Goal: Task Accomplishment & Management: Manage account settings

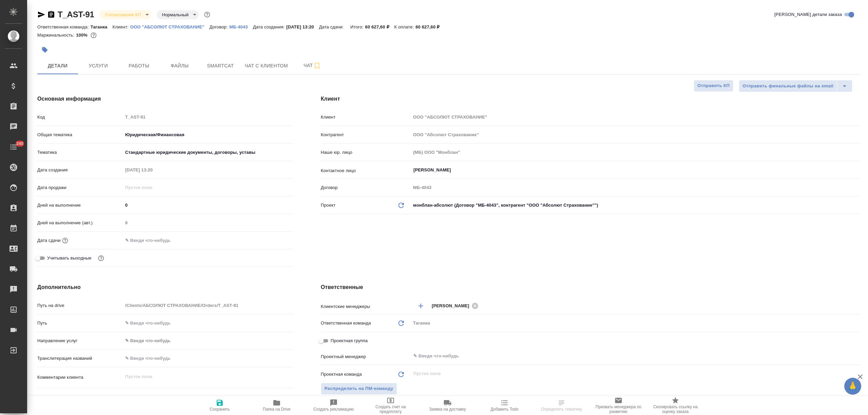
select select "RU"
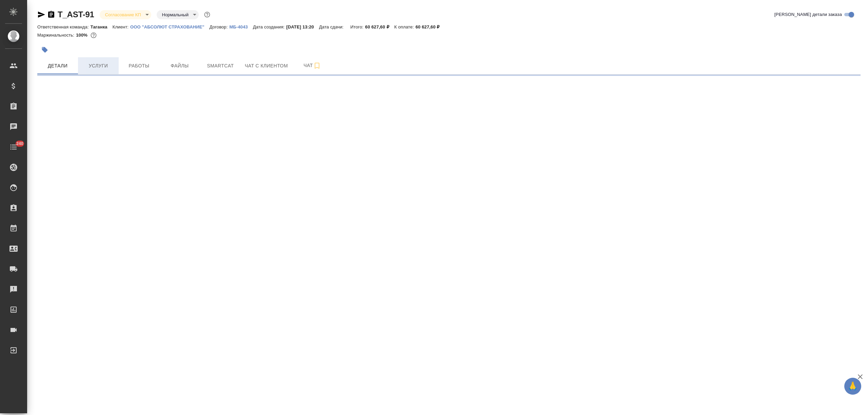
click at [97, 69] on span "Услуги" at bounding box center [98, 66] width 33 height 8
select select "RU"
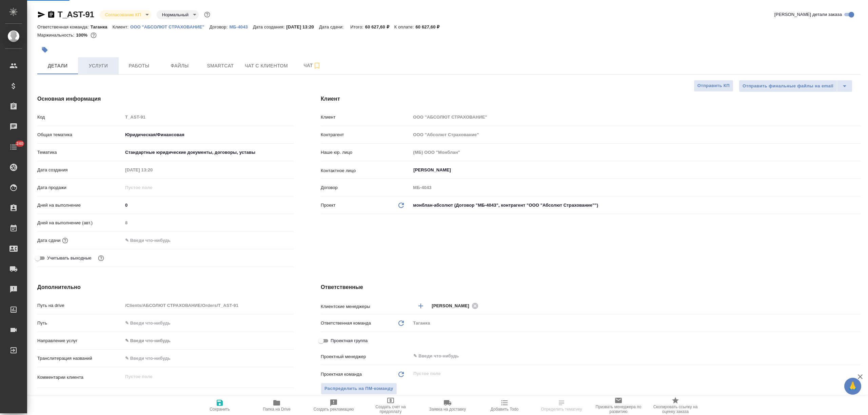
type textarea "x"
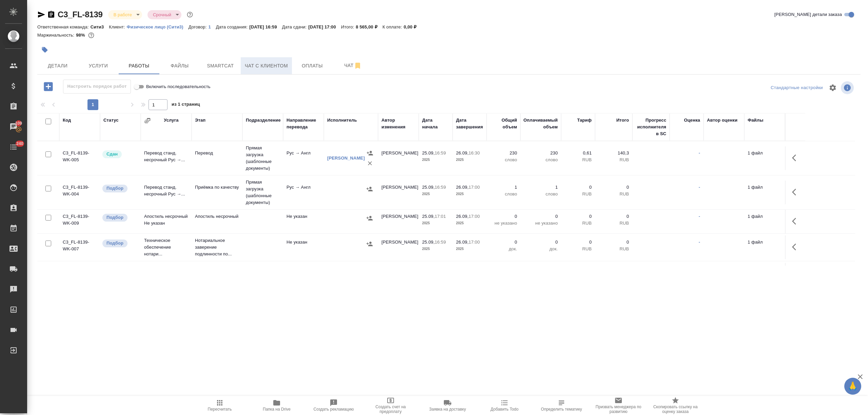
click at [282, 64] on span "Чат с клиентом" at bounding box center [266, 66] width 43 height 8
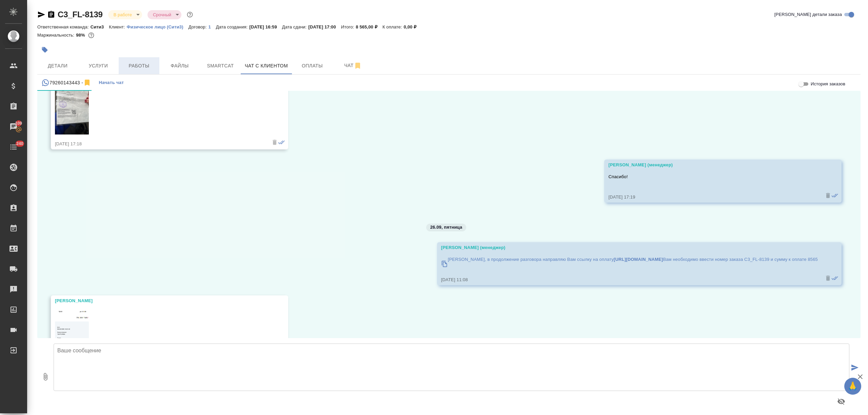
click at [148, 65] on span "Работы" at bounding box center [139, 66] width 33 height 8
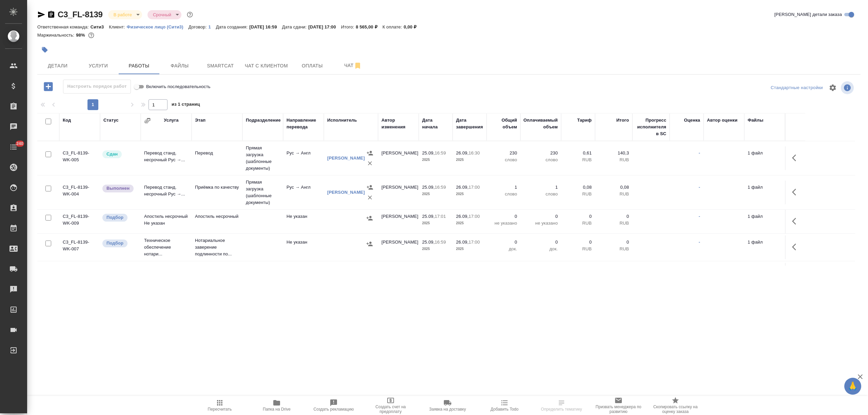
click at [242, 193] on td "Приёмка по качеству" at bounding box center [217, 193] width 51 height 24
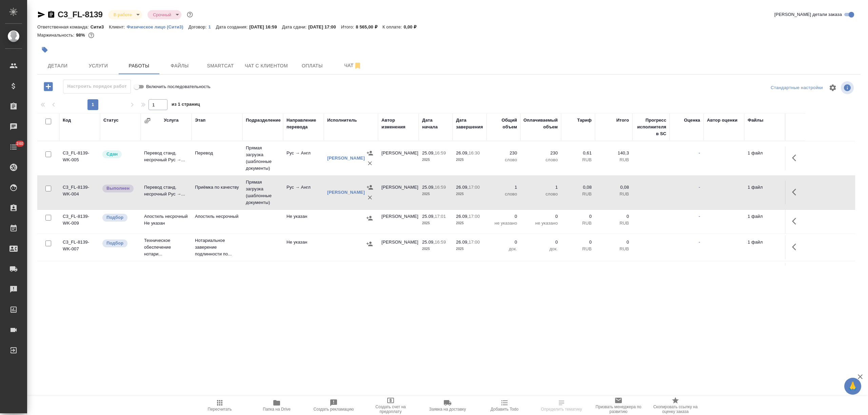
click at [242, 193] on td "Приёмка по качеству" at bounding box center [217, 193] width 51 height 24
click at [289, 68] on button "Чат с клиентом" at bounding box center [266, 65] width 51 height 17
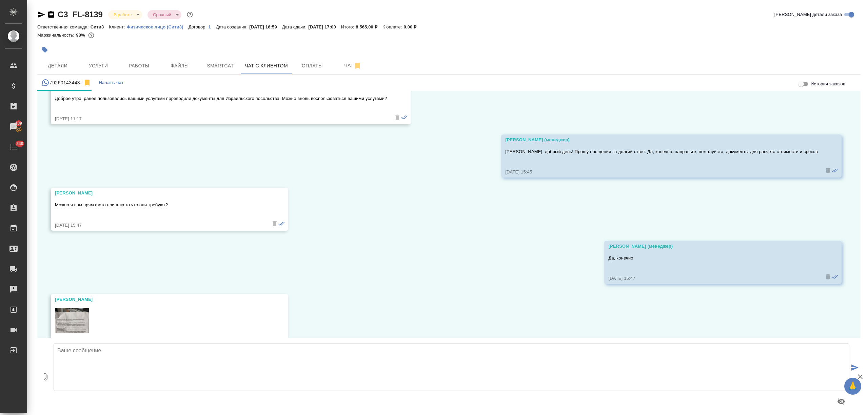
click at [98, 376] on textarea at bounding box center [452, 367] width 796 height 47
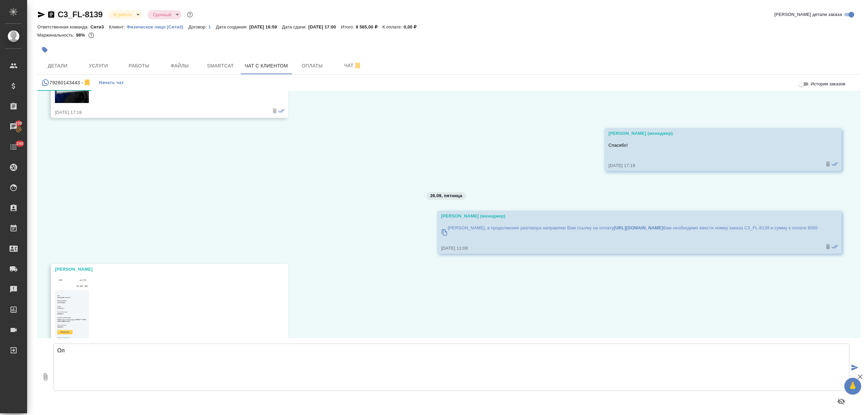
scroll to position [3535, 0]
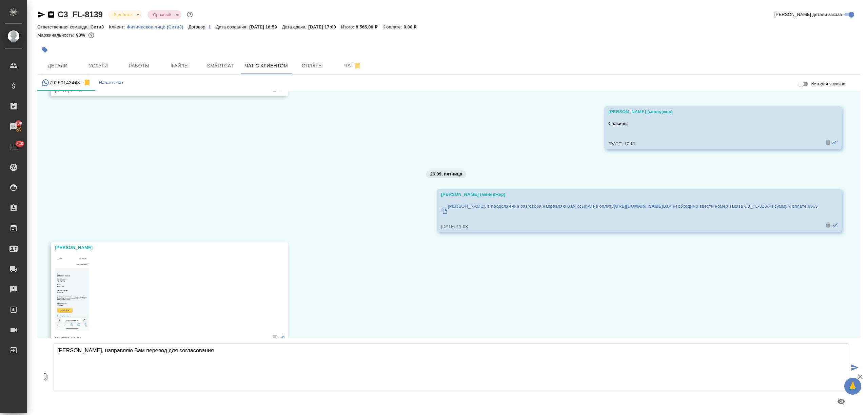
type textarea "Ольга, направляю Вам перевод для согласования"
click at [47, 373] on icon "button" at bounding box center [45, 377] width 8 height 8
type input "C:\fakepath\Дудоев АД_СОР_en.doc"
click at [271, 362] on textarea "Ольга, направляю Вам перевод для согласования" at bounding box center [452, 367] width 796 height 47
type textarea "Ольга, направляю Вам перевод для согласования"
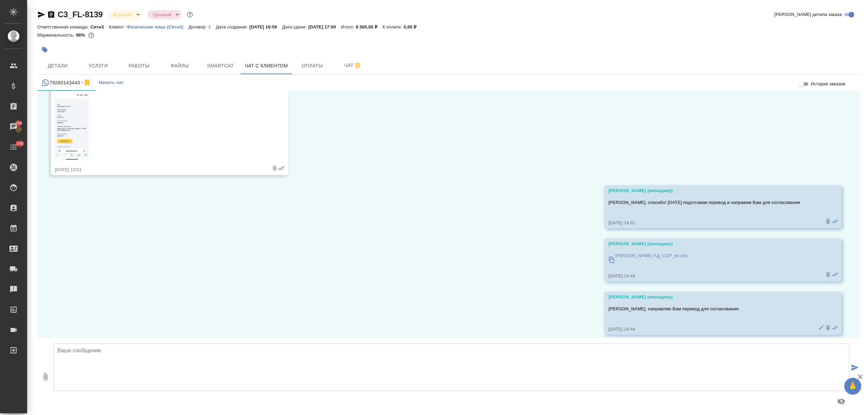
scroll to position [3711, 0]
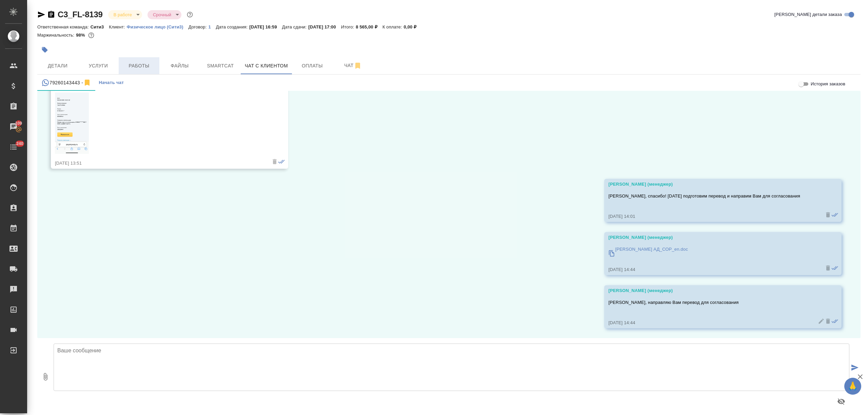
click at [135, 63] on span "Работы" at bounding box center [139, 66] width 33 height 8
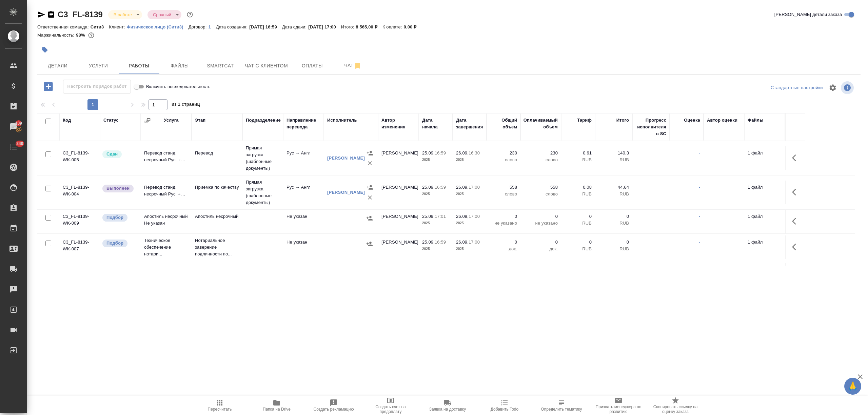
click at [223, 241] on p "Нотариальное заверение подлинности по..." at bounding box center [217, 247] width 44 height 20
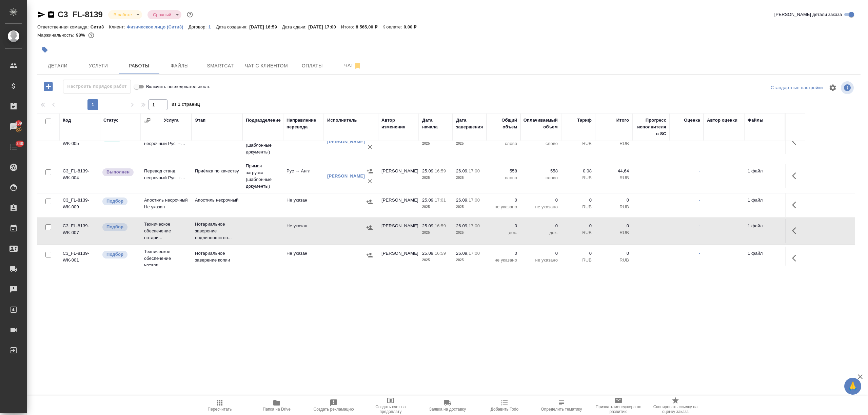
scroll to position [24, 0]
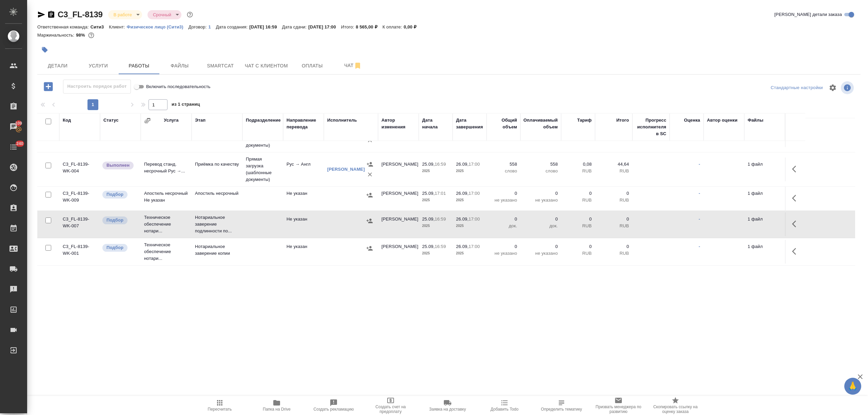
click at [245, 254] on td at bounding box center [262, 252] width 41 height 24
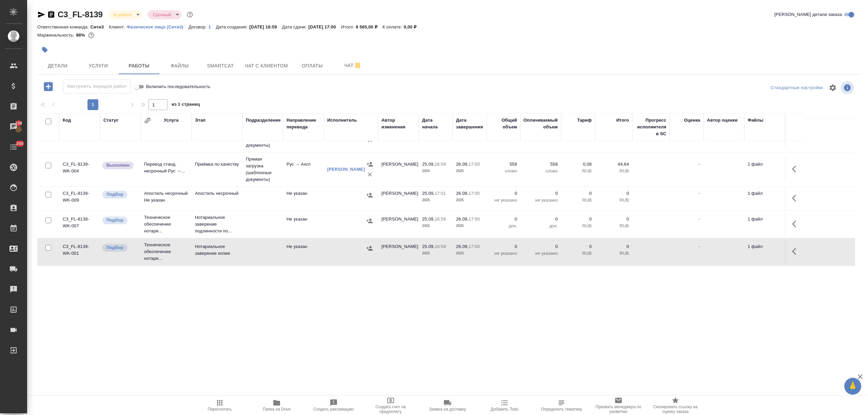
click at [245, 254] on td at bounding box center [262, 252] width 41 height 24
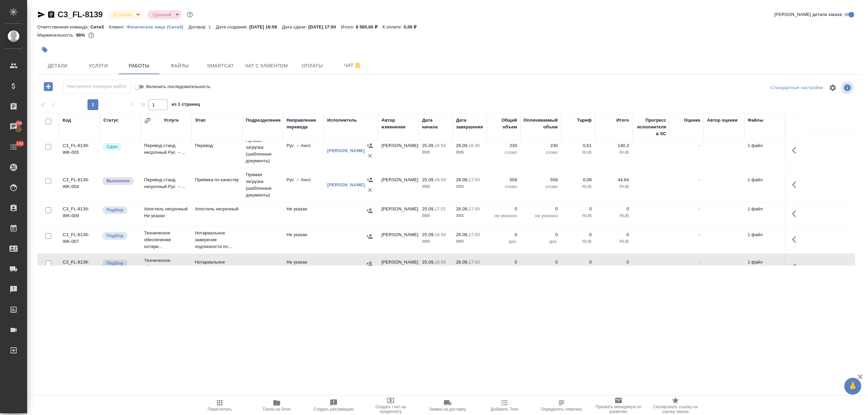
scroll to position [0, 0]
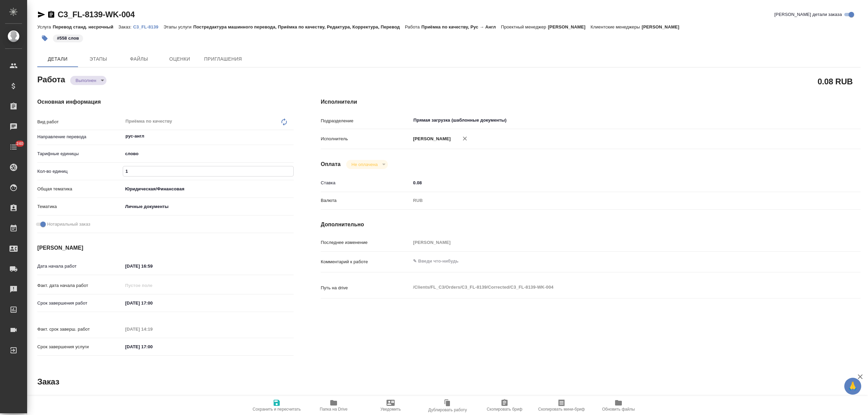
drag, startPoint x: 142, startPoint y: 171, endPoint x: 116, endPoint y: 171, distance: 25.8
click at [116, 171] on div "Кол-во единиц 1" at bounding box center [165, 171] width 256 height 12
type input "558"
click at [271, 404] on span "Сохранить и пересчитать" at bounding box center [276, 405] width 49 height 13
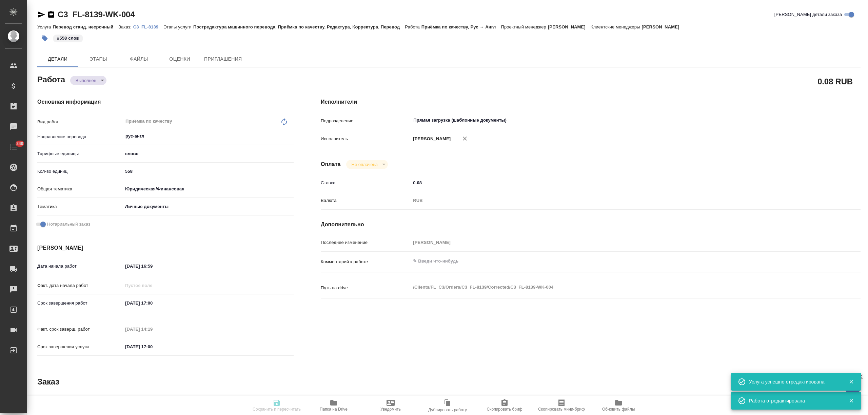
type input "completed"
type input "рус-англ"
type input "5a8b1489cc6b4906c91bfd90"
type input "558"
type input "yr-fn"
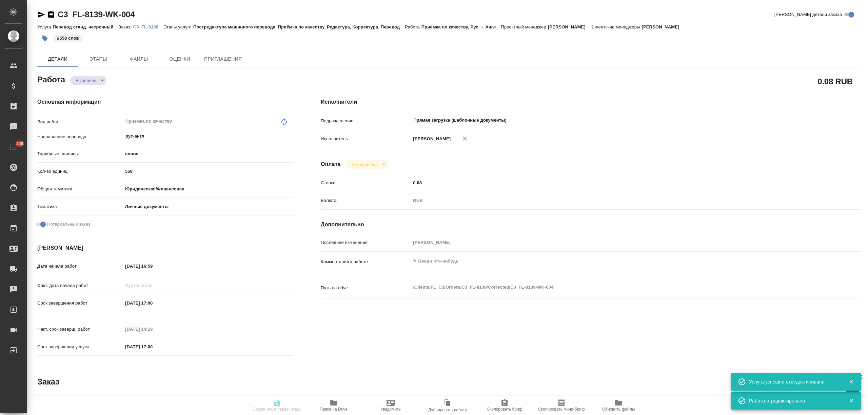
type input "5a8b8b956a9677013d343cfe"
checkbox input "true"
type input "[DATE] 16:59"
type input "[DATE] 17:00"
type input "26.09.2025 14:19"
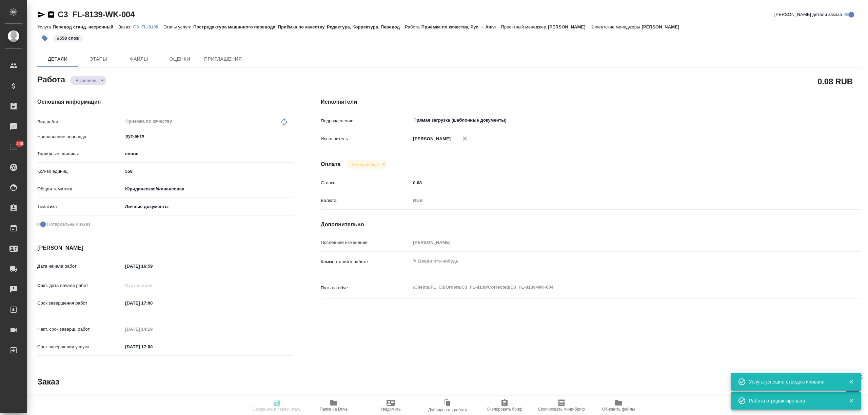
type input "[DATE] 17:00"
type input "Прямая загрузка (шаблонные документы)"
type input "notPayed"
type input "0.08"
type input "RUB"
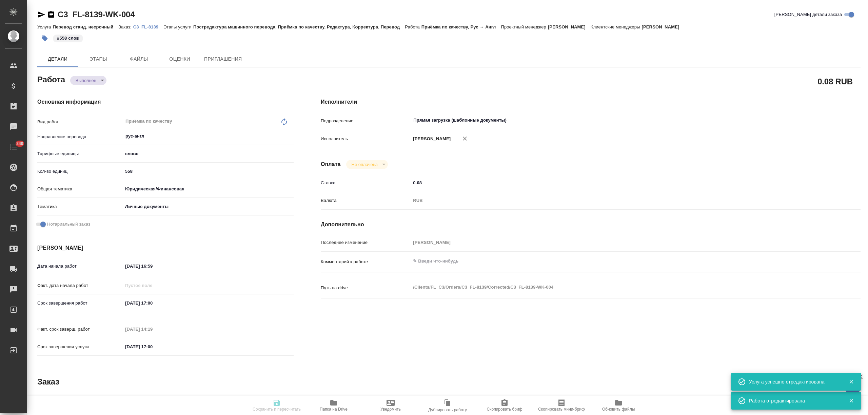
type input "[PERSON_NAME]"
type input "C3_FL-8139"
type input "Перевод станд. несрочный"
type input "Постредактура машинного перевода, Приёмка по качеству, Редактура, Корректура, П…"
type input "[PERSON_NAME]"
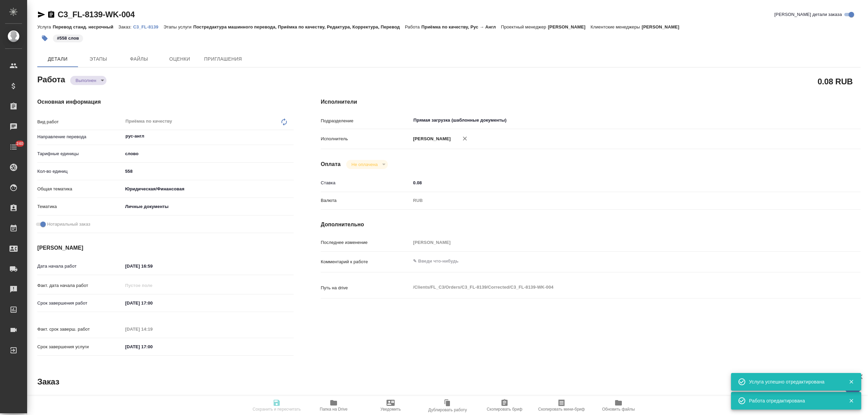
type input "/Clients/FL_C3/Orders/C3_FL-8139"
type input "completed"
type input "рус-англ"
type input "5a8b1489cc6b4906c91bfd90"
type input "558"
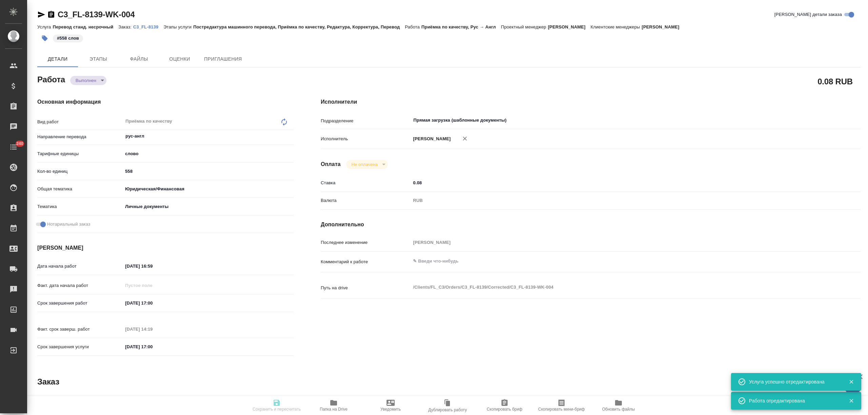
type input "yr-fn"
type input "5a8b8b956a9677013d343cfe"
checkbox input "true"
type input "[DATE] 16:59"
type input "[DATE] 17:00"
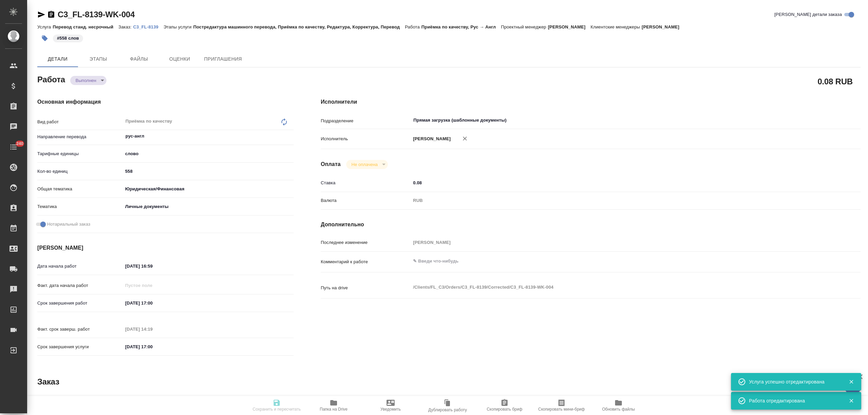
type input "26.09.2025 14:19"
type input "[DATE] 17:00"
type input "Прямая загрузка (шаблонные документы)"
type input "notPayed"
type input "0.08"
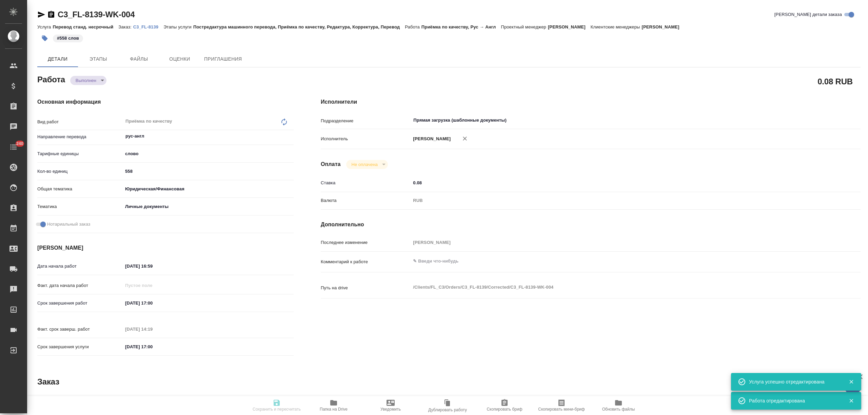
type input "RUB"
type input "[PERSON_NAME]"
type input "C3_FL-8139"
type input "Перевод станд. несрочный"
type input "Постредактура машинного перевода, Приёмка по качеству, Редактура, Корректура, П…"
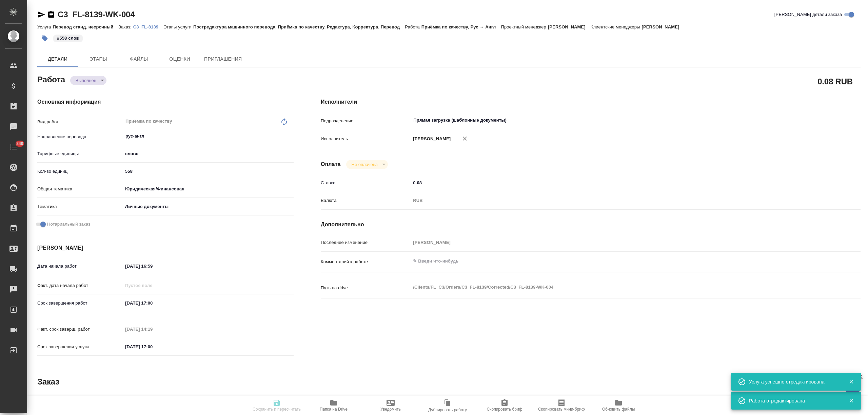
type input "[PERSON_NAME]"
type input "/Clients/FL_C3/Orders/C3_FL-8139"
click at [91, 81] on body "🙏 .cls-1 fill:#fff; AWATERA Nikitina Tatiana Клиенты Спецификации Заказы 73 Чат…" at bounding box center [434, 207] width 868 height 415
click at [96, 96] on li "Сдан" at bounding box center [92, 92] width 45 height 12
click at [276, 401] on icon "button" at bounding box center [277, 403] width 8 height 8
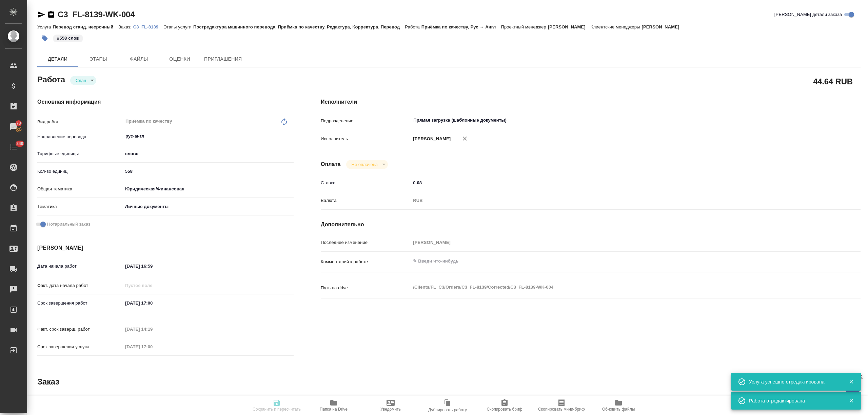
type textarea "x"
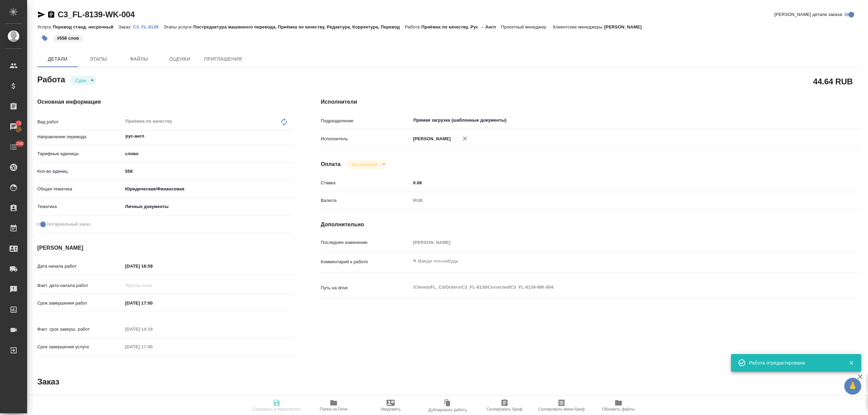
type textarea "x"
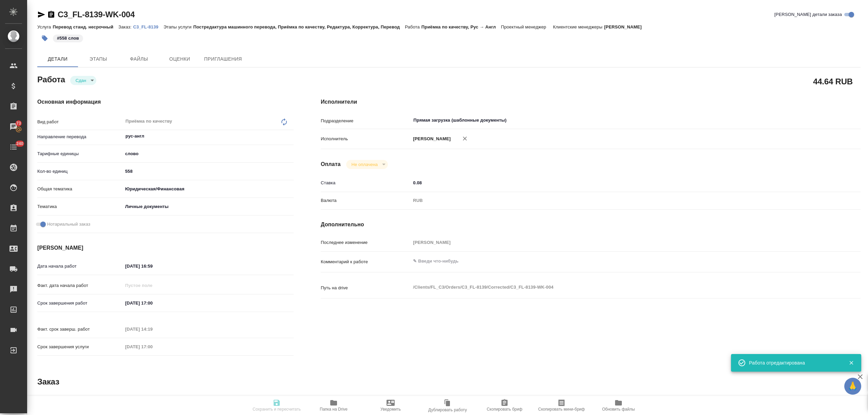
type textarea "x"
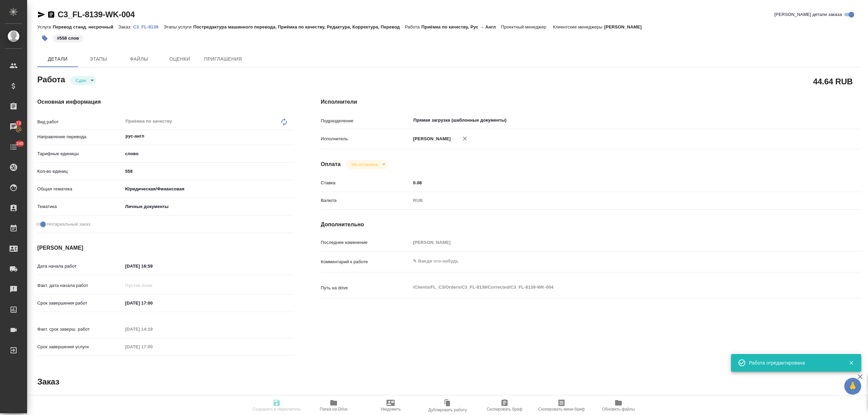
type input "closed"
type textarea "Приёмка по качеству"
type textarea "x"
type input "рус-англ"
type input "5a8b1489cc6b4906c91bfd90"
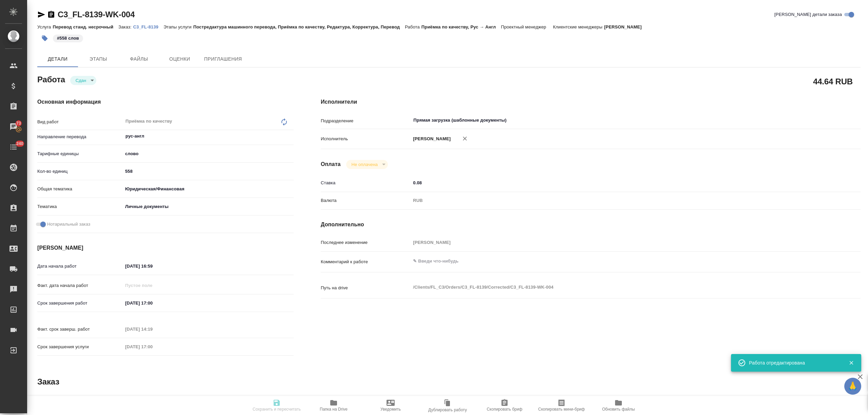
type input "558"
type input "yr-fn"
type input "5a8b8b956a9677013d343cfe"
checkbox input "true"
type input "[DATE] 16:59"
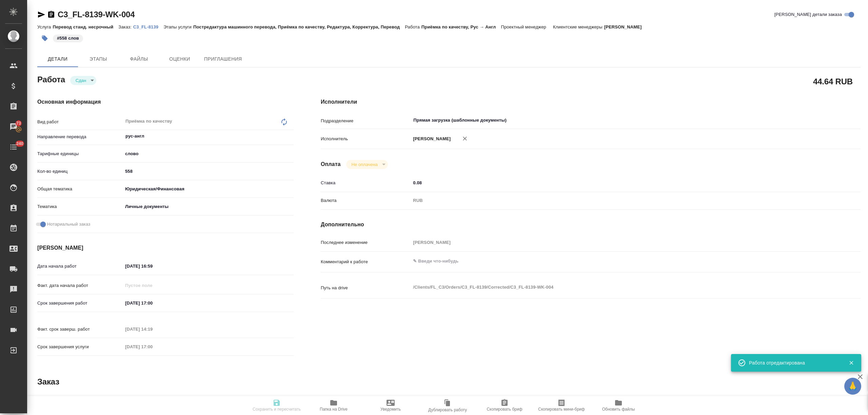
type input "[DATE] 17:00"
type input "26.09.2025 14:19"
type input "[DATE] 17:00"
type input "Прямая загрузка (шаблонные документы)"
type input "notPayed"
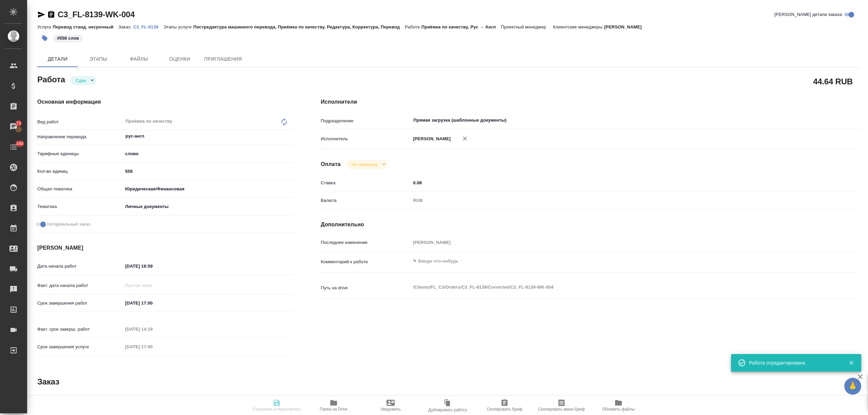
type input "0.08"
type input "RUB"
type input "[PERSON_NAME]"
type textarea "x"
type textarea "/Clients/FL_C3/Orders/C3_FL-8139/Corrected/C3_FL-8139-WK-004"
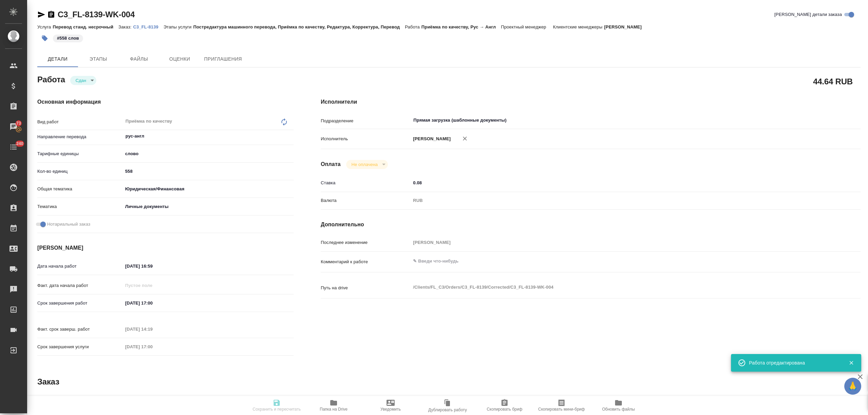
type textarea "x"
type input "C3_FL-8139"
type input "Перевод станд. несрочный"
type input "Постредактура машинного перевода, Приёмка по качеству, Редактура, Корректура, П…"
type input "[PERSON_NAME]"
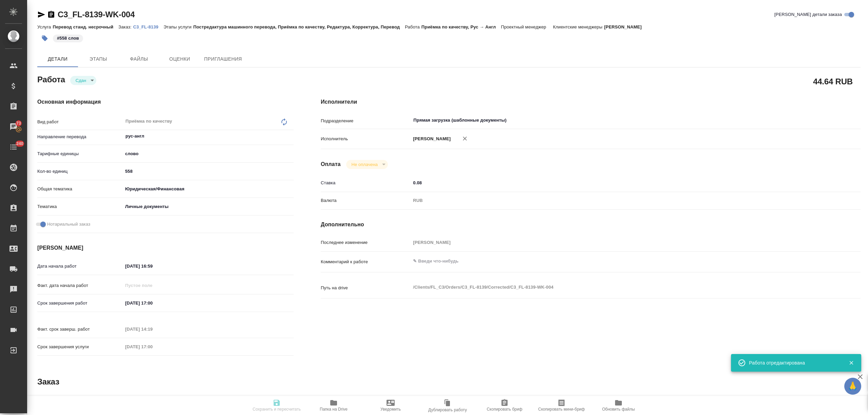
type input "/Clients/FL_C3/Orders/C3_FL-8139"
type textarea "x"
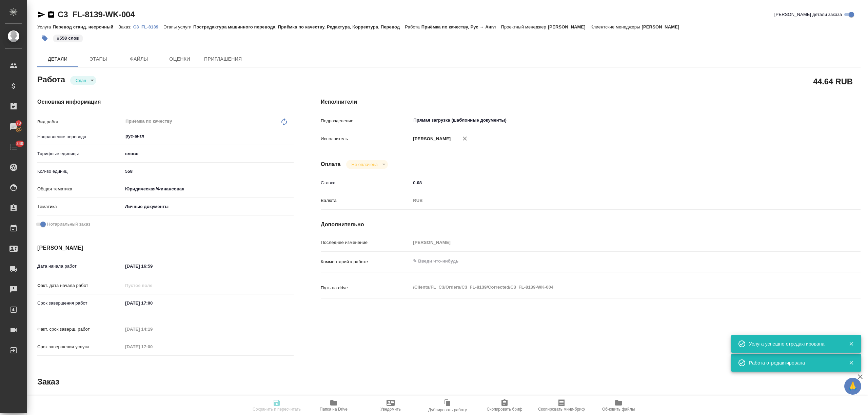
type textarea "x"
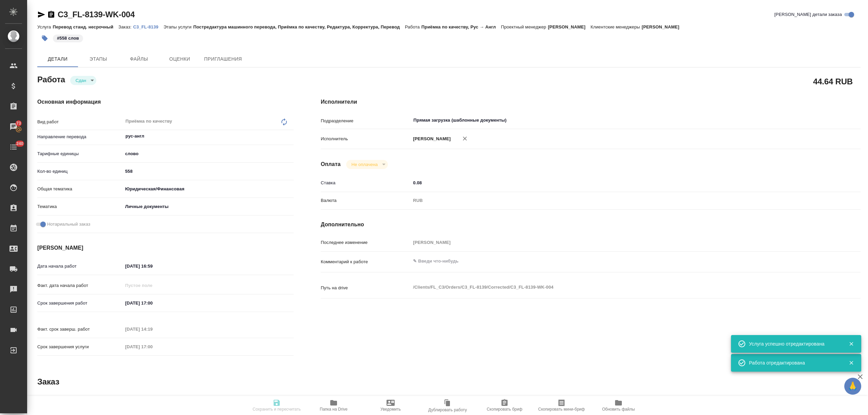
type textarea "x"
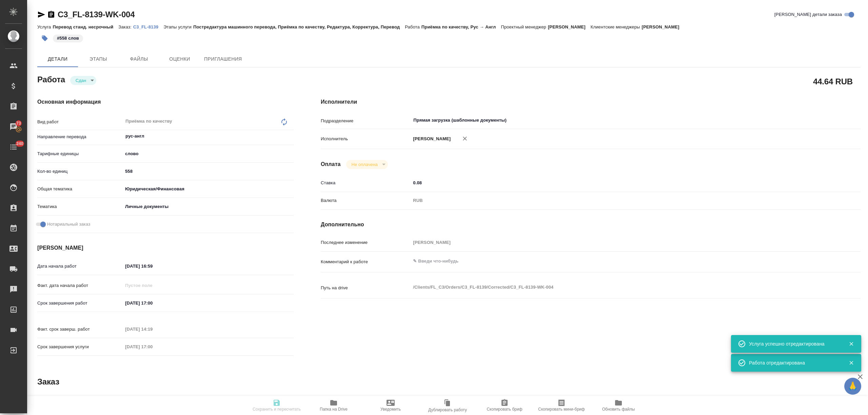
type textarea "x"
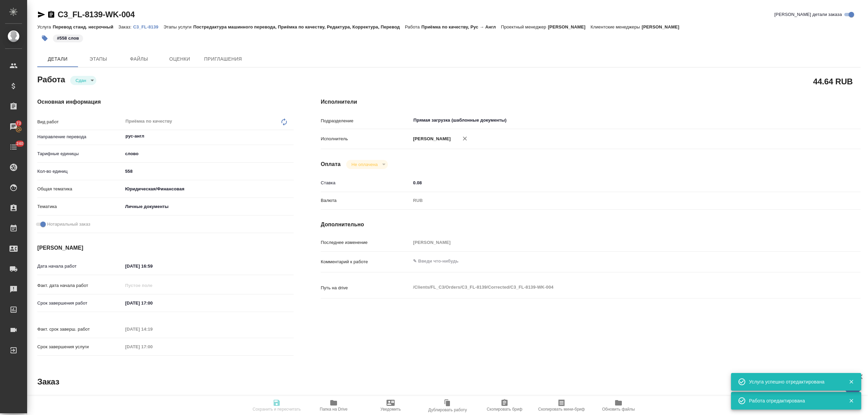
type input "closed"
type textarea "Приёмка по качеству"
type textarea "x"
type input "рус-англ"
type input "5a8b1489cc6b4906c91bfd90"
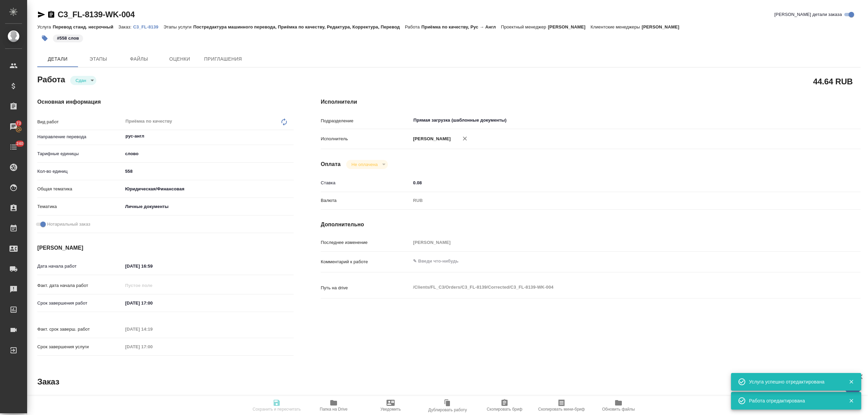
type input "558"
type input "yr-fn"
type input "5a8b8b956a9677013d343cfe"
checkbox input "true"
type input "25.09.2025 16:59"
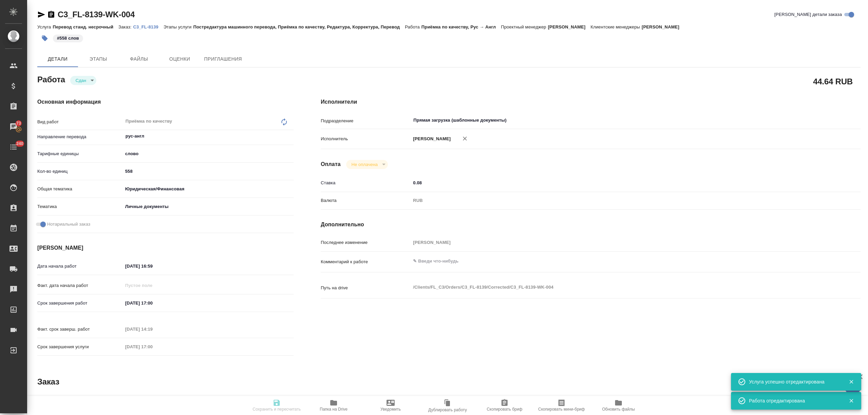
type input "26.09.2025 17:00"
type input "26.09.2025 14:19"
type input "26.09.2025 17:00"
type input "Прямая загрузка (шаблонные документы)"
type input "notPayed"
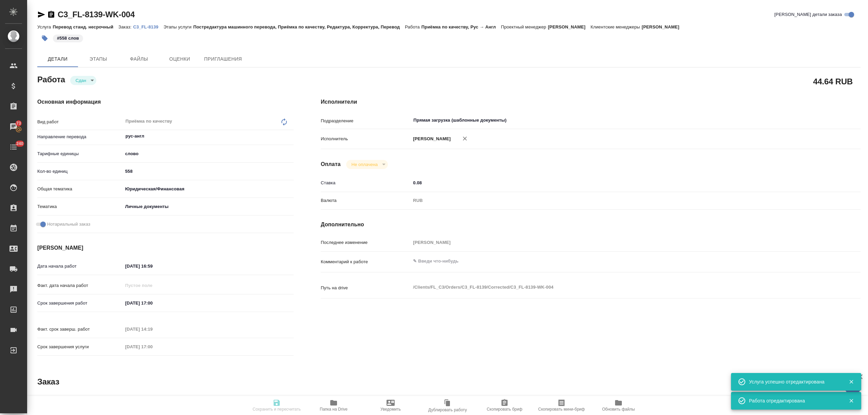
type input "0.08"
type input "RUB"
type input "[PERSON_NAME]"
type textarea "x"
type textarea "/Clients/FL_C3/Orders/C3_FL-8139/Corrected/C3_FL-8139-WK-004"
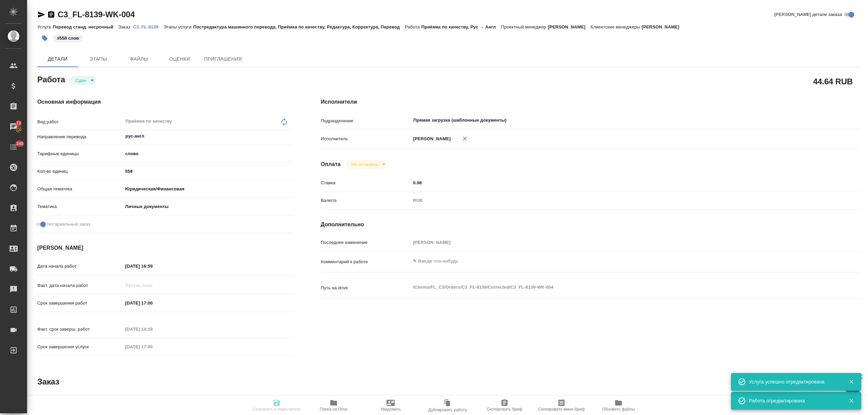
type textarea "x"
type input "C3_FL-8139"
type input "Перевод станд. несрочный"
type input "Постредактура машинного перевода, Приёмка по качеству, Редактура, Корректура, П…"
type input "[PERSON_NAME]"
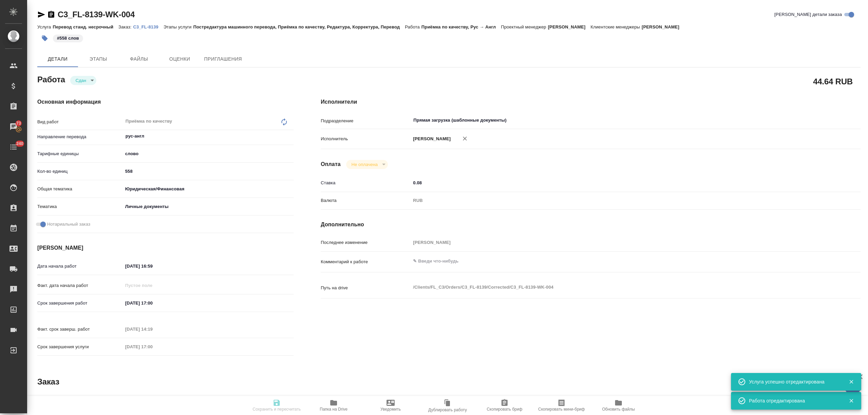
type input "/Clients/FL_C3/Orders/C3_FL-8139"
type textarea "x"
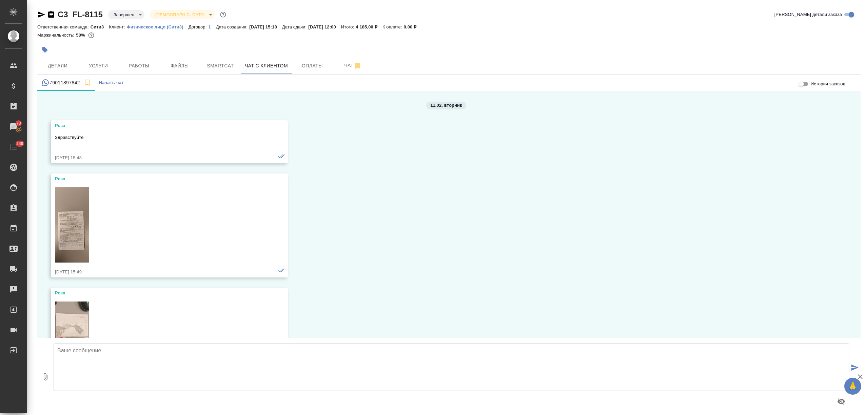
scroll to position [3566, 0]
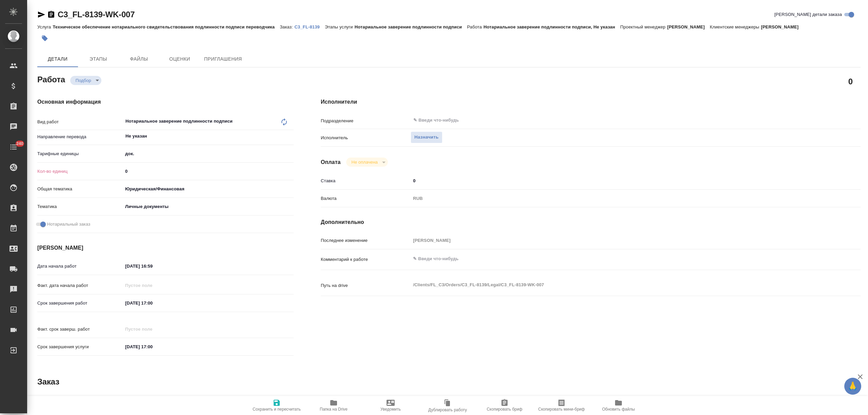
type textarea "x"
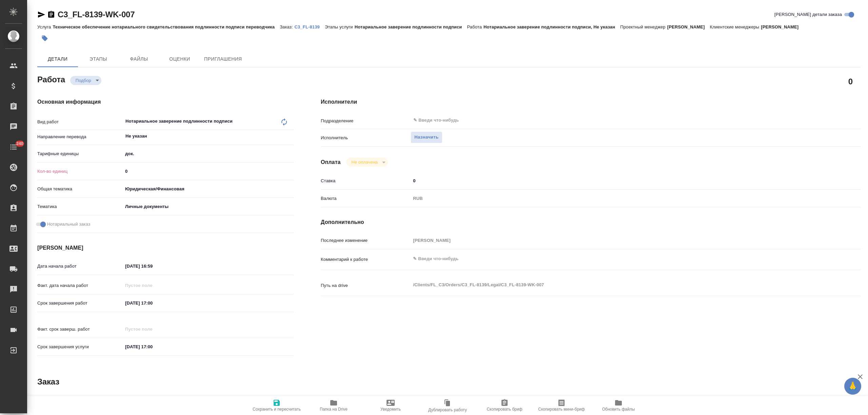
type textarea "x"
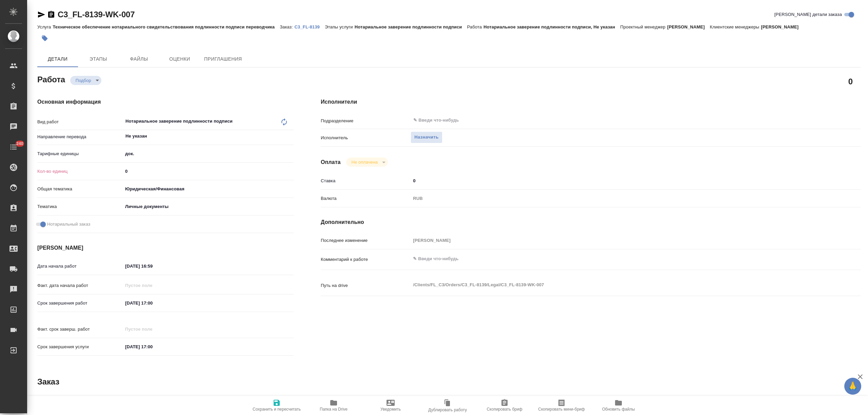
type textarea "x"
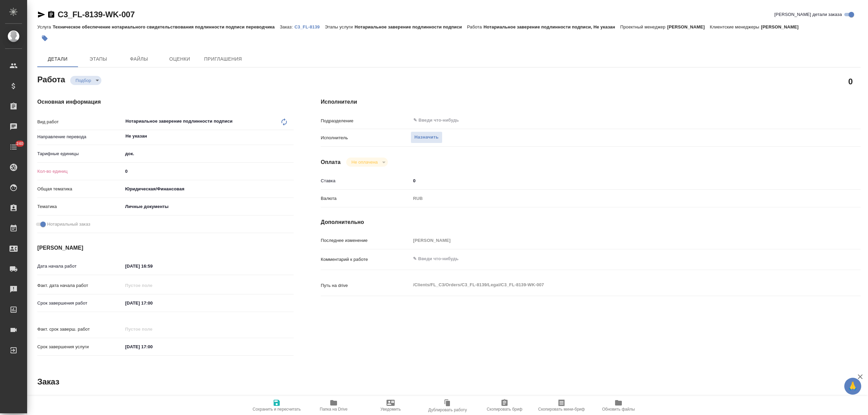
type textarea "x"
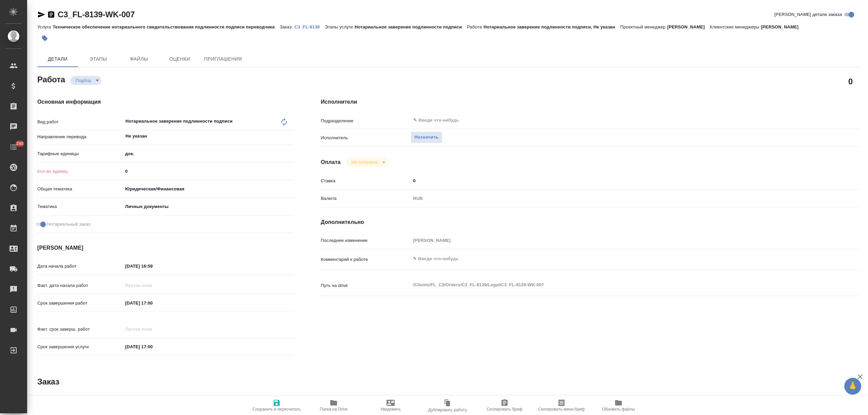
type textarea "x"
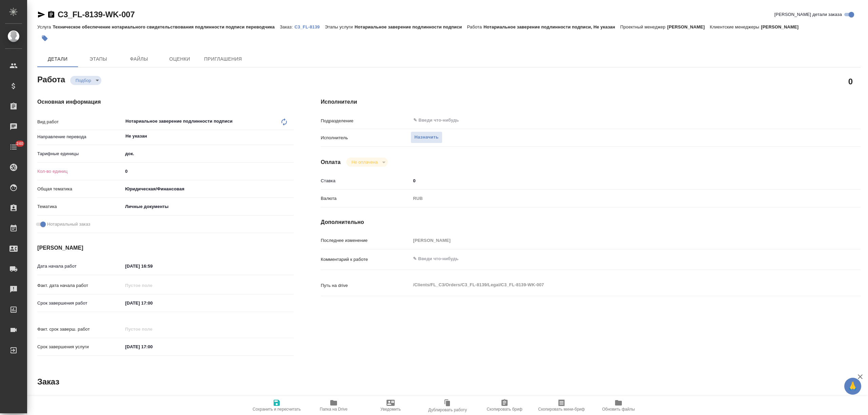
type textarea "x"
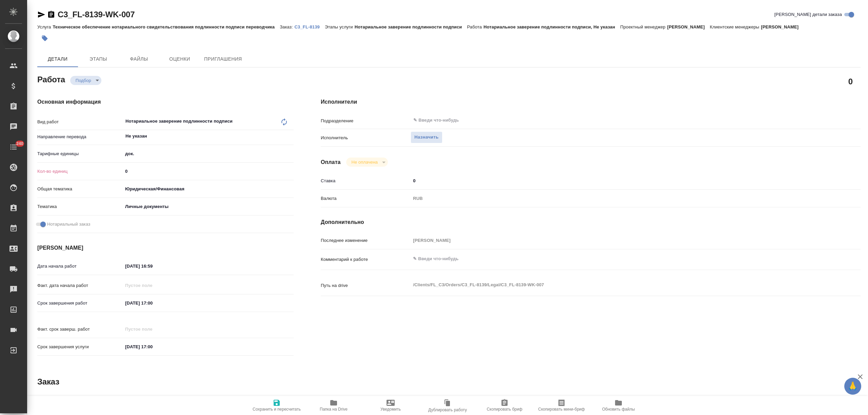
type textarea "x"
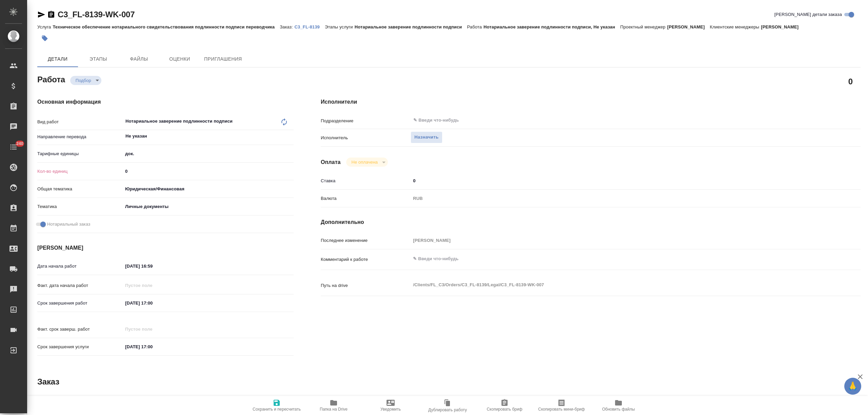
type textarea "x"
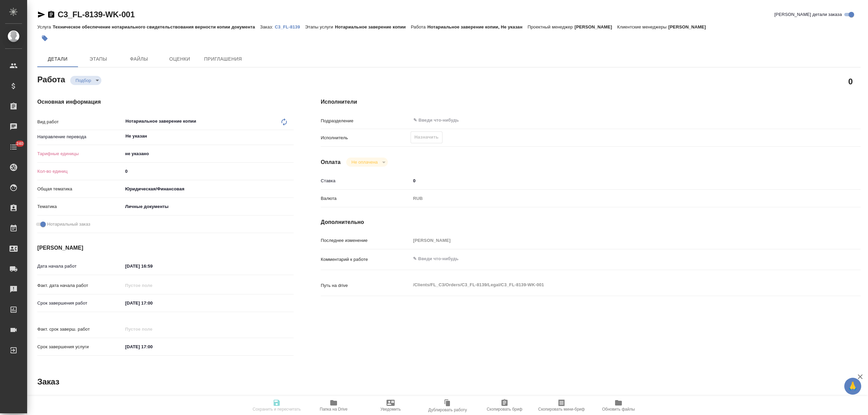
type textarea "x"
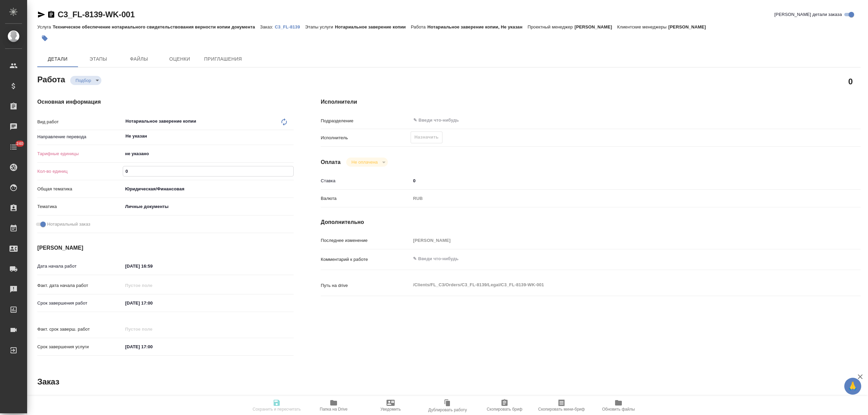
drag, startPoint x: 130, startPoint y: 168, endPoint x: 144, endPoint y: 197, distance: 32.1
click at [117, 170] on div "Кол-во единиц 0" at bounding box center [165, 171] width 256 height 12
type textarea "x"
type input "2"
type textarea "x"
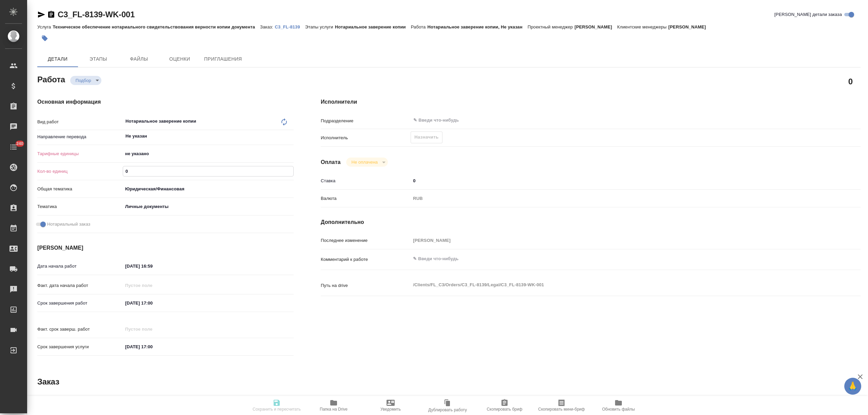
type textarea "x"
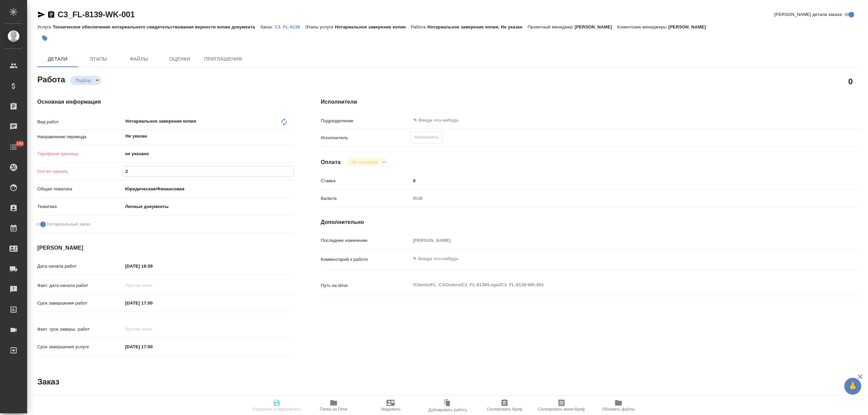
type textarea "x"
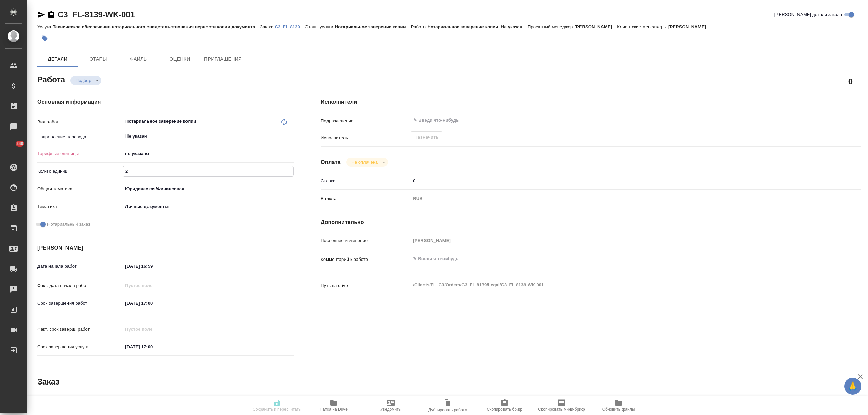
type textarea "x"
type input "2"
type textarea "x"
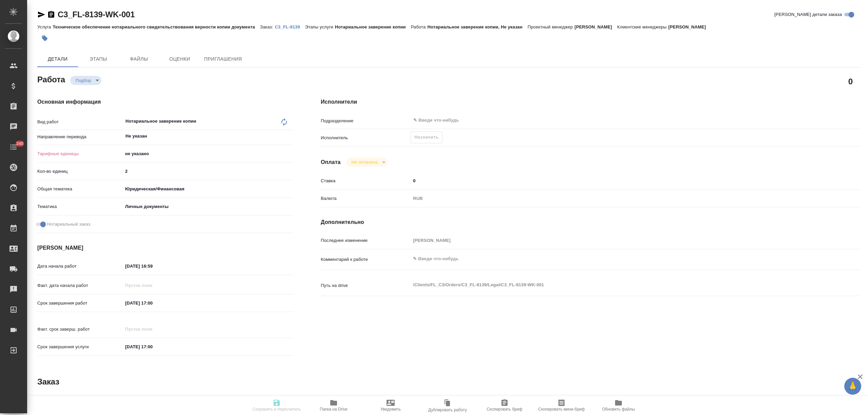
type textarea "x"
click at [141, 150] on body "🙏 .cls-1 fill:#fff; AWATERA [PERSON_NAME] Спецификации Заказы Чаты 240 Todo Про…" at bounding box center [434, 207] width 868 height 415
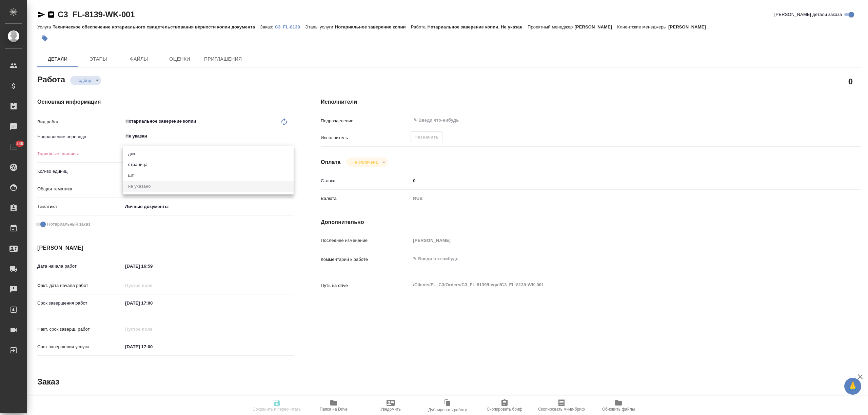
click at [141, 150] on li "док." at bounding box center [208, 153] width 171 height 11
type textarea "x"
type input "5a8b1489cc6b4906c91bfd8b"
type textarea "x"
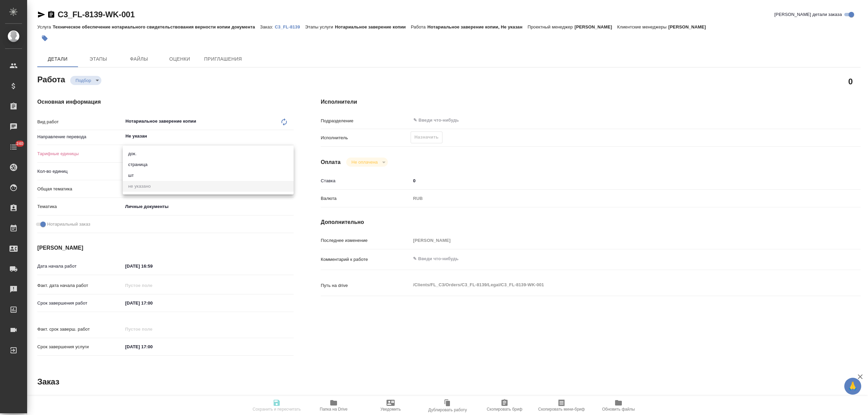
type textarea "x"
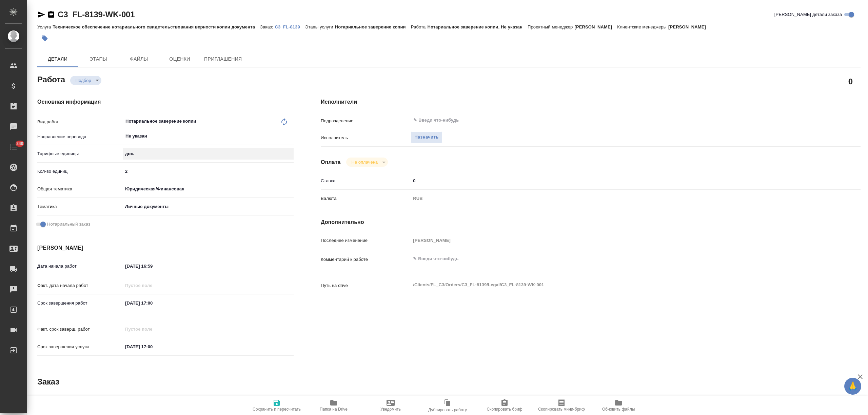
type textarea "x"
click at [142, 154] on body "🙏 .cls-1 fill:#fff; AWATERA [PERSON_NAME] Спецификации Заказы Чаты 240 Todo Про…" at bounding box center [434, 207] width 868 height 415
click at [142, 164] on li "страница" at bounding box center [208, 164] width 171 height 11
type textarea "x"
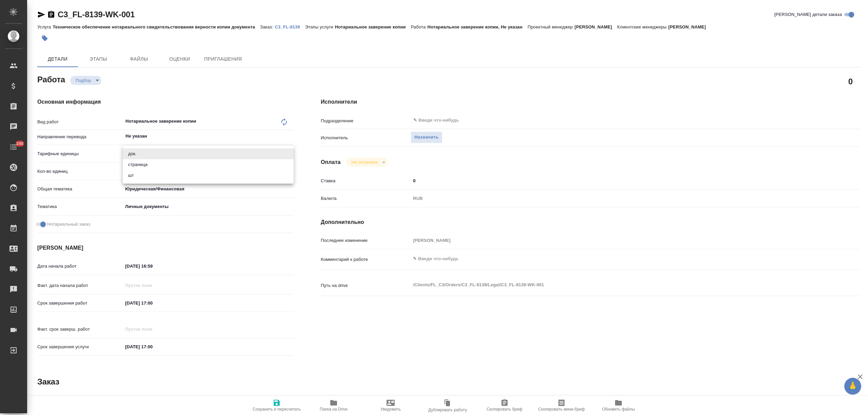
type input "5a8b1489cc6b4906c91bfdb2"
type textarea "x"
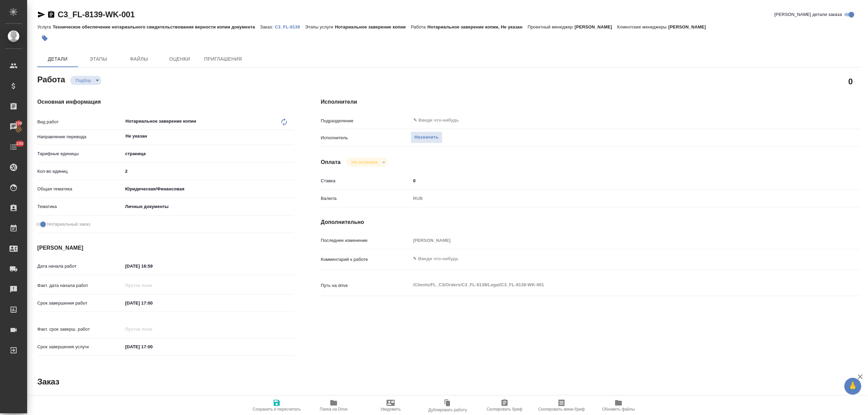
click at [284, 405] on span "Сохранить и пересчитать" at bounding box center [276, 405] width 49 height 13
type textarea "x"
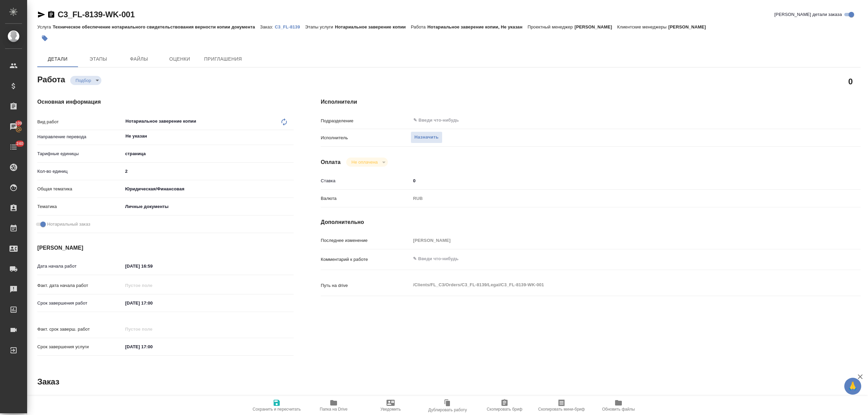
type textarea "x"
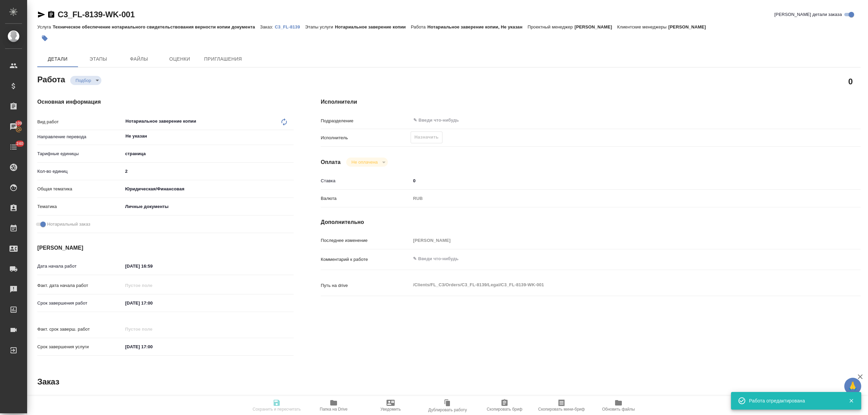
type textarea "x"
type input "recruiting"
type textarea "Нотариальное заверение копии"
type textarea "x"
type input "Не указан"
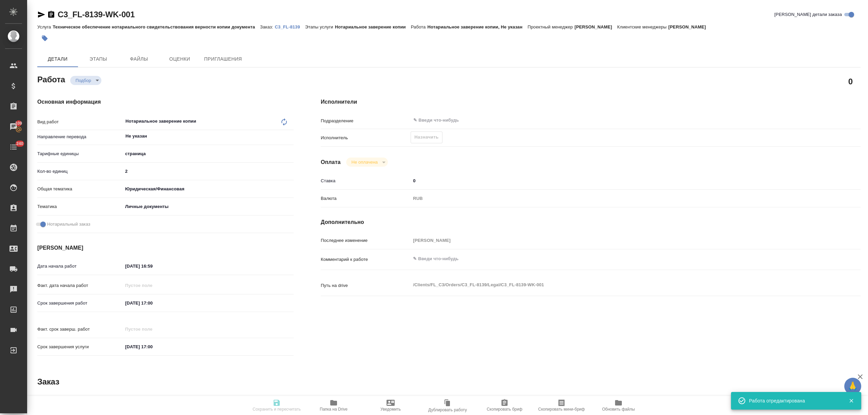
type input "5a8b1489cc6b4906c91bfdb2"
type input "2"
type input "yr-fn"
type input "5a8b8b956a9677013d343cfe"
checkbox input "true"
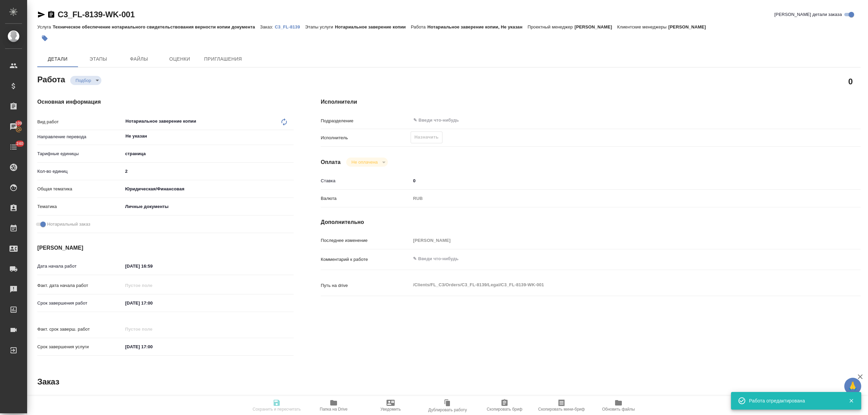
type input "[DATE] 16:59"
type input "[DATE] 17:00"
type input "notPayed"
type input "0"
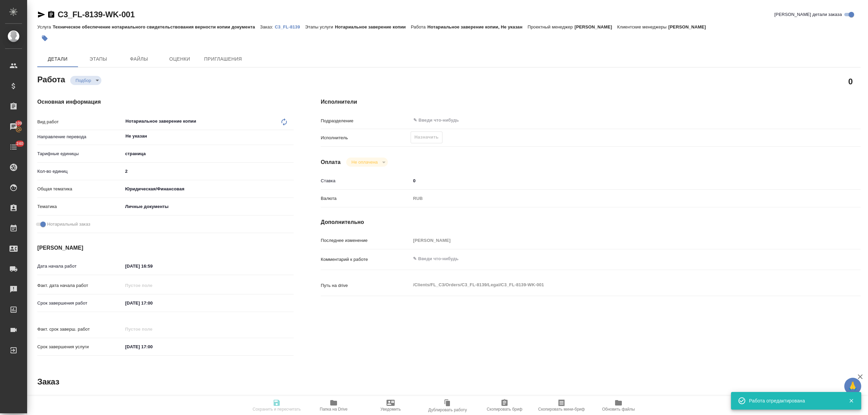
type input "RUB"
type input "[PERSON_NAME]"
type textarea "x"
type textarea "/Clients/FL_C3/Orders/C3_FL-8139/Legal/C3_FL-8139-WK-001"
type textarea "x"
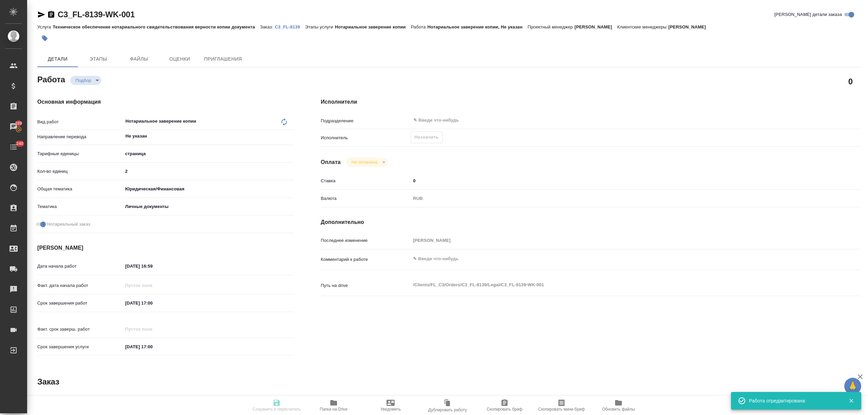
type input "C3_FL-8139"
type input "Техническое обеспечение нотариального свидетельствования верности копии докумен…"
type input "Нотариальное заверение копии"
type input "[PERSON_NAME]"
type input "/Clients/FL_C3/Orders/C3_FL-8139"
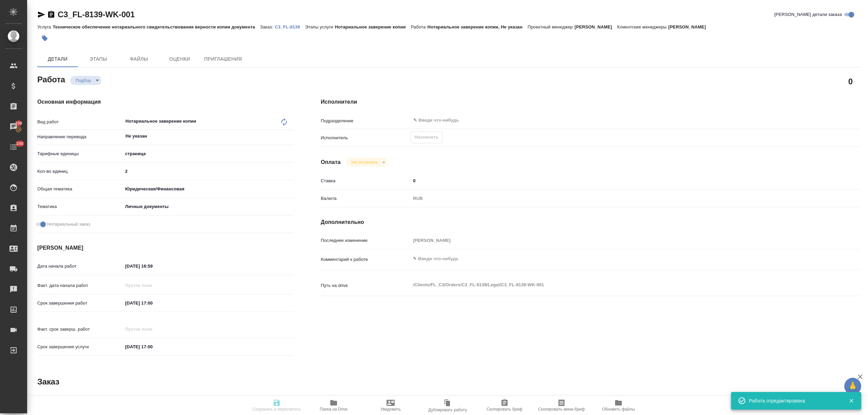
type textarea "x"
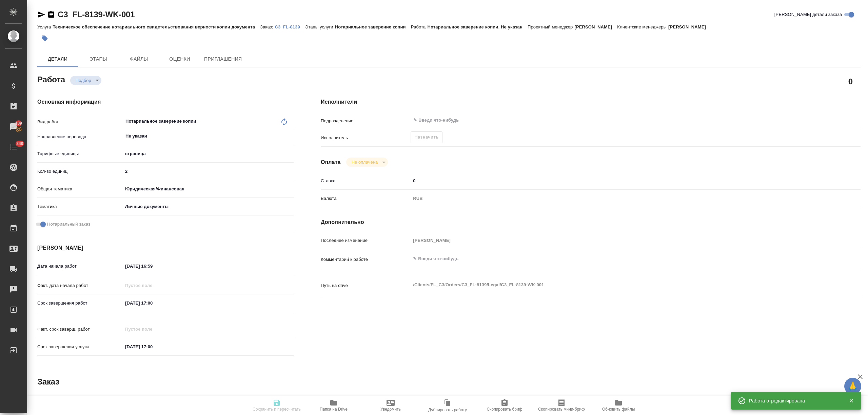
type textarea "x"
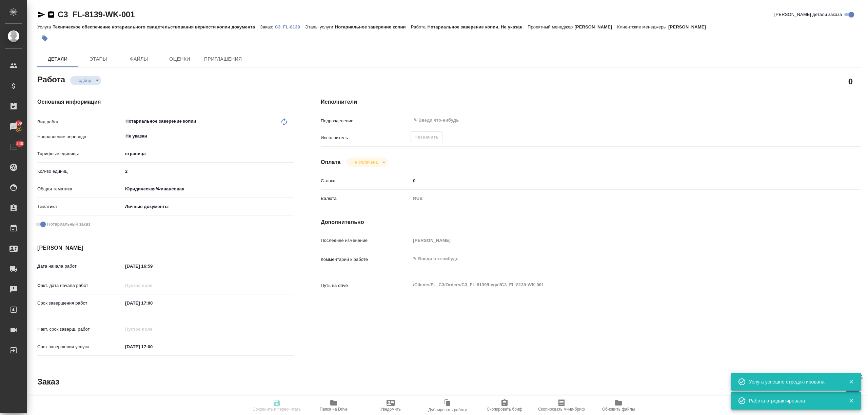
type textarea "x"
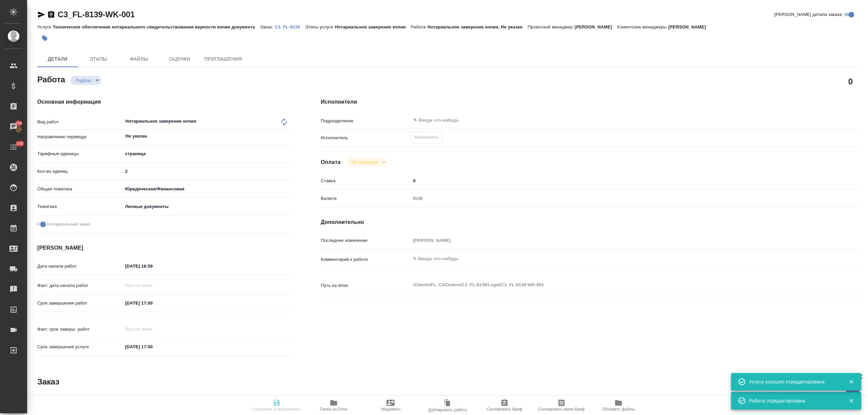
type textarea "x"
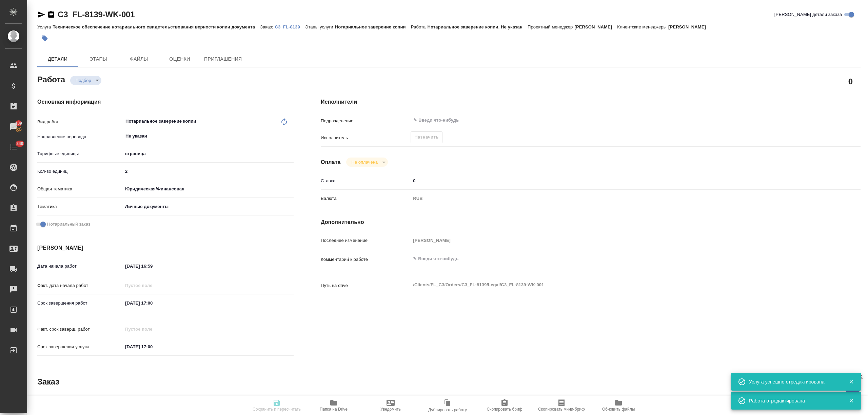
type textarea "x"
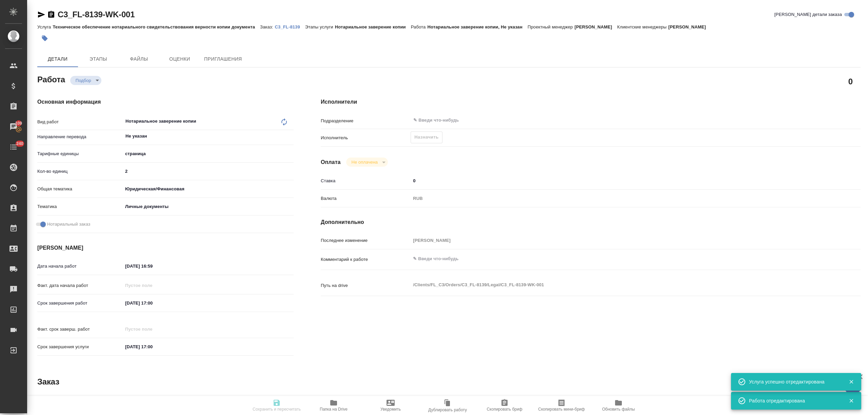
type textarea "x"
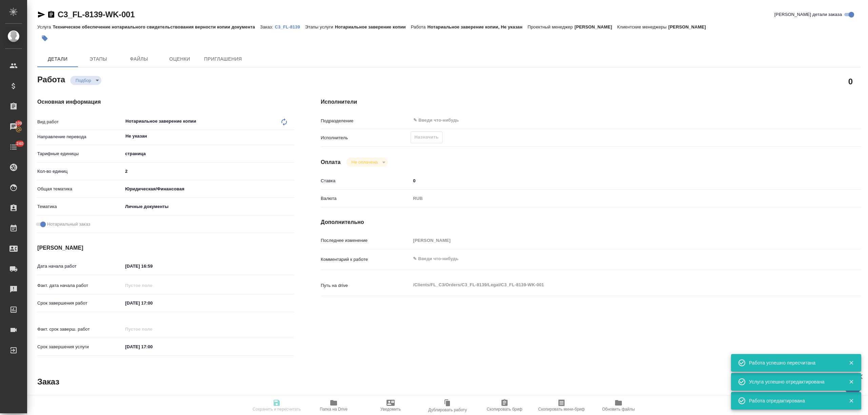
type input "recruiting"
type textarea "Нотариальное заверение копии"
type textarea "x"
type input "Не указан"
type input "5a8b1489cc6b4906c91bfdb2"
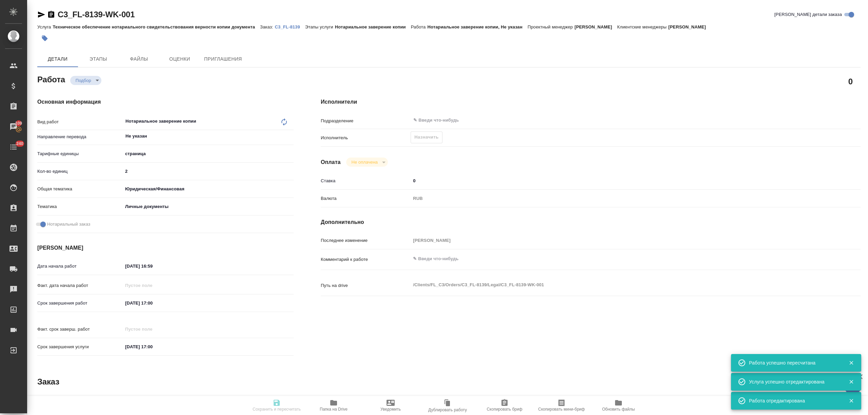
type input "2"
type input "yr-fn"
type input "5a8b8b956a9677013d343cfe"
checkbox input "true"
type input "25.09.2025 16:59"
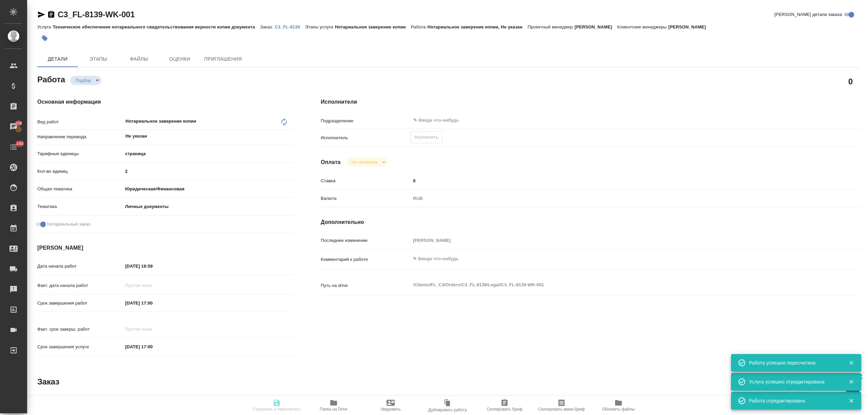
type input "26.09.2025 17:00"
type input "notPayed"
type input "0"
type input "RUB"
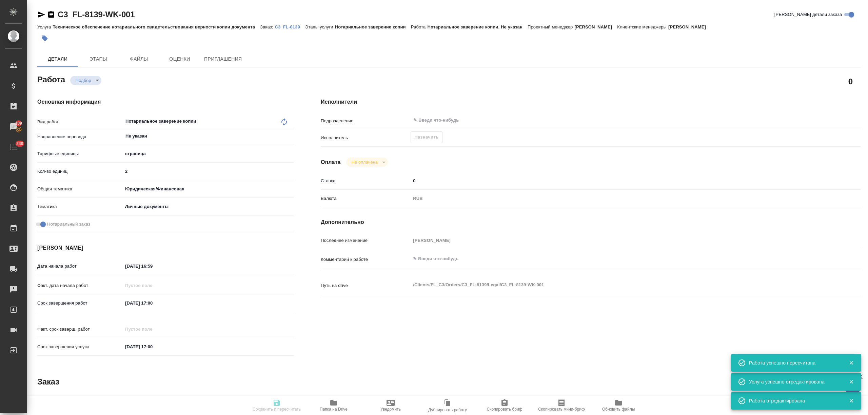
type input "[PERSON_NAME]"
type textarea "x"
type textarea "/Clients/FL_C3/Orders/C3_FL-8139/Legal/C3_FL-8139-WK-001"
type textarea "x"
type input "C3_FL-8139"
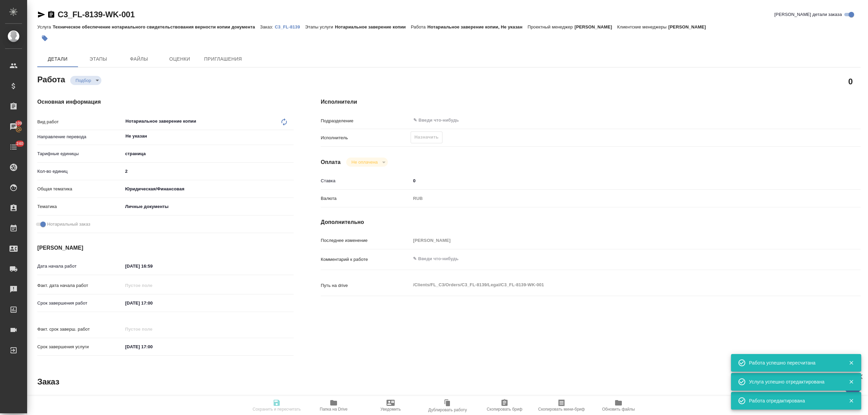
type input "Техническое обеспечение нотариального свидетельствования верности копии докумен…"
type input "Нотариальное заверение копии"
type input "[PERSON_NAME]"
type input "/Clients/FL_C3/Orders/C3_FL-8139"
type textarea "x"
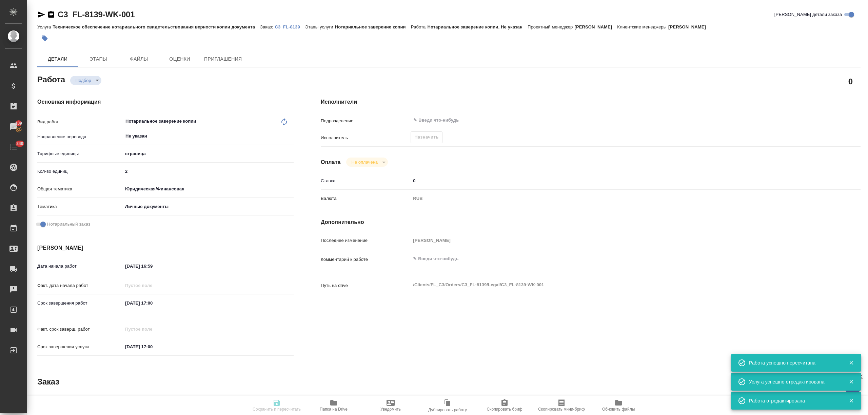
type textarea "x"
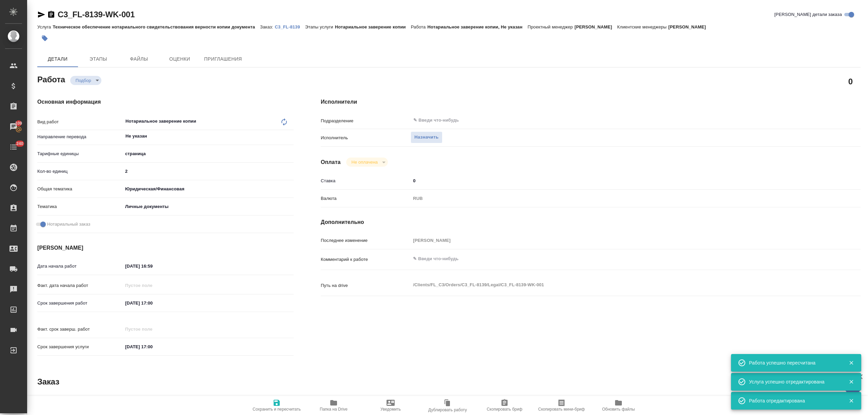
type textarea "x"
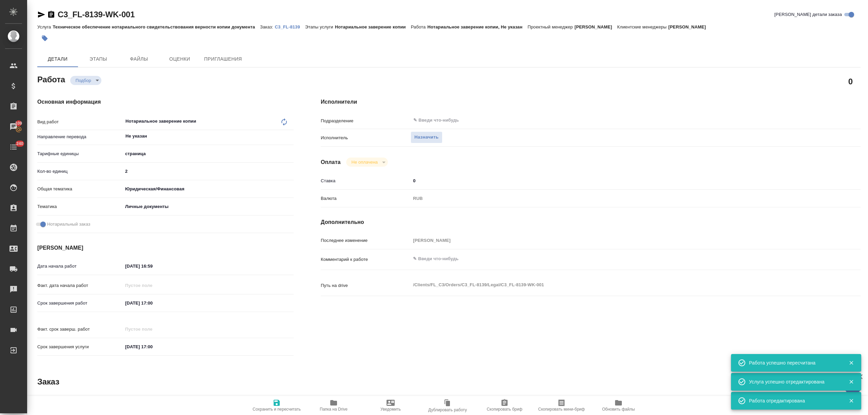
type textarea "x"
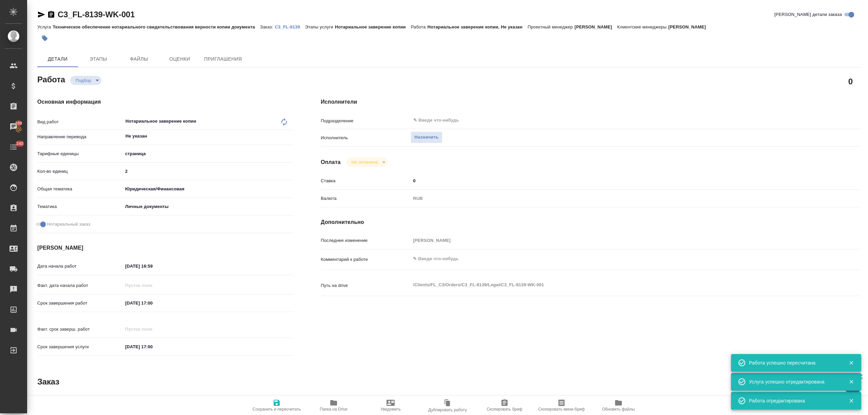
type textarea "x"
click at [431, 139] on span "Назначить" at bounding box center [426, 138] width 24 height 8
type textarea "x"
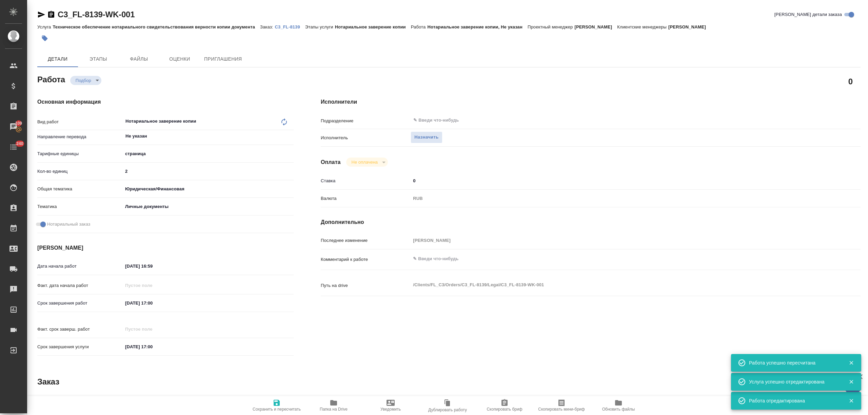
type textarea "x"
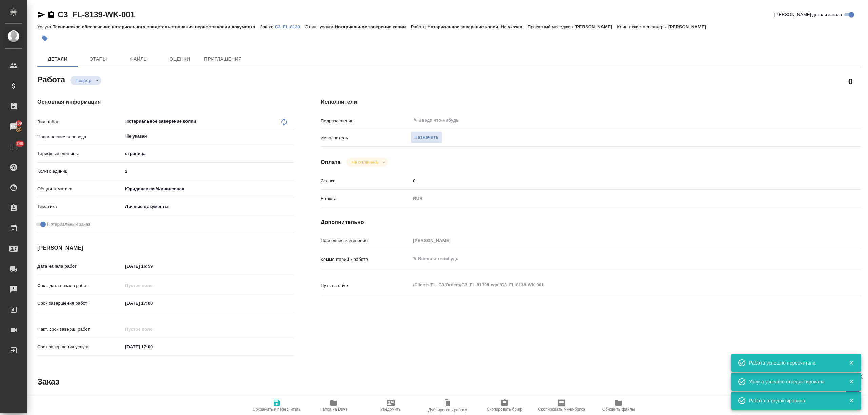
type textarea "x"
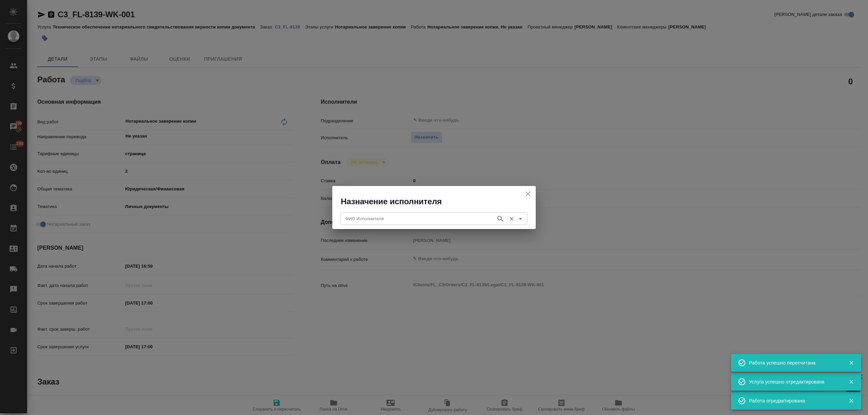
click at [412, 224] on div "ФИО Исполнителя" at bounding box center [433, 219] width 187 height 12
type input "м"
type textarea "x"
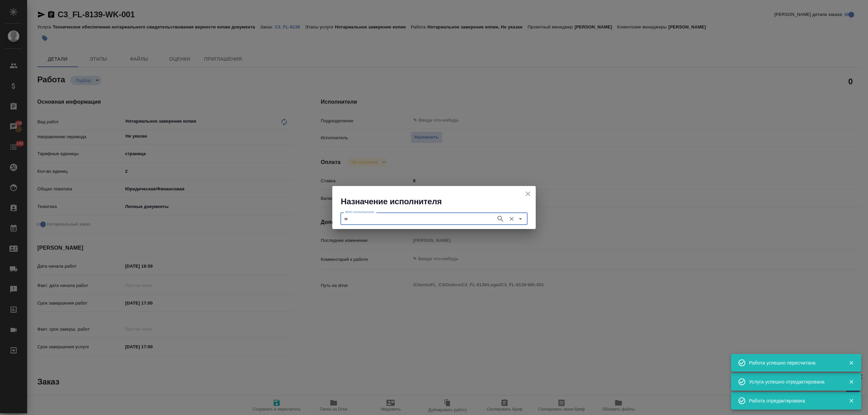
type textarea "x"
type input "иллер"
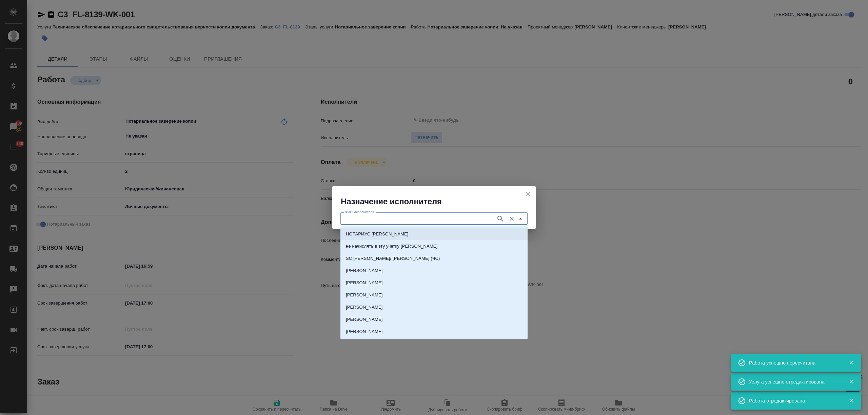
click at [408, 232] on p "НОТАРИУС [PERSON_NAME]" at bounding box center [377, 234] width 63 height 7
type input "НОТАРИУС [PERSON_NAME]"
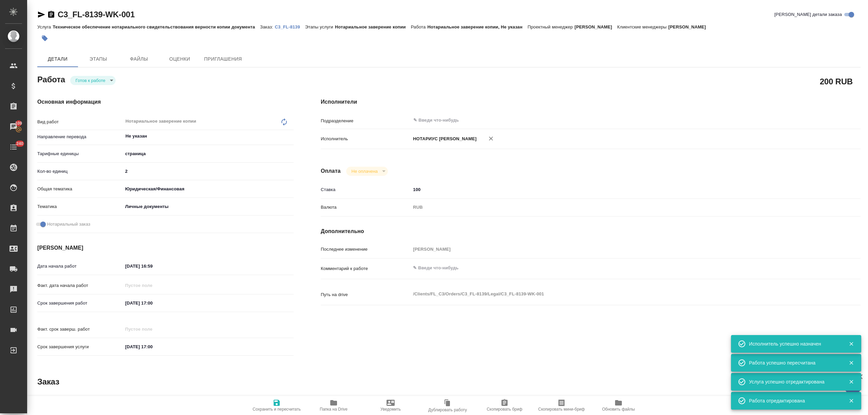
type textarea "x"
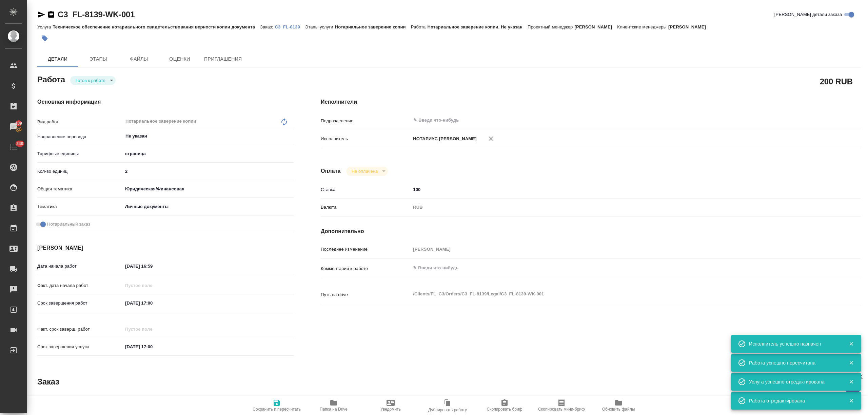
type textarea "x"
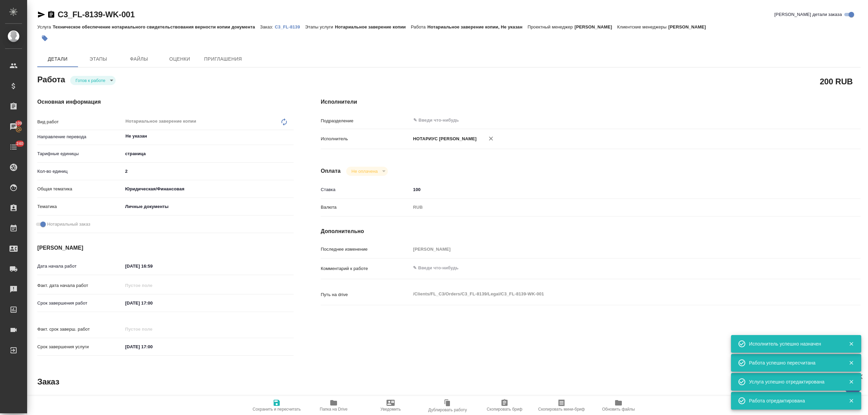
click at [90, 78] on body "🙏 .cls-1 fill:#fff; AWATERA Nikitina Tatiana Клиенты Спецификации Заказы 109 Ча…" at bounding box center [434, 207] width 868 height 415
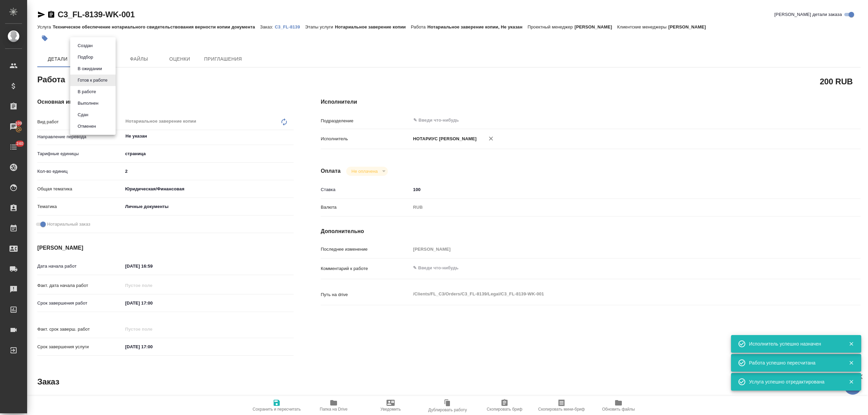
click at [88, 110] on li "Сдан" at bounding box center [92, 115] width 45 height 12
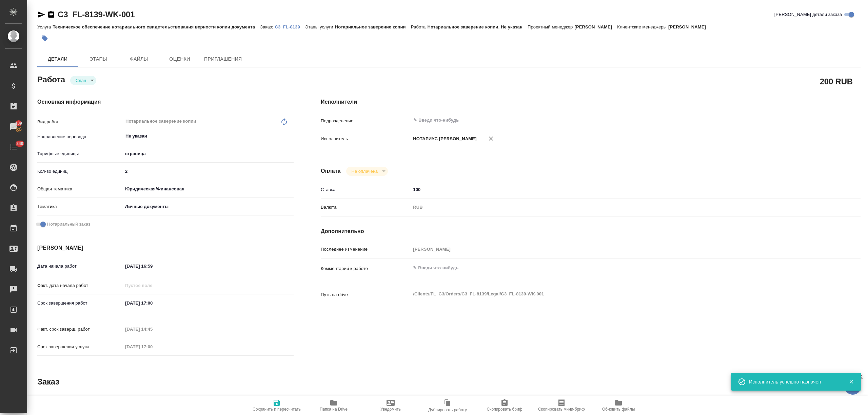
type textarea "x"
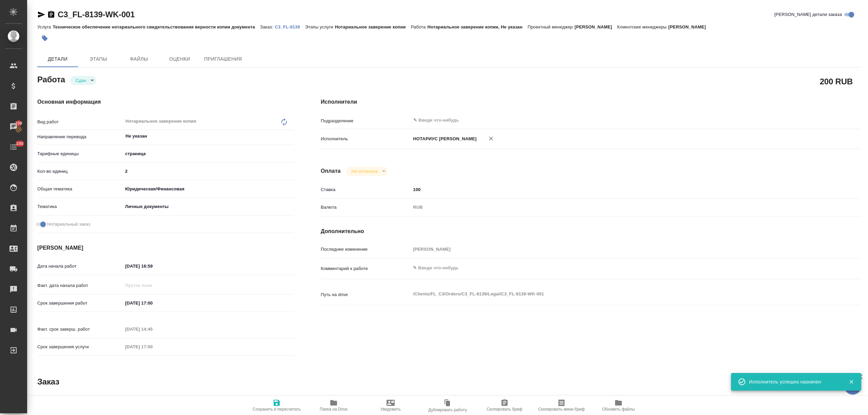
type textarea "x"
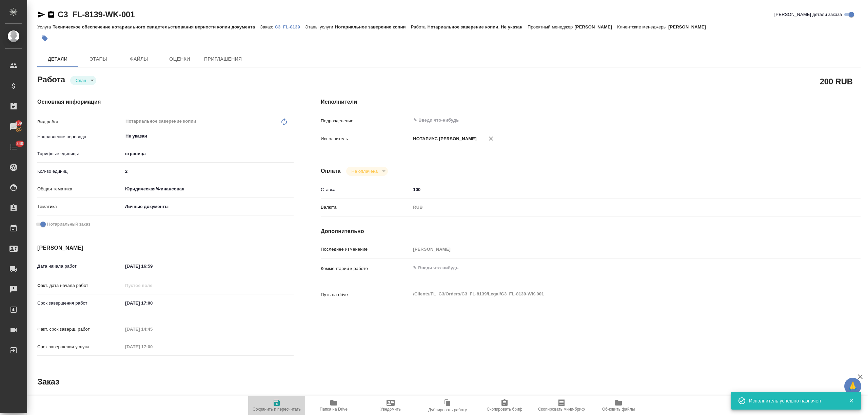
click at [284, 410] on span "Сохранить и пересчитать" at bounding box center [277, 409] width 48 height 5
type textarea "x"
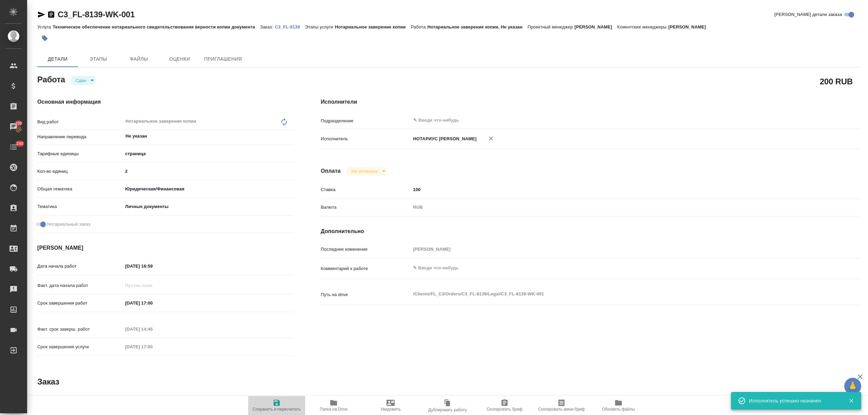
type textarea "x"
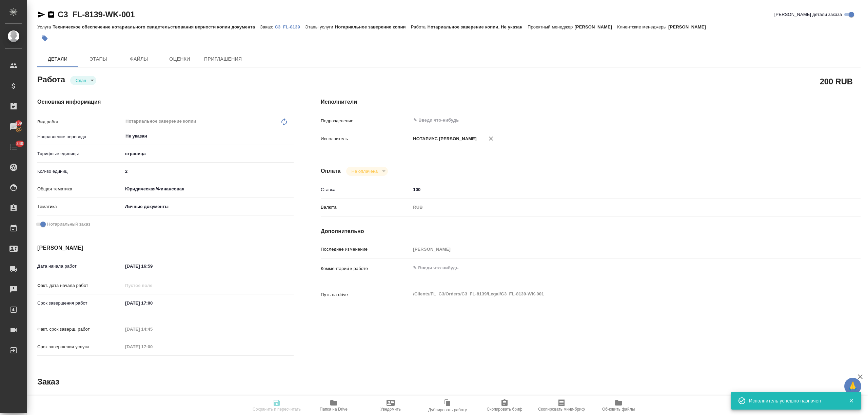
type textarea "x"
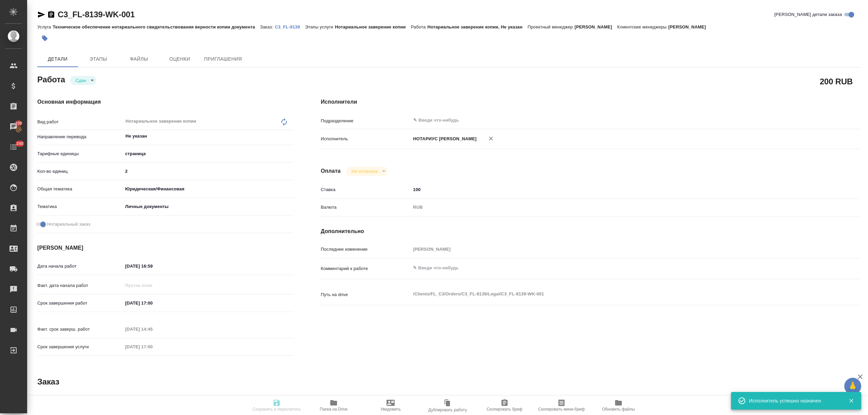
type textarea "x"
type input "closed"
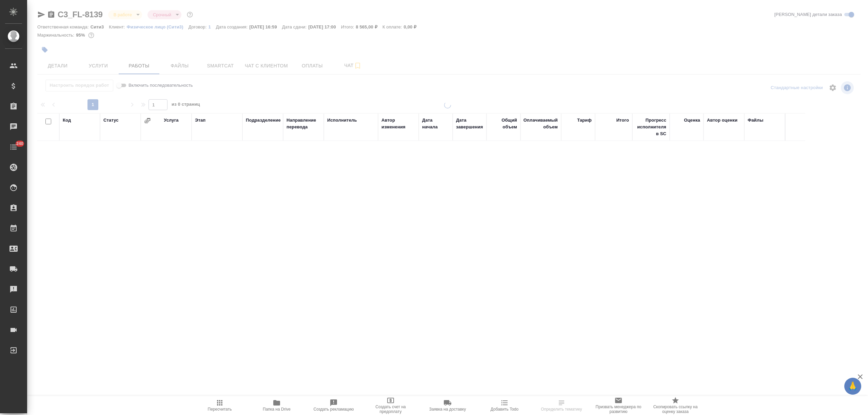
click at [264, 67] on span "Чат с клиентом" at bounding box center [266, 66] width 43 height 8
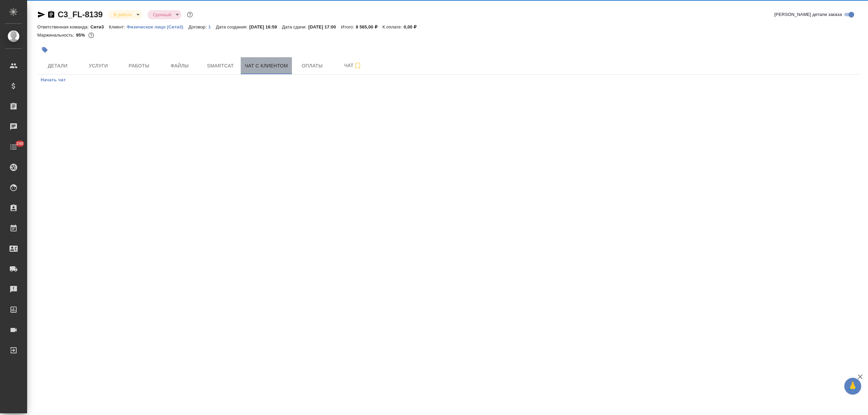
click at [265, 65] on span "Чат с клиентом" at bounding box center [266, 66] width 43 height 8
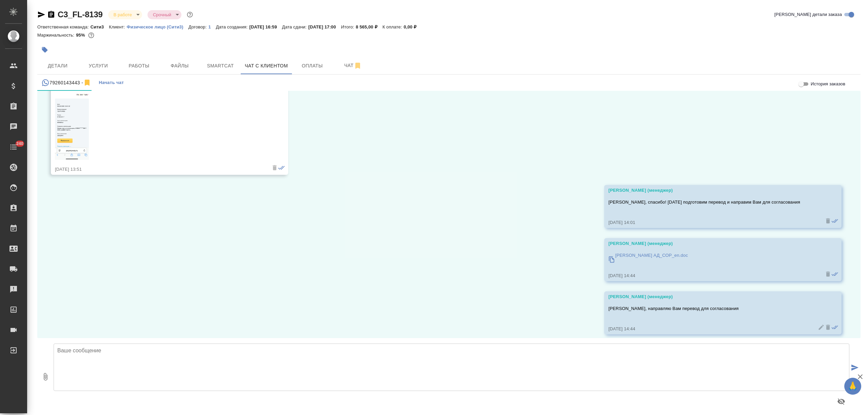
scroll to position [3711, 0]
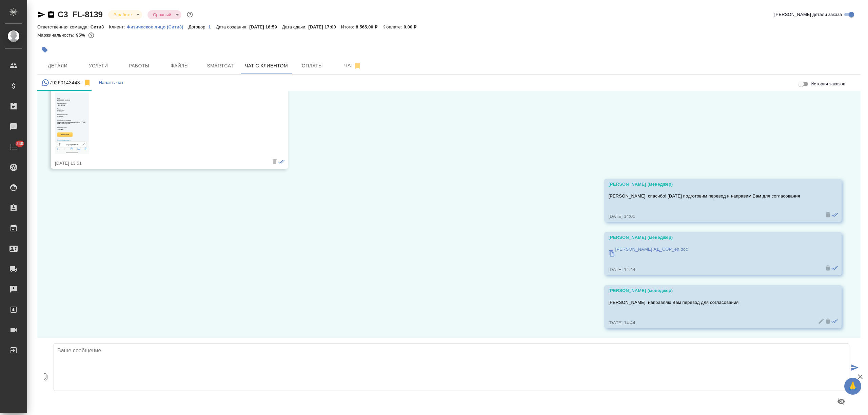
click at [144, 367] on textarea at bounding box center [452, 367] width 796 height 47
type textarea "Если сегодня до 16.30 получится согласовать перевод, то мы сегодня прямо завери…"
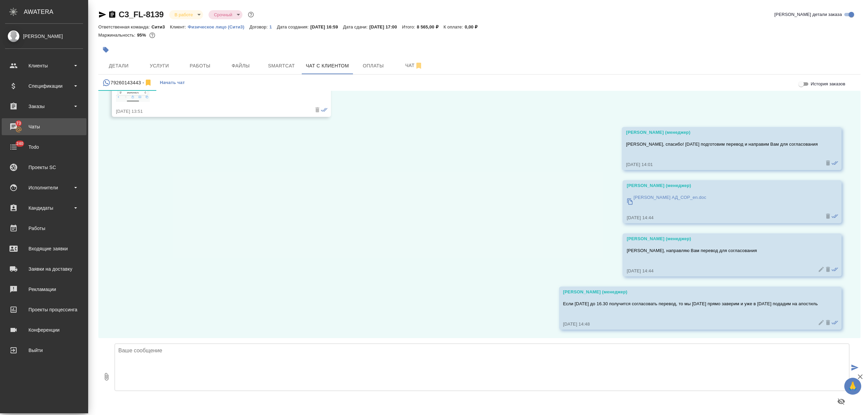
scroll to position [3764, 0]
click at [44, 107] on div "Заказы" at bounding box center [44, 106] width 78 height 10
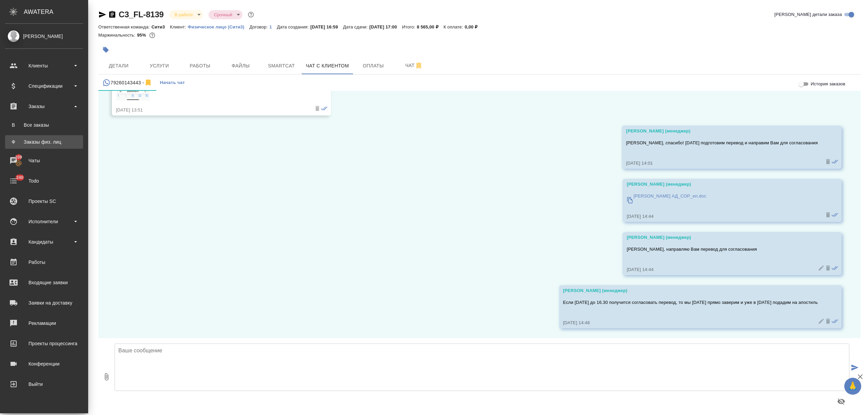
click at [44, 144] on div "Заказы физ. лиц" at bounding box center [43, 142] width 71 height 7
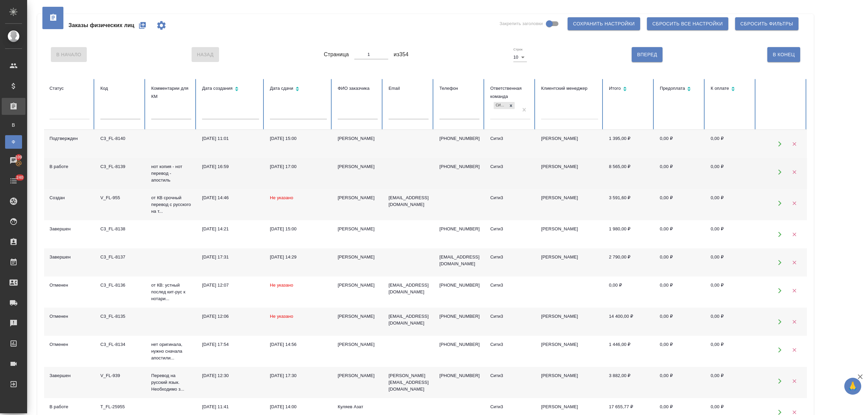
click at [327, 175] on td "26.09.2025, 17:00" at bounding box center [298, 173] width 68 height 31
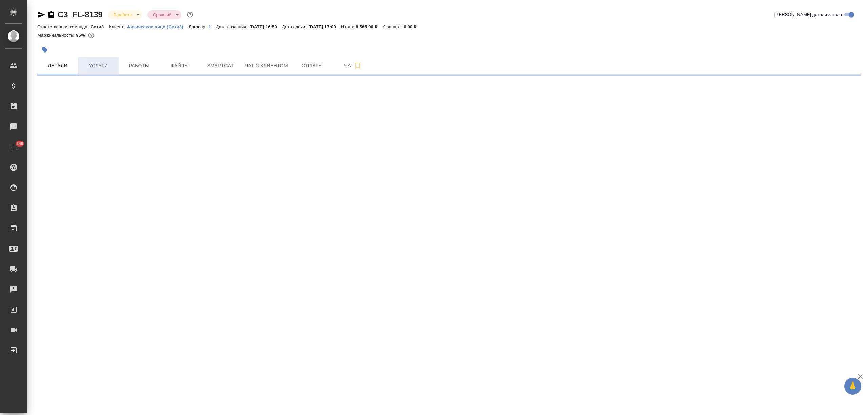
click at [101, 68] on span "Услуги" at bounding box center [98, 66] width 33 height 8
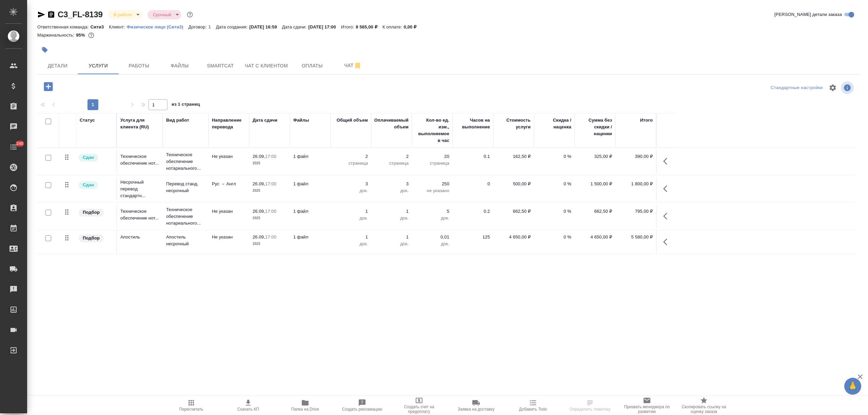
click at [49, 85] on icon "button" at bounding box center [48, 86] width 9 height 9
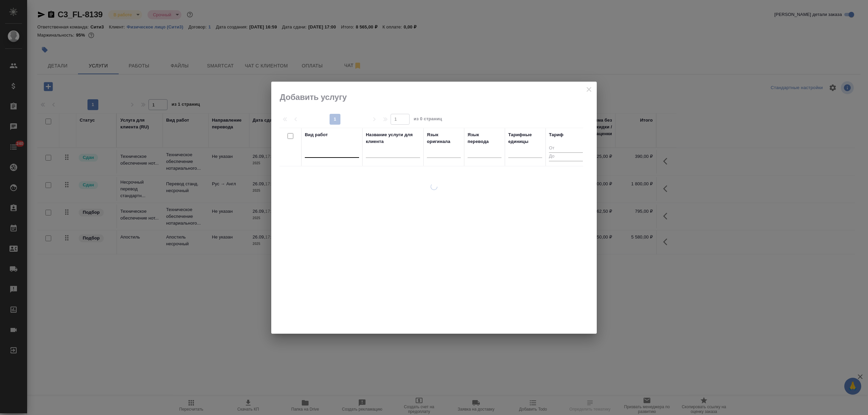
click at [338, 157] on div at bounding box center [332, 151] width 54 height 13
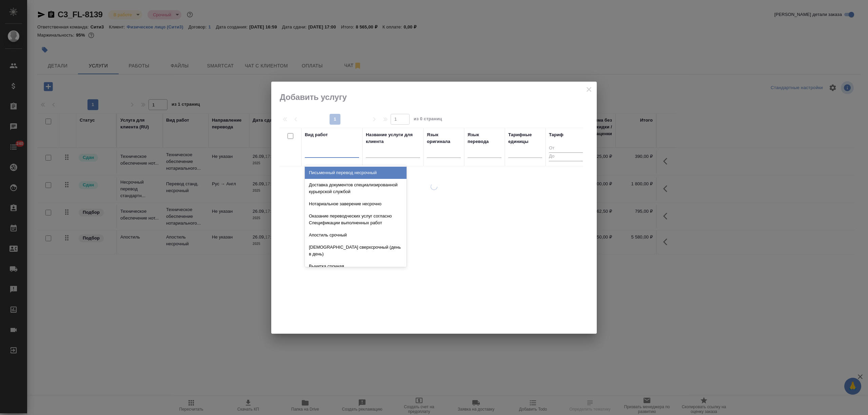
type input "t"
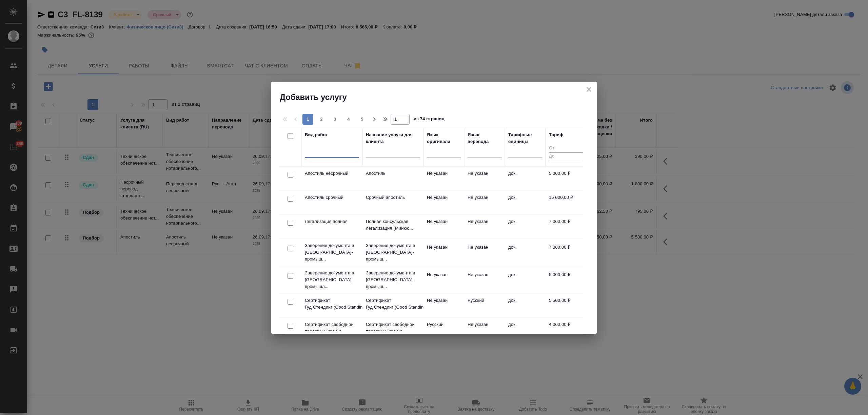
click at [590, 89] on icon "close" at bounding box center [589, 89] width 8 height 8
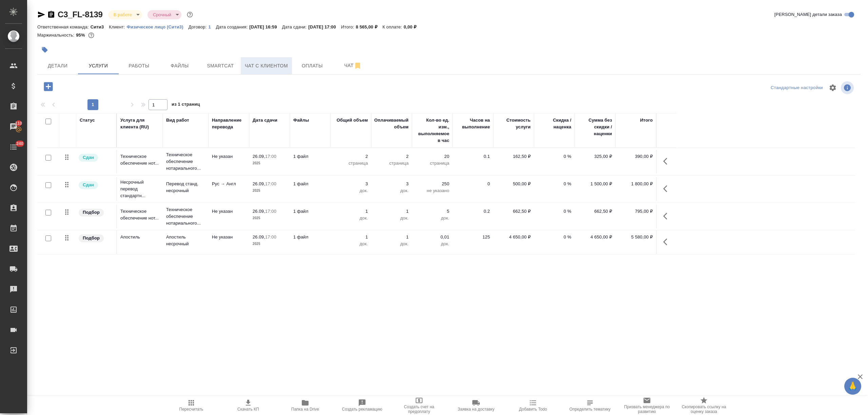
click at [273, 64] on span "Чат с клиентом" at bounding box center [266, 66] width 43 height 8
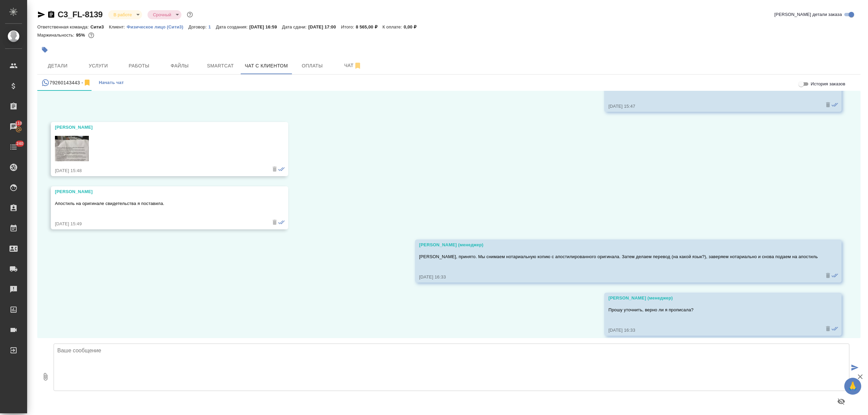
click at [100, 372] on textarea at bounding box center [452, 367] width 796 height 47
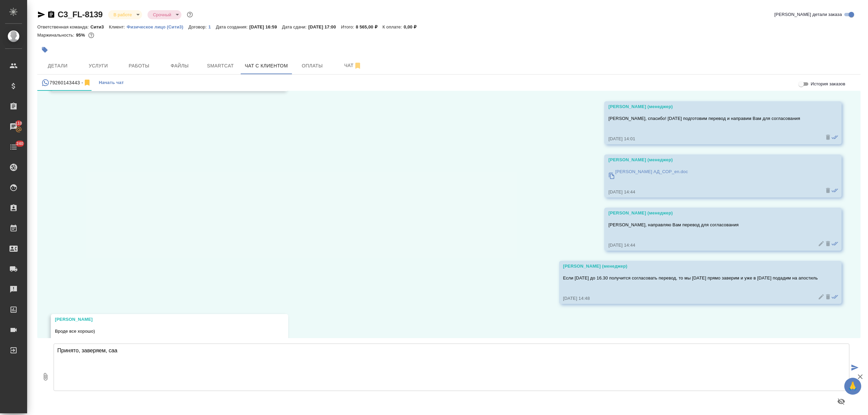
scroll to position [3817, 0]
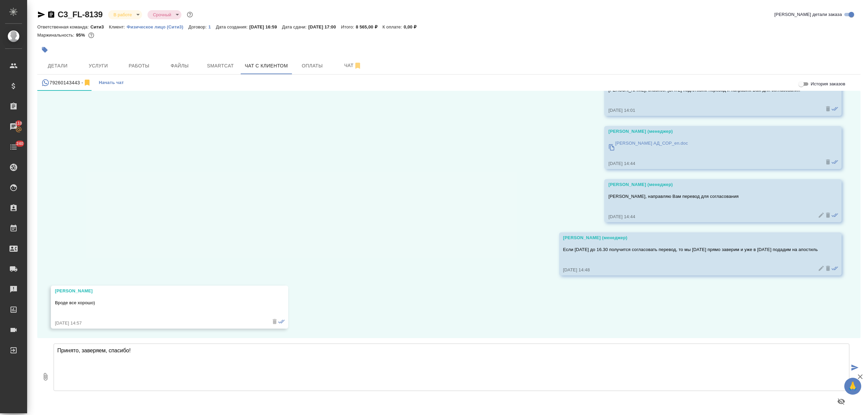
type textarea "Принято, заверяем, спасибо!"
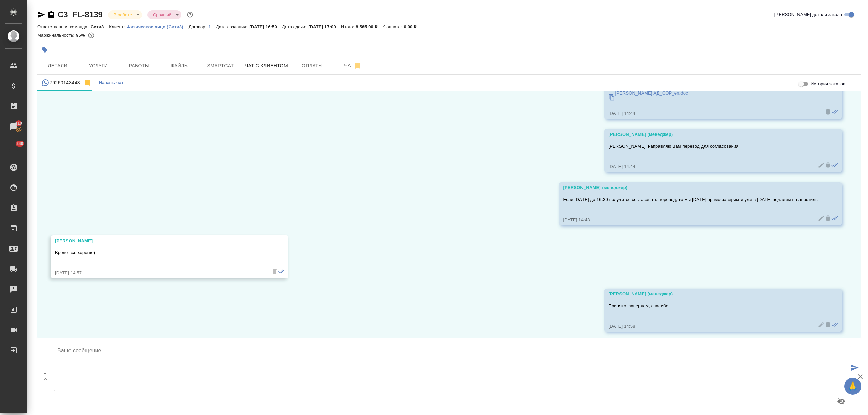
scroll to position [3870, 0]
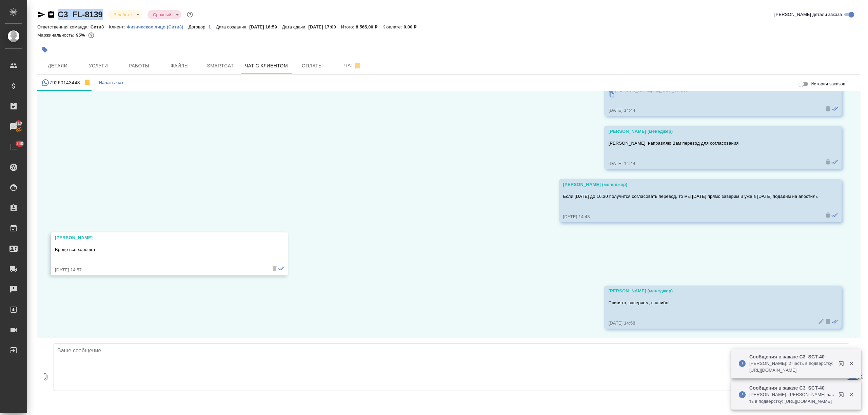
drag, startPoint x: 57, startPoint y: 17, endPoint x: 102, endPoint y: 14, distance: 45.2
click at [102, 14] on div "C3_FL-8139 В работе inProgress Срочный urgent" at bounding box center [115, 14] width 157 height 11
copy link "C3_FL-8139"
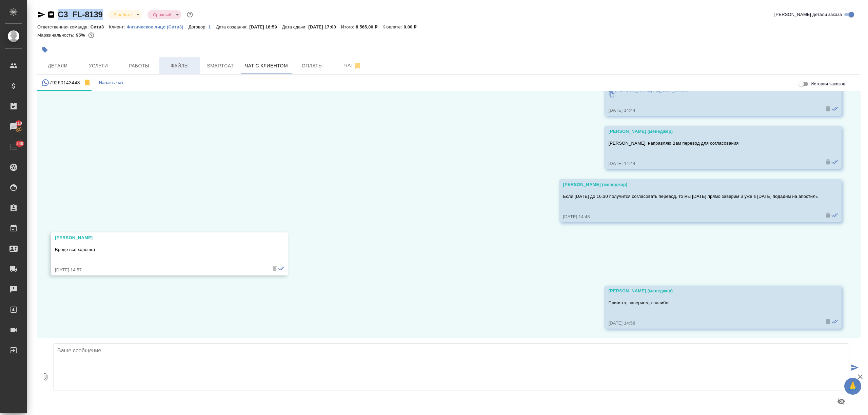
click at [175, 68] on span "Файлы" at bounding box center [179, 66] width 33 height 8
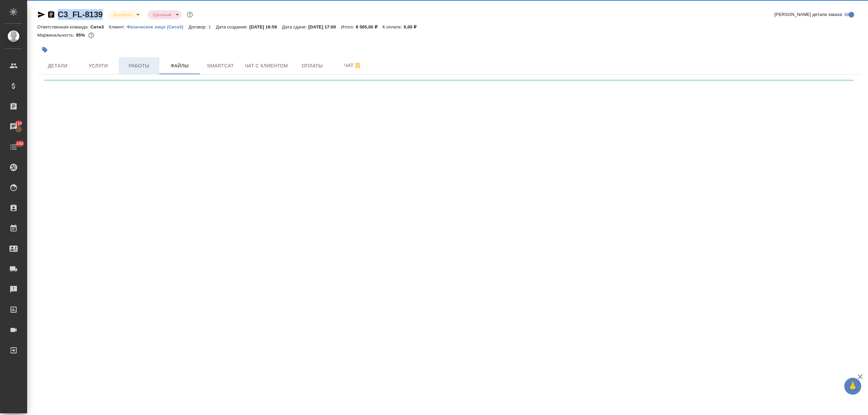
click at [147, 62] on span "Работы" at bounding box center [139, 66] width 33 height 8
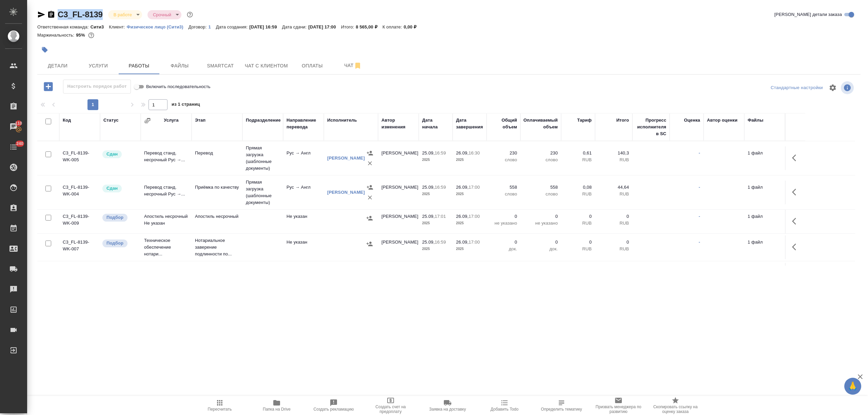
scroll to position [31, 0]
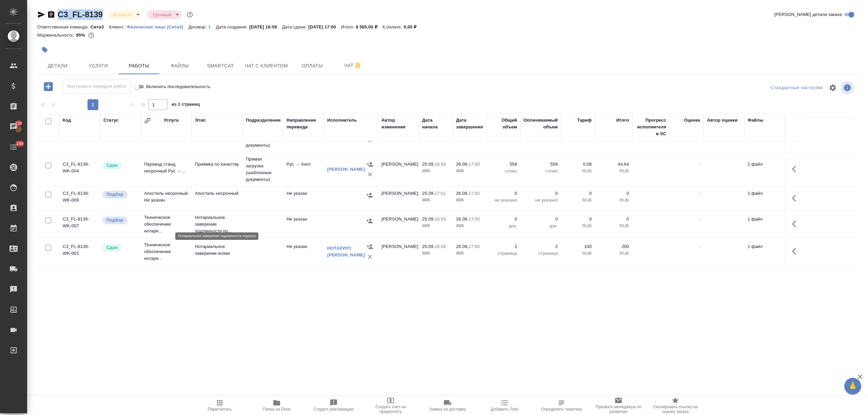
click at [210, 219] on p "Нотариальное заверение подлинности по..." at bounding box center [217, 224] width 44 height 20
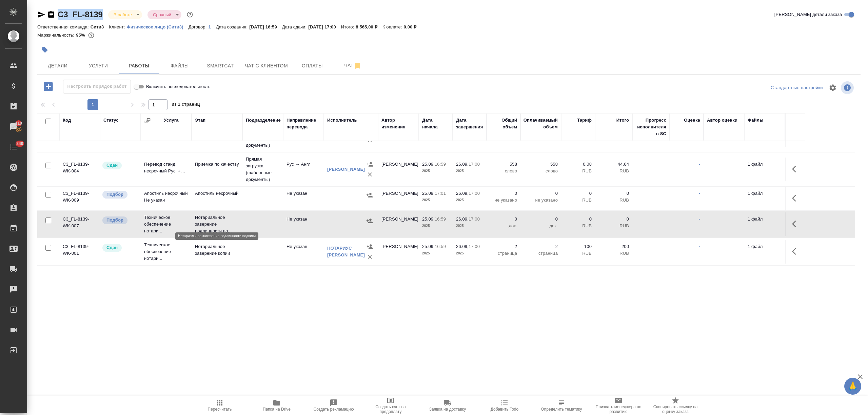
click at [210, 219] on p "Нотариальное заверение подлинности по..." at bounding box center [217, 224] width 44 height 20
click at [207, 190] on p "Апостиль несрочный" at bounding box center [217, 193] width 44 height 7
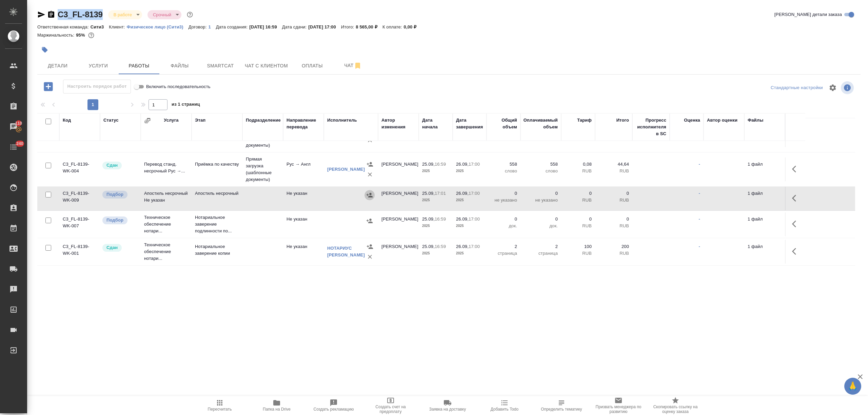
click at [371, 193] on icon "button" at bounding box center [369, 195] width 6 height 4
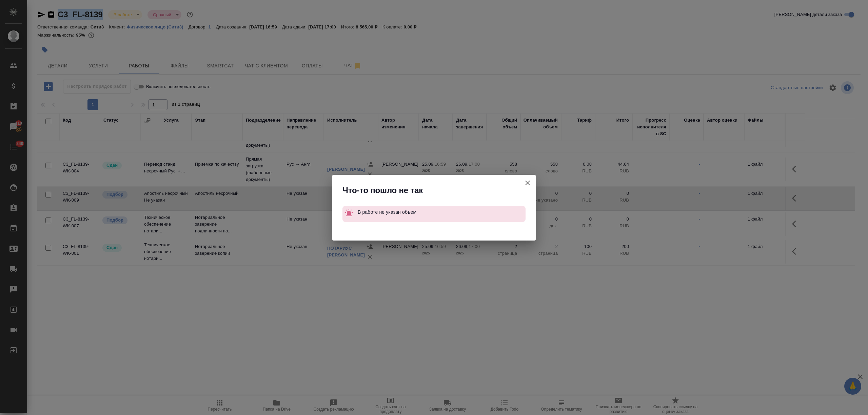
click at [527, 179] on icon "button" at bounding box center [527, 183] width 8 height 8
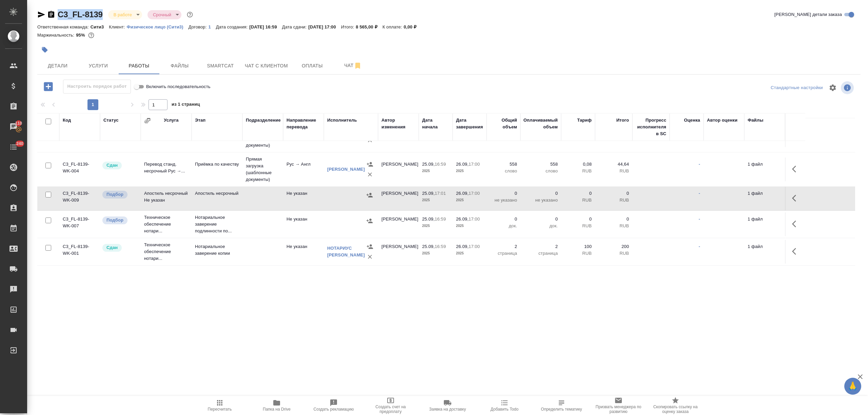
click at [230, 197] on td "Апостиль несрочный" at bounding box center [217, 199] width 51 height 24
click at [70, 66] on span "Детали" at bounding box center [57, 66] width 33 height 8
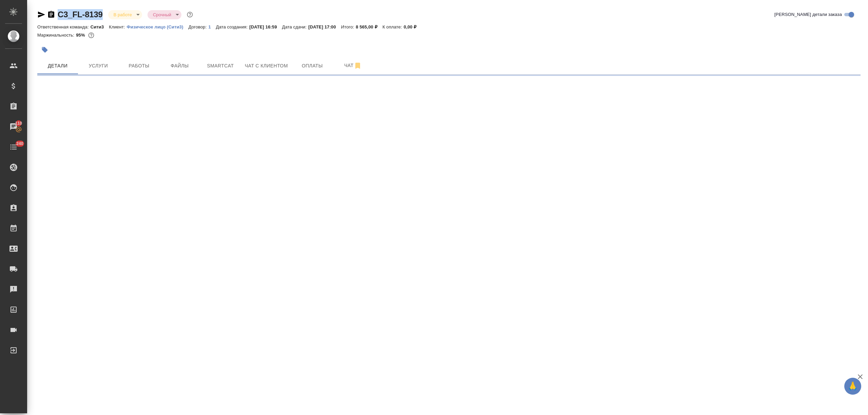
select select "RU"
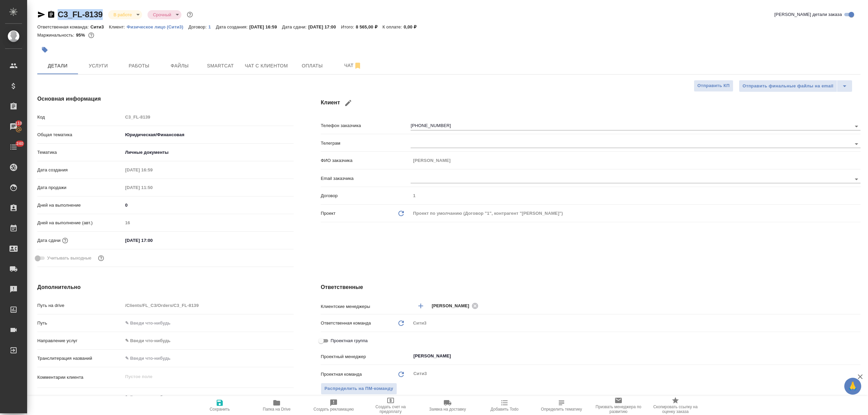
type textarea "x"
click at [167, 245] on input "[DATE] 17:00" at bounding box center [152, 241] width 59 height 10
click at [271, 239] on icon "button" at bounding box center [274, 239] width 6 height 7
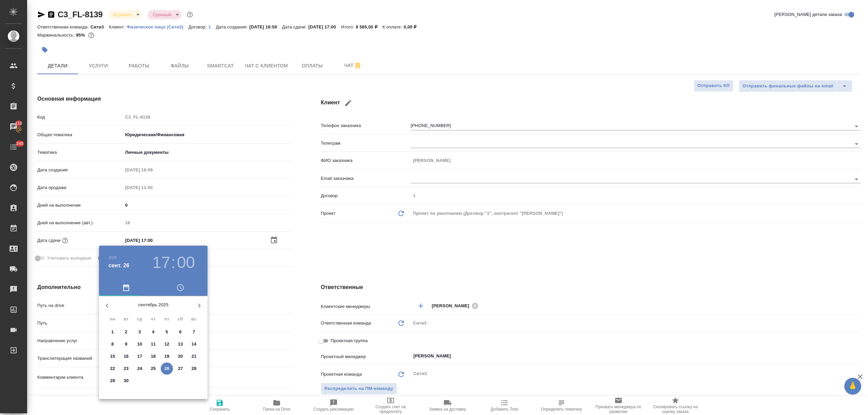
click at [198, 306] on icon "button" at bounding box center [199, 306] width 8 height 8
click at [111, 342] on p "6" at bounding box center [112, 344] width 2 height 7
type input "06.10.2025 17:00"
type textarea "x"
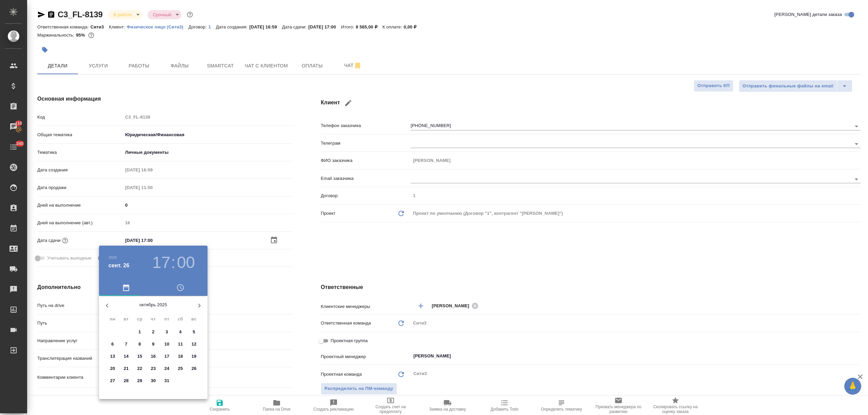
type textarea "x"
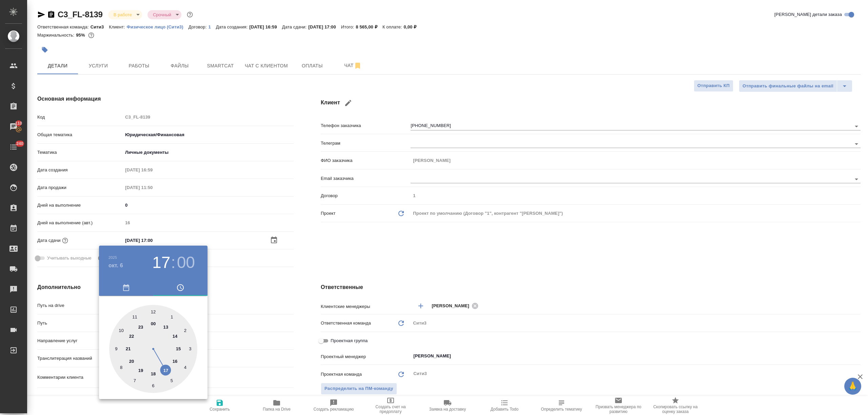
click at [288, 363] on div at bounding box center [434, 207] width 868 height 415
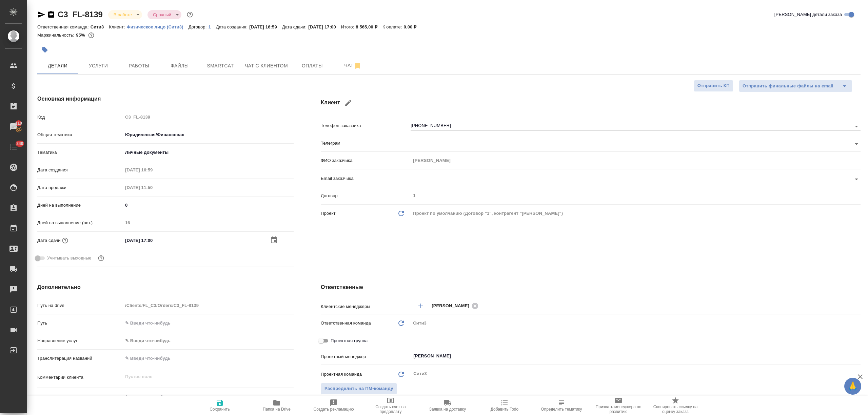
click at [221, 403] on icon "button" at bounding box center [220, 403] width 6 height 6
type textarea "x"
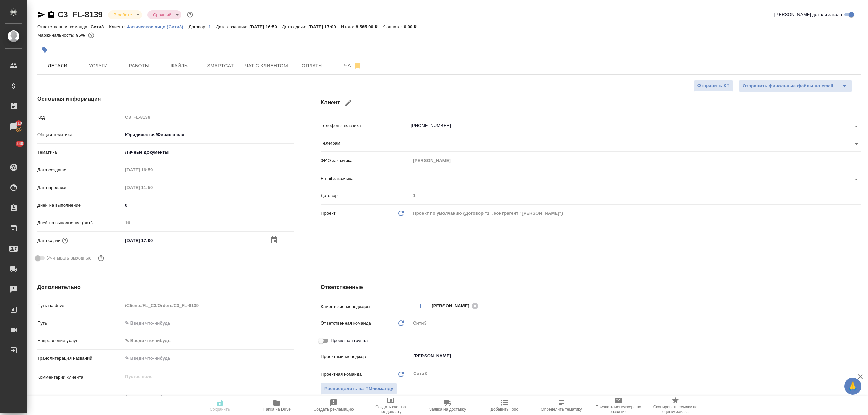
type textarea "x"
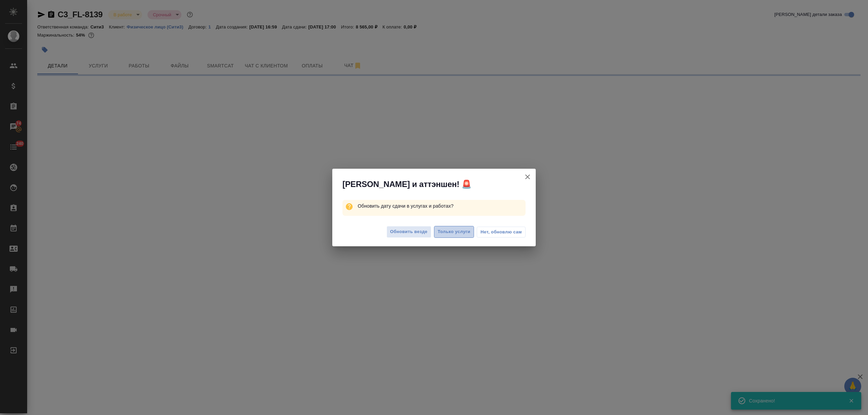
click at [445, 231] on span "Только услуги" at bounding box center [454, 232] width 33 height 8
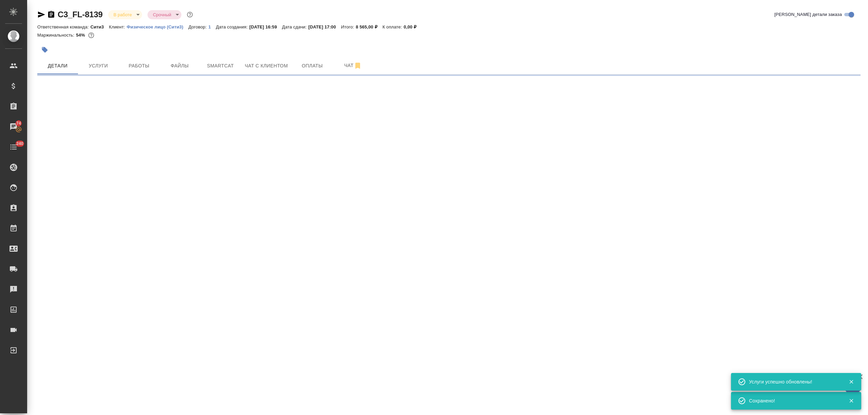
select select "RU"
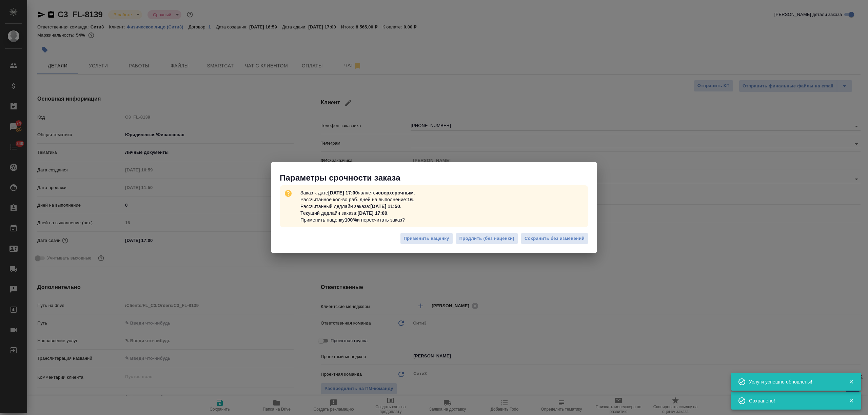
type textarea "x"
click at [559, 237] on span "Сохранить без изменений" at bounding box center [554, 239] width 60 height 8
type textarea "x"
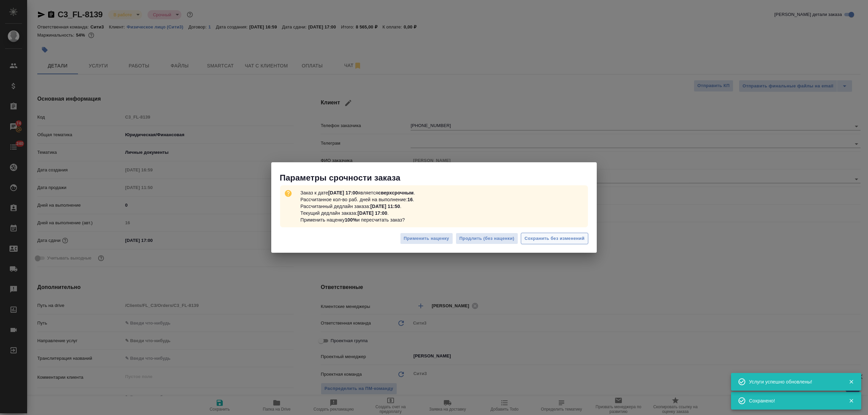
type textarea "x"
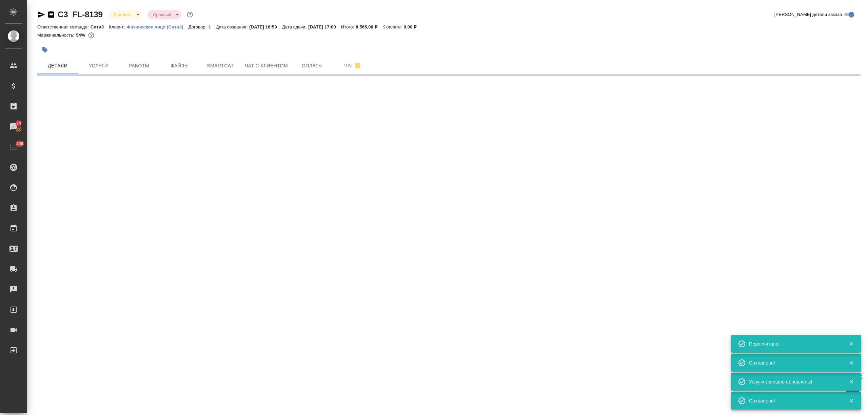
click at [51, 53] on button "button" at bounding box center [44, 49] width 15 height 15
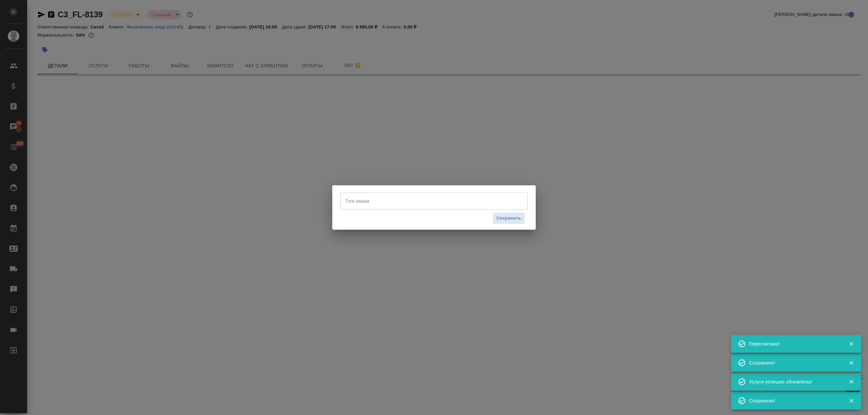
click at [418, 201] on input "Тэги заказа" at bounding box center [427, 201] width 168 height 12
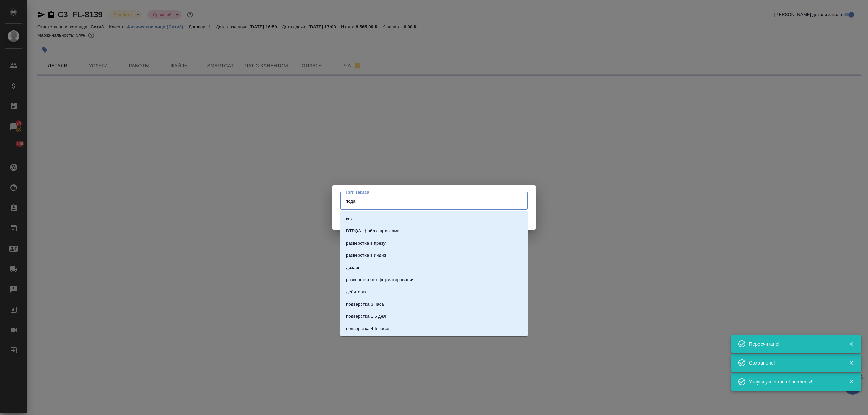
type input "подач"
select select "RU"
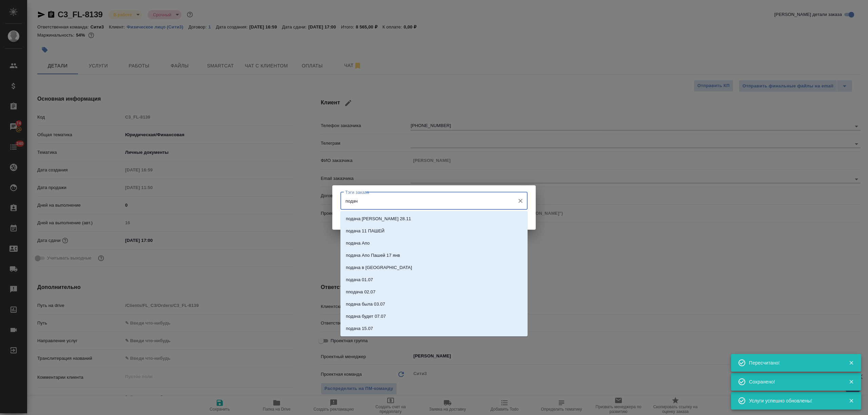
type input "подача"
type textarea "x"
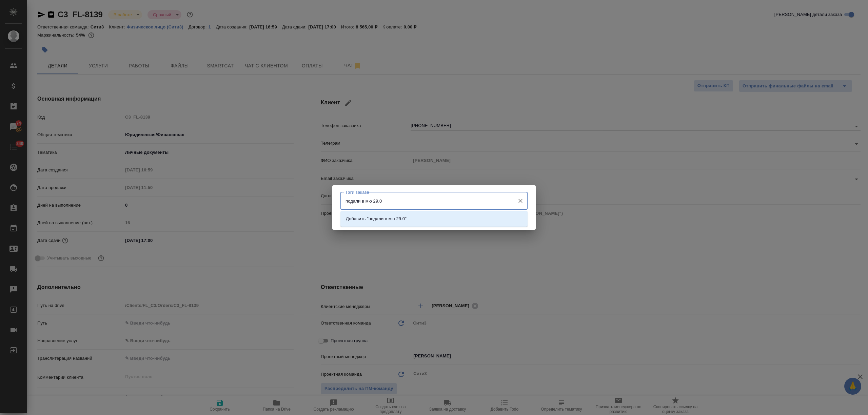
type input "подали в мю 29.09"
click at [502, 216] on span "Сохранить" at bounding box center [508, 219] width 25 height 8
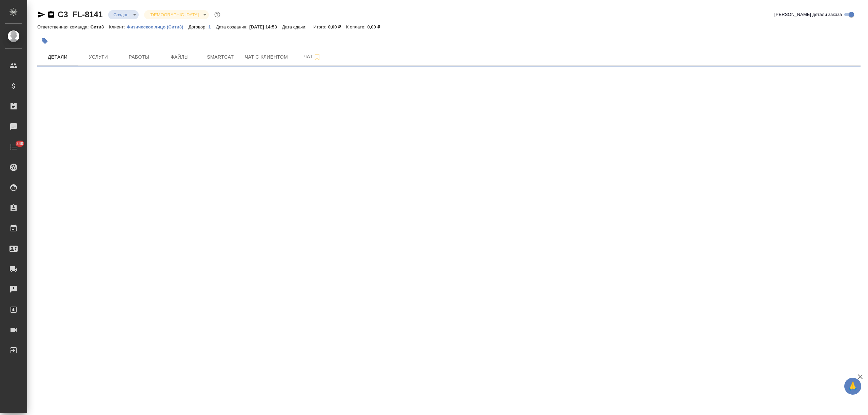
select select "RU"
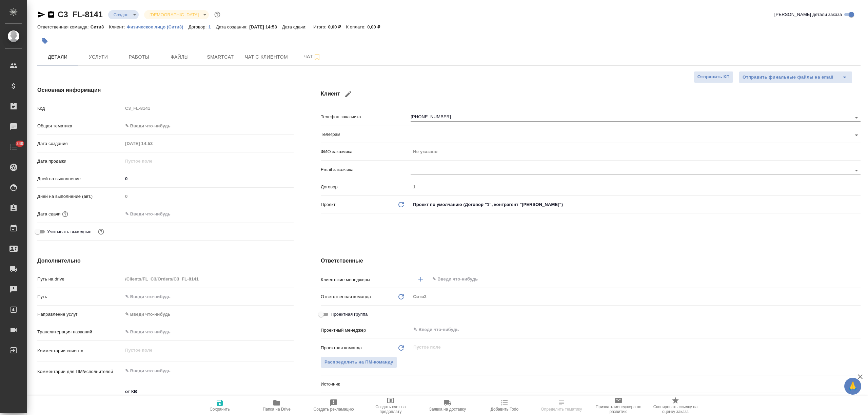
type textarea "x"
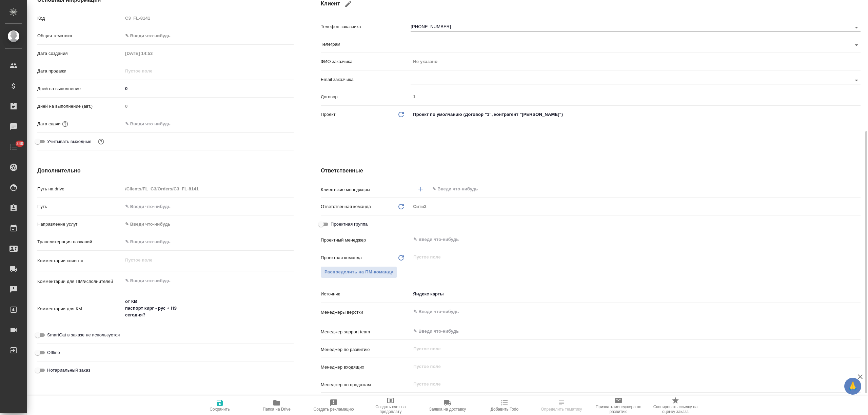
scroll to position [136, 0]
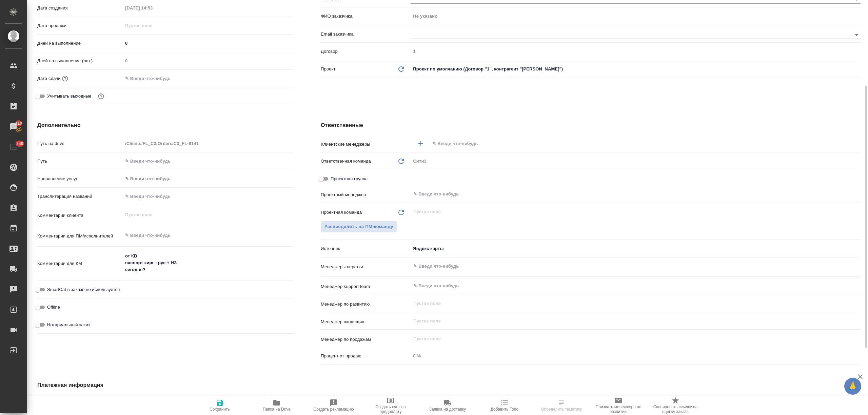
type textarea "x"
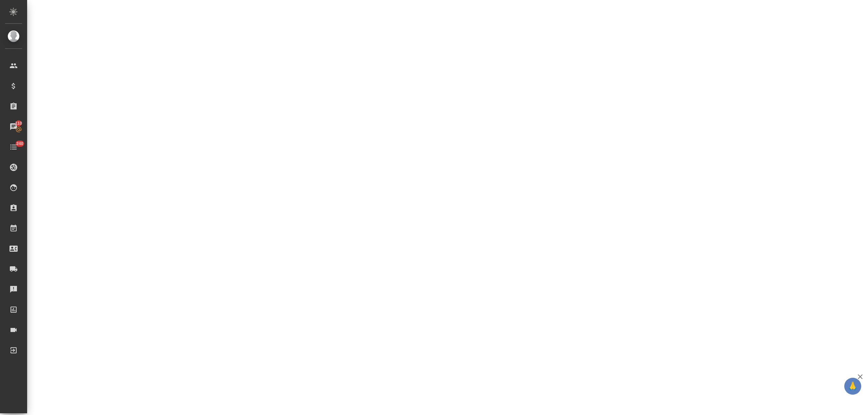
select select "RU"
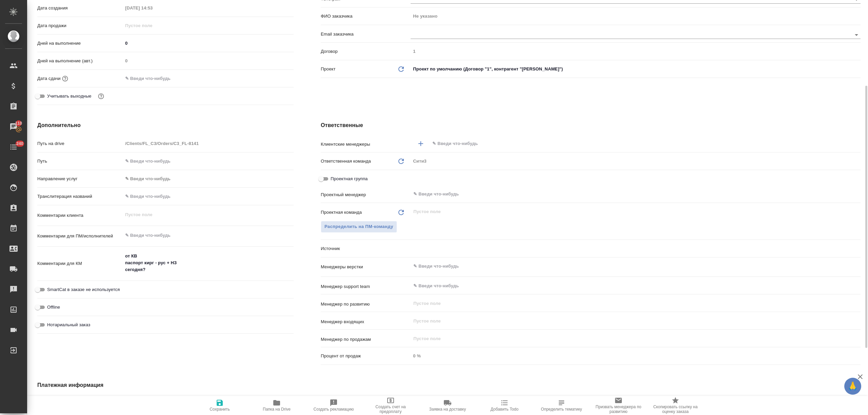
type textarea "x"
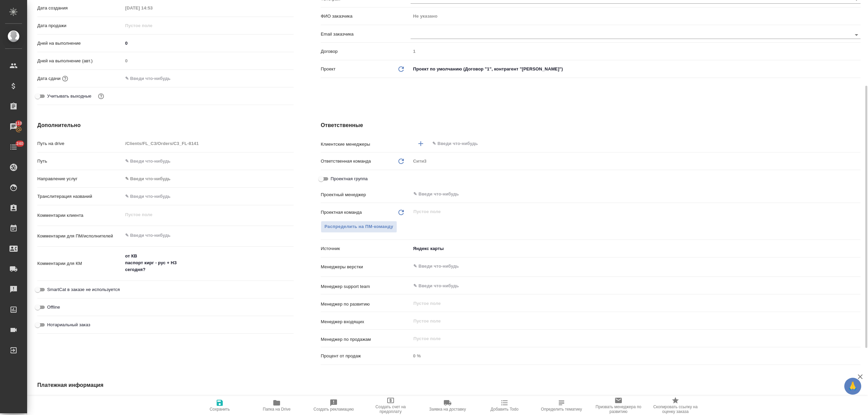
type textarea "x"
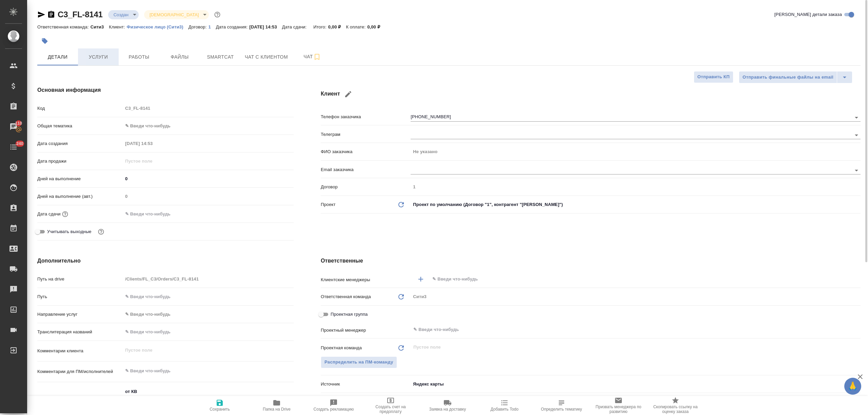
click at [110, 55] on span "Услуги" at bounding box center [98, 57] width 33 height 8
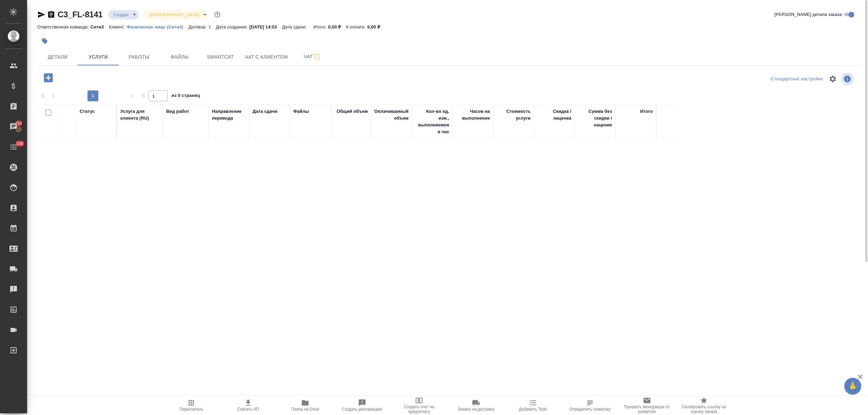
click at [48, 75] on icon "button" at bounding box center [48, 78] width 12 height 12
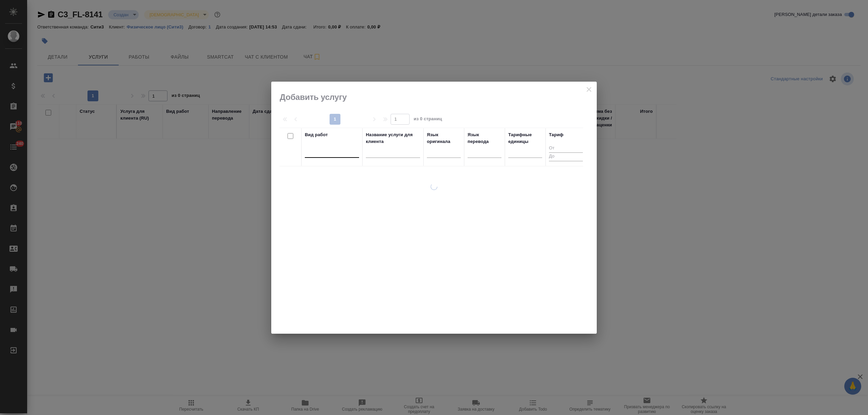
click at [316, 154] on div at bounding box center [332, 151] width 54 height 10
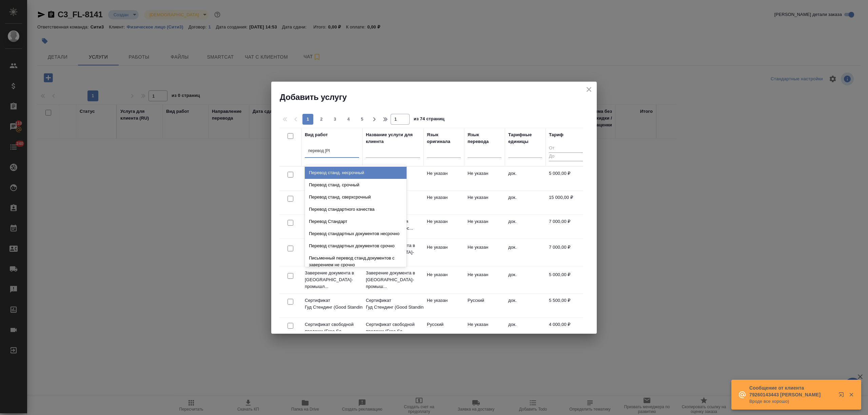
type input "перевод ст"
click at [356, 171] on div "Перевод станд. несрочный" at bounding box center [356, 173] width 102 height 12
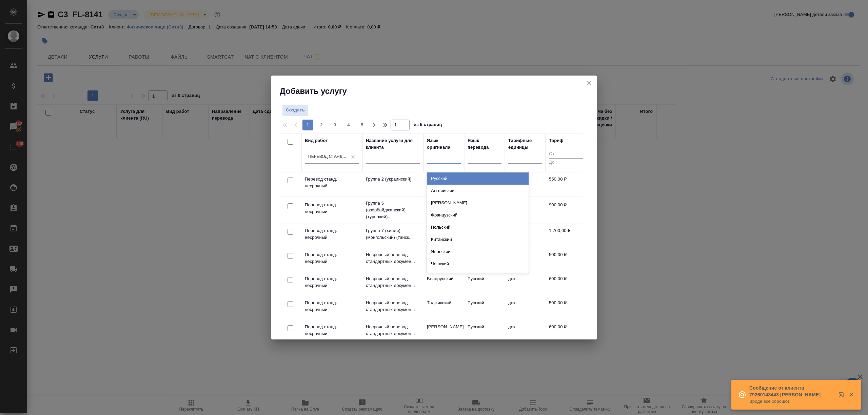
click at [444, 161] on div at bounding box center [444, 157] width 34 height 10
type input "кир"
click at [445, 177] on div "Киргизский" at bounding box center [478, 179] width 102 height 12
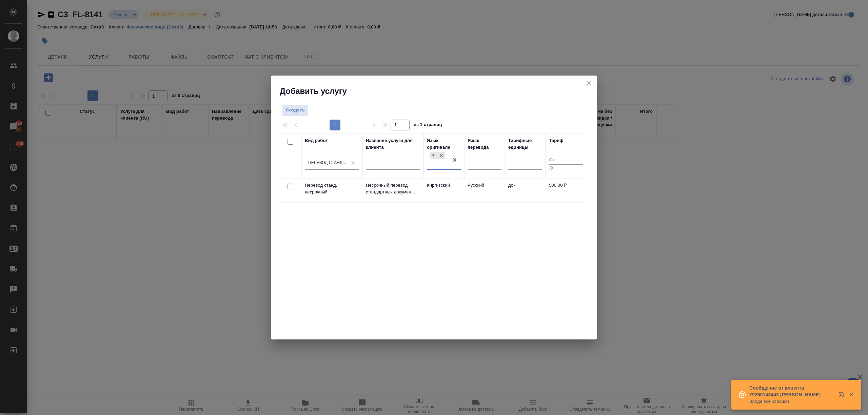
click at [455, 191] on td "Киргизский" at bounding box center [443, 191] width 41 height 24
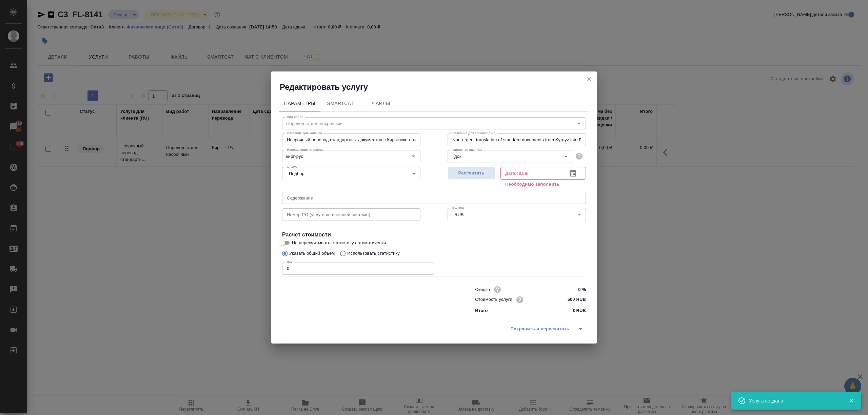
click at [584, 78] on button "close" at bounding box center [589, 79] width 10 height 10
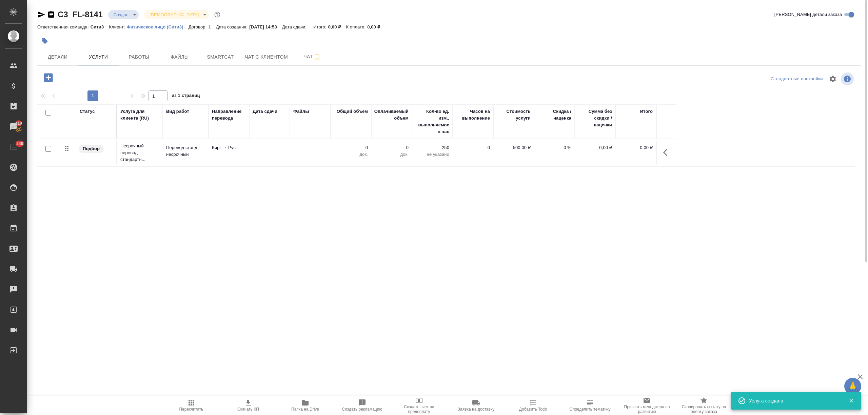
click at [665, 152] on icon "button" at bounding box center [667, 152] width 8 height 8
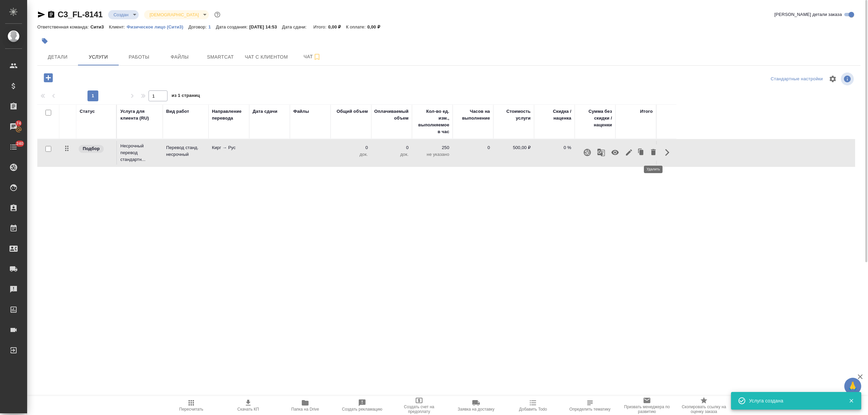
click at [652, 155] on icon "button" at bounding box center [653, 152] width 8 height 8
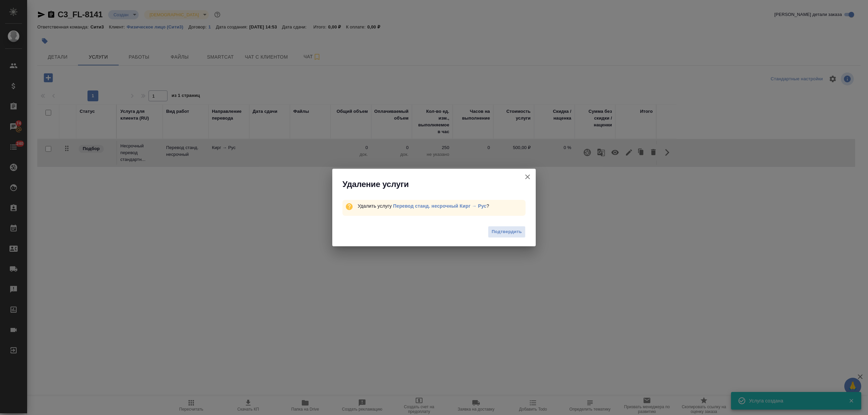
click at [514, 239] on div "Подтвердить" at bounding box center [433, 232] width 203 height 27
click at [514, 234] on span "Подтвердить" at bounding box center [506, 232] width 30 height 8
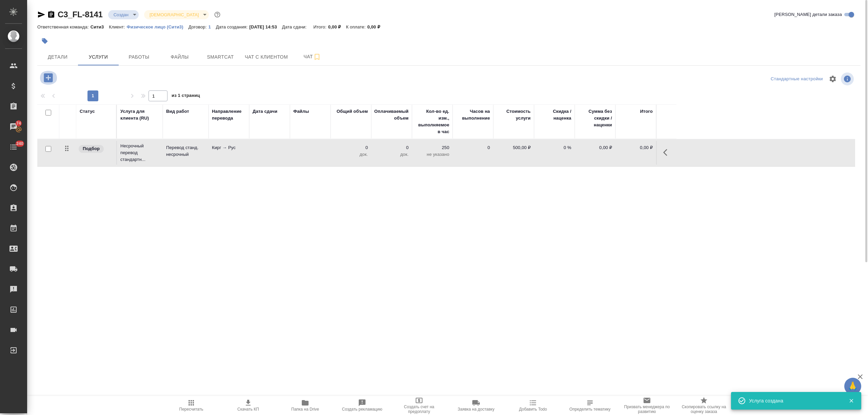
click at [46, 78] on icon "button" at bounding box center [48, 78] width 12 height 12
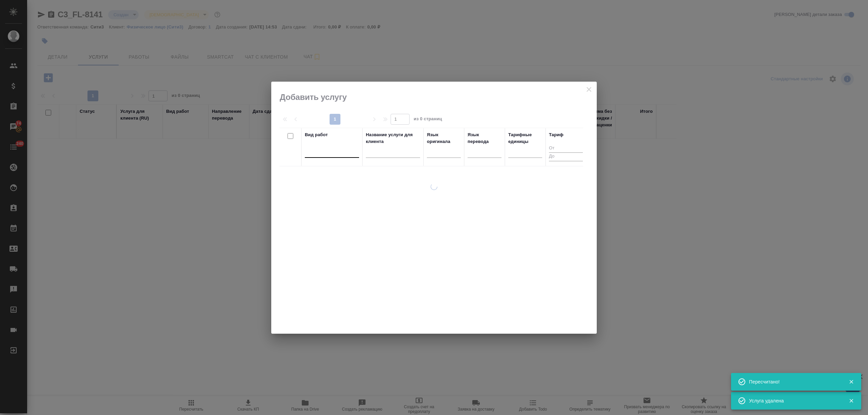
click at [343, 155] on div at bounding box center [332, 151] width 54 height 10
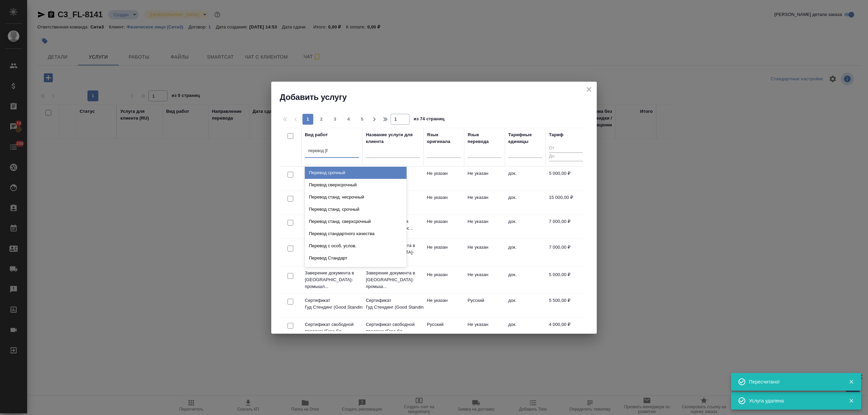
type input "перевод ст"
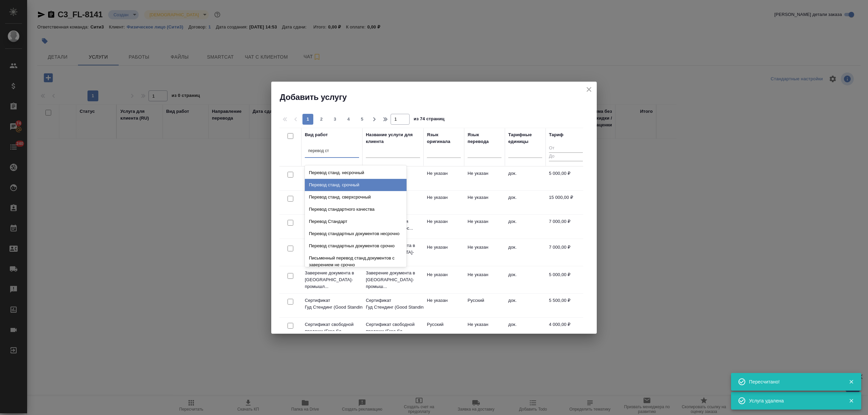
click at [342, 182] on div "Перевод станд. срочный" at bounding box center [356, 185] width 102 height 12
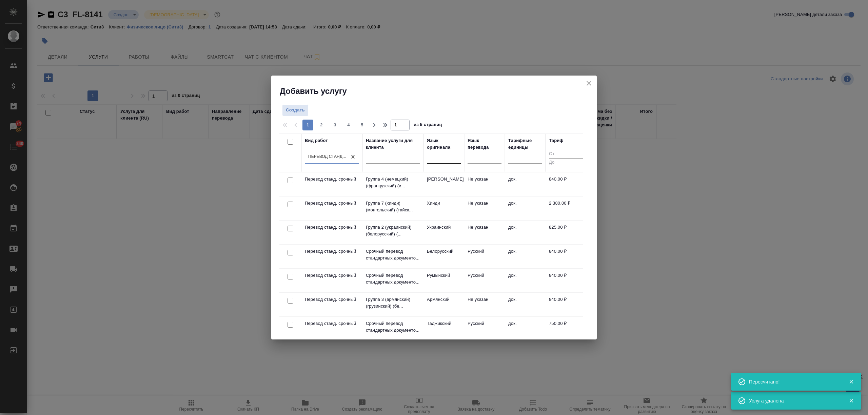
click at [442, 159] on div at bounding box center [444, 157] width 34 height 10
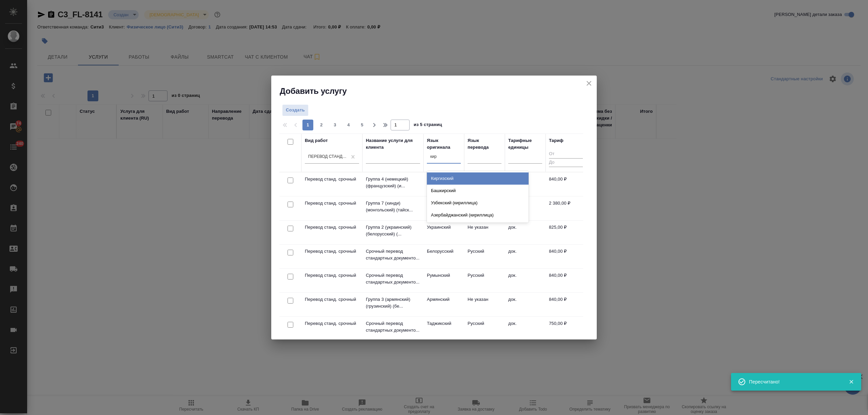
type input "кирг"
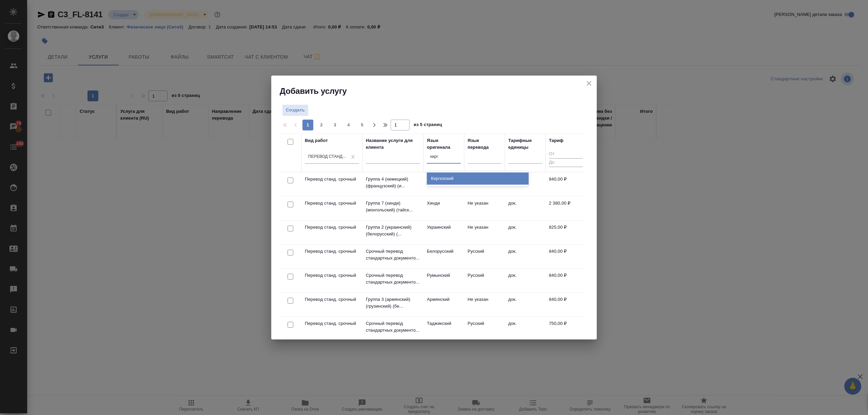
click at [449, 177] on div "Киргизский" at bounding box center [478, 179] width 102 height 12
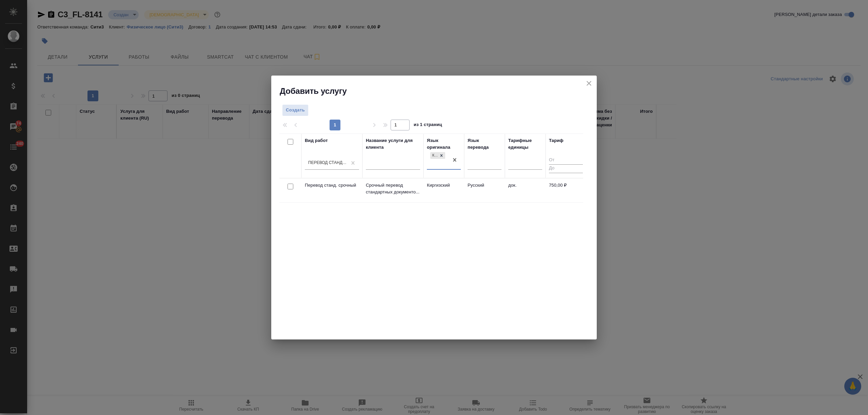
click at [454, 192] on td "Киргизский" at bounding box center [443, 191] width 41 height 24
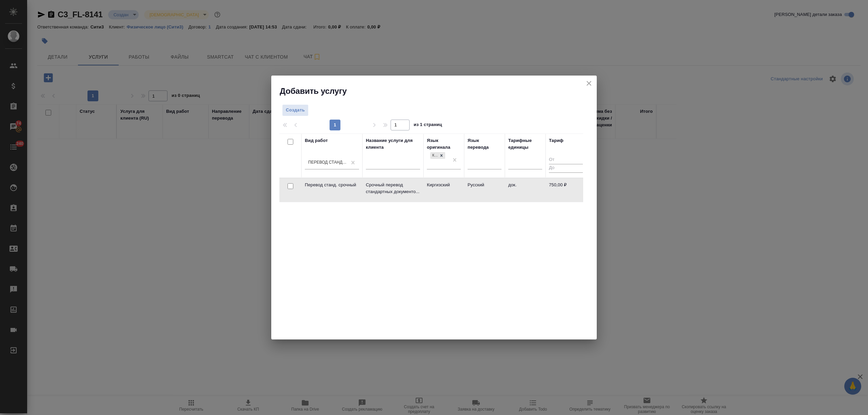
click at [454, 192] on td "Киргизский" at bounding box center [443, 190] width 41 height 24
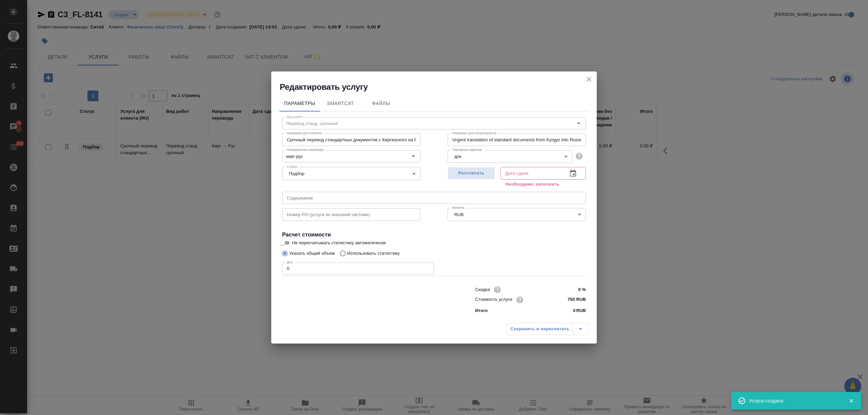
click at [255, 265] on div "Редактировать услугу Параметры SmartCat Файлы Вид работ Перевод станд. срочный …" at bounding box center [434, 207] width 868 height 415
type input "1"
click at [574, 170] on icon "button" at bounding box center [573, 173] width 6 height 7
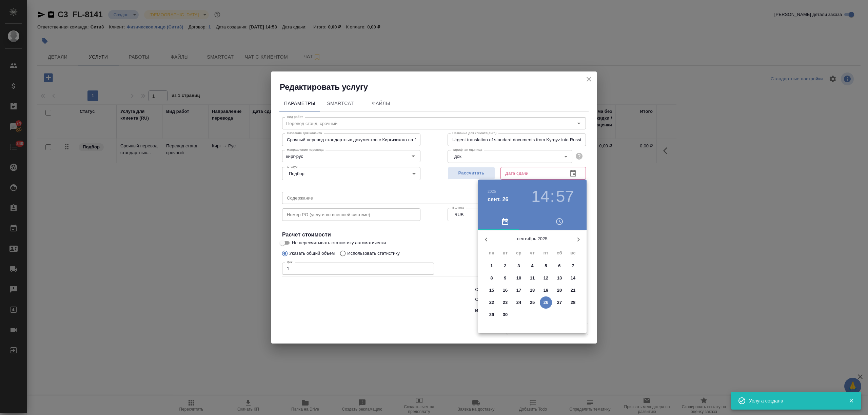
click at [546, 301] on p "26" at bounding box center [545, 302] width 5 height 7
type input "26.09.2025 14:57"
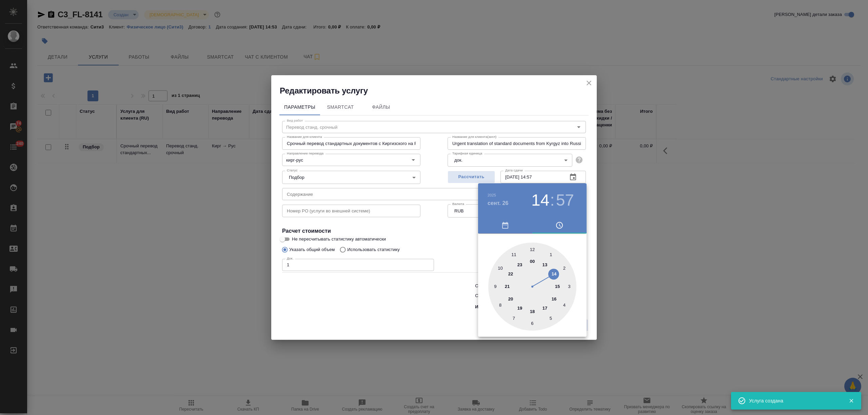
click at [372, 316] on div at bounding box center [434, 207] width 868 height 415
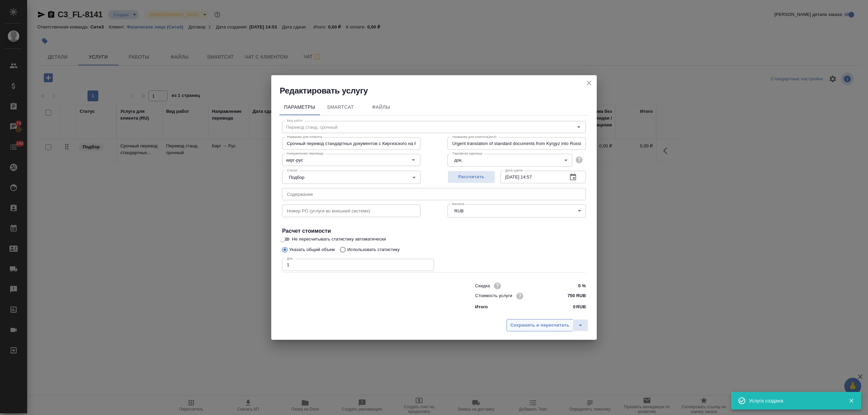
click at [522, 327] on span "Сохранить и пересчитать" at bounding box center [539, 326] width 59 height 8
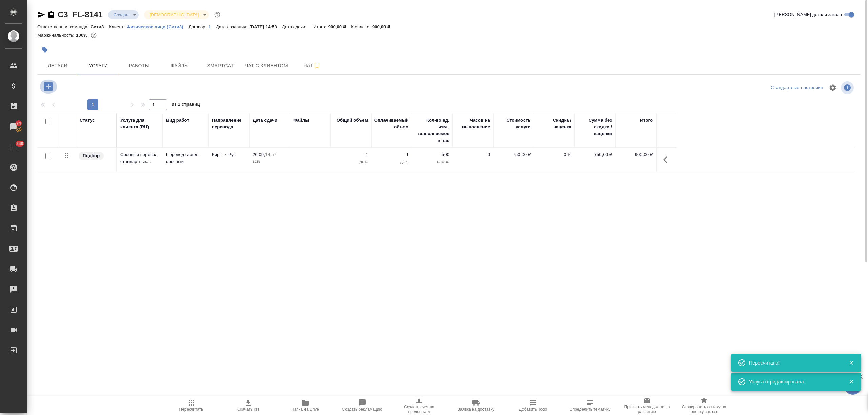
click at [46, 87] on icon "button" at bounding box center [48, 87] width 12 height 12
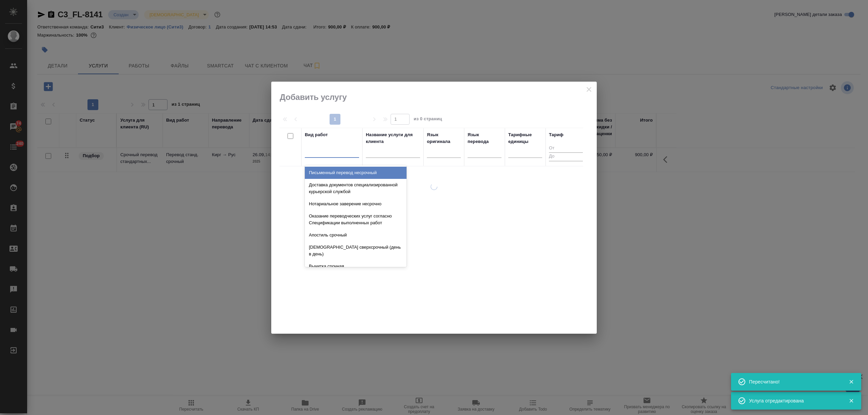
click at [341, 151] on div at bounding box center [332, 151] width 54 height 10
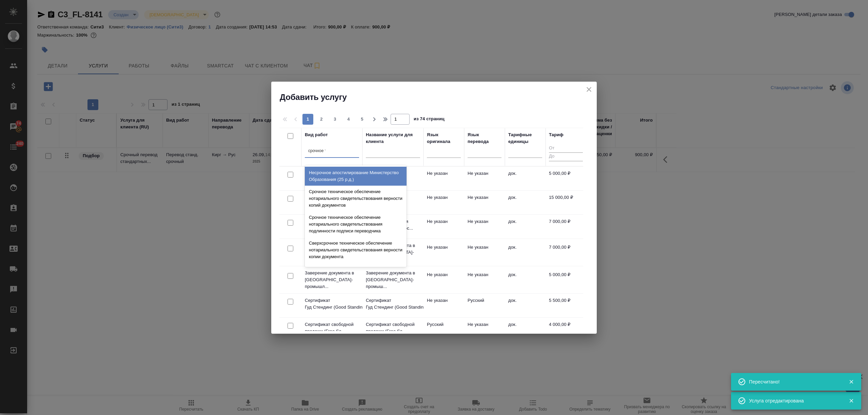
type input "срочное те"
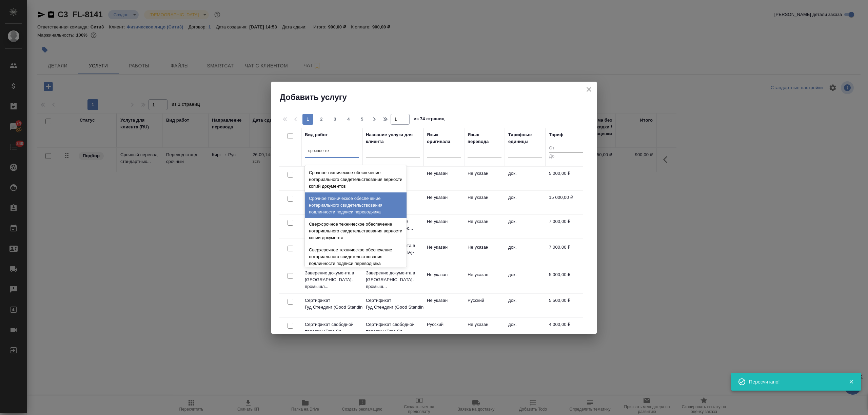
click at [383, 209] on div "Срочное техническое обеспечение нотариального свидетельствования подлинности по…" at bounding box center [356, 206] width 102 height 26
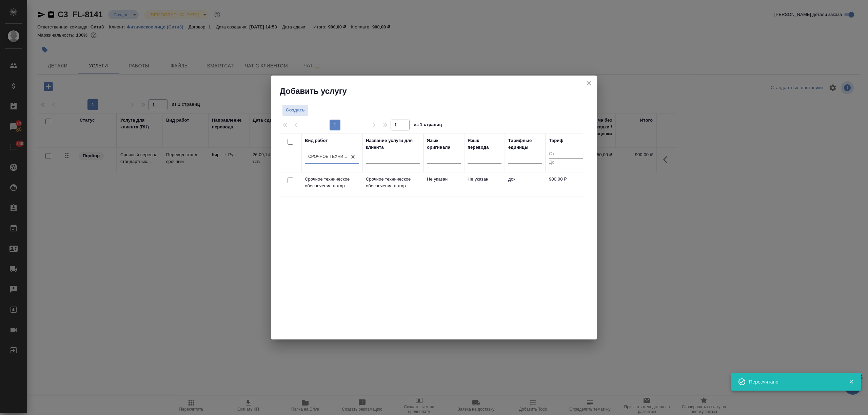
click at [415, 191] on td "Срочное техническое обеспечение нотар..." at bounding box center [392, 185] width 61 height 24
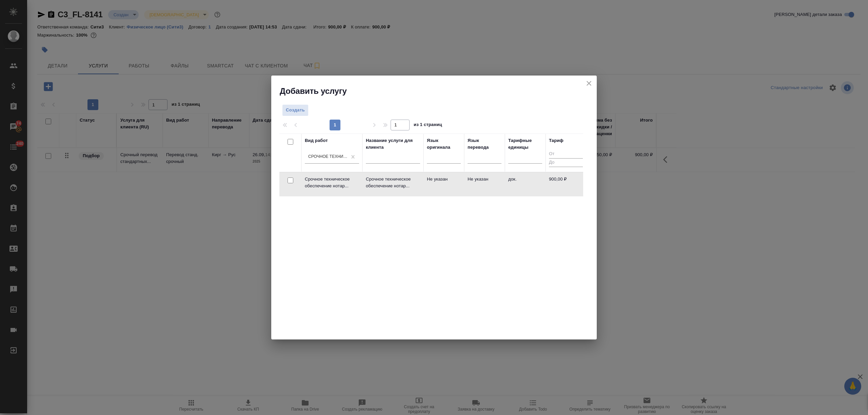
click at [415, 191] on td "Срочное техническое обеспечение нотар..." at bounding box center [392, 185] width 61 height 24
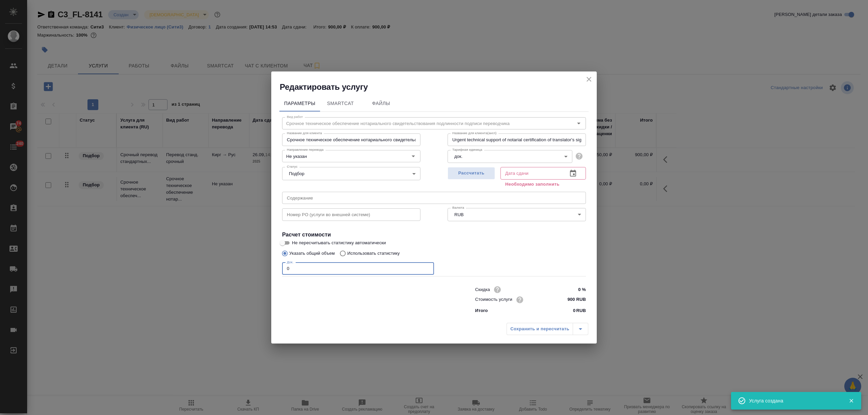
drag, startPoint x: 277, startPoint y: 271, endPoint x: 260, endPoint y: 270, distance: 17.3
click at [255, 271] on div "Редактировать услугу Параметры SmartCat Файлы Вид работ Срочное техническое обе…" at bounding box center [434, 207] width 868 height 415
type input "1"
click at [571, 174] on icon "button" at bounding box center [573, 173] width 8 height 8
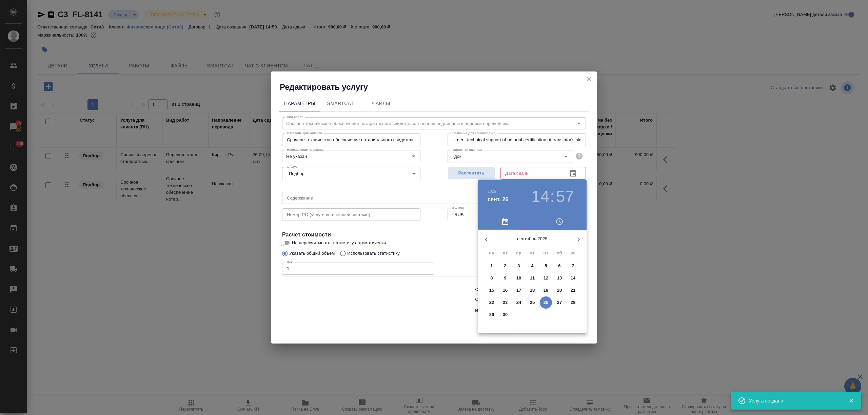
click at [546, 304] on p "26" at bounding box center [545, 302] width 5 height 7
type input "26.09.2025 14:57"
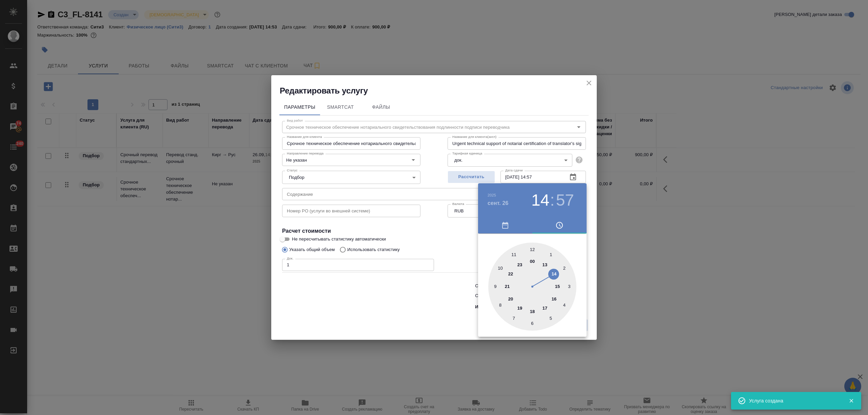
drag, startPoint x: 396, startPoint y: 313, endPoint x: 530, endPoint y: 313, distance: 134.2
click at [398, 313] on div at bounding box center [434, 207] width 868 height 415
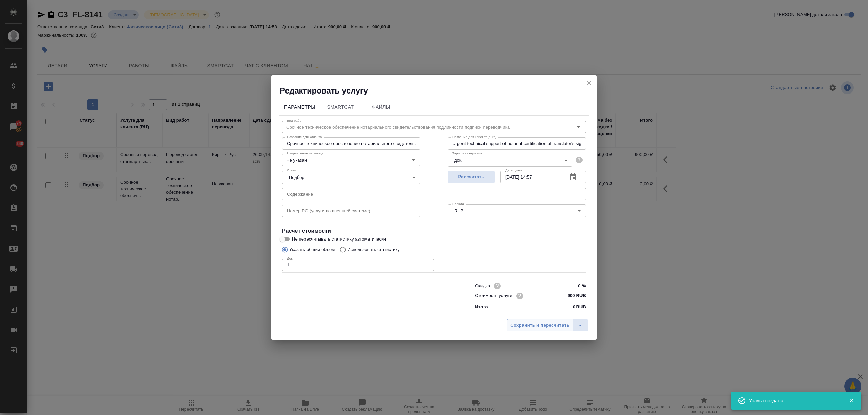
click at [546, 322] on span "Сохранить и пересчитать" at bounding box center [539, 326] width 59 height 8
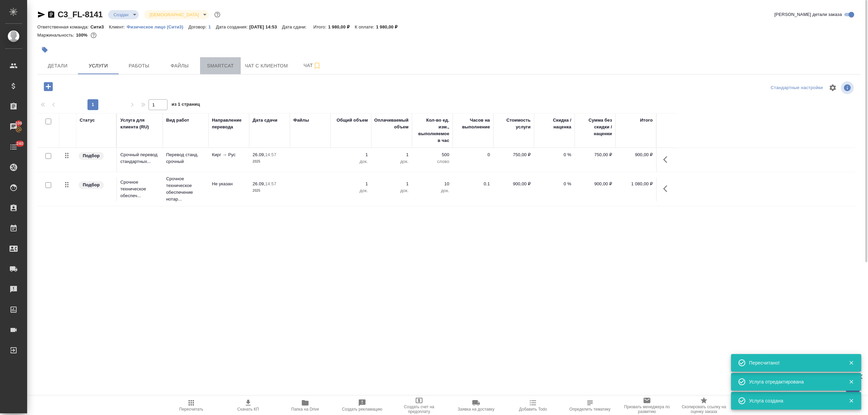
click at [208, 68] on span "Smartcat" at bounding box center [220, 66] width 33 height 8
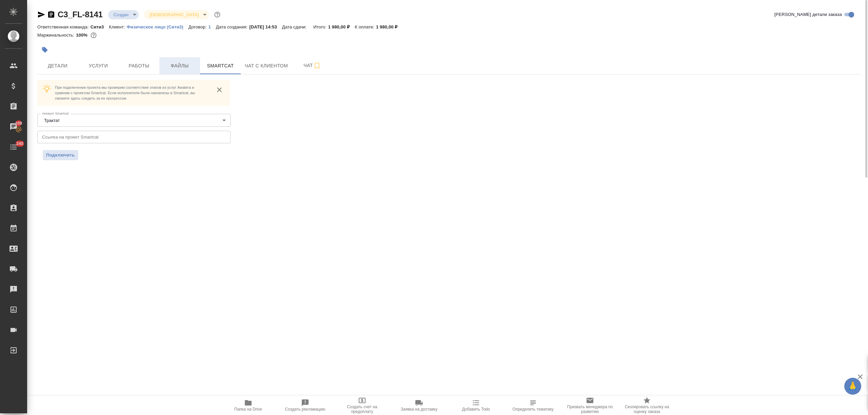
click at [181, 64] on span "Файлы" at bounding box center [179, 66] width 33 height 8
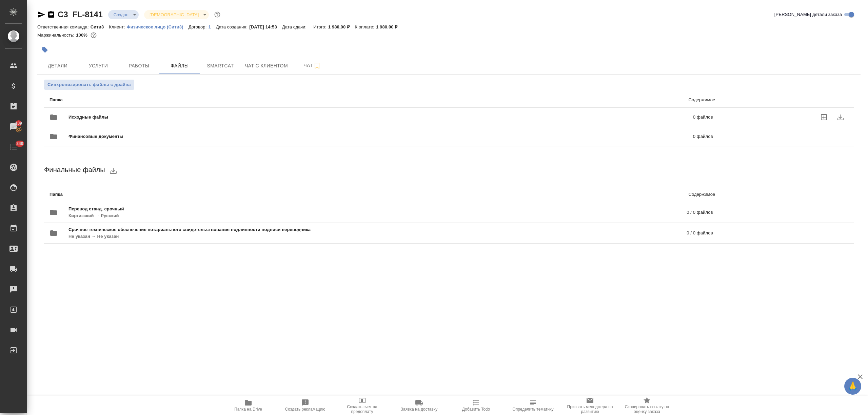
click at [93, 116] on span "Исходные файлы" at bounding box center [234, 117] width 332 height 7
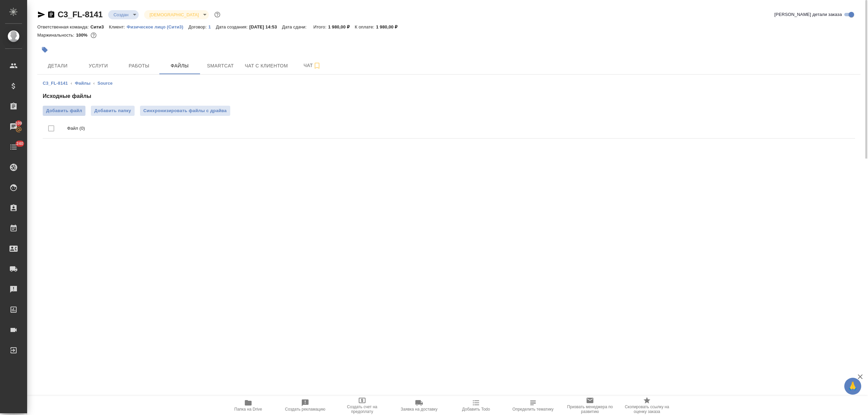
click at [52, 110] on span "Добавить файл" at bounding box center [64, 110] width 36 height 7
click at [0, 0] on input "Добавить файл" at bounding box center [0, 0] width 0 height 0
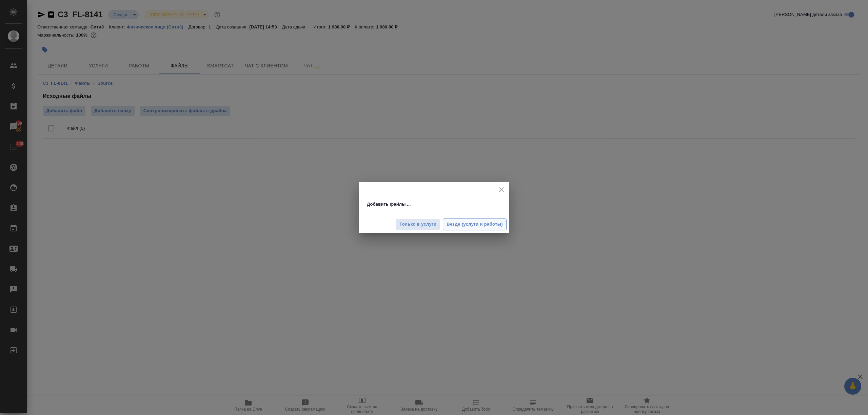
click at [483, 226] on span "Везде (услуги и работы)" at bounding box center [474, 225] width 56 height 8
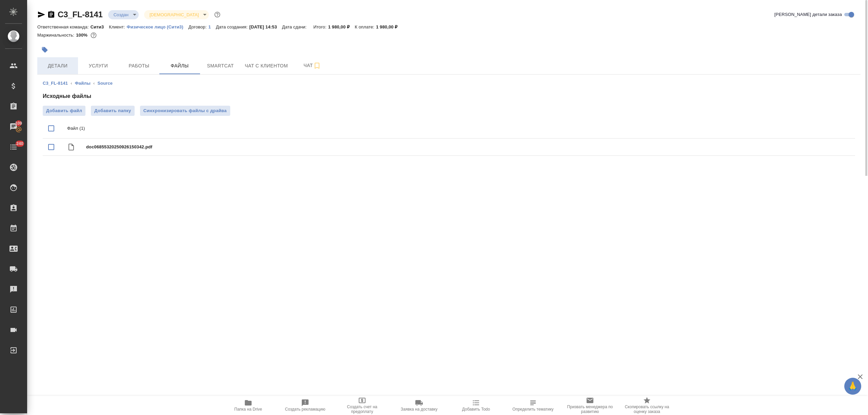
click at [65, 64] on span "Детали" at bounding box center [57, 66] width 33 height 8
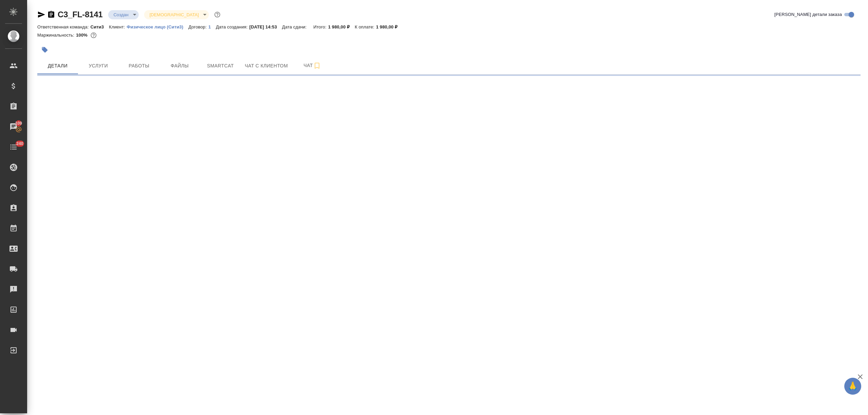
select select "RU"
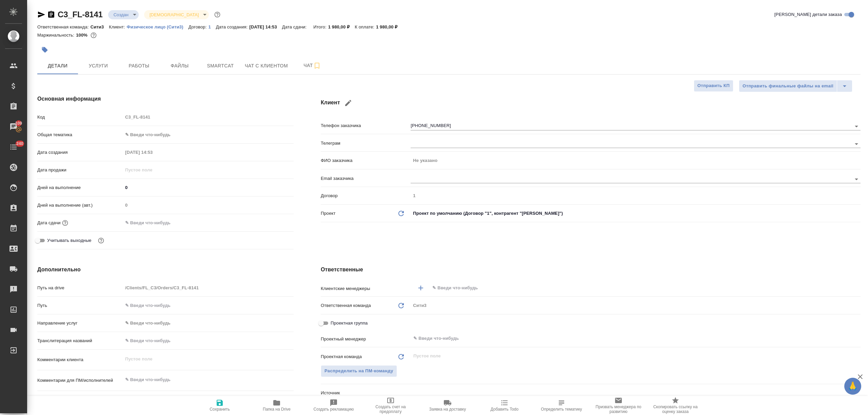
type textarea "x"
click at [158, 133] on body "🙏 .cls-1 fill:#fff; AWATERA Nikitina Tatiana Клиенты Спецификации Заказы 109 Ча…" at bounding box center [434, 207] width 868 height 415
click at [152, 201] on li "Юридическая/Финансовая" at bounding box center [208, 200] width 171 height 11
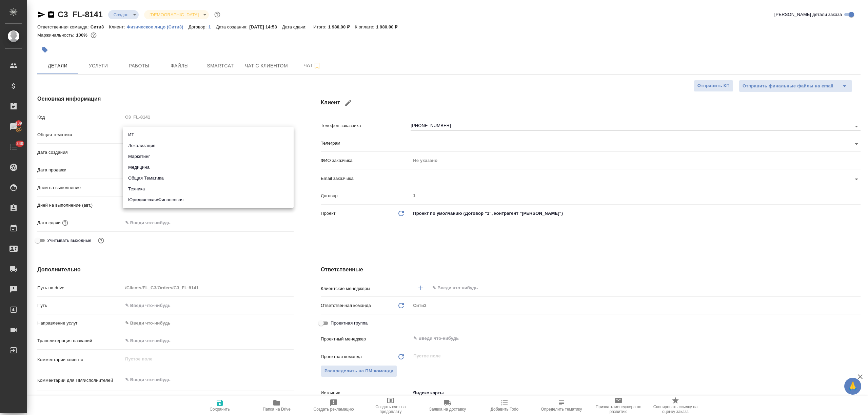
type input "yr-fn"
type textarea "x"
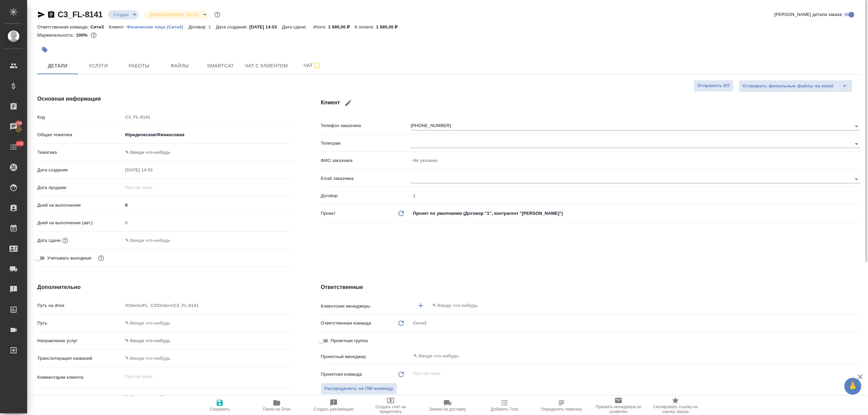
click at [152, 150] on body "🙏 .cls-1 fill:#fff; AWATERA Nikitina Tatiana Клиенты Спецификации Заказы 109 Ча…" at bounding box center [434, 207] width 868 height 415
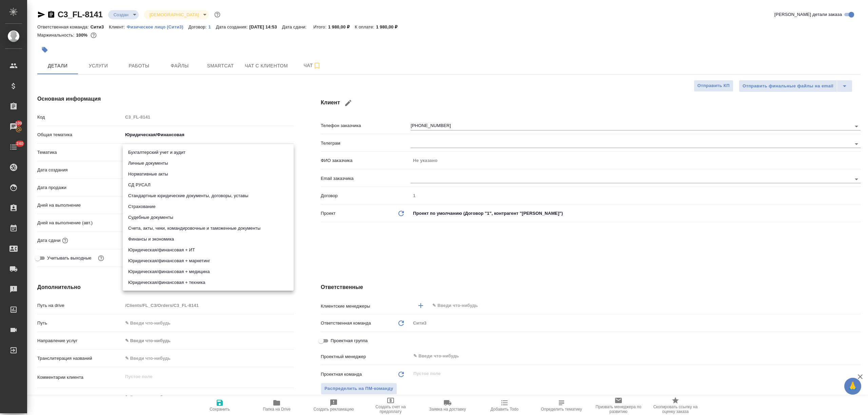
click at [157, 163] on li "Личные документы" at bounding box center [208, 163] width 171 height 11
type textarea "x"
type input "5a8b8b956a9677013d343cfe"
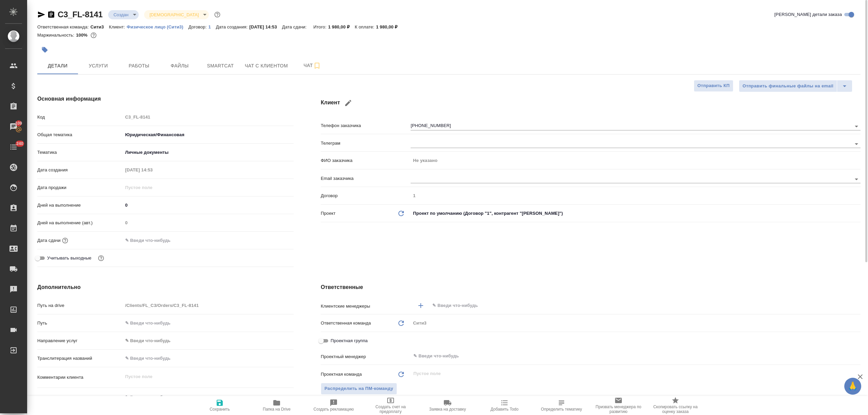
click at [155, 244] on input "text" at bounding box center [152, 241] width 59 height 10
click at [273, 241] on icon "button" at bounding box center [274, 240] width 8 height 8
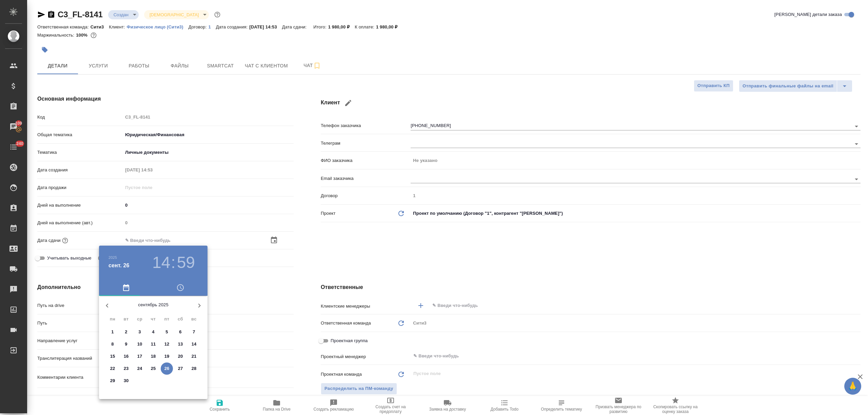
click at [165, 366] on p "26" at bounding box center [166, 368] width 5 height 7
type input "26.09.2025 14:59"
type textarea "x"
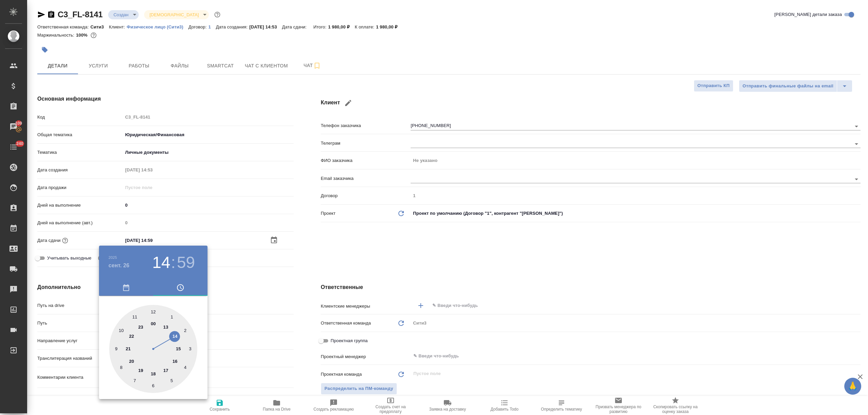
click at [179, 349] on div at bounding box center [153, 349] width 88 height 88
type input "26.09.2025 15:59"
type textarea "x"
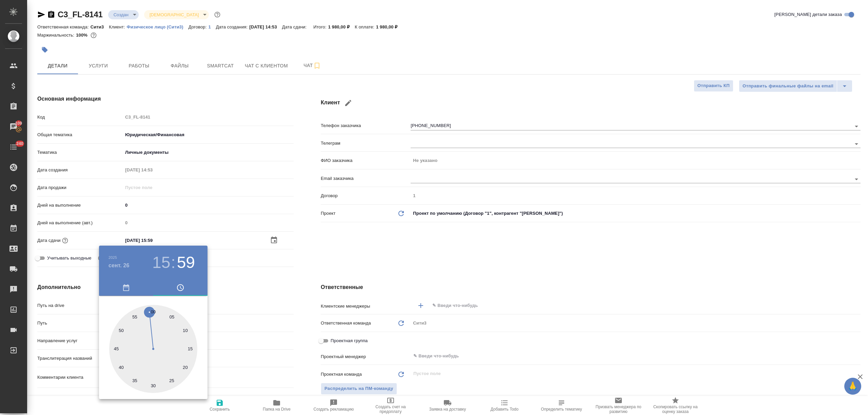
click at [153, 382] on div at bounding box center [153, 349] width 88 height 88
type input "26.09.2025 15:30"
type textarea "x"
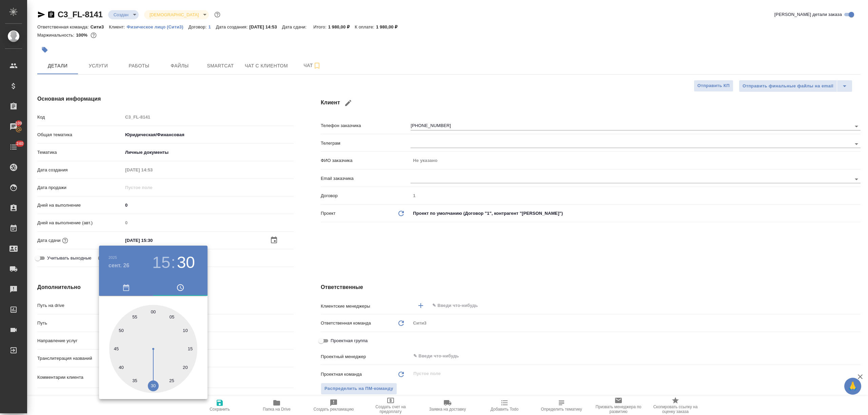
click at [263, 362] on div at bounding box center [434, 207] width 868 height 415
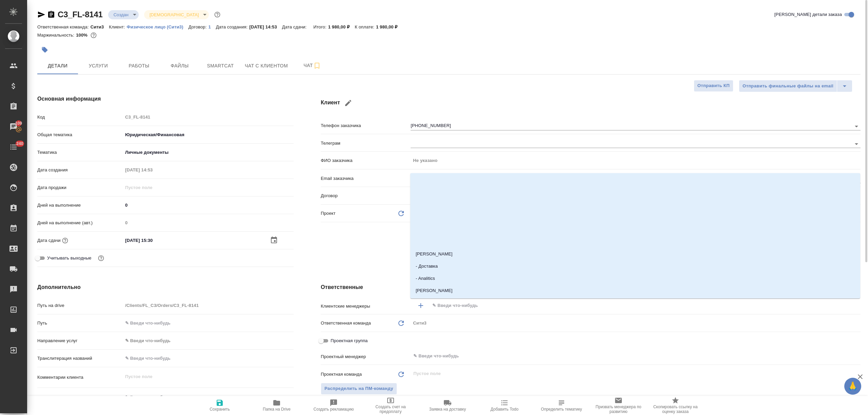
click at [471, 306] on input "text" at bounding box center [633, 306] width 404 height 8
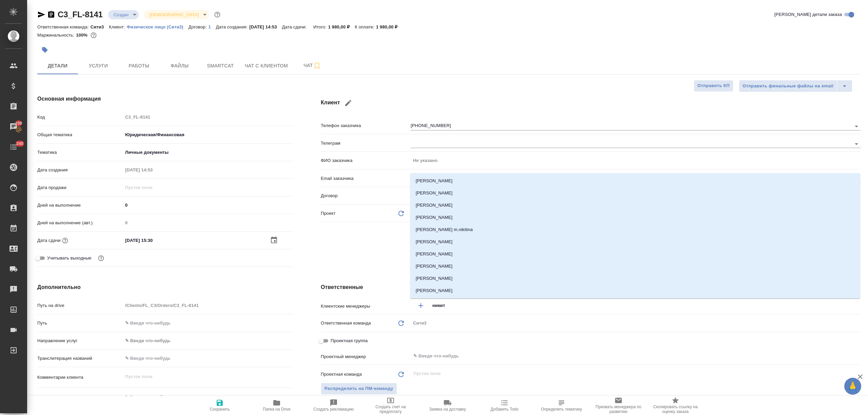
type input "никити"
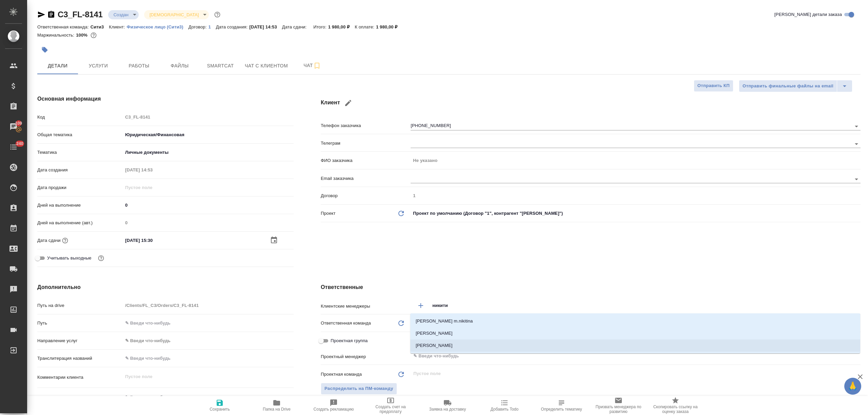
click at [456, 344] on li "[PERSON_NAME]" at bounding box center [635, 346] width 450 height 12
type textarea "x"
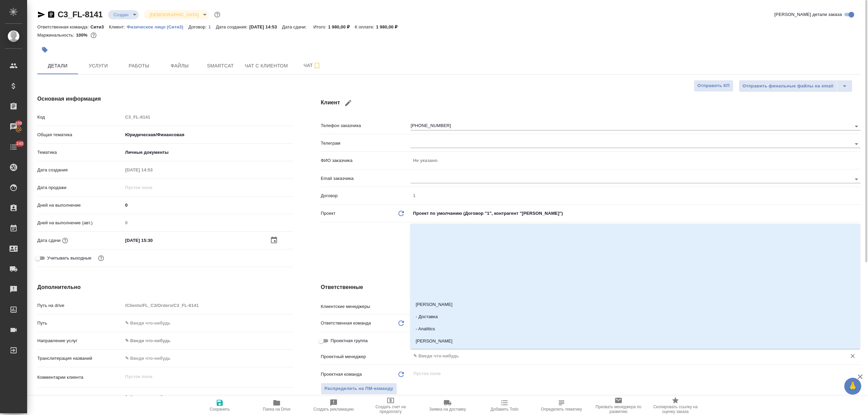
click at [429, 355] on input "text" at bounding box center [623, 356] width 423 height 8
type input "никити"
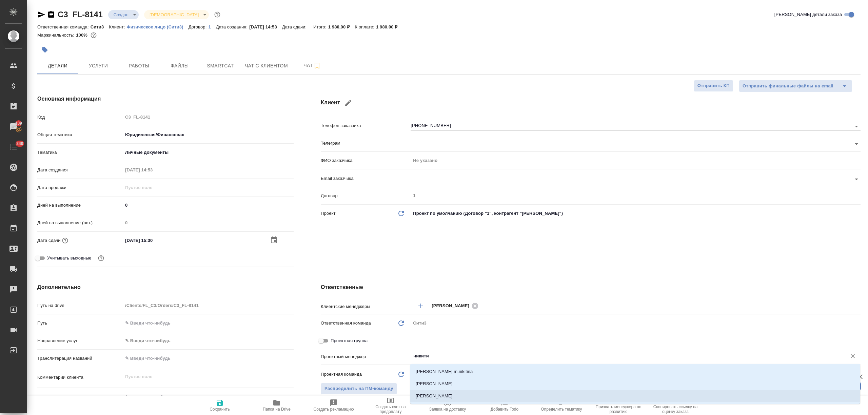
click at [449, 391] on li "[PERSON_NAME]" at bounding box center [635, 396] width 450 height 12
type textarea "x"
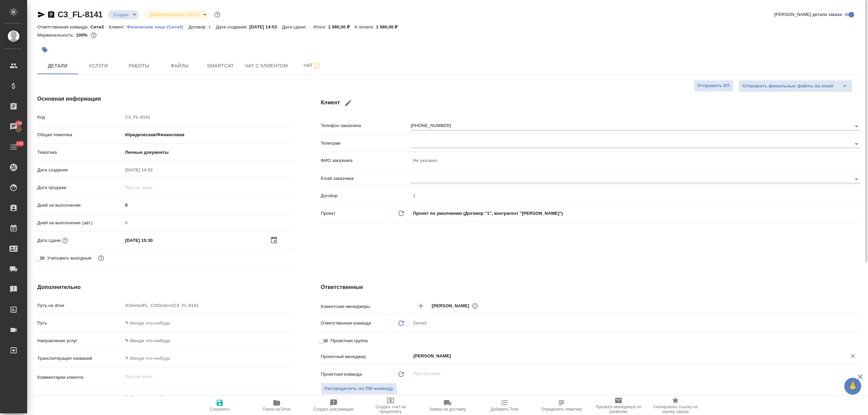
type input "[PERSON_NAME]"
click at [212, 403] on span "Сохранить" at bounding box center [219, 405] width 49 height 13
type textarea "x"
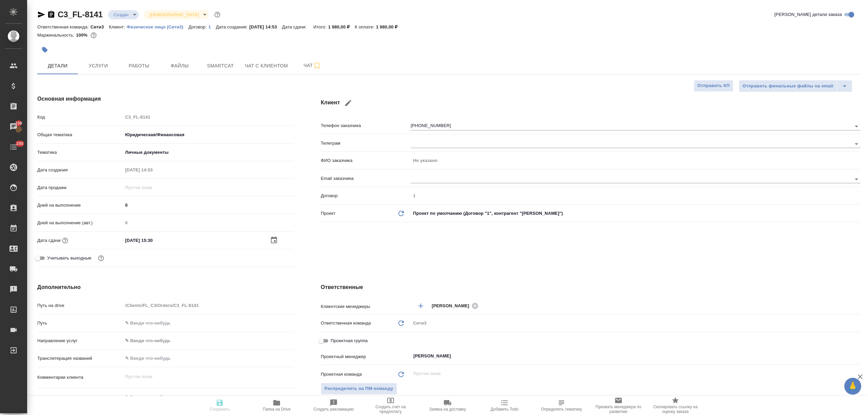
type textarea "x"
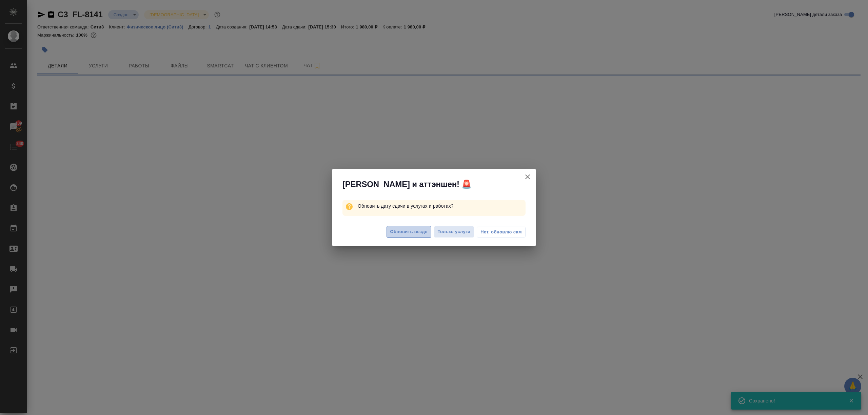
click at [407, 232] on span "Обновить везде" at bounding box center [408, 232] width 37 height 8
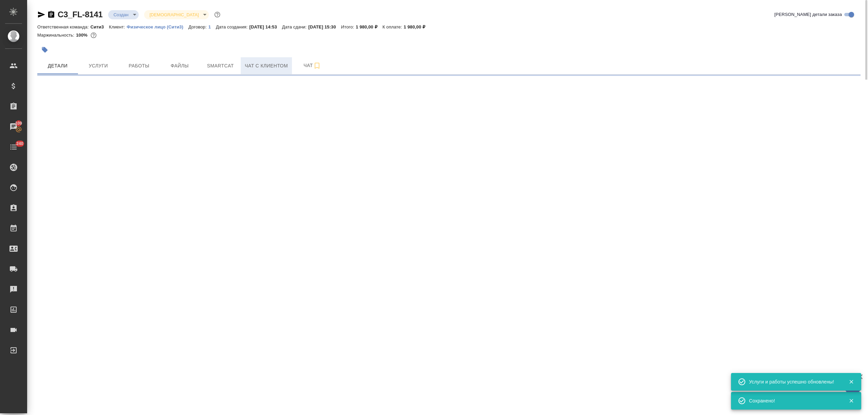
click at [258, 69] on span "Чат с клиентом" at bounding box center [266, 66] width 43 height 8
select select "RU"
click at [62, 83] on span "Начать чат" at bounding box center [53, 80] width 25 height 8
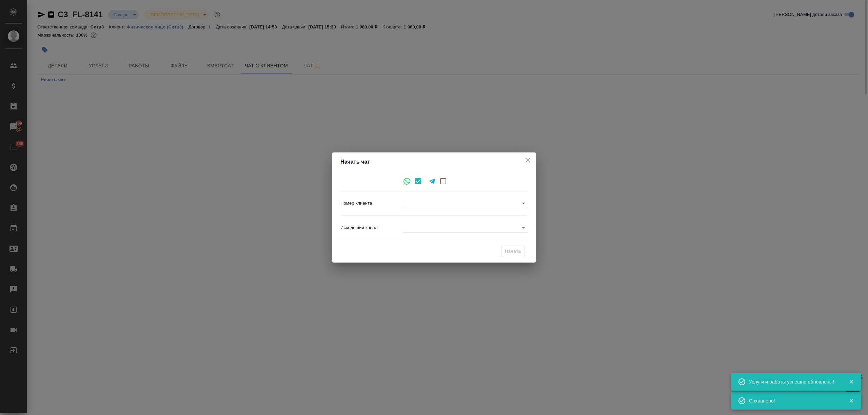
type input "+79254981106"
click at [426, 223] on body "🙏 .cls-1 fill:#fff; AWATERA Nikitina Tatiana Клиенты Спецификации Заказы 109 Ча…" at bounding box center [434, 207] width 868 height 415
click at [429, 228] on li "Awatera" at bounding box center [465, 227] width 125 height 11
type input "2"
click at [515, 249] on span "Начать" at bounding box center [513, 252] width 16 height 8
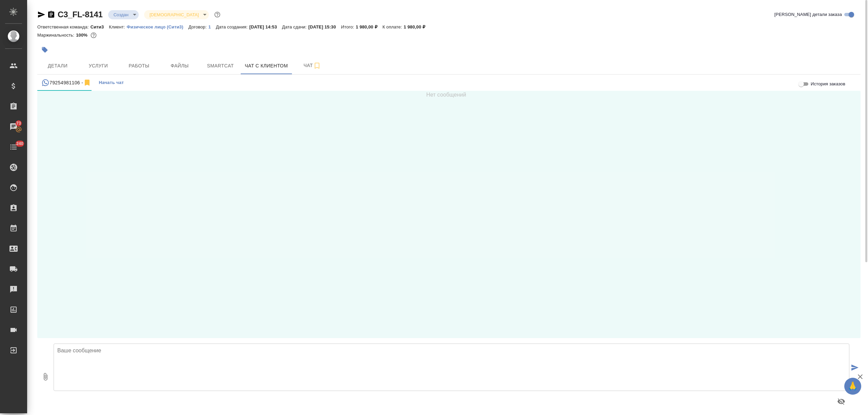
click at [91, 357] on textarea at bounding box center [452, 367] width 796 height 47
click at [62, 64] on span "Детали" at bounding box center [57, 66] width 33 height 8
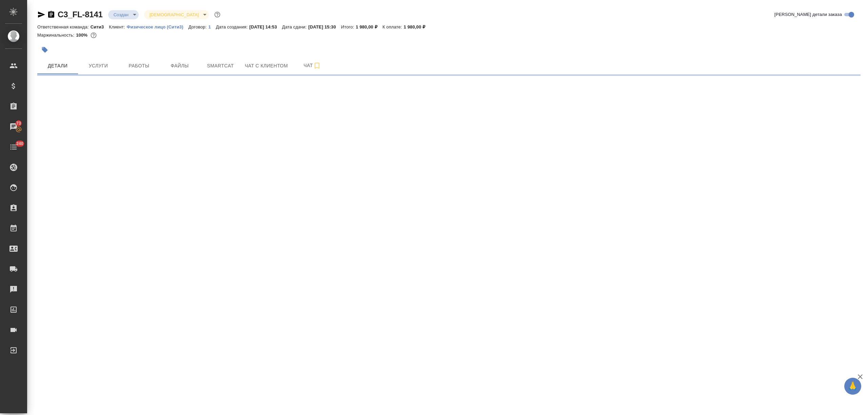
select select "RU"
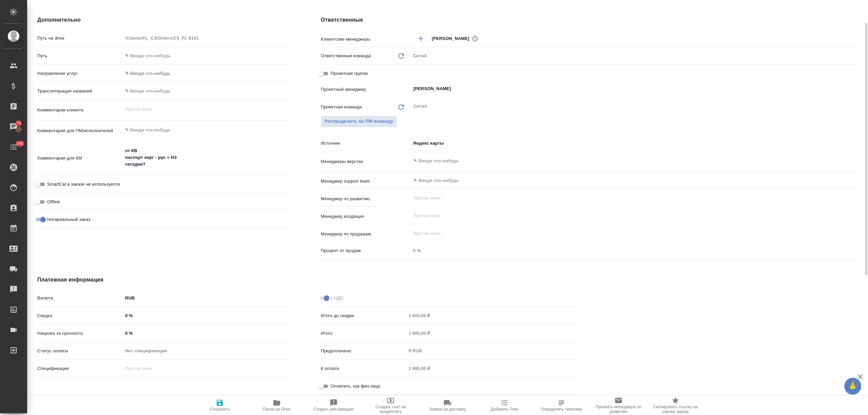
scroll to position [298, 0]
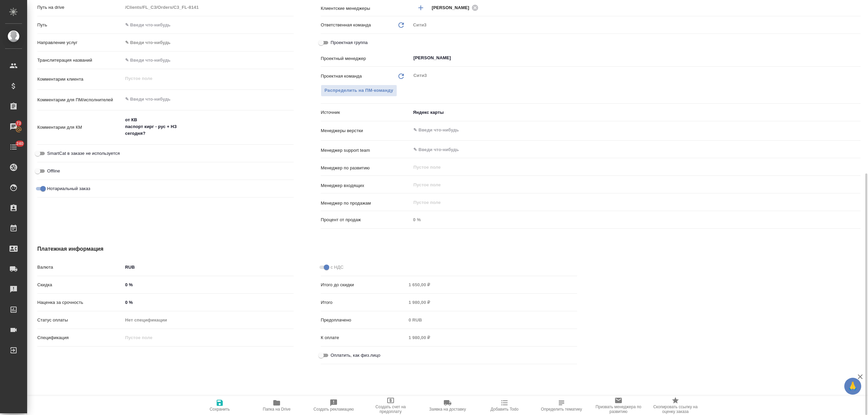
click at [320, 356] on input "Оплатить, как физ.лицо" at bounding box center [321, 355] width 24 height 8
checkbox input "true"
type textarea "x"
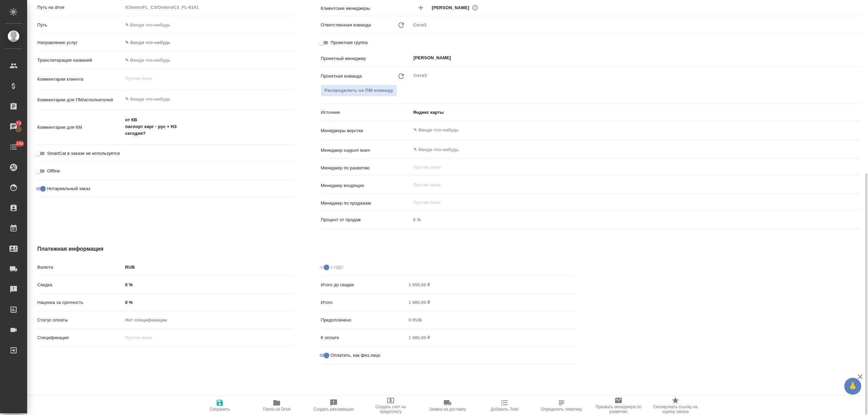
click at [209, 407] on span "Сохранить" at bounding box center [219, 405] width 49 height 13
type textarea "x"
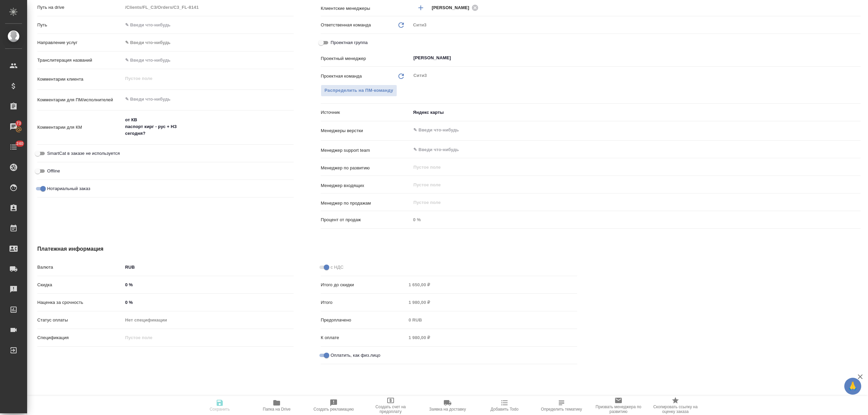
type textarea "x"
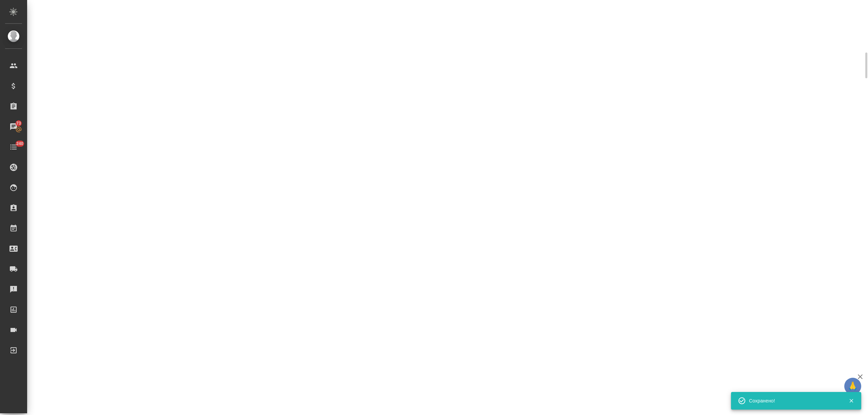
scroll to position [0, 0]
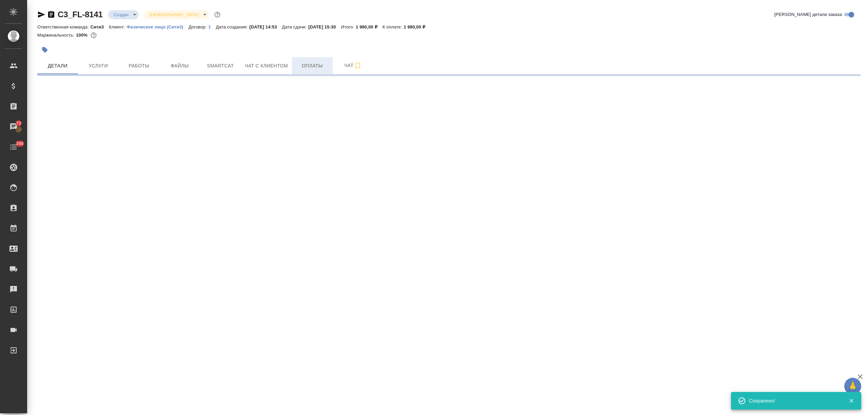
click at [308, 65] on span "Оплаты" at bounding box center [312, 66] width 33 height 8
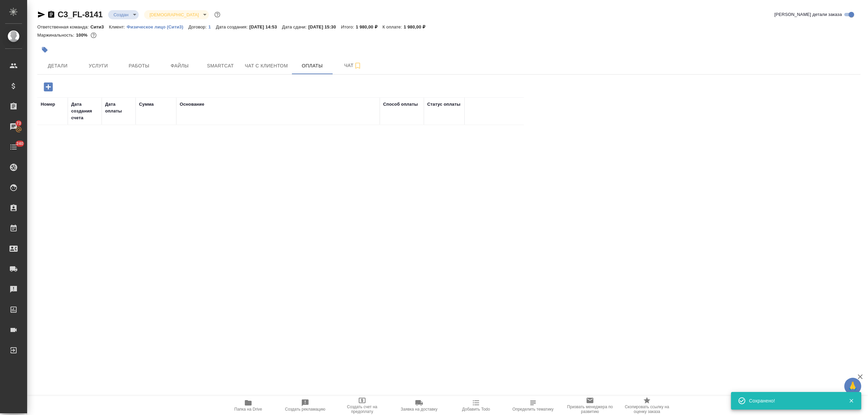
click at [57, 86] on div at bounding box center [174, 87] width 274 height 14
drag, startPoint x: 270, startPoint y: 69, endPoint x: 282, endPoint y: 71, distance: 12.4
click at [270, 68] on span "Чат с клиентом" at bounding box center [266, 66] width 43 height 8
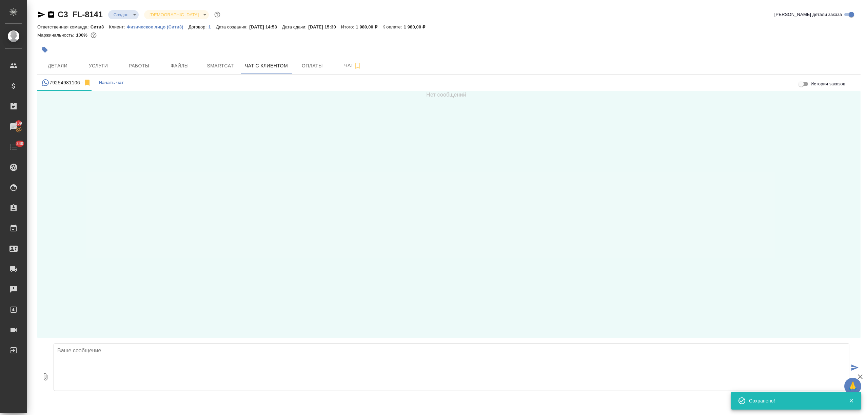
click at [114, 374] on textarea at bounding box center [452, 367] width 796 height 47
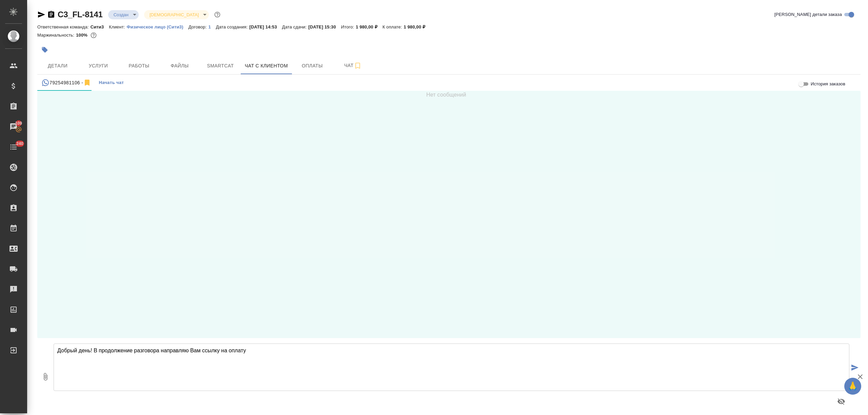
paste textarea "2025-1-2170"
drag, startPoint x: 312, startPoint y: 347, endPoint x: 247, endPoint y: 350, distance: 65.1
click at [247, 350] on textarea "Добрый день! В продолжение разговора направляю Вам ссылку на оплату 2025-1-2170" at bounding box center [452, 367] width 796 height 47
type textarea "Добрый день! В продолжение разговора направляю Вам ссылку на оплату"
click at [312, 63] on span "Оплаты" at bounding box center [312, 66] width 33 height 8
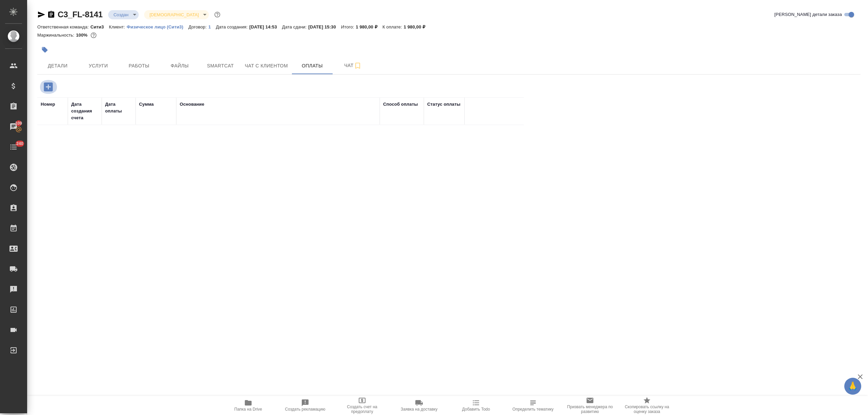
click at [55, 83] on button "button" at bounding box center [48, 87] width 19 height 14
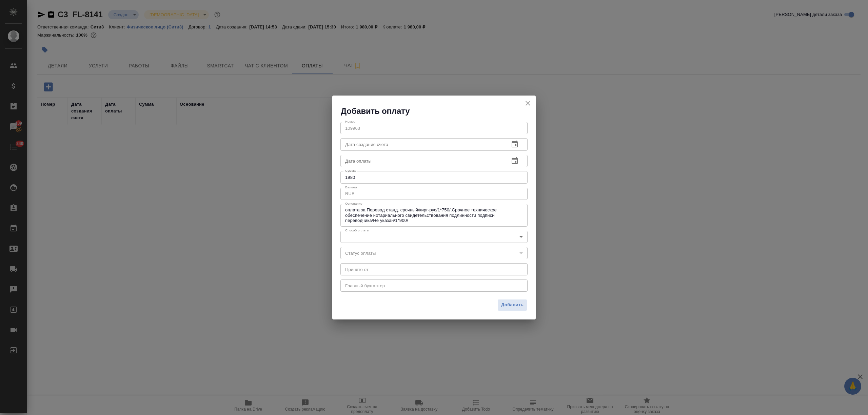
click at [402, 236] on body "🙏 .cls-1 fill:#fff; AWATERA Nikitina Tatiana Клиенты Спецификации Заказы 109 Ча…" at bounding box center [434, 207] width 868 height 415
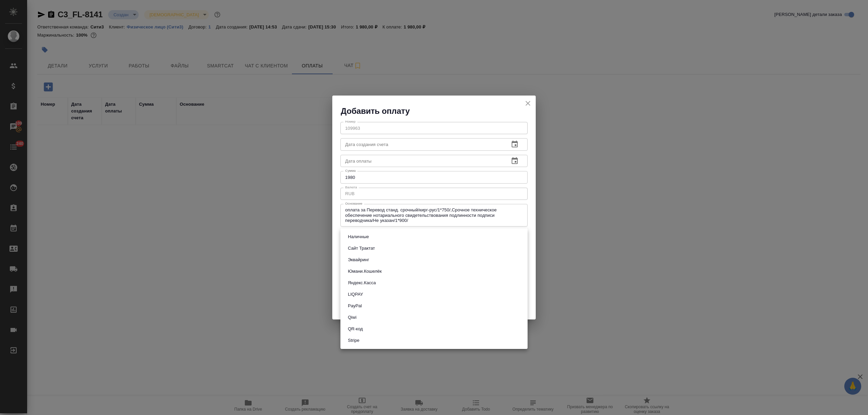
click at [384, 285] on li "Яндекс.Касса" at bounding box center [433, 283] width 187 height 12
type input "yandex-kassa"
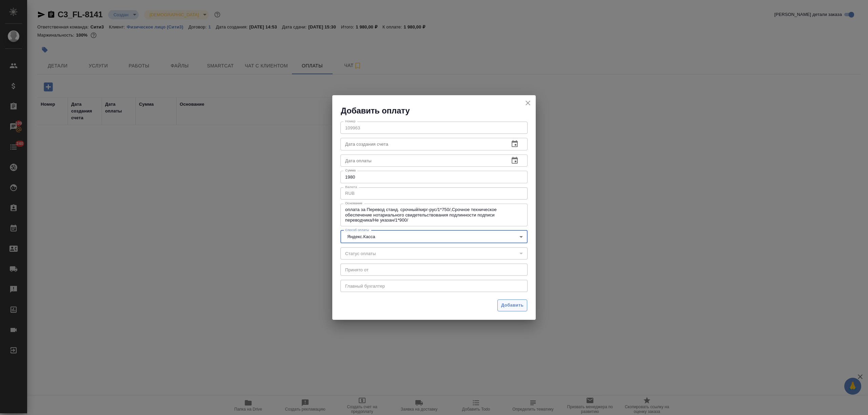
click at [515, 300] on button "Добавить" at bounding box center [512, 306] width 30 height 12
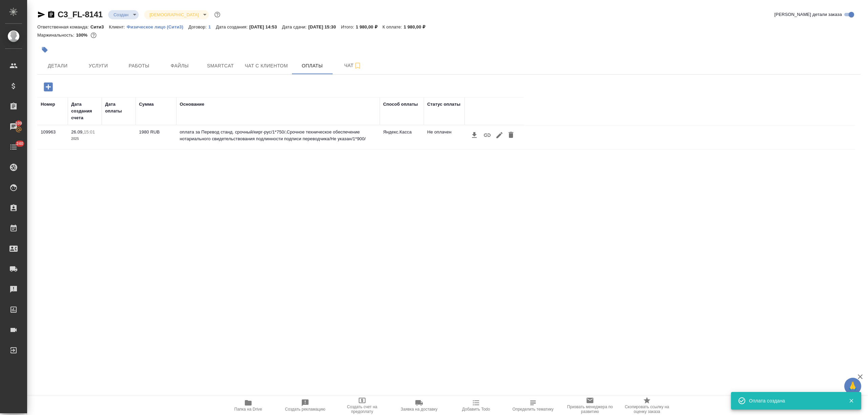
click at [488, 137] on icon "button" at bounding box center [487, 135] width 8 height 8
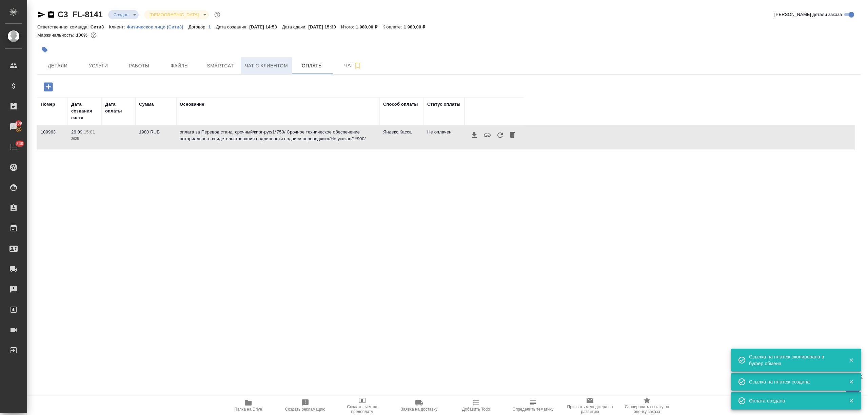
click at [282, 63] on span "Чат с клиентом" at bounding box center [266, 66] width 43 height 8
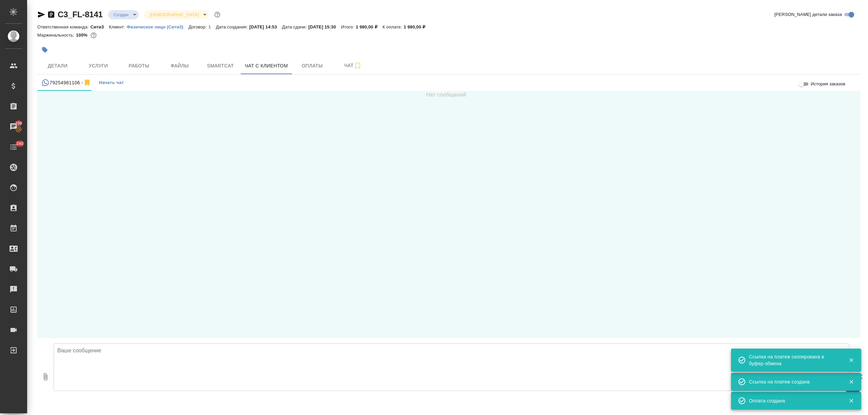
click at [116, 365] on textarea at bounding box center [452, 367] width 796 height 47
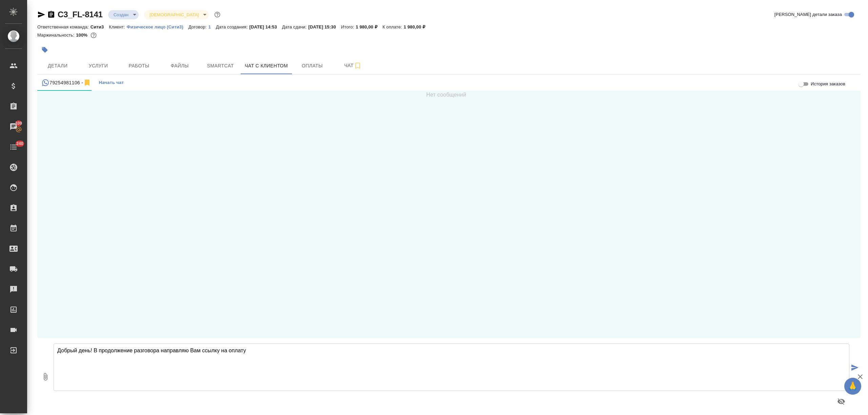
paste textarea "https://yoomoney.ru/checkout/payments/v2/contract?orderId=3068944b-000f-5000-b0…"
type textarea "Добрый день! В продолжение разговора направляю Вам ссылку на оплату https://yoo…"
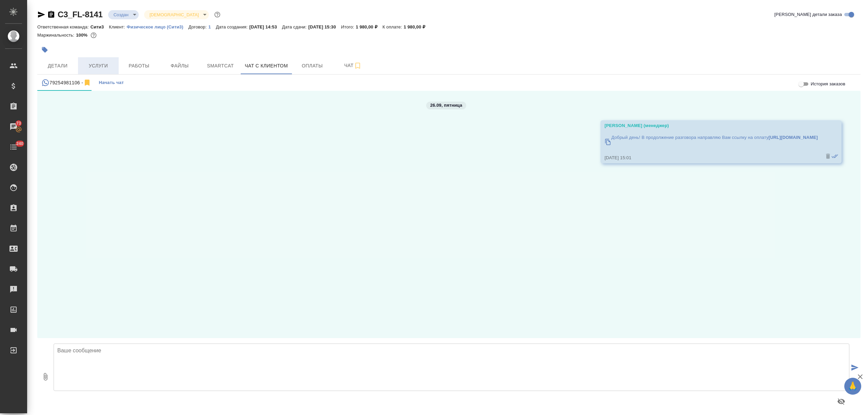
click at [102, 68] on span "Услуги" at bounding box center [98, 66] width 33 height 8
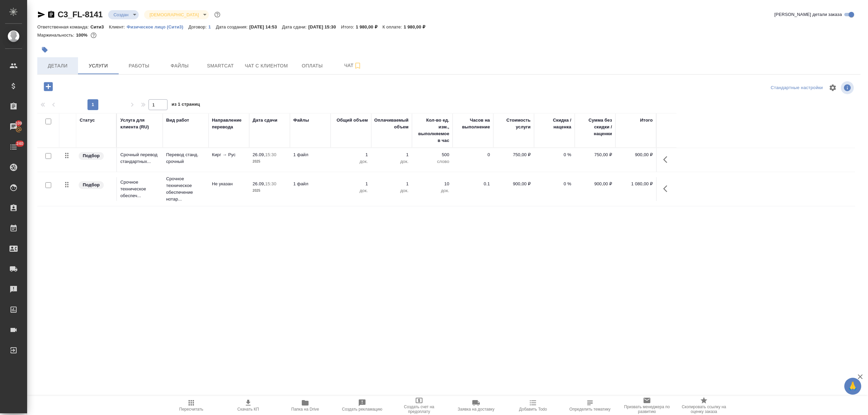
click at [53, 64] on span "Детали" at bounding box center [57, 66] width 33 height 8
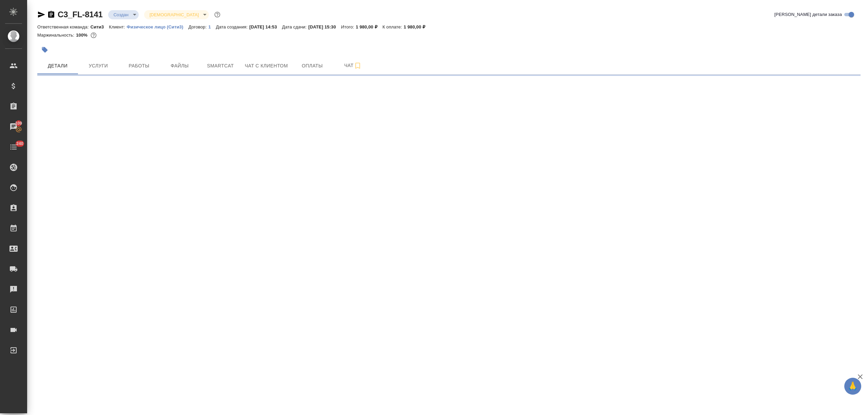
select select "RU"
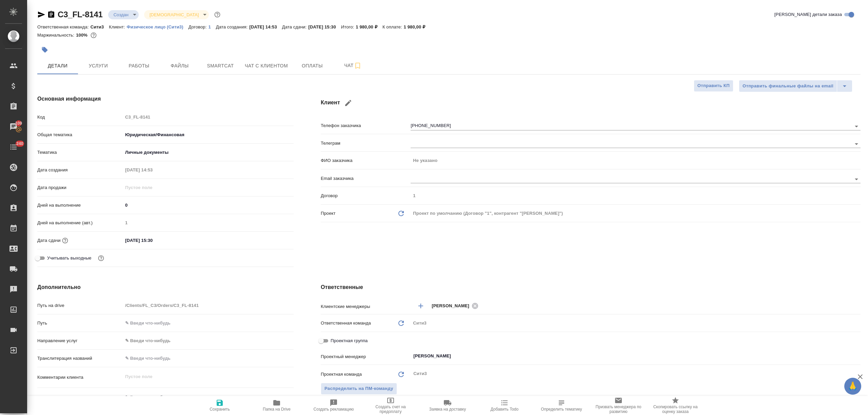
type textarea "x"
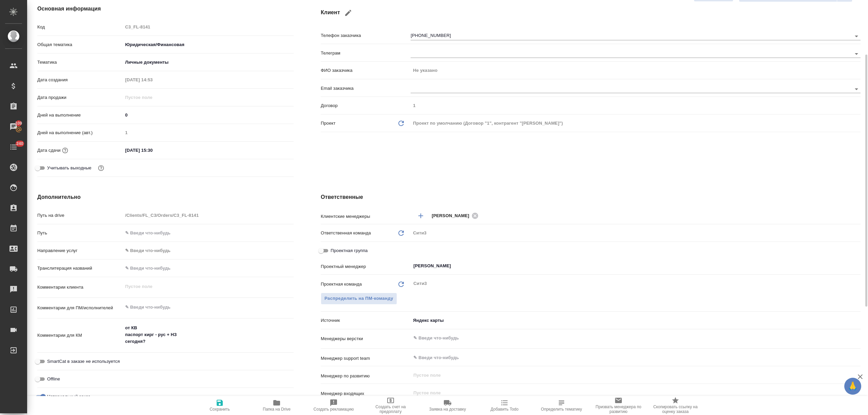
type textarea "x"
click at [158, 307] on textarea at bounding box center [208, 308] width 171 height 12
type textarea "x"
type textarea "п"
type textarea "x"
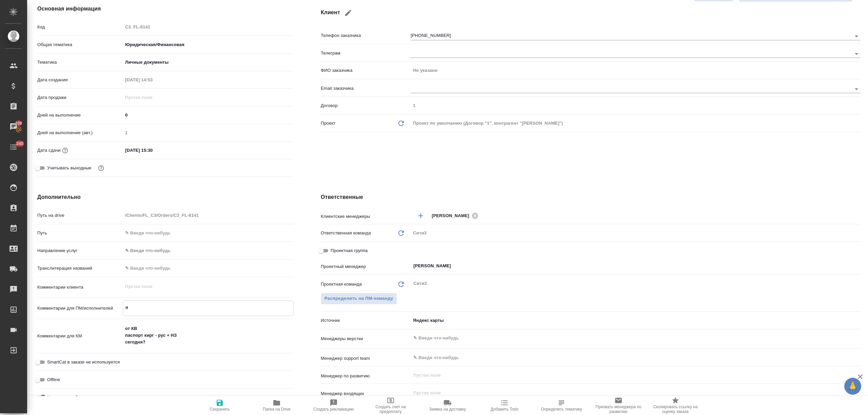
type textarea "x"
type textarea "по"
type textarea "x"
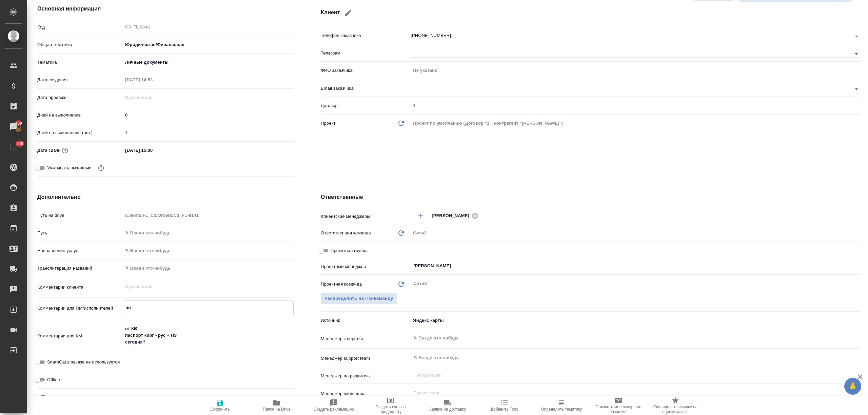
type textarea "x"
type textarea "под"
type textarea "x"
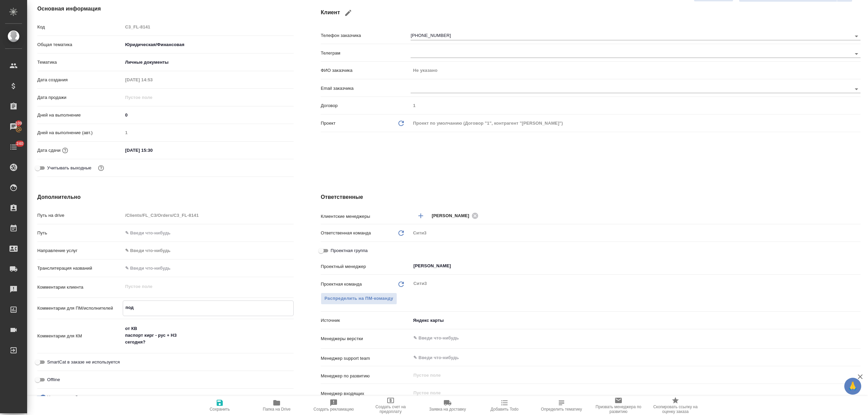
type textarea "под"
type textarea "x"
type textarea "под с"
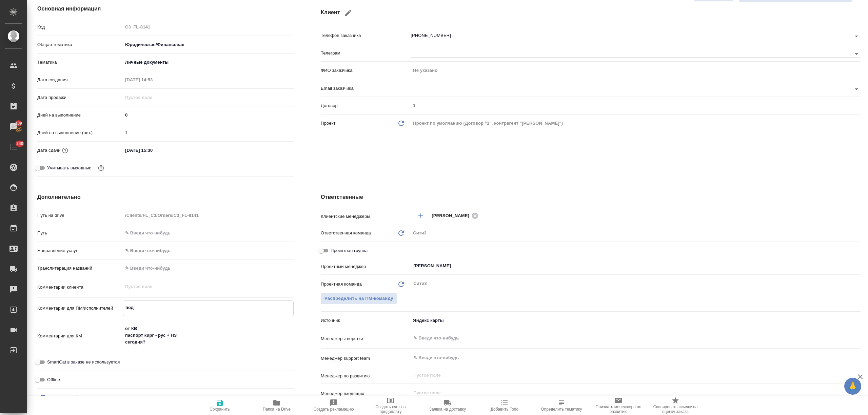
type textarea "x"
type textarea "под сах"
type textarea "x"
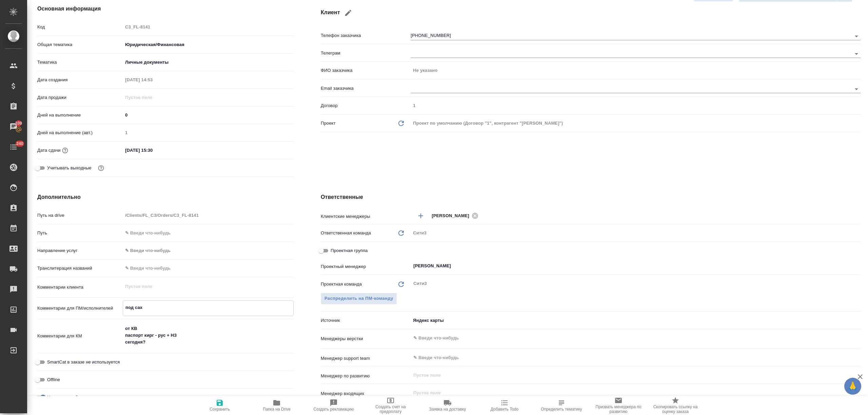
type textarea "x"
type textarea "под саха"
type textarea "x"
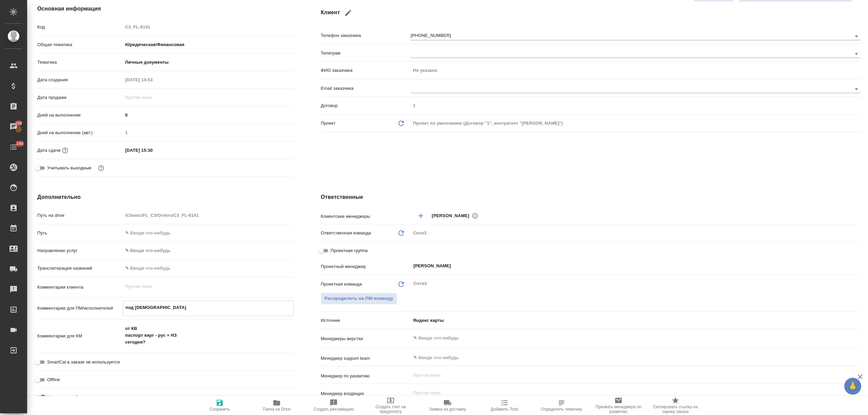
type textarea "x"
type textarea "под сахар"
type textarea "x"
type textarea "под сахаро"
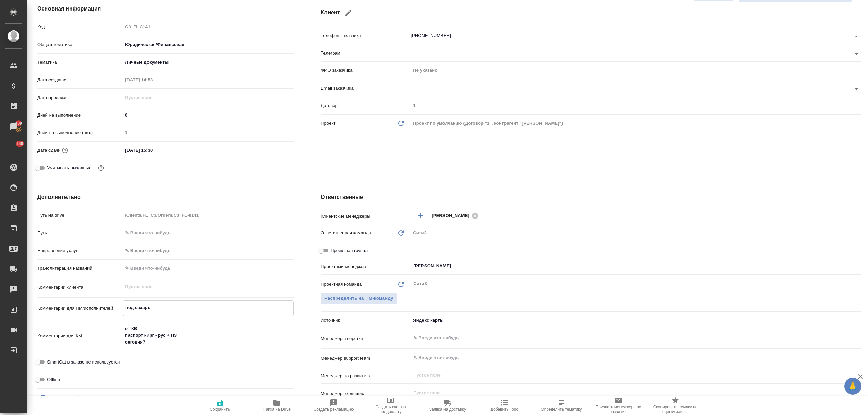
type textarea "x"
type textarea "под сахаров"
type textarea "x"
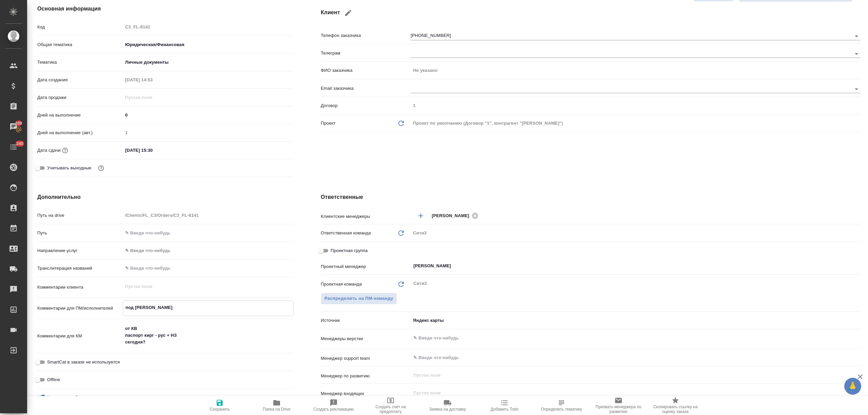
type textarea "x"
type textarea "под сахарово"
type textarea "x"
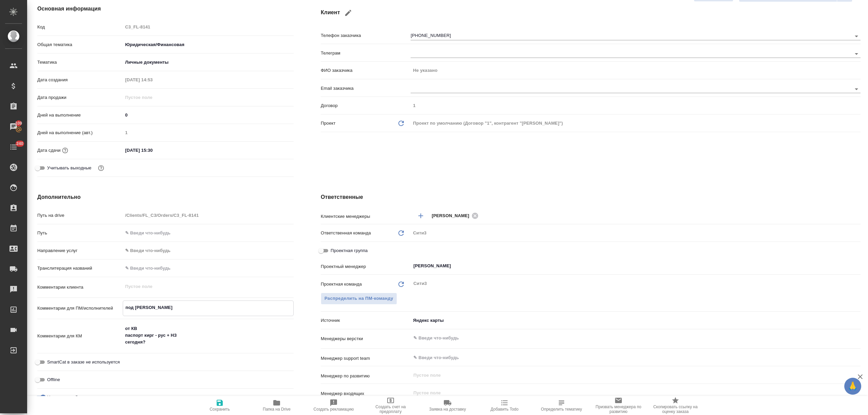
type textarea "x"
type textarea "под сахарово"
type textarea "x"
click at [209, 407] on span "Сохранить" at bounding box center [219, 409] width 20 height 5
type textarea "x"
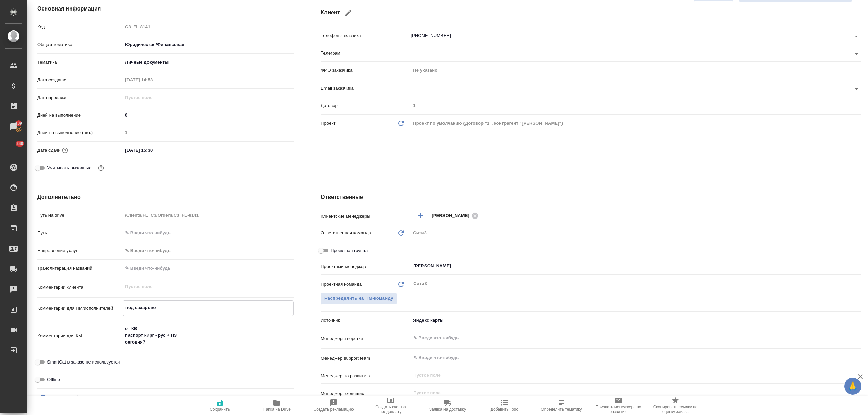
type textarea "x"
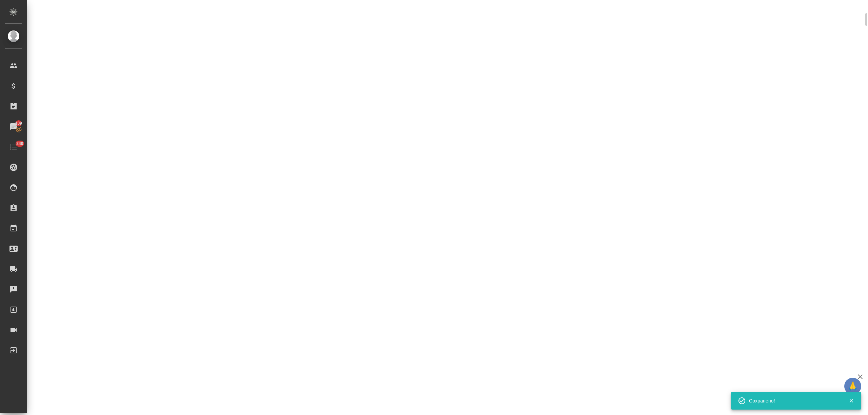
scroll to position [85, 0]
select select "RU"
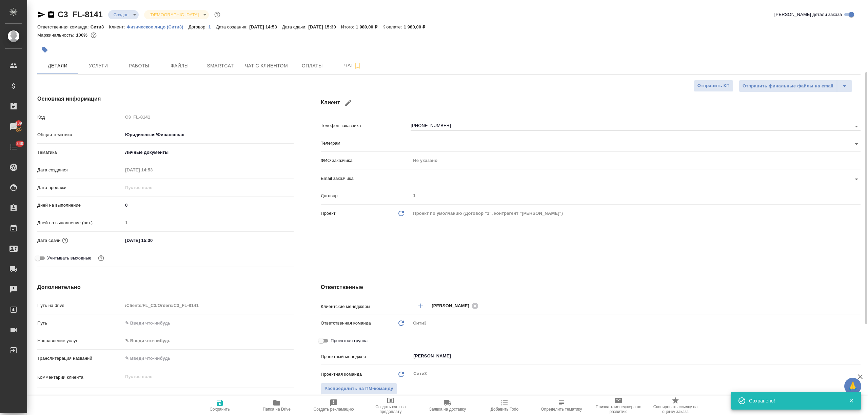
type textarea "x"
click at [299, 68] on span "Оплаты" at bounding box center [312, 66] width 33 height 8
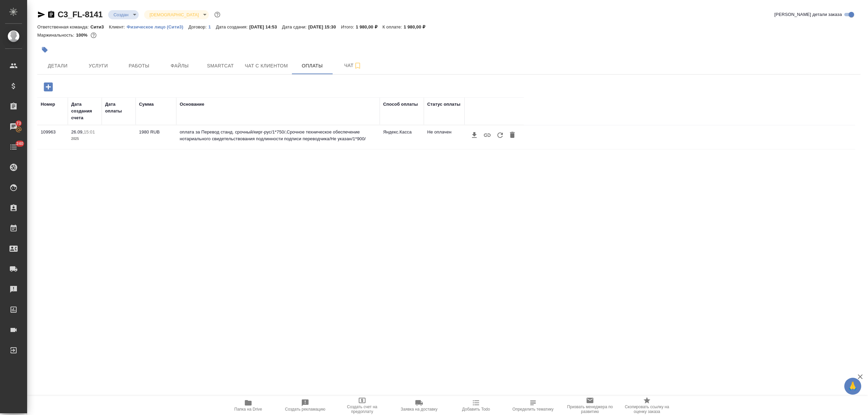
click at [497, 137] on icon "button" at bounding box center [500, 135] width 8 height 8
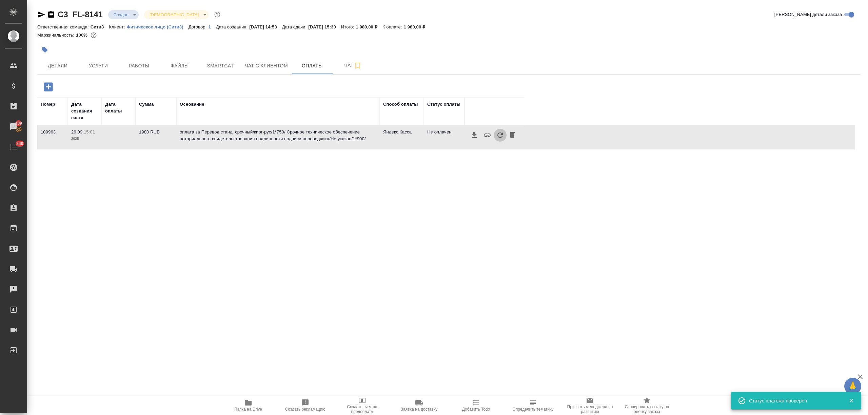
click at [501, 133] on icon "button" at bounding box center [500, 135] width 8 height 8
click at [498, 134] on icon "button" at bounding box center [500, 135] width 8 height 8
click at [497, 138] on icon "button" at bounding box center [500, 135] width 8 height 8
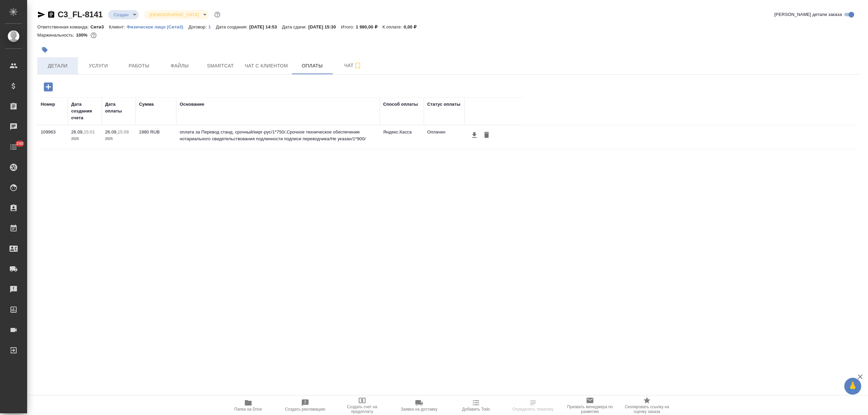
click at [57, 57] on button "Детали" at bounding box center [57, 65] width 41 height 17
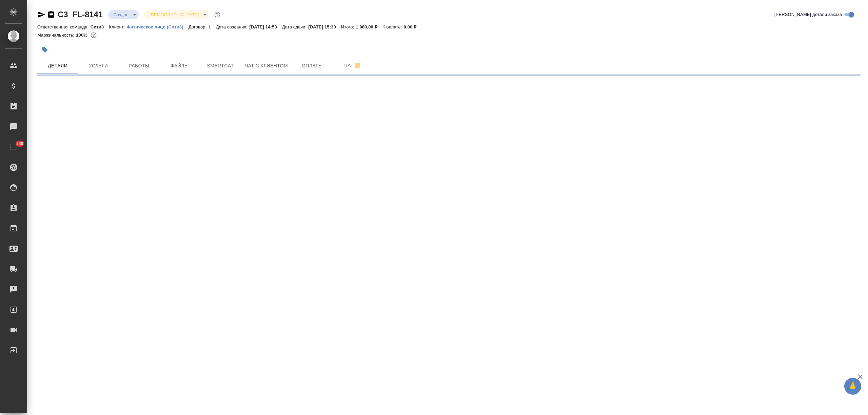
select select "RU"
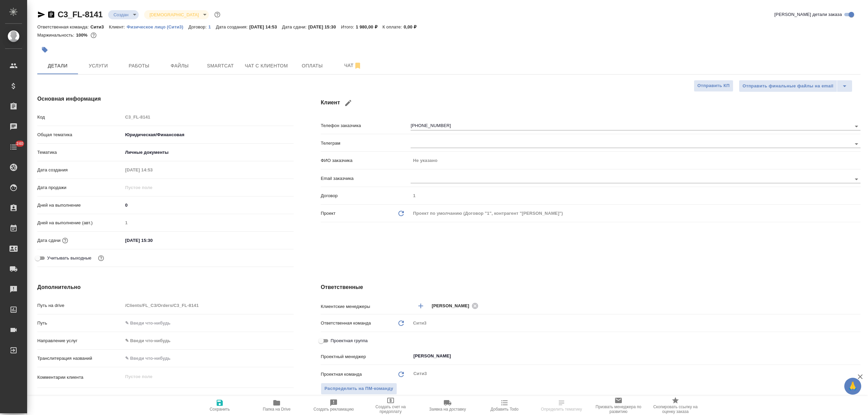
type textarea "x"
click at [166, 241] on input "[DATE] 15:30" at bounding box center [152, 241] width 59 height 10
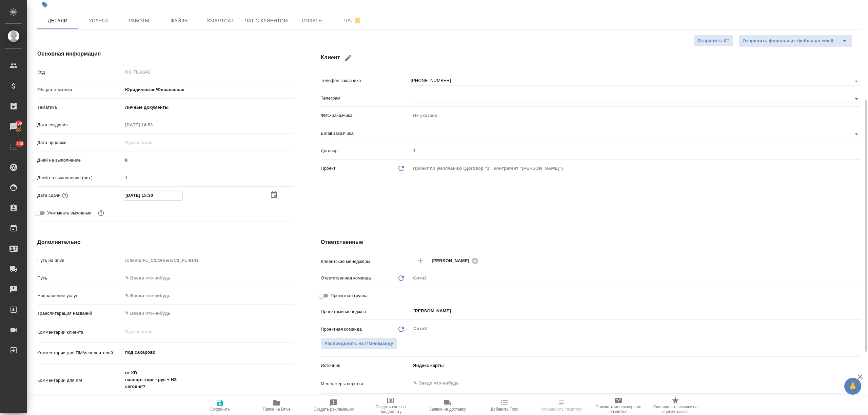
scroll to position [90, 0]
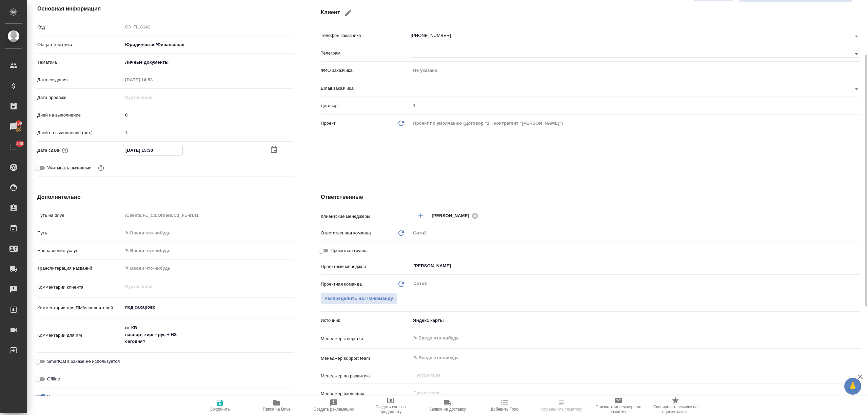
drag, startPoint x: 161, startPoint y: 148, endPoint x: 156, endPoint y: 148, distance: 5.5
click at [156, 148] on input "[DATE] 15:30" at bounding box center [152, 150] width 59 height 10
type input "[DATE] 15:4_"
type textarea "x"
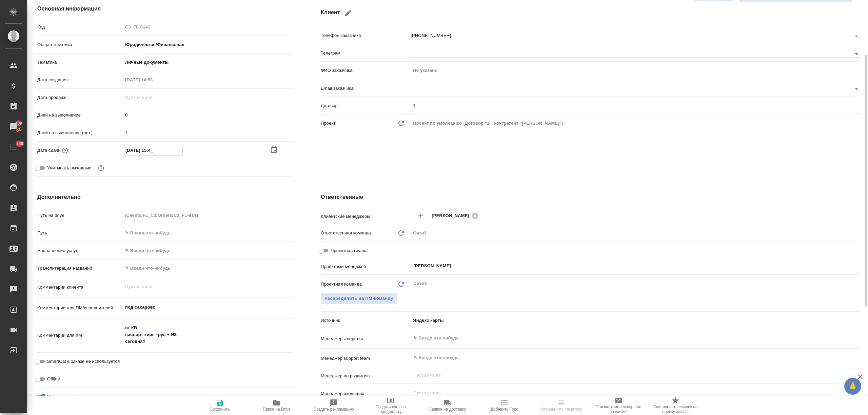
type textarea "x"
type input "[DATE] 15:40"
type textarea "x"
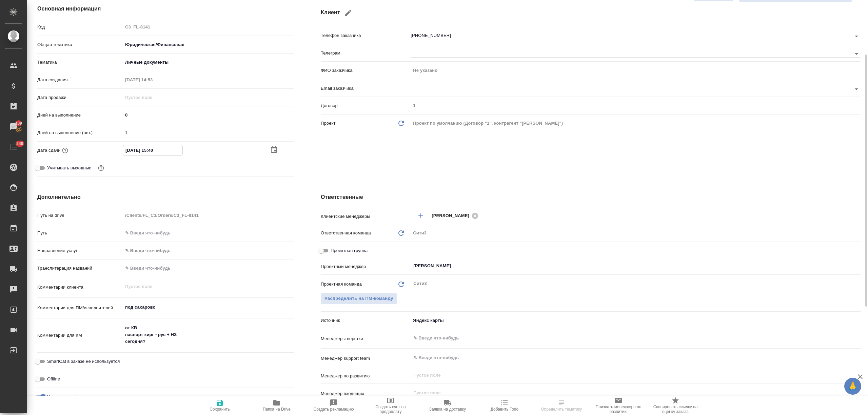
type input "[DATE] 15:40"
drag, startPoint x: 220, startPoint y: 397, endPoint x: 275, endPoint y: 380, distance: 57.3
click at [221, 397] on button "Сохранить" at bounding box center [219, 405] width 57 height 19
type textarea "x"
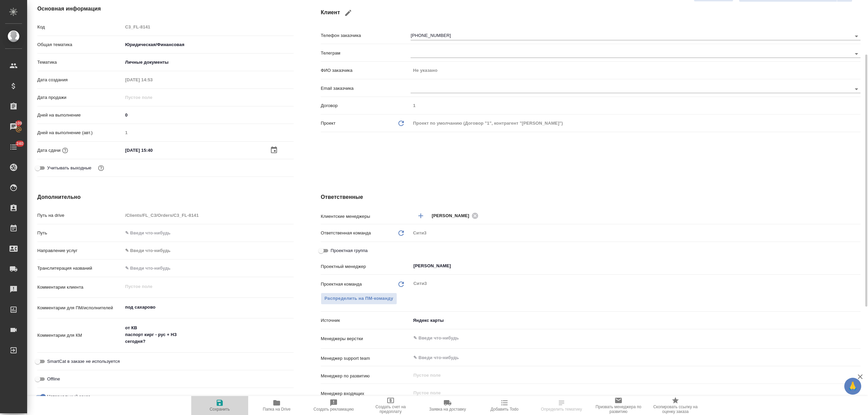
type textarea "x"
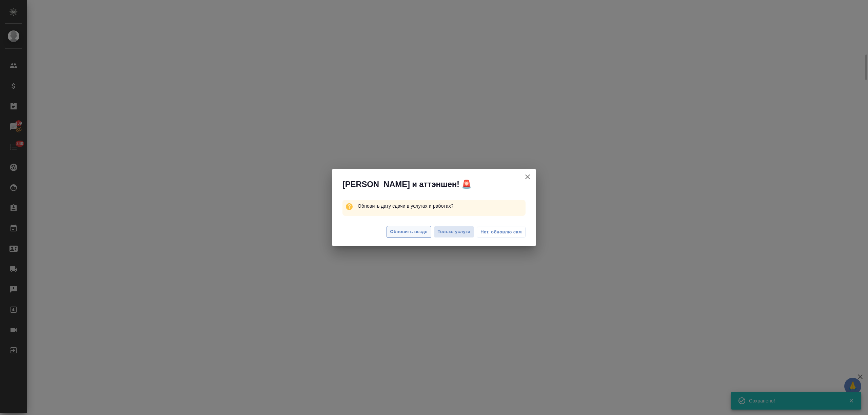
click at [410, 229] on span "Обновить везде" at bounding box center [408, 232] width 37 height 8
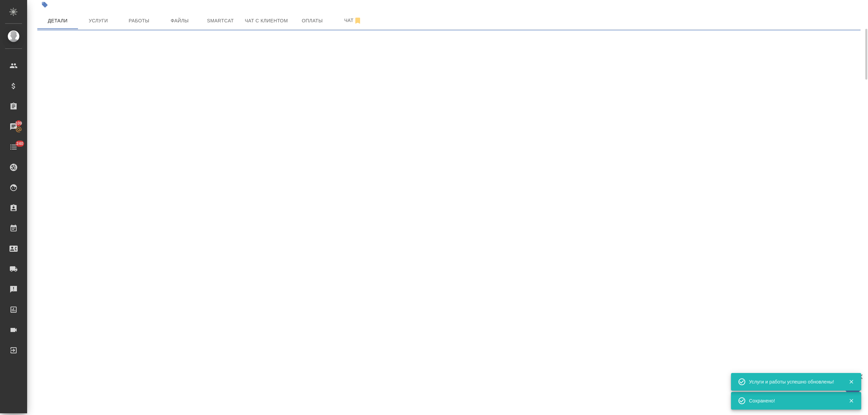
scroll to position [0, 0]
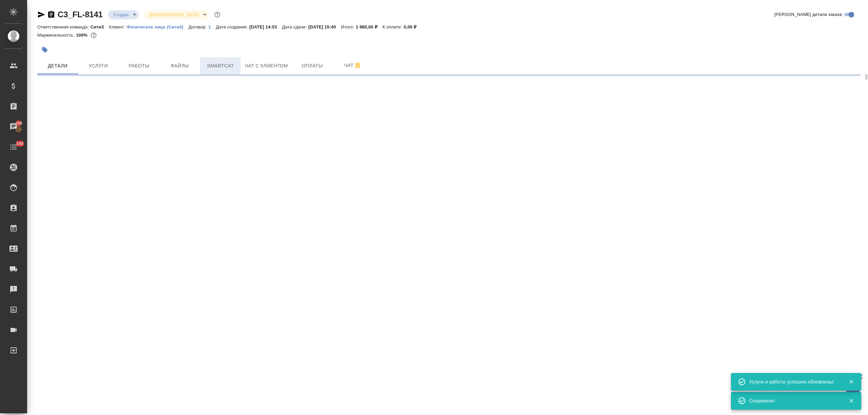
select select "RU"
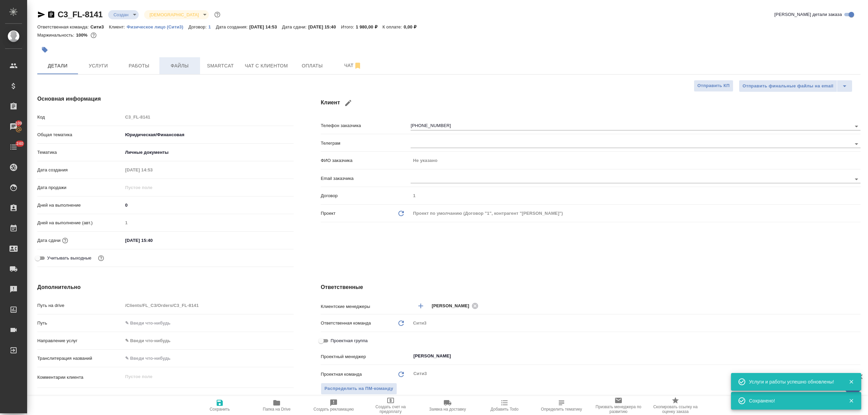
type textarea "x"
click at [177, 65] on span "Файлы" at bounding box center [179, 66] width 33 height 8
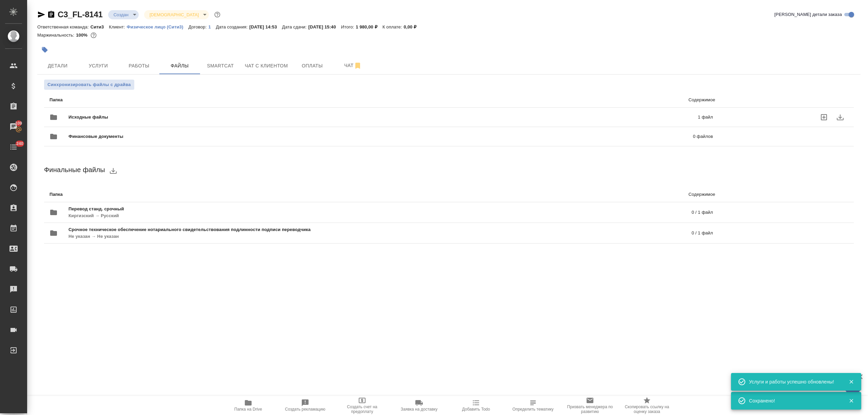
click at [129, 112] on div "Исходные файлы 1 файл" at bounding box center [380, 117] width 663 height 16
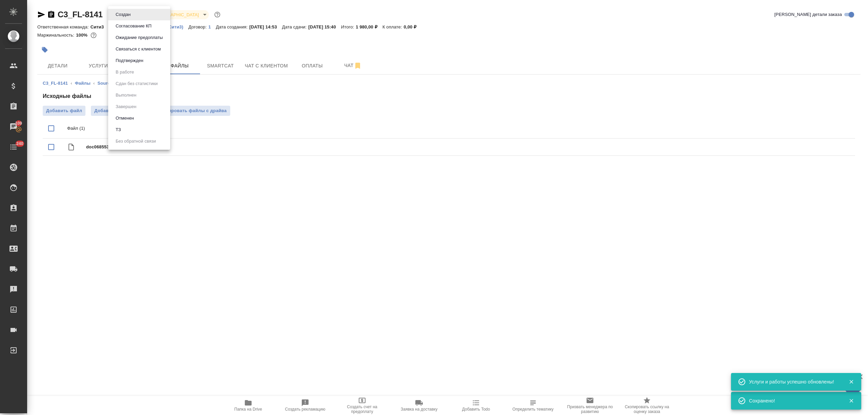
click at [127, 16] on body "🙏 .cls-1 fill:#fff; AWATERA [PERSON_NAME] Спецификации Заказы 109 Чаты 240 Todo…" at bounding box center [434, 207] width 868 height 415
click at [133, 63] on button "Подтвержден" at bounding box center [130, 60] width 32 height 7
click at [132, 62] on span "Работы" at bounding box center [139, 66] width 33 height 8
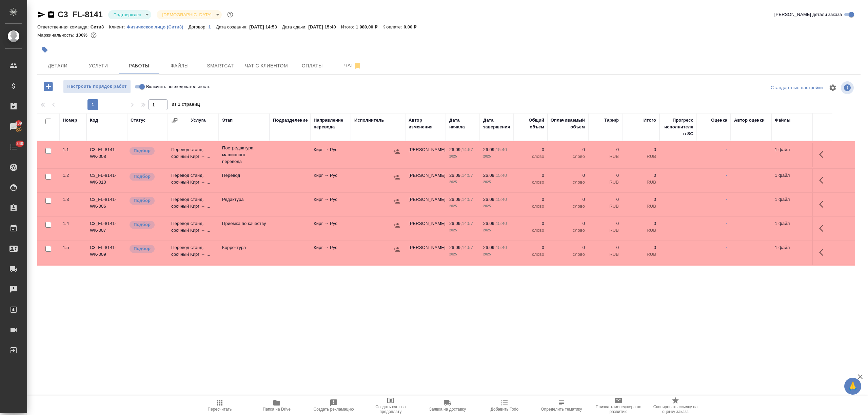
click at [48, 121] on input "checkbox" at bounding box center [48, 122] width 6 height 6
checkbox input "true"
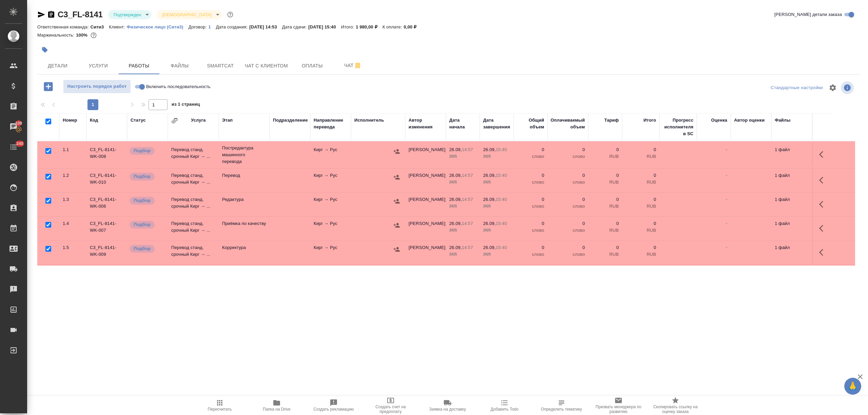
checkbox input "true"
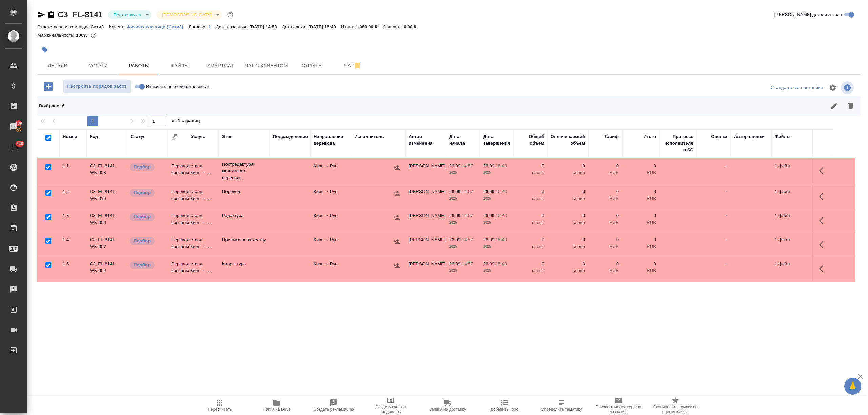
click at [47, 192] on input "checkbox" at bounding box center [48, 193] width 6 height 6
checkbox input "false"
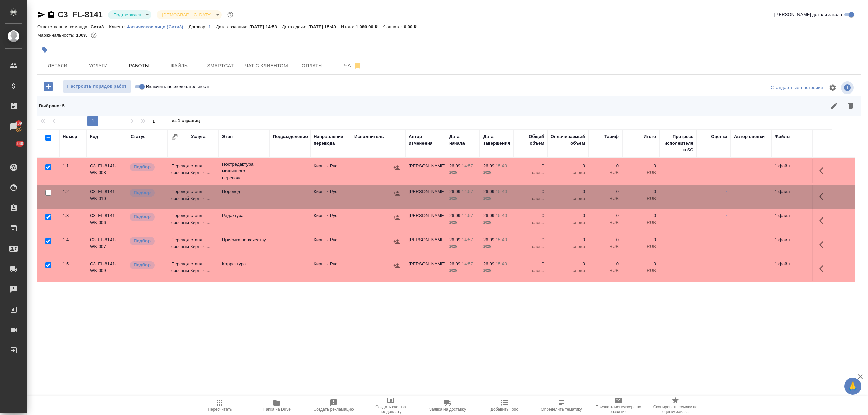
click at [46, 240] on input "checkbox" at bounding box center [48, 241] width 6 height 6
checkbox input "false"
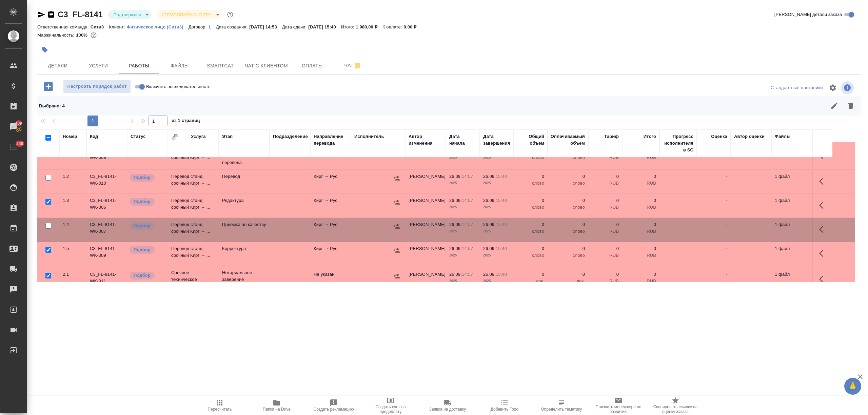
scroll to position [27, 0]
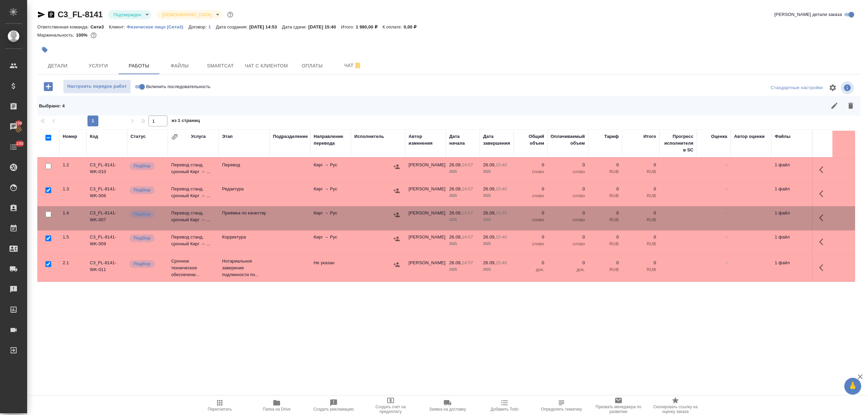
click at [47, 262] on input "checkbox" at bounding box center [48, 264] width 6 height 6
checkbox input "false"
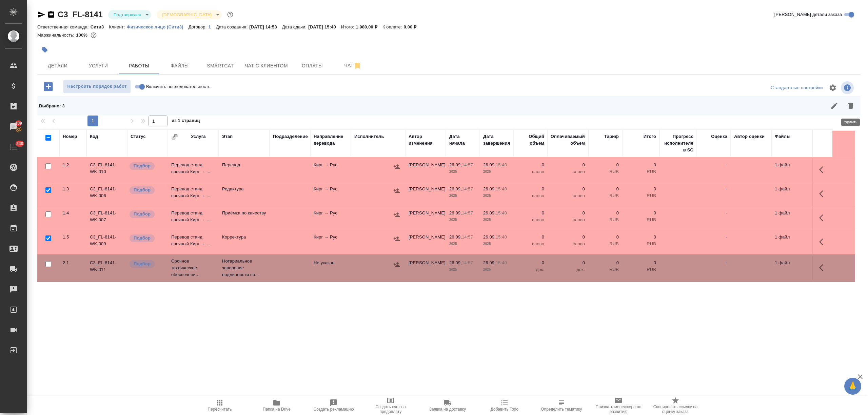
click at [854, 105] on button "button" at bounding box center [850, 106] width 16 height 16
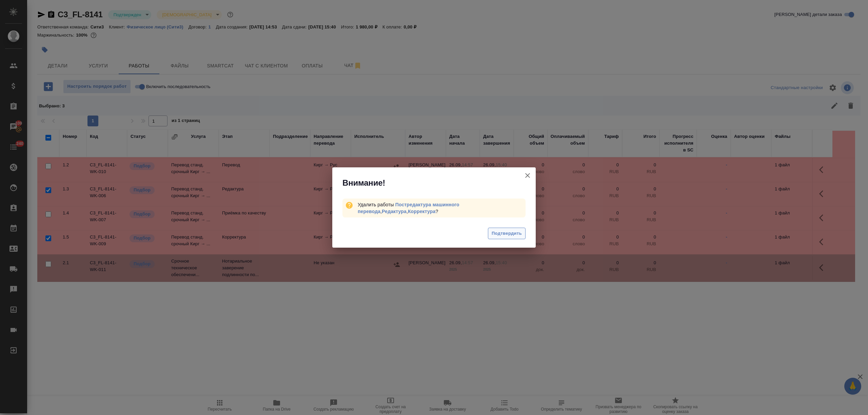
click at [519, 228] on button "Подтвердить" at bounding box center [507, 234] width 38 height 12
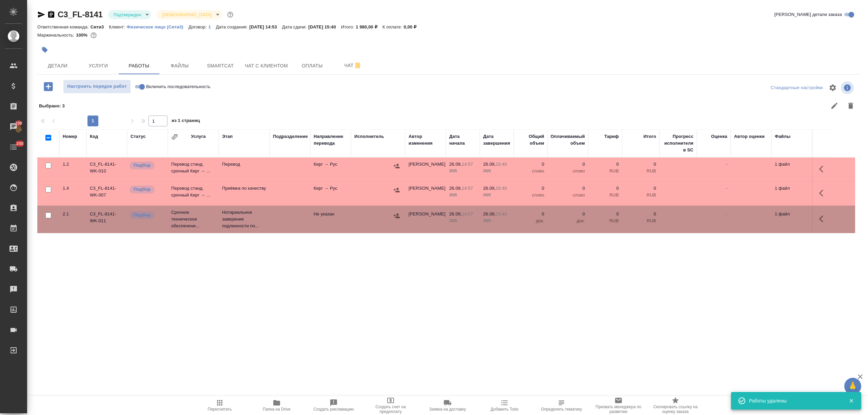
scroll to position [0, 0]
click at [823, 171] on icon "button" at bounding box center [823, 169] width 8 height 8
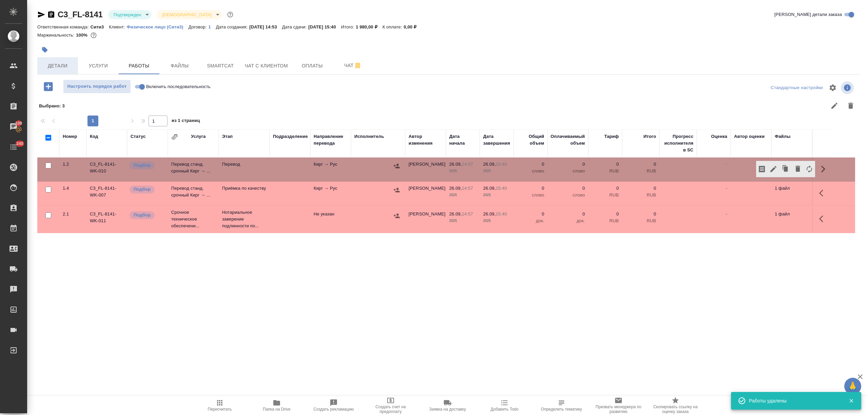
click at [68, 64] on span "Детали" at bounding box center [57, 66] width 33 height 8
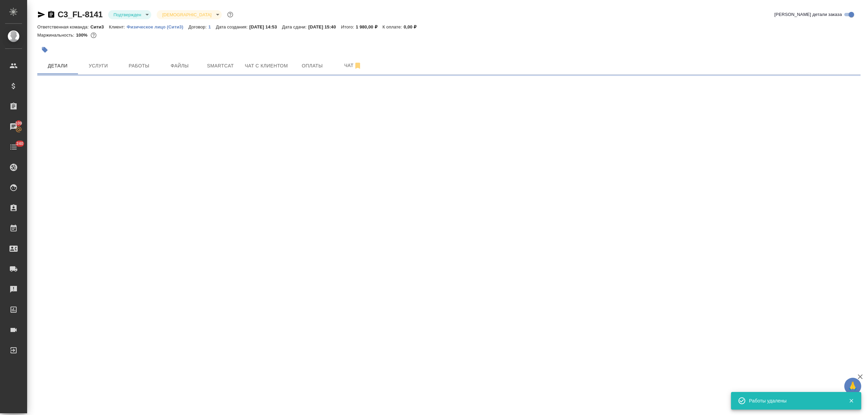
select select "RU"
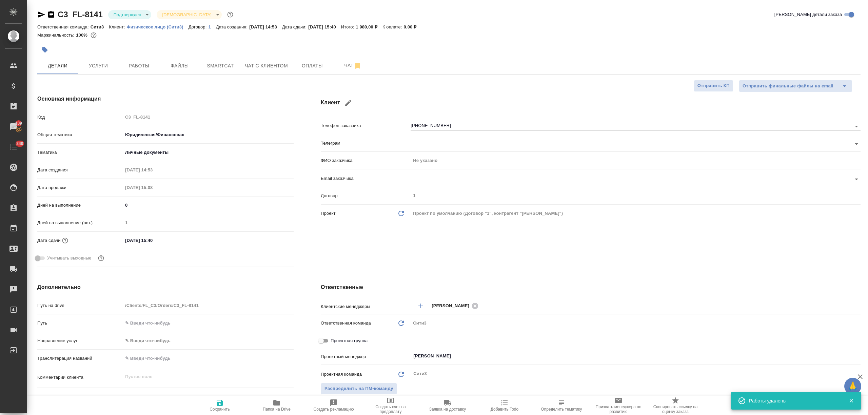
type textarea "x"
drag, startPoint x: 163, startPoint y: 240, endPoint x: 150, endPoint y: 240, distance: 12.9
click at [150, 240] on input "[DATE] 15:40" at bounding box center [152, 241] width 59 height 10
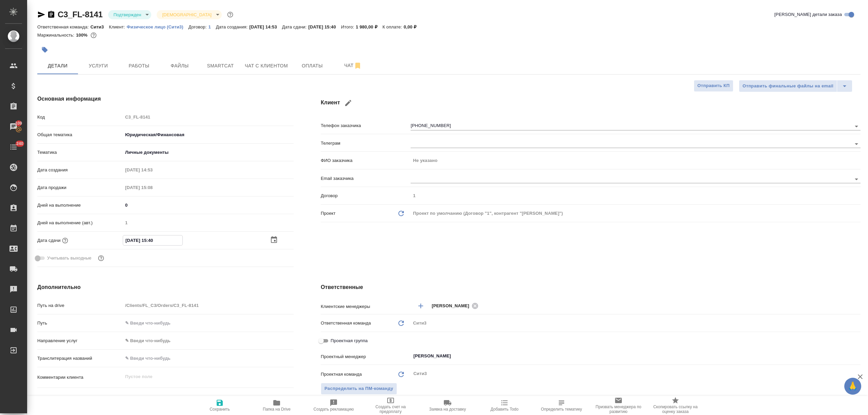
type input "[DATE] 1_:__"
type textarea "x"
type input "[DATE] 16:__"
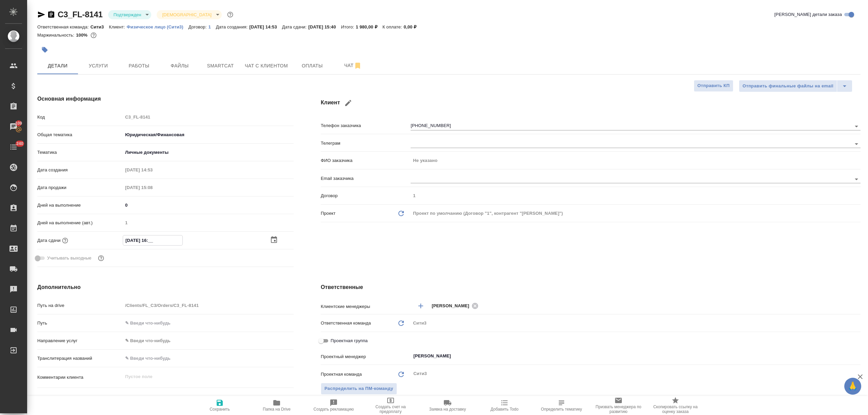
type textarea "x"
type input "[DATE] 16:0_"
type textarea "x"
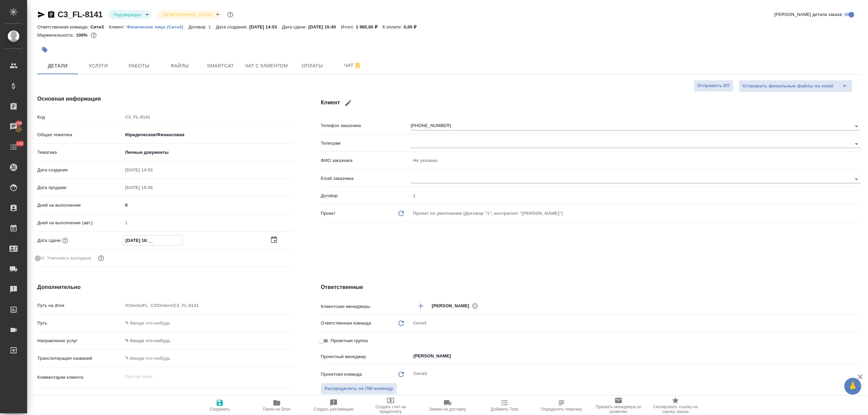
type textarea "x"
type input "[DATE] 16:00"
type textarea "x"
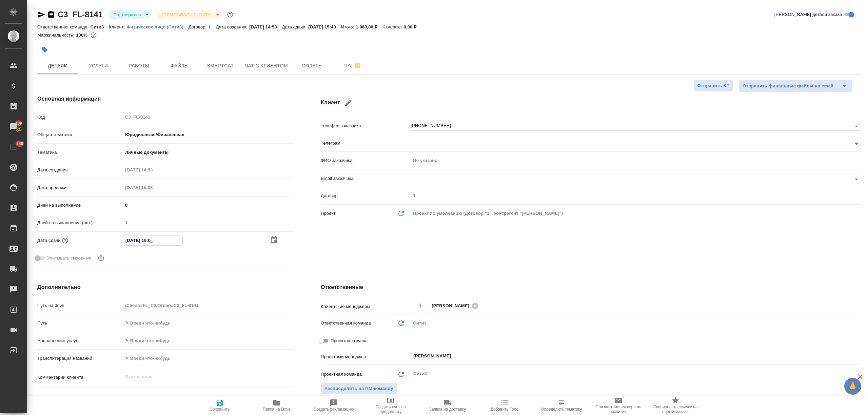
type textarea "x"
type input "[DATE] 16:00"
click at [213, 406] on span "Сохранить" at bounding box center [219, 405] width 49 height 13
type textarea "x"
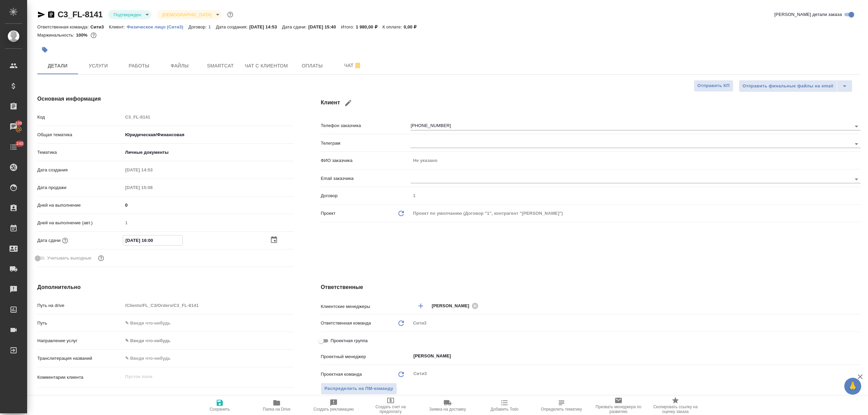
type textarea "x"
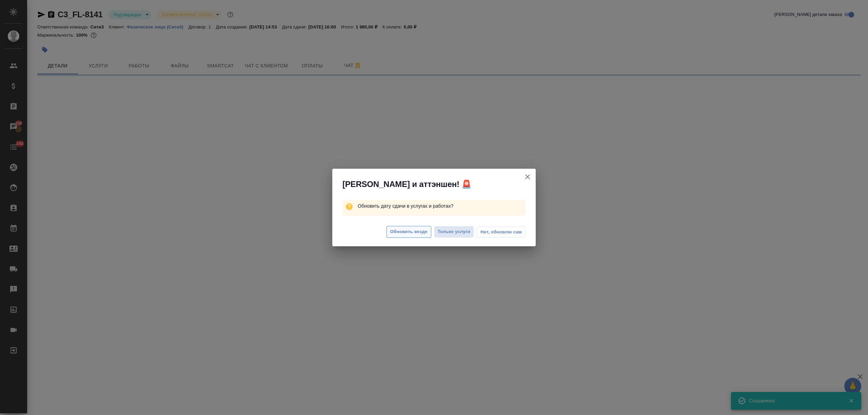
click at [414, 230] on span "Обновить везде" at bounding box center [408, 232] width 37 height 8
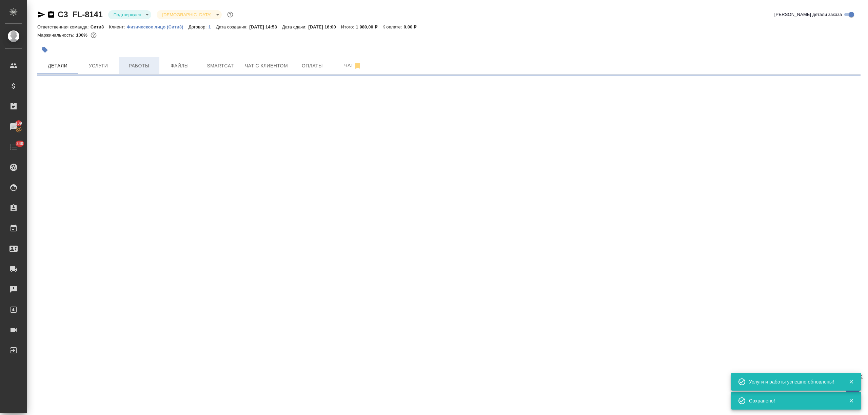
click at [138, 71] on button "Работы" at bounding box center [139, 65] width 41 height 17
select select "RU"
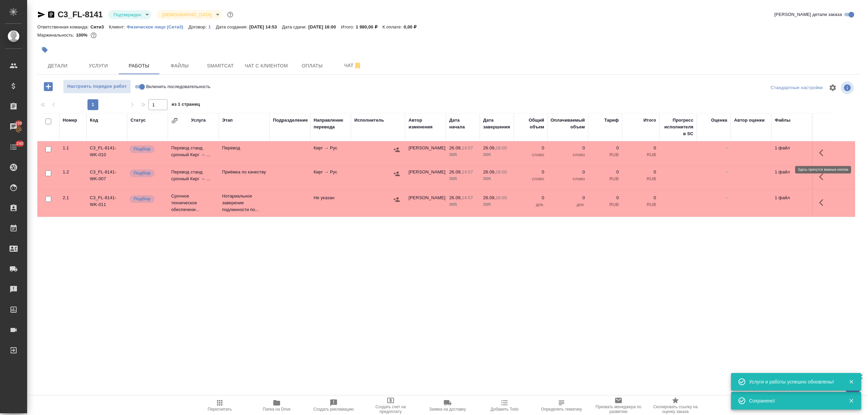
click at [821, 150] on icon "button" at bounding box center [823, 153] width 8 height 8
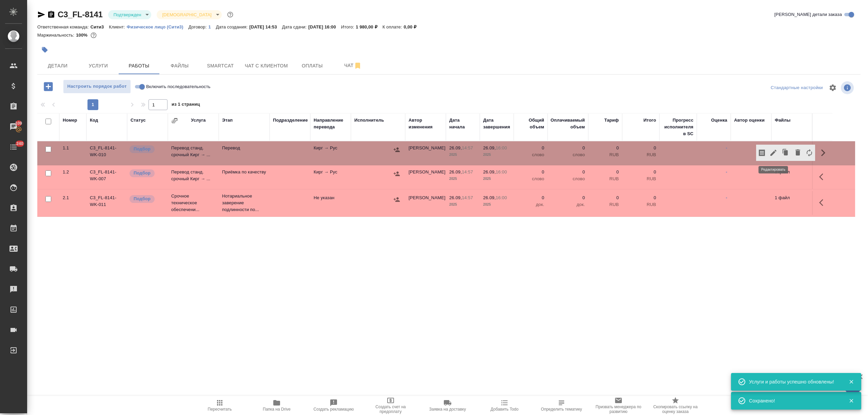
click at [774, 152] on icon "button" at bounding box center [773, 153] width 6 height 6
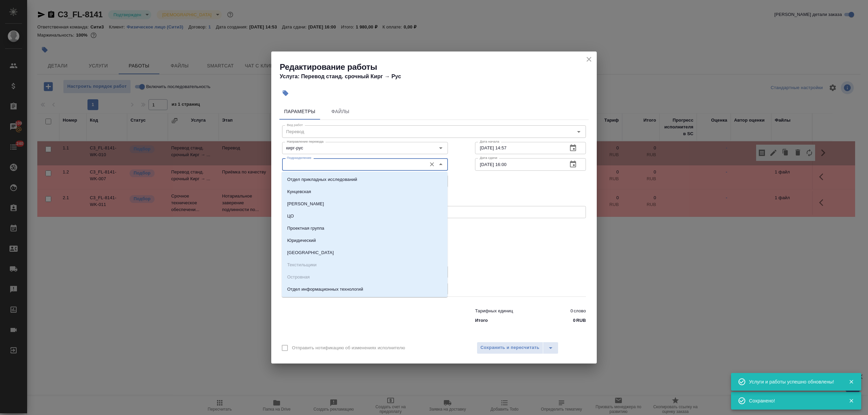
click at [322, 161] on input "Подразделение" at bounding box center [353, 164] width 139 height 8
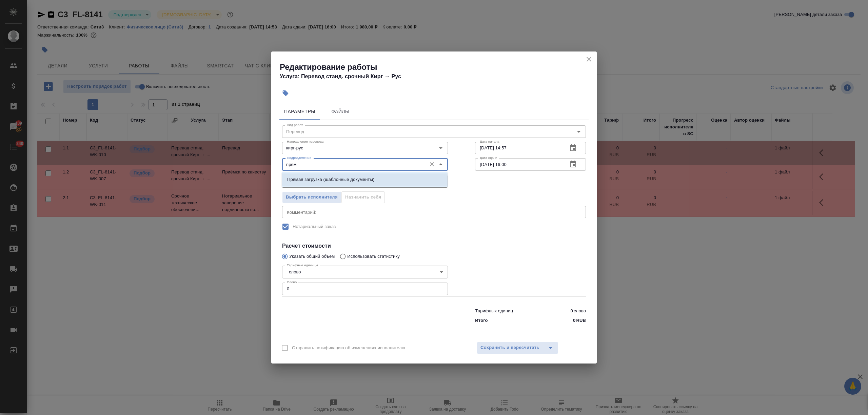
click at [323, 177] on p "Прямая загрузка (шаблонные документы)" at bounding box center [330, 179] width 87 height 7
type input "Прямая загрузка (шаблонные документы)"
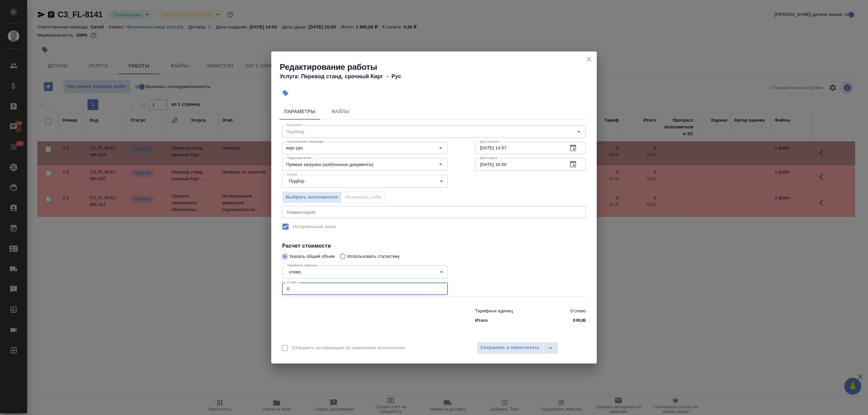
click at [258, 283] on div "Редактирование работы Услуга: Перевод станд. срочный Кирг → [PERSON_NAME] Файлы…" at bounding box center [434, 207] width 868 height 415
type input "1"
drag, startPoint x: 510, startPoint y: 162, endPoint x: 506, endPoint y: 163, distance: 3.5
click at [506, 163] on input "[DATE] 16:00" at bounding box center [518, 164] width 87 height 12
type input "[DATE] 15:40"
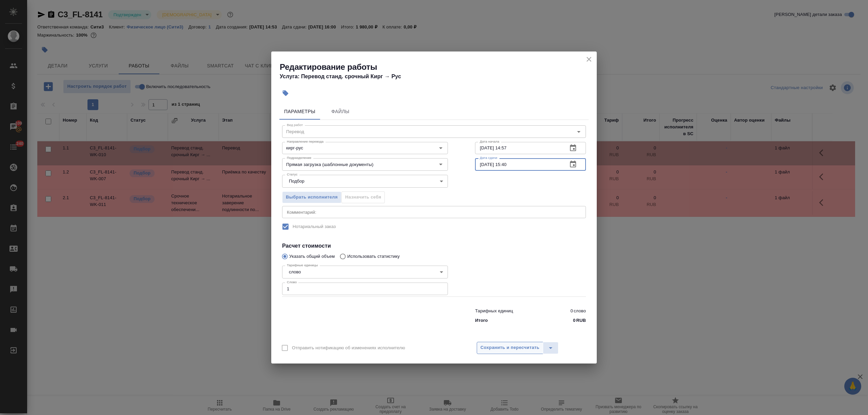
click at [502, 342] on button "Сохранить и пересчитать" at bounding box center [510, 348] width 66 height 12
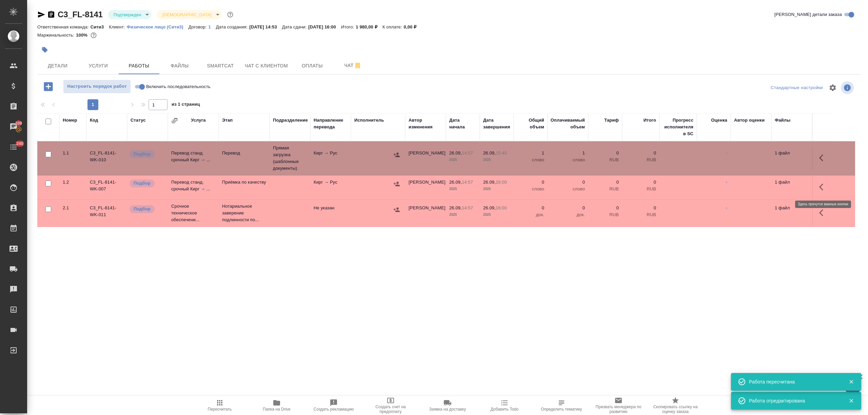
click at [823, 192] on button "button" at bounding box center [823, 187] width 16 height 16
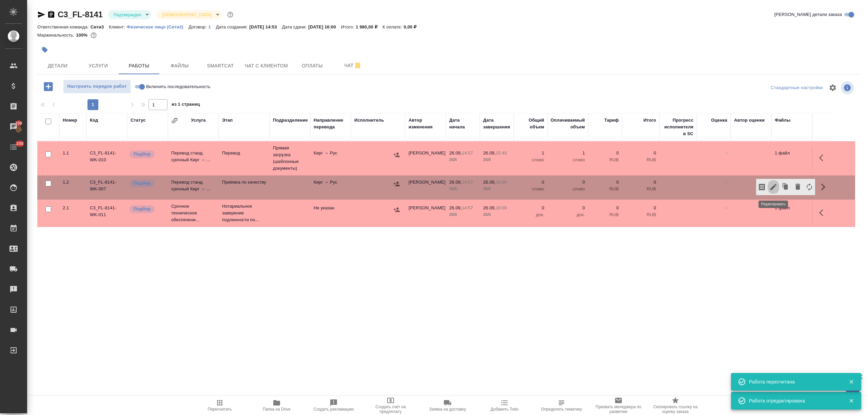
click at [776, 187] on icon "button" at bounding box center [773, 187] width 8 height 8
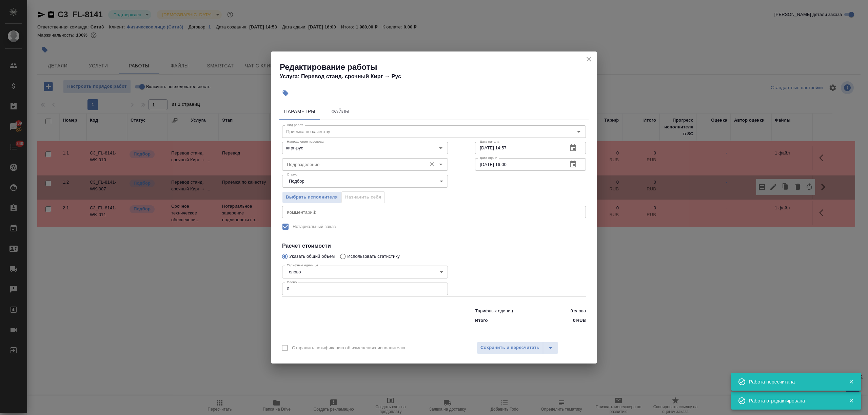
click at [320, 162] on input "Подразделение" at bounding box center [353, 164] width 139 height 8
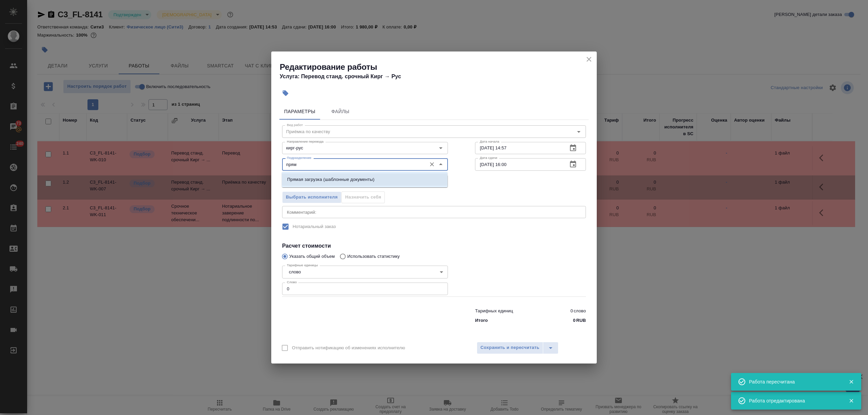
drag, startPoint x: 326, startPoint y: 184, endPoint x: 315, endPoint y: 204, distance: 22.6
click at [325, 184] on li "Прямая загрузка (шаблонные документы)" at bounding box center [365, 180] width 166 height 12
type input "Прямая загрузка (шаблонные документы)"
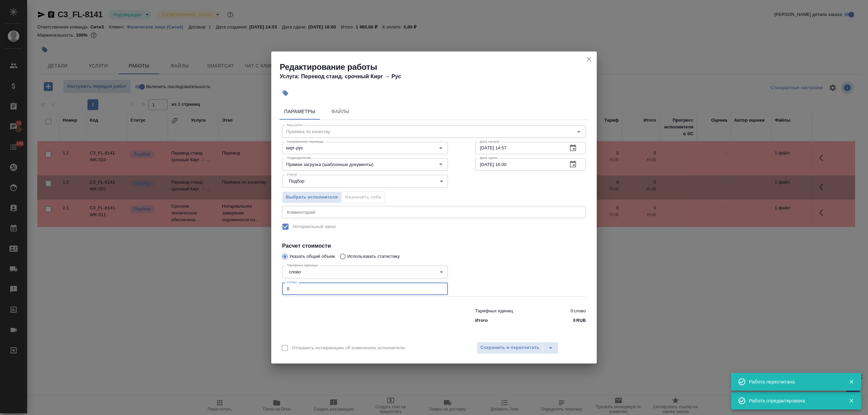
click at [269, 289] on div "Редактирование работы Услуга: Перевод станд. срочный Кирг → [PERSON_NAME] Файлы…" at bounding box center [434, 207] width 868 height 415
type input "1"
click at [504, 345] on span "Сохранить и пересчитать" at bounding box center [509, 348] width 59 height 8
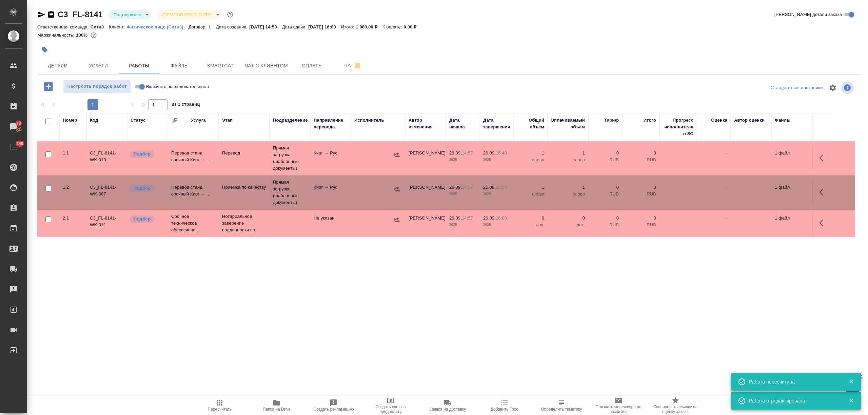
click at [38, 13] on icon "button" at bounding box center [41, 15] width 8 height 8
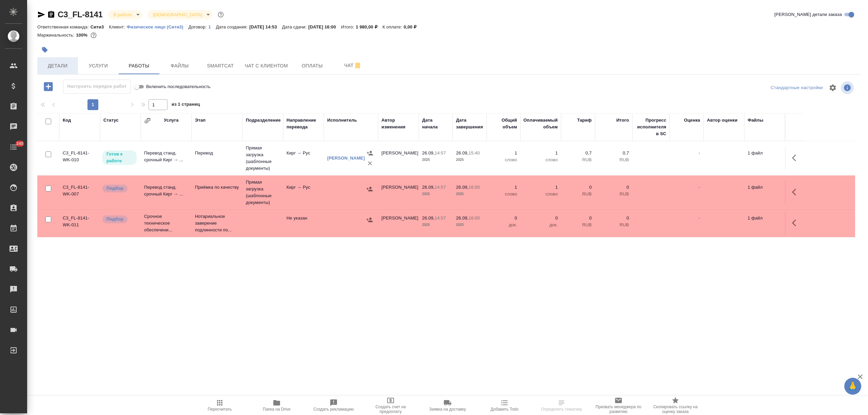
click at [61, 60] on button "Детали" at bounding box center [57, 65] width 41 height 17
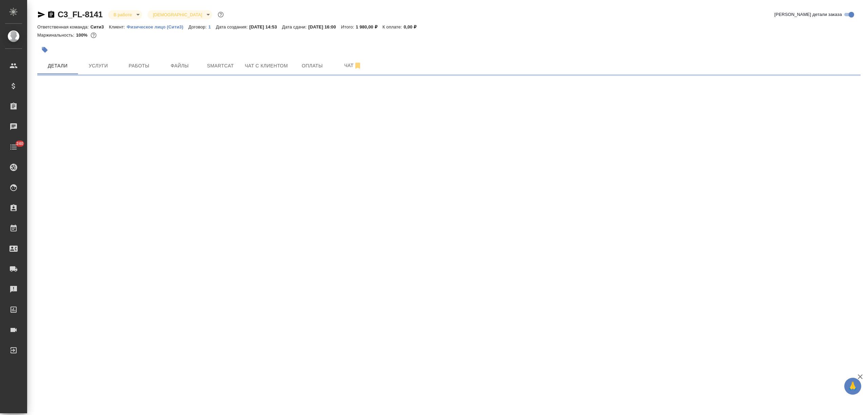
select select "RU"
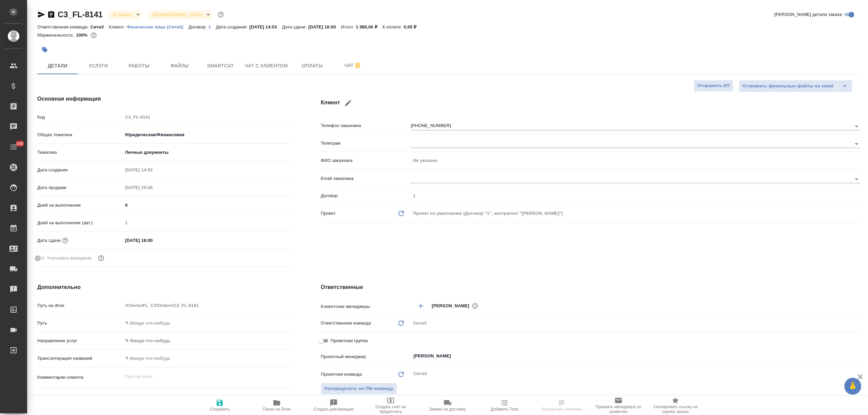
type textarea "x"
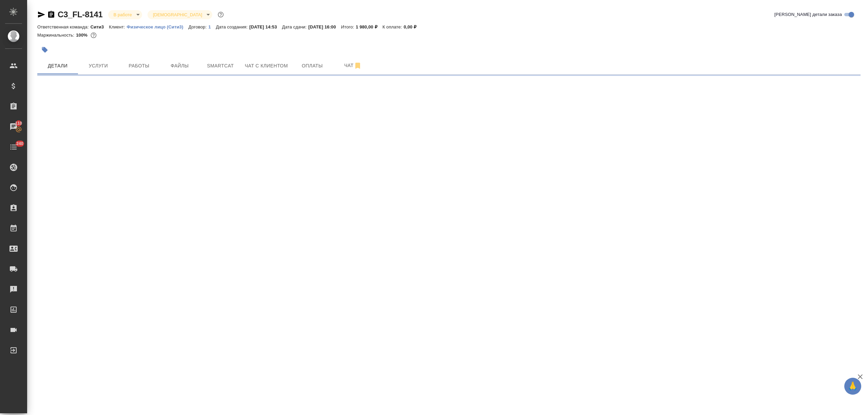
select select "RU"
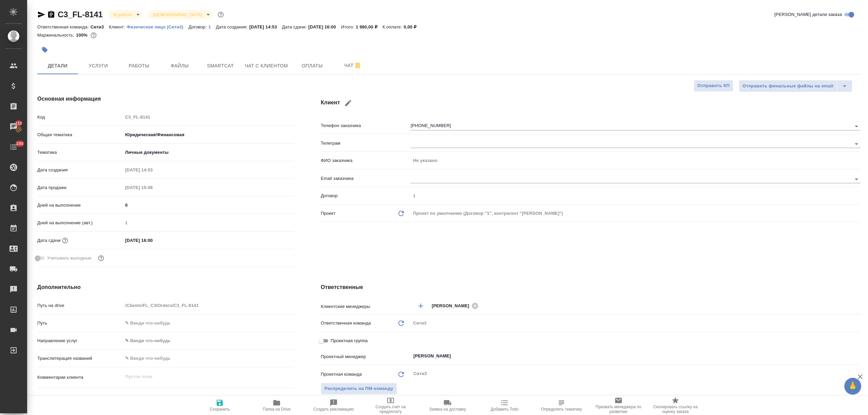
type textarea "x"
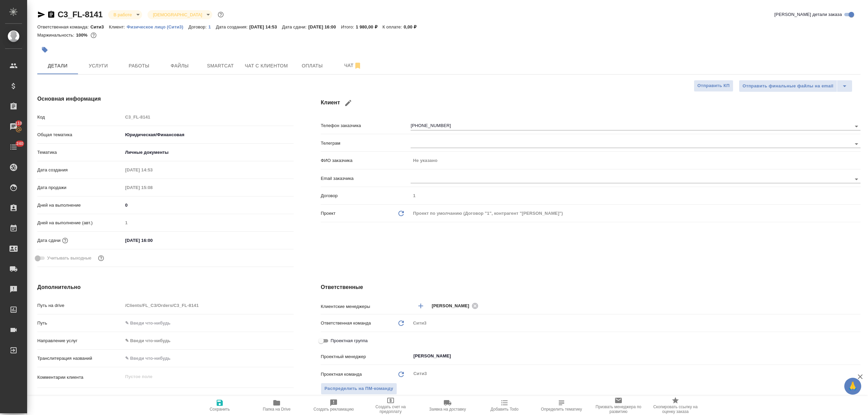
type textarea "x"
click at [339, 68] on span "Чат" at bounding box center [353, 65] width 33 height 8
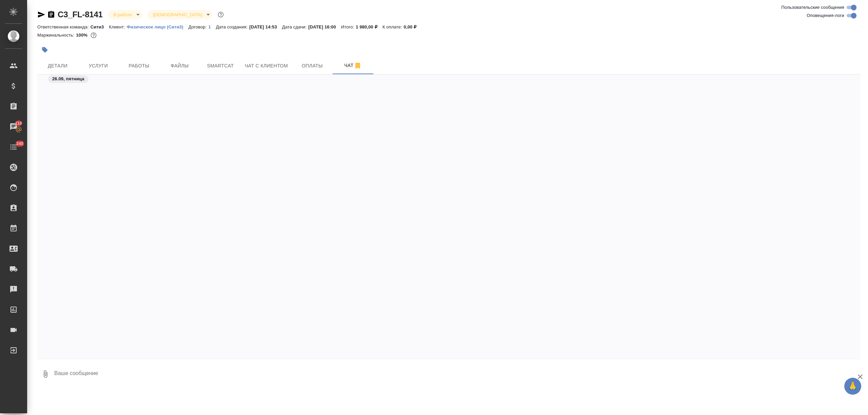
scroll to position [705, 0]
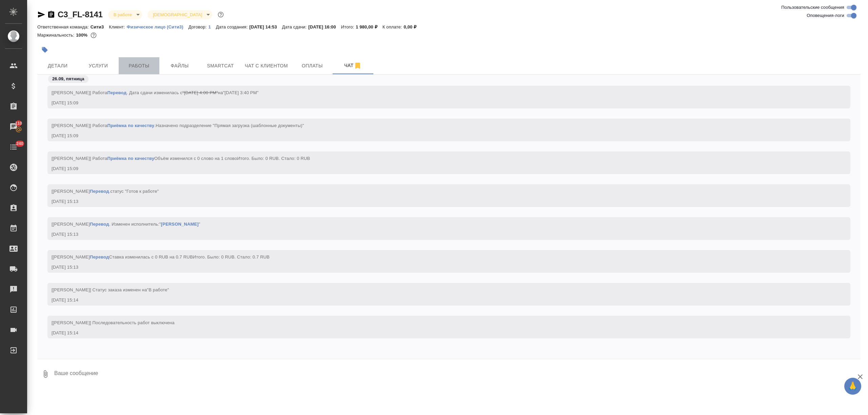
click at [136, 65] on span "Работы" at bounding box center [139, 66] width 33 height 8
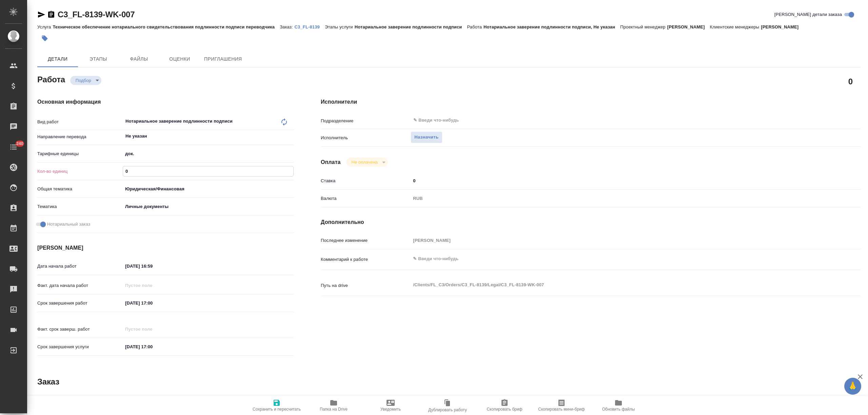
drag, startPoint x: 140, startPoint y: 172, endPoint x: 111, endPoint y: 169, distance: 29.3
click at [111, 169] on div "Кол-во единиц 0" at bounding box center [165, 171] width 256 height 12
type input "1"
click at [279, 404] on icon "button" at bounding box center [277, 403] width 6 height 6
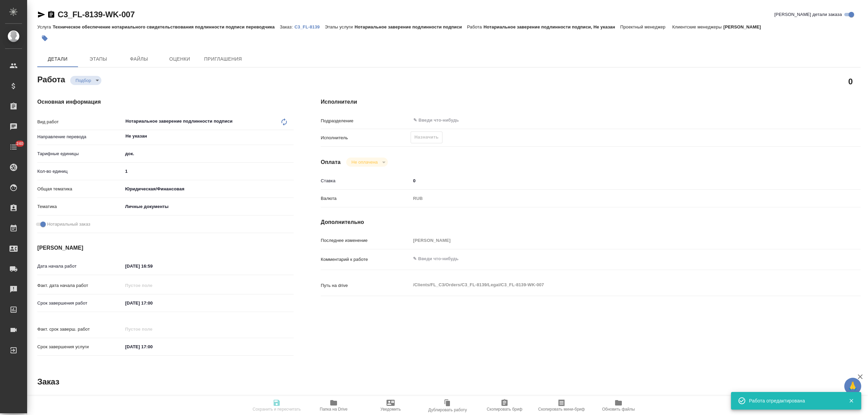
type input "recruiting"
type input "Не указан"
type input "5a8b1489cc6b4906c91bfd8b"
type input "1"
type input "yr-fn"
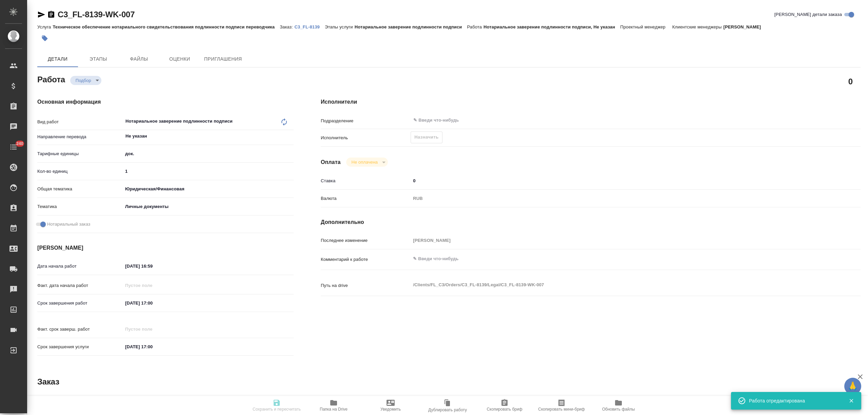
type input "5a8b8b956a9677013d343cfe"
checkbox input "true"
type input "25.09.2025 16:59"
type input "26.09.2025 17:00"
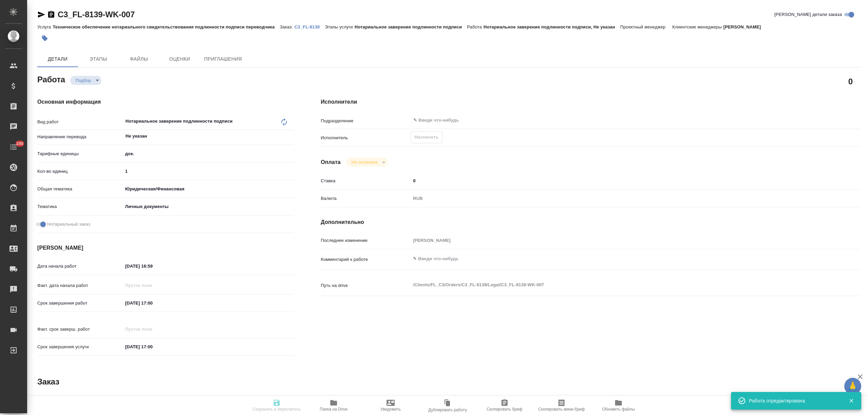
type input "notPayed"
type input "0"
type input "RUB"
type input "[PERSON_NAME]"
type input "C3_FL-8139"
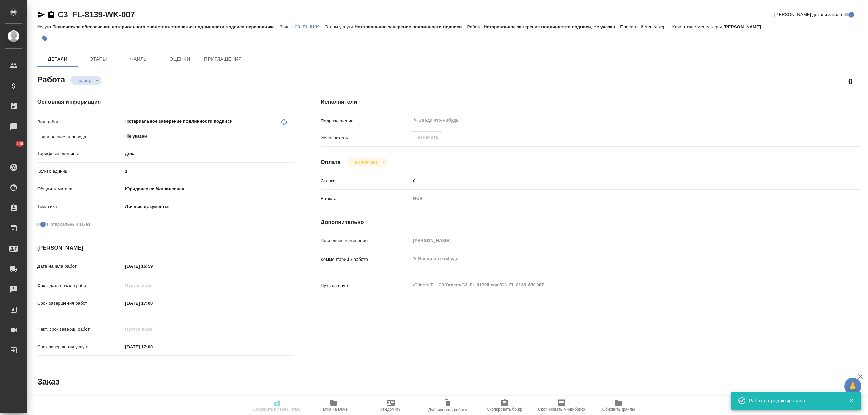
type input "Техническое обеспечение нотариального свидетельствования подлинности подписи пе…"
type input "Нотариальное заверение подлинности подписи"
type input "[PERSON_NAME]"
type input "/Clients/FL_C3/Orders/C3_FL-8139"
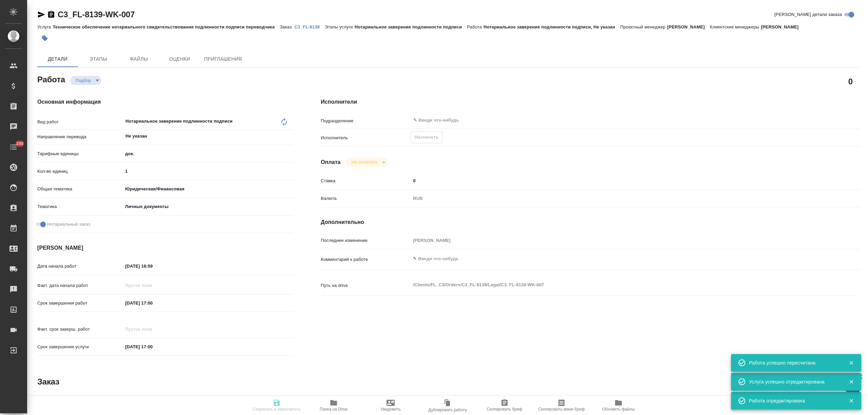
type input "recruiting"
type input "Не указан"
type input "5a8b1489cc6b4906c91bfd8b"
type input "1"
type input "yr-fn"
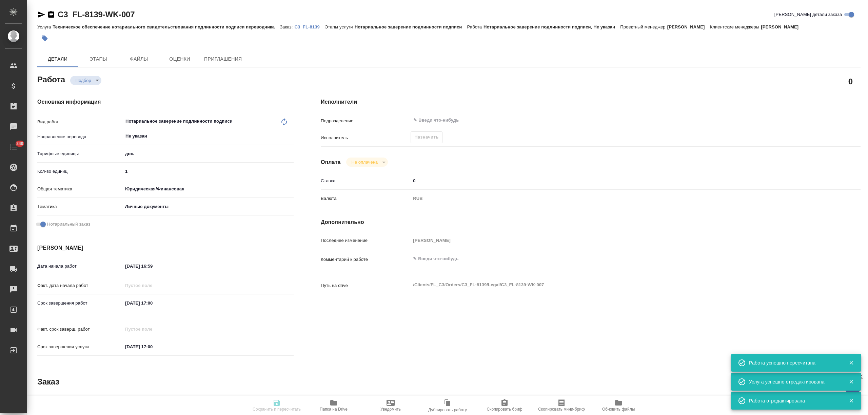
type input "5a8b8b956a9677013d343cfe"
checkbox input "true"
type input "25.09.2025 16:59"
type input "26.09.2025 17:00"
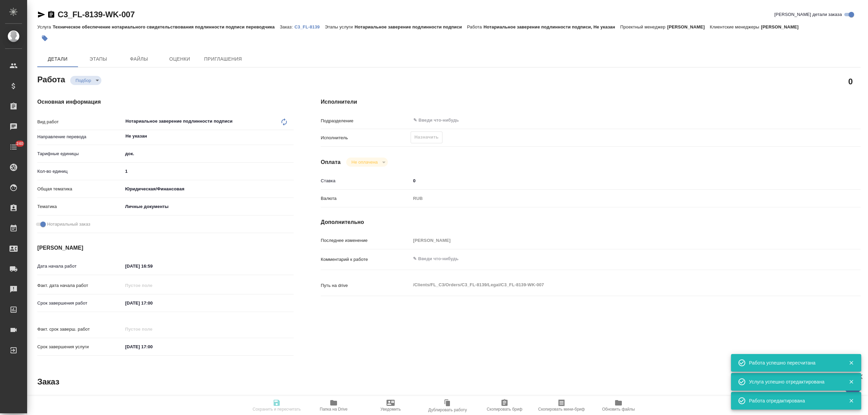
type input "notPayed"
type input "0"
type input "RUB"
type input "[PERSON_NAME]"
type input "C3_FL-8139"
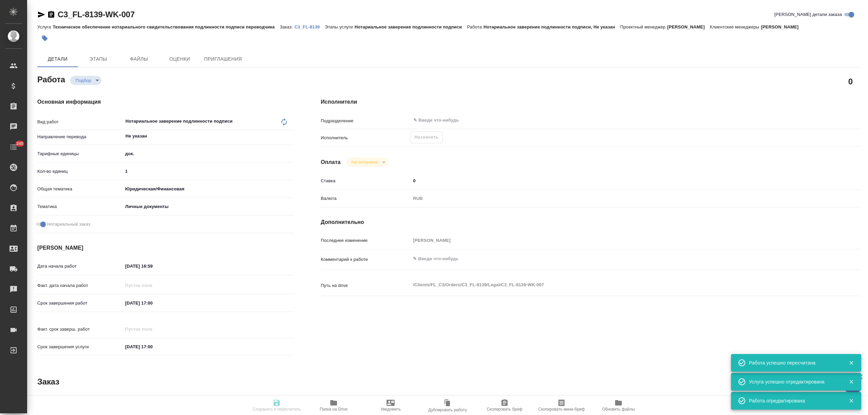
type input "Техническое обеспечение нотариального свидетельствования подлинности подписи пе…"
type input "Нотариальное заверение подлинности подписи"
type input "[PERSON_NAME]"
type input "/Clients/FL_C3/Orders/C3_FL-8139"
click at [426, 140] on span "Назначить" at bounding box center [426, 138] width 24 height 8
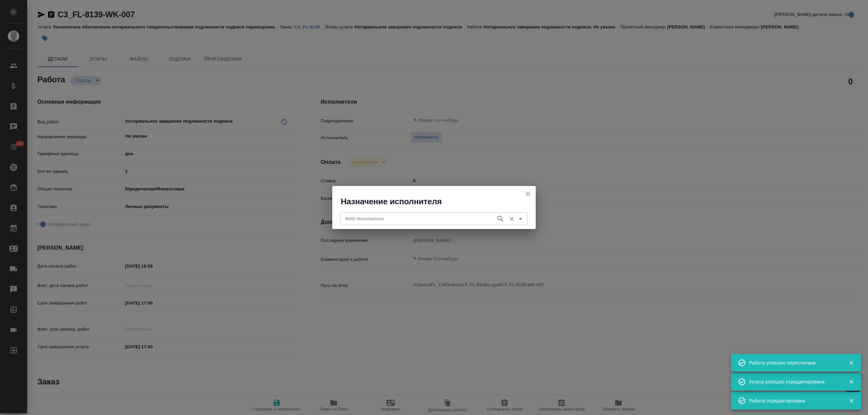
click at [421, 217] on input "ФИО Исполнителя" at bounding box center [417, 219] width 150 height 8
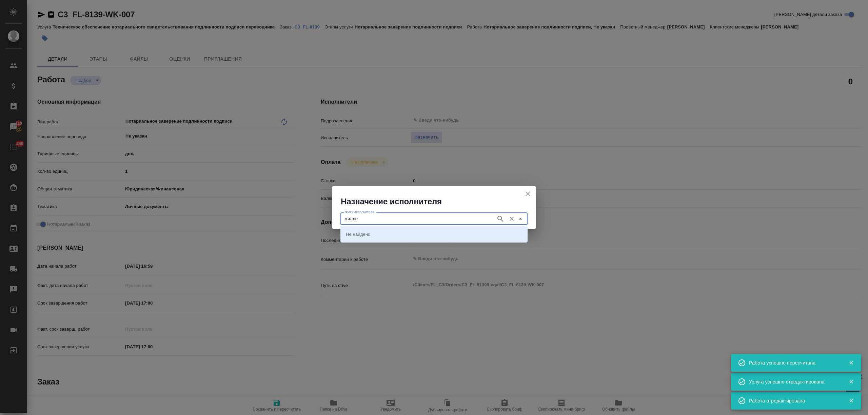
type input "миллер"
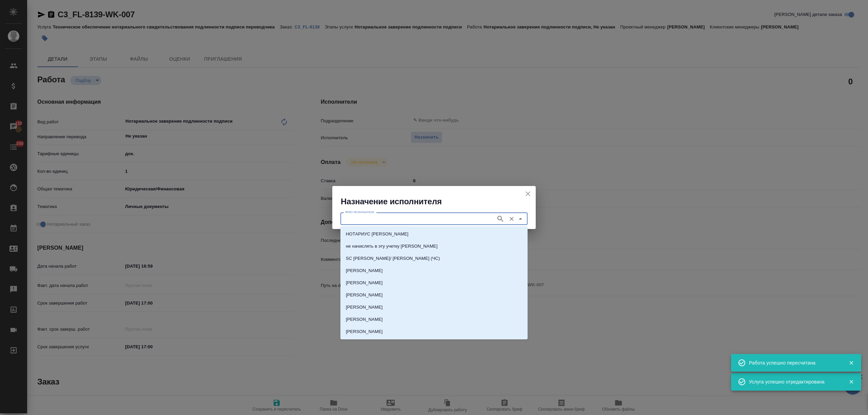
click at [408, 232] on p "НОТАРИУС Миллер Николай Николаевич" at bounding box center [377, 234] width 63 height 7
type input "НОТАРИУС Миллер Николай Николаевич"
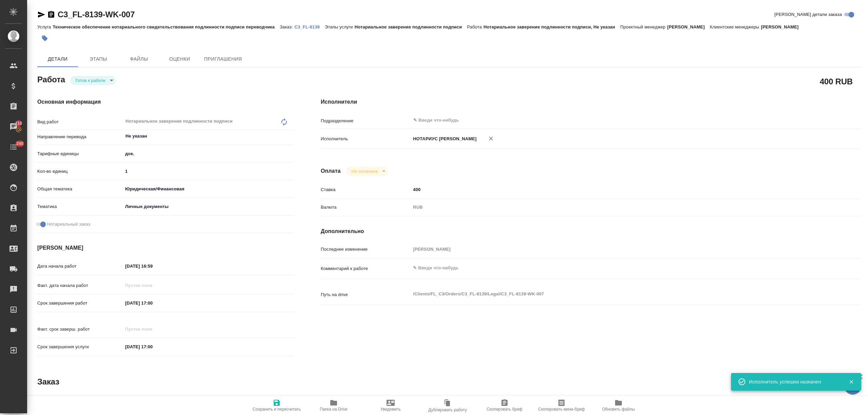
type textarea "x"
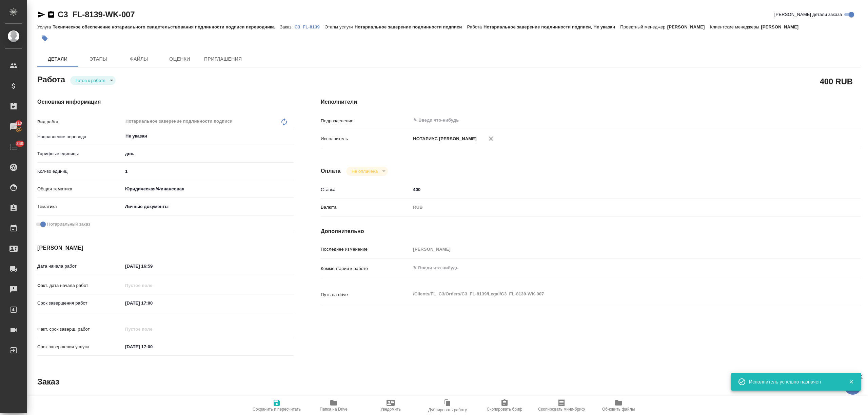
type textarea "x"
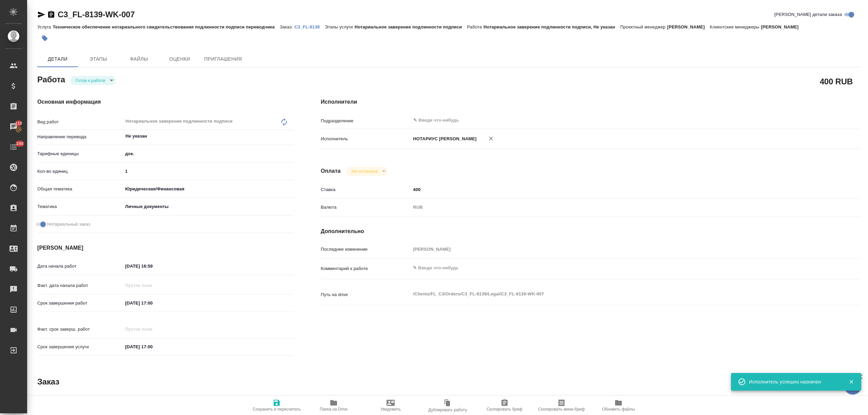
type textarea "x"
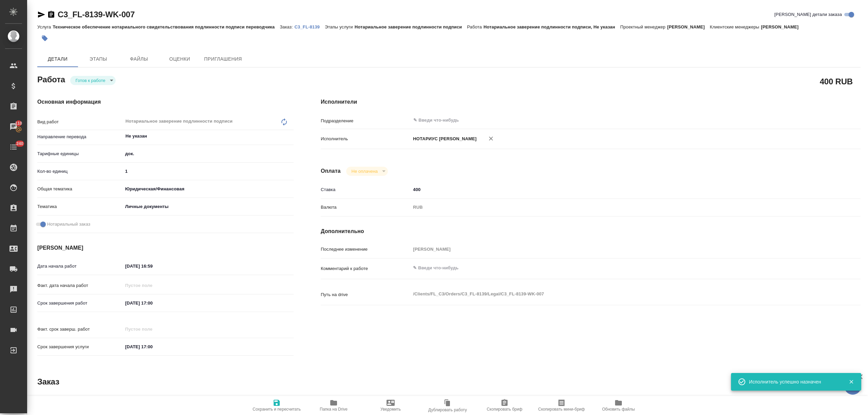
click at [87, 75] on div "Работа Готов к работе readyForWork" at bounding box center [165, 79] width 256 height 12
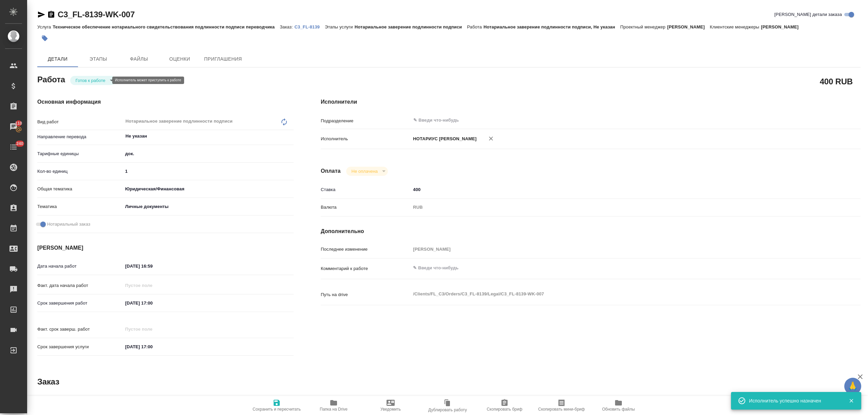
click at [93, 80] on body "🙏 .cls-1 fill:#fff; AWATERA Nikitina Tatiana Клиенты Спецификации Заказы 110 Ча…" at bounding box center [434, 207] width 868 height 415
type textarea "x"
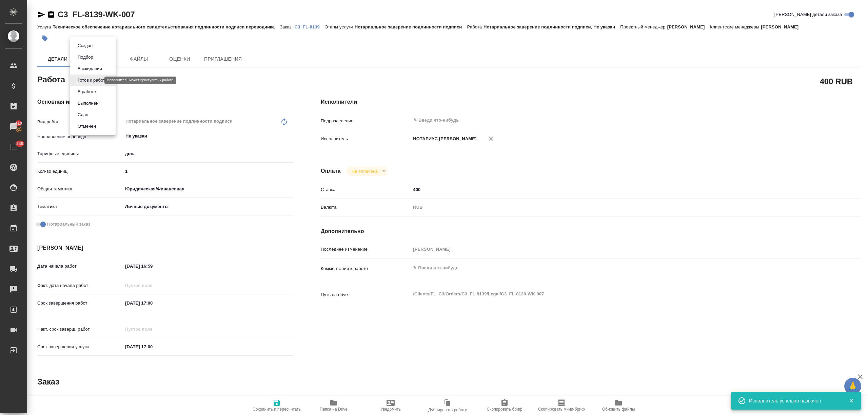
type textarea "x"
click at [92, 112] on li "Сдан" at bounding box center [92, 115] width 45 height 12
type textarea "x"
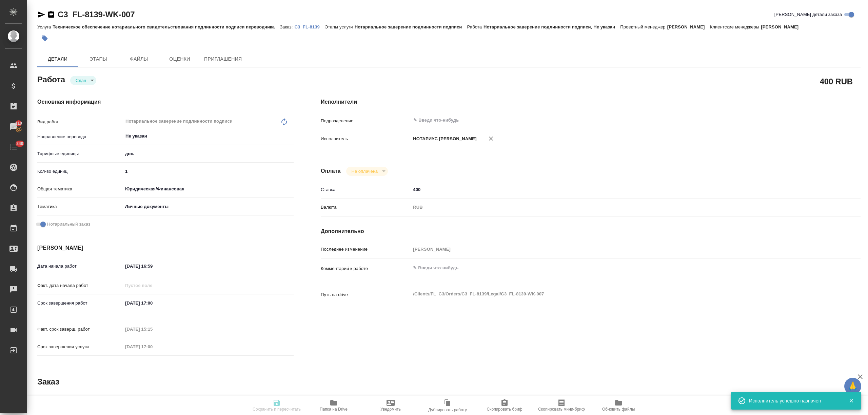
type textarea "x"
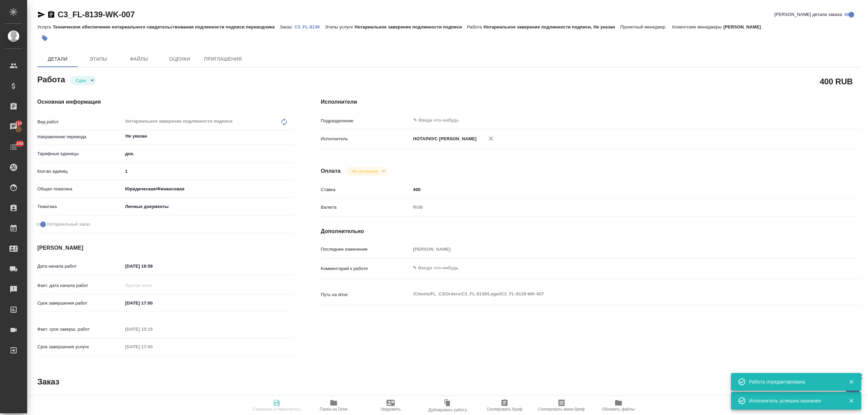
type textarea "x"
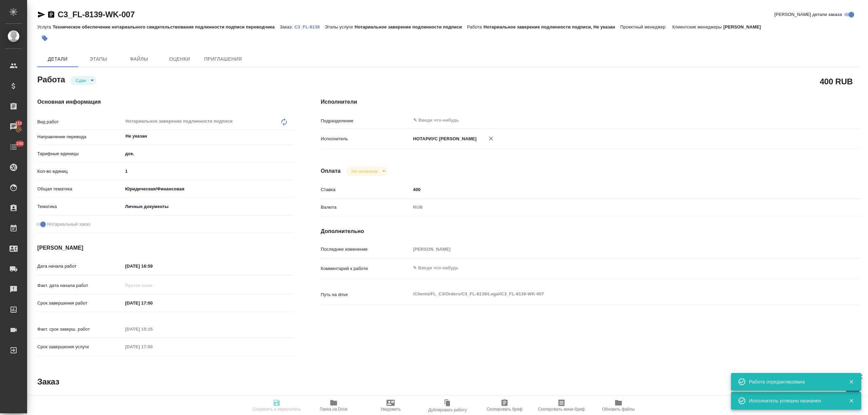
type input "closed"
type textarea "Нотариальное заверение подлинности подписи"
type textarea "x"
type input "Не указан"
type input "5a8b1489cc6b4906c91bfd8b"
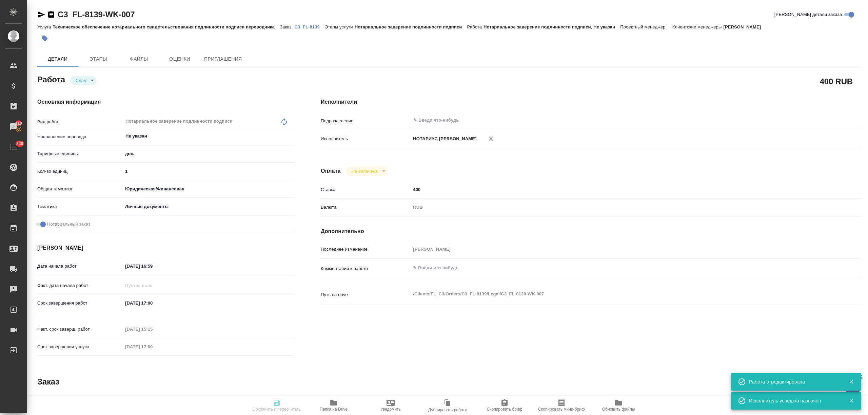
type input "1"
type input "yr-fn"
type input "5a8b8b956a9677013d343cfe"
checkbox input "true"
type input "25.09.2025 16:59"
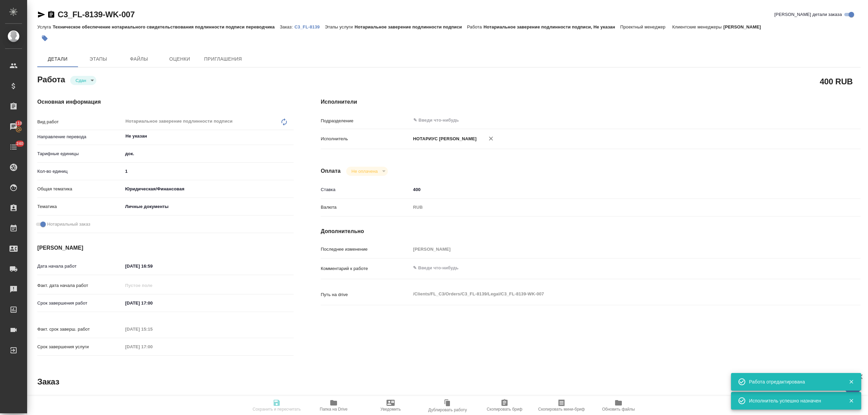
type input "26.09.2025 17:00"
type input "26.09.2025 15:15"
type input "26.09.2025 17:00"
type input "notPayed"
type input "400"
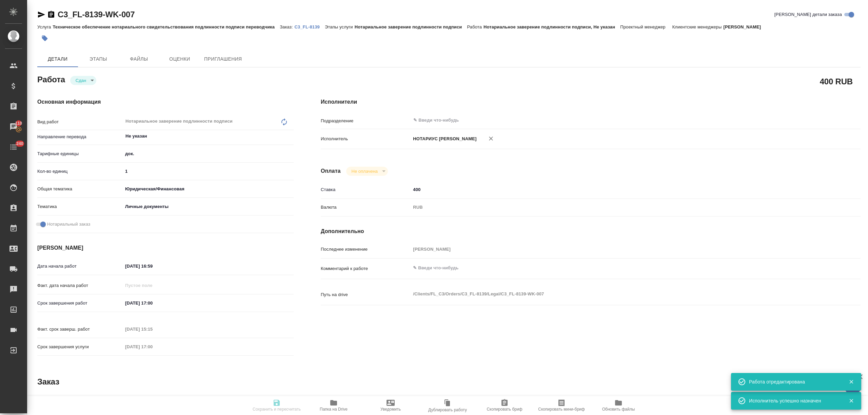
type input "RUB"
type input "Никитина Татьяна"
type textarea "x"
type textarea "/Clients/FL_C3/Orders/C3_FL-8139/Legal/C3_FL-8139-WK-007"
type textarea "x"
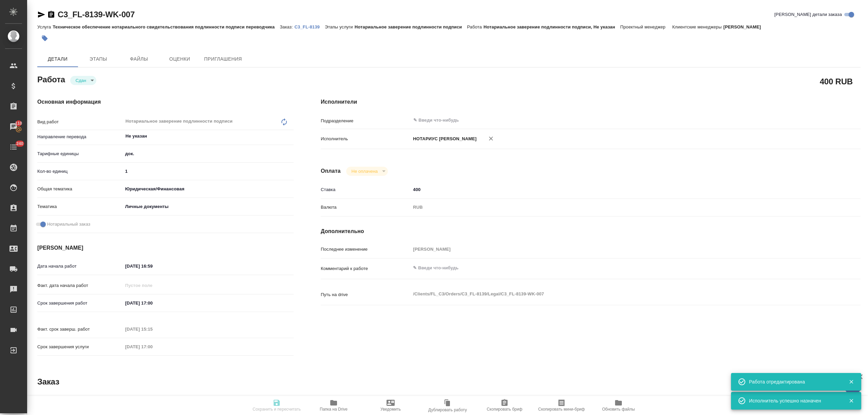
type input "C3_FL-8139"
type input "Техническое обеспечение нотариального свидетельствования подлинности подписи пе…"
type input "Нотариальное заверение подлинности подписи"
type input "Никитина Татьяна"
type input "/Clients/FL_C3/Orders/C3_FL-8139"
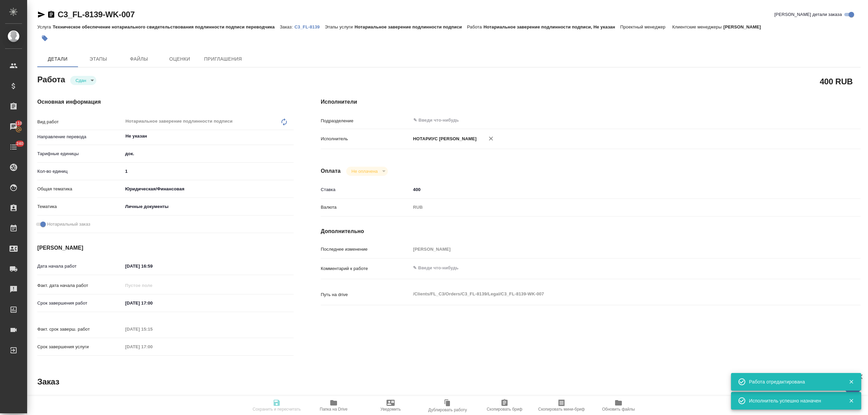
type textarea "x"
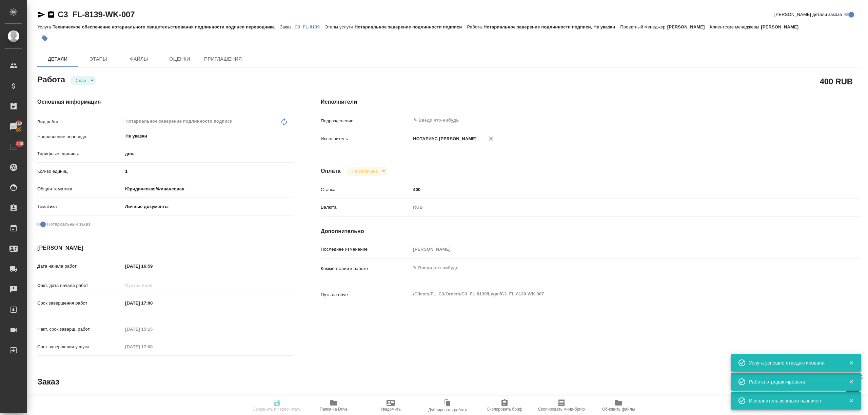
type textarea "x"
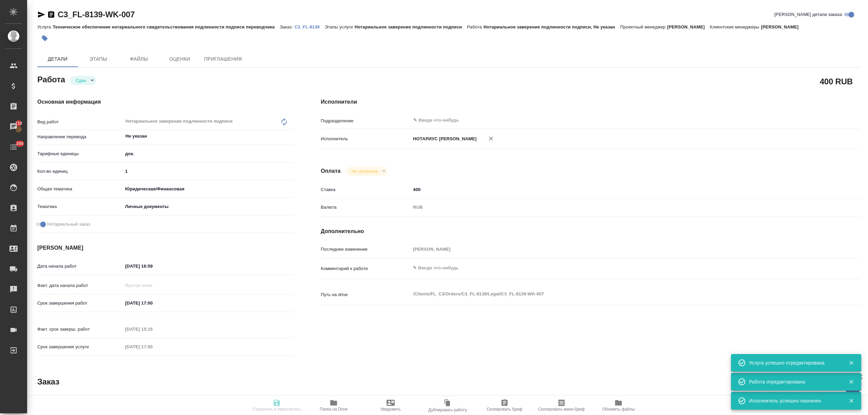
type textarea "x"
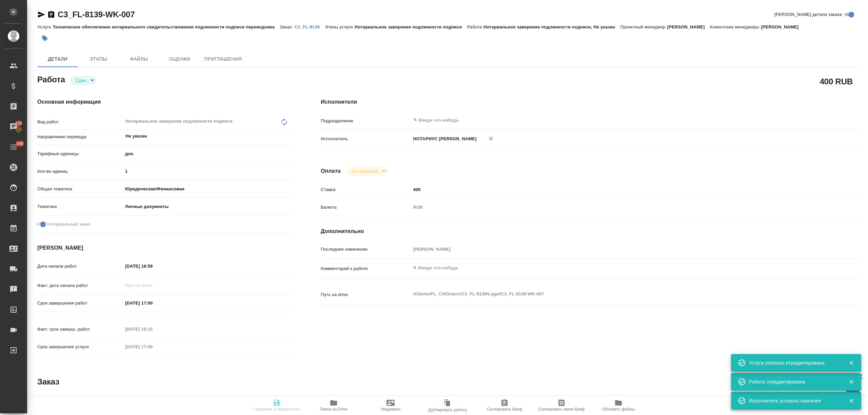
type textarea "x"
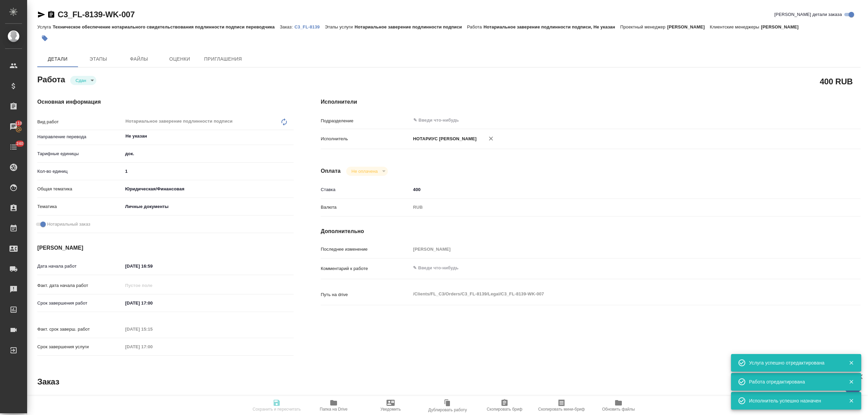
type textarea "x"
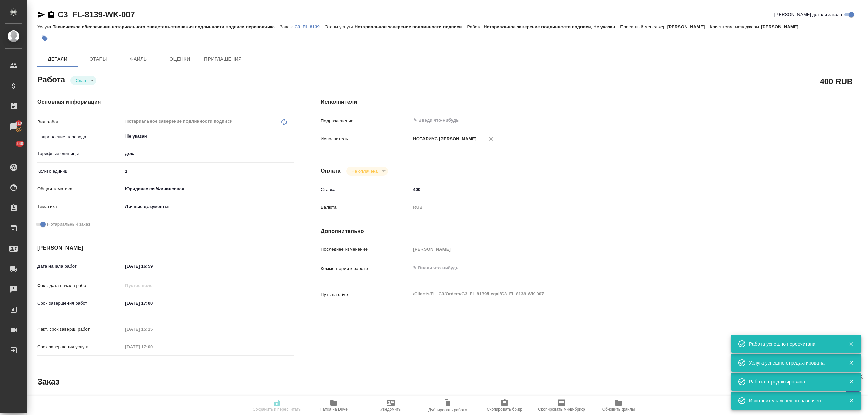
type textarea "x"
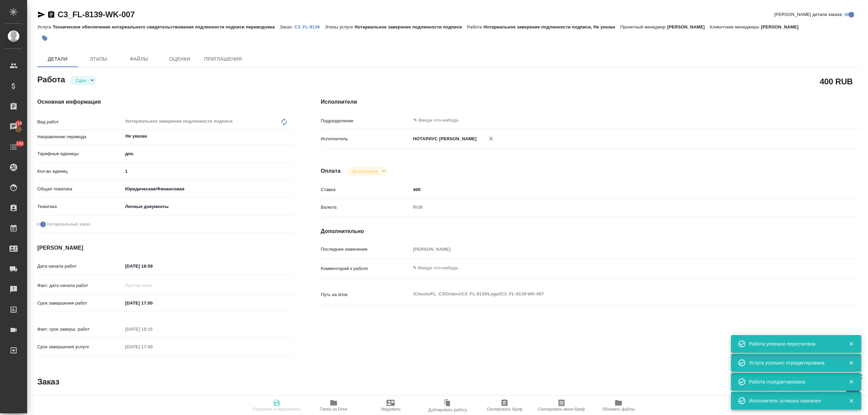
type input "closed"
type textarea "Нотариальное заверение подлинности подписи"
type textarea "x"
type input "Не указан"
type input "5a8b1489cc6b4906c91bfd8b"
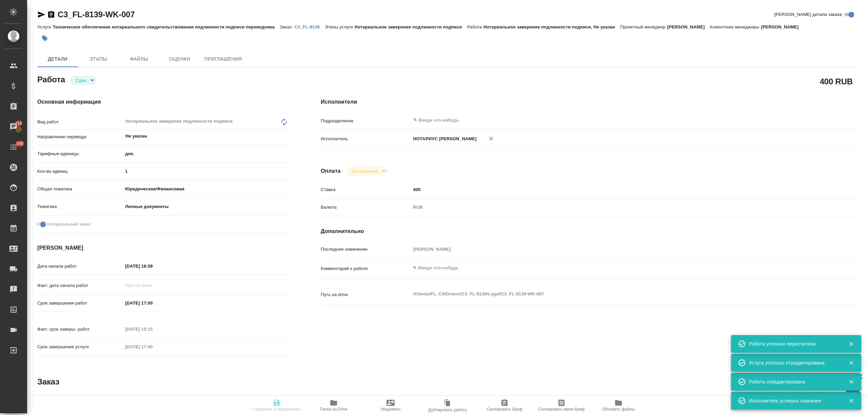
type input "1"
type input "yr-fn"
type input "5a8b8b956a9677013d343cfe"
checkbox input "true"
type input "25.09.2025 16:59"
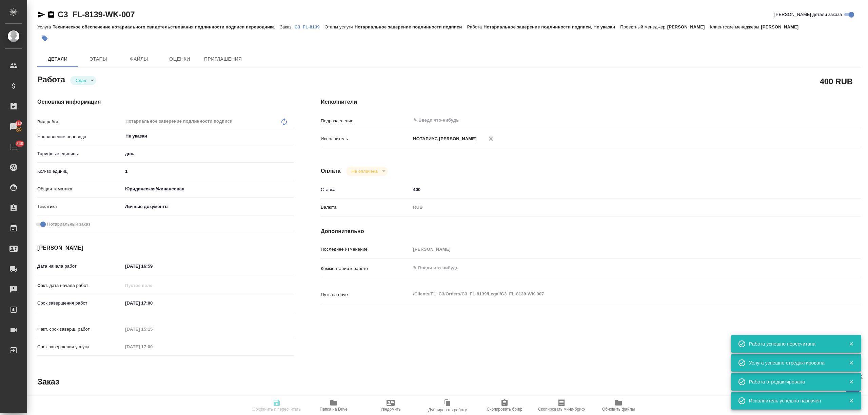
type input "26.09.2025 17:00"
type input "26.09.2025 15:15"
type input "26.09.2025 17:00"
type input "notPayed"
type input "400"
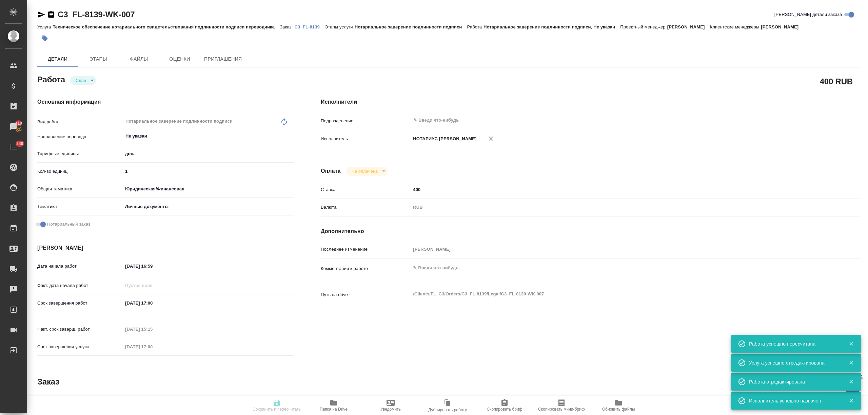
type input "RUB"
type input "Никитина Татьяна"
type textarea "x"
type textarea "/Clients/FL_C3/Orders/C3_FL-8139/Legal/C3_FL-8139-WK-007"
type textarea "x"
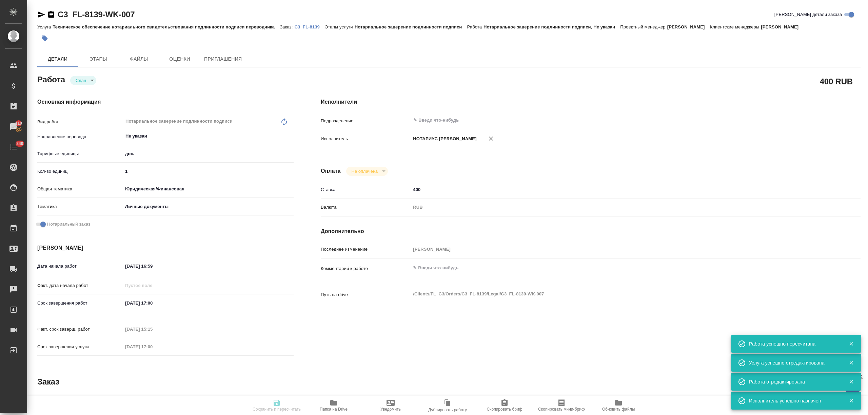
type input "C3_FL-8139"
type input "Техническое обеспечение нотариального свидетельствования подлинности подписи пе…"
type input "Нотариальное заверение подлинности подписи"
type input "Никитина Татьяна"
type input "/Clients/FL_C3/Orders/C3_FL-8139"
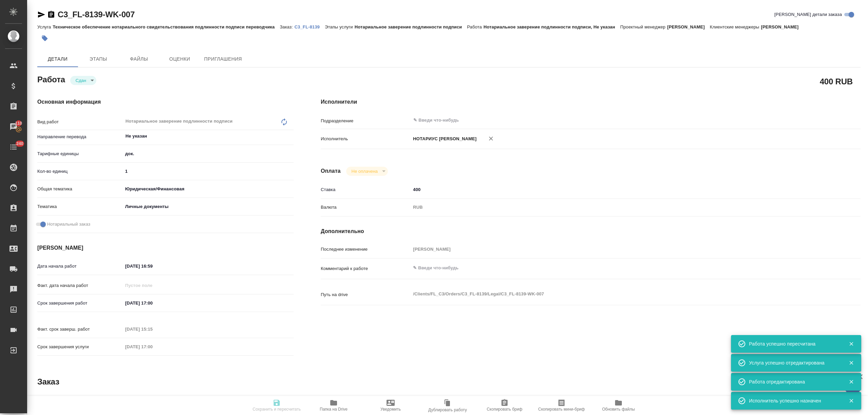
type textarea "x"
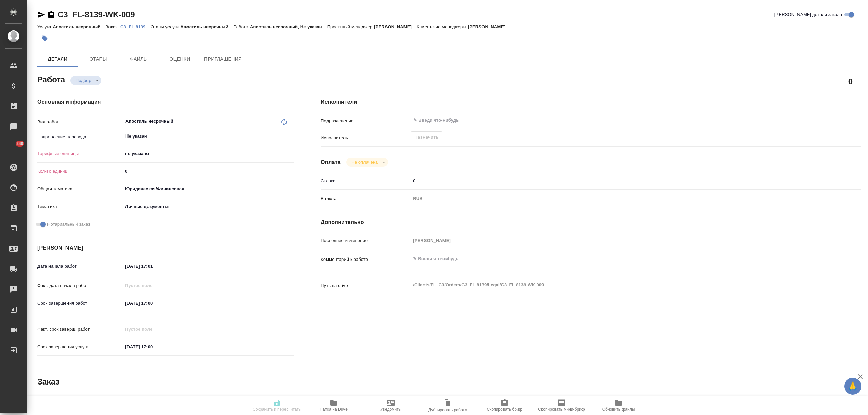
type textarea "x"
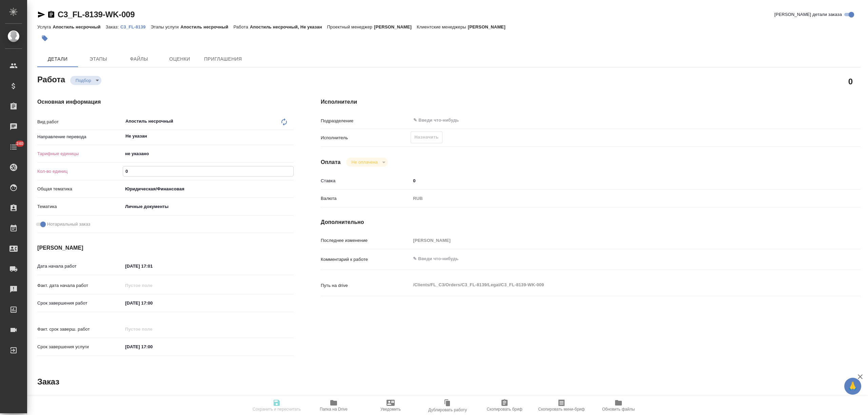
type textarea "x"
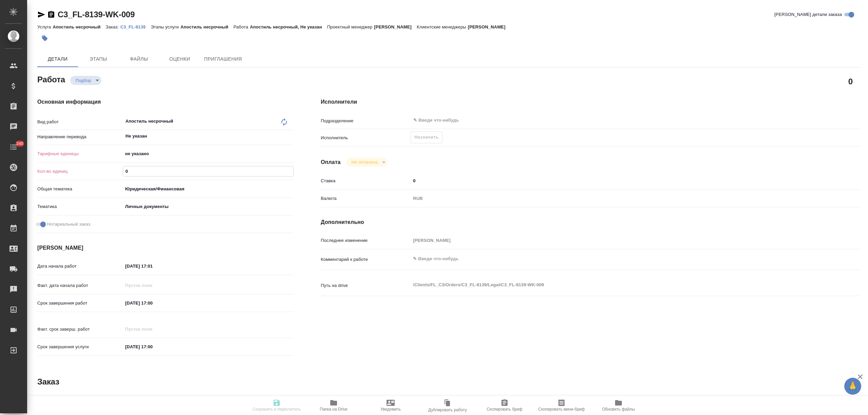
type textarea "x"
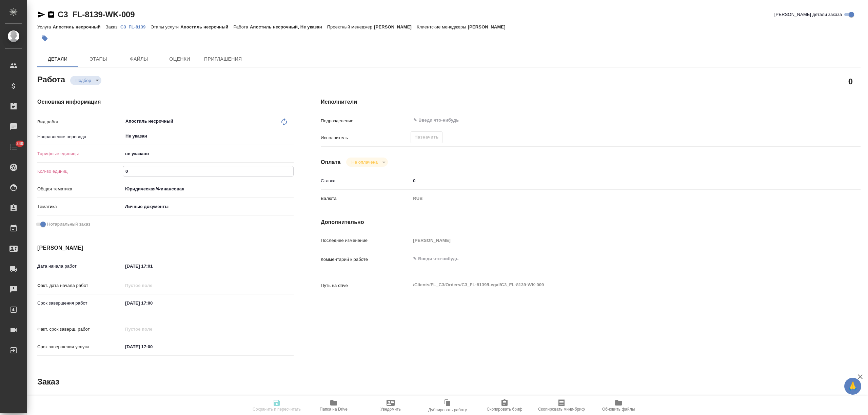
drag, startPoint x: 128, startPoint y: 175, endPoint x: 117, endPoint y: 173, distance: 11.8
click at [117, 173] on div "Кол-во единиц 0" at bounding box center [165, 171] width 256 height 12
type textarea "x"
type input "1"
type textarea "x"
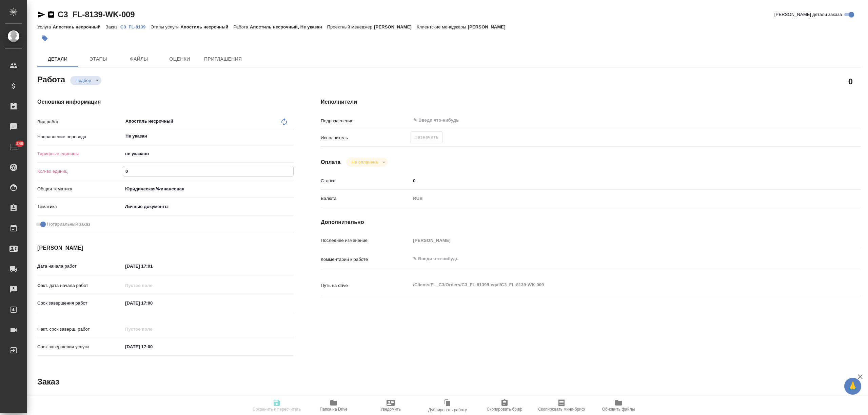
type textarea "x"
type input "1"
click at [134, 153] on body "🙏 .cls-1 fill:#fff; AWATERA Nikitina Tatiana Клиенты Спецификации Заказы Чаты 2…" at bounding box center [434, 207] width 868 height 415
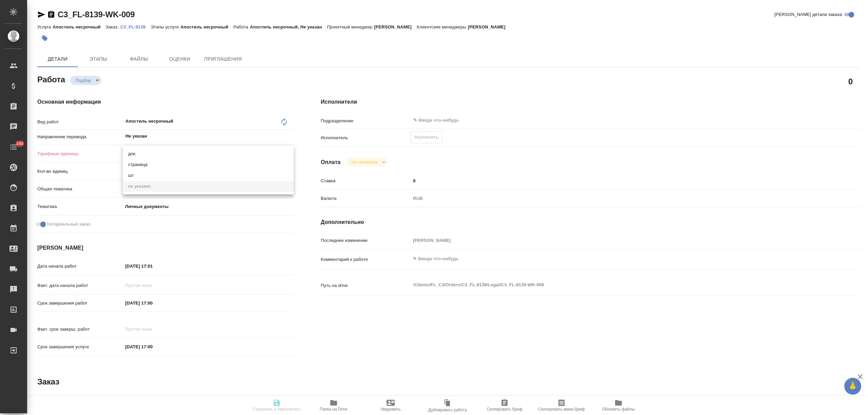
click at [135, 154] on li "док." at bounding box center [208, 153] width 171 height 11
type textarea "x"
type input "5a8b1489cc6b4906c91bfd8b"
type textarea "x"
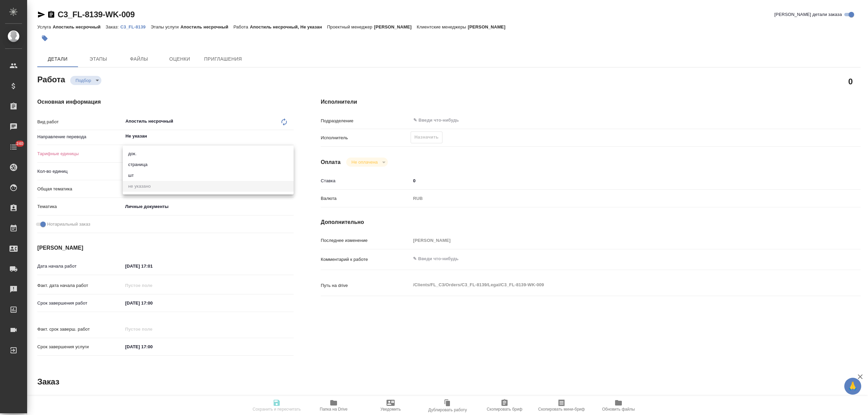
type textarea "x"
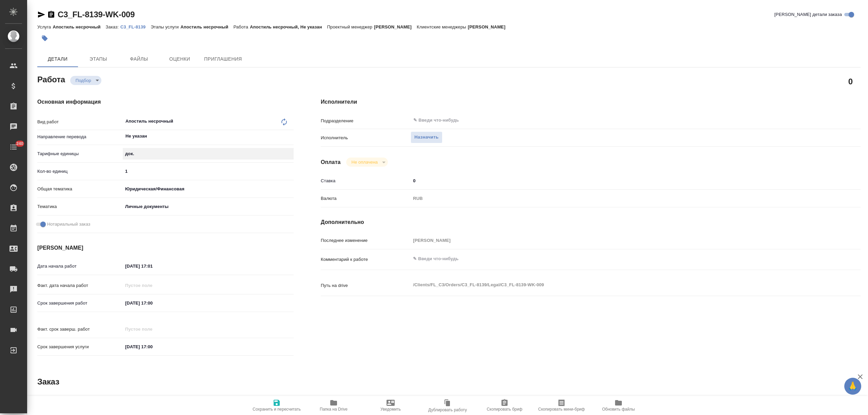
type textarea "x"
click at [276, 406] on icon "button" at bounding box center [277, 403] width 6 height 6
type textarea "x"
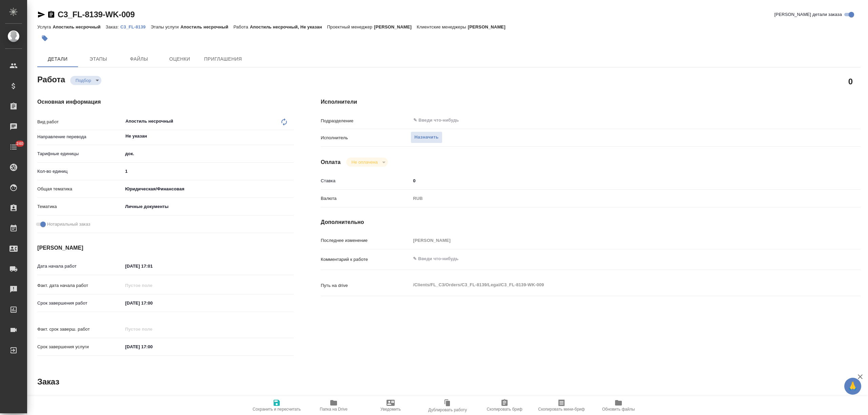
type textarea "x"
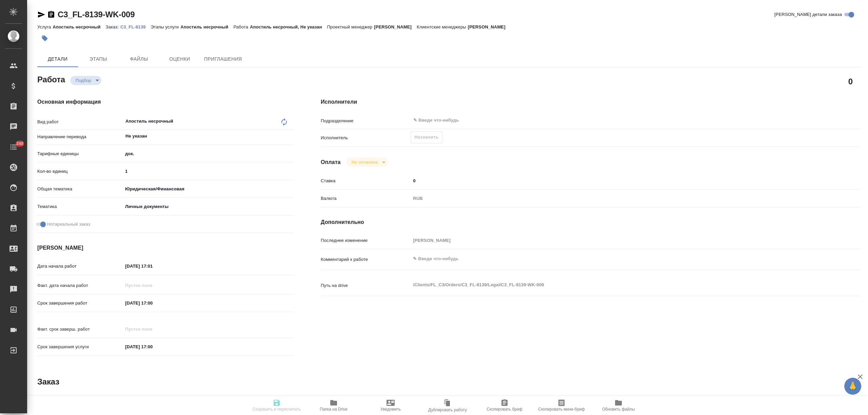
type textarea "x"
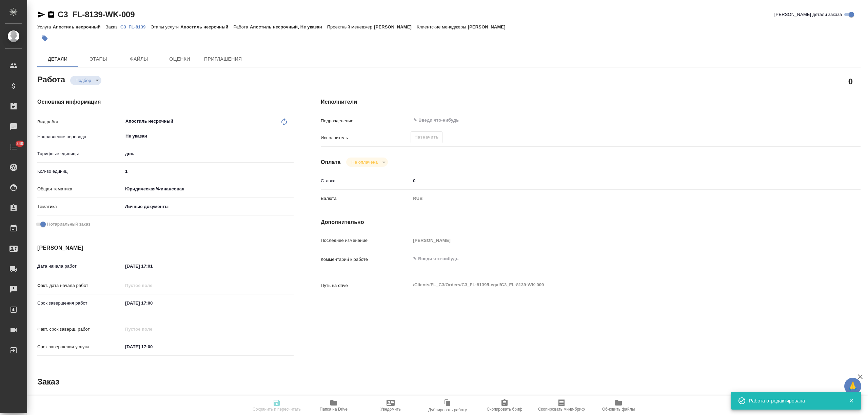
type textarea "x"
type input "recruiting"
type textarea "Апостиль несрочный"
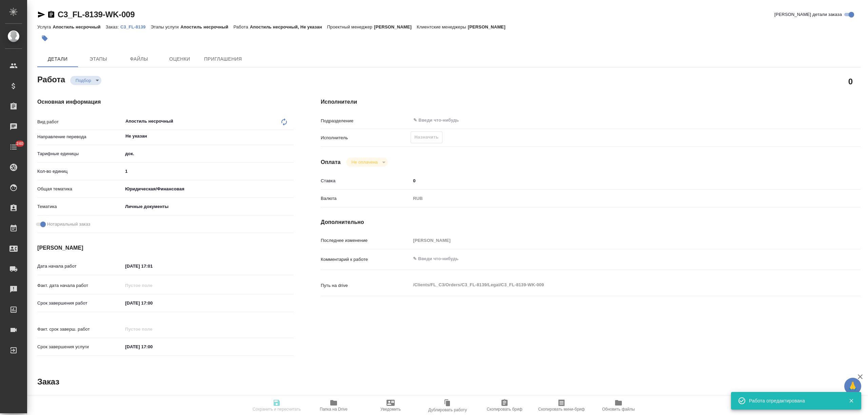
type textarea "x"
type input "Не указан"
type input "5a8b1489cc6b4906c91bfd8b"
type input "1"
type input "yr-fn"
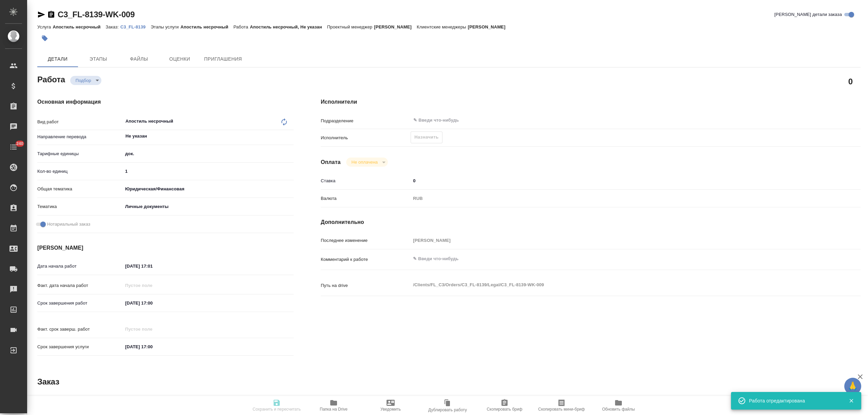
type input "5a8b8b956a9677013d343cfe"
checkbox input "true"
type input "25.09.2025 17:01"
type input "26.09.2025 17:00"
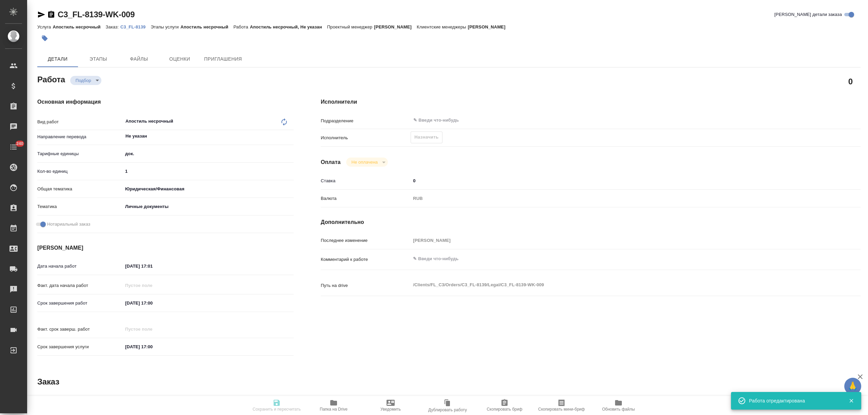
type input "notPayed"
type input "0"
type input "RUB"
type input "[PERSON_NAME]"
type textarea "x"
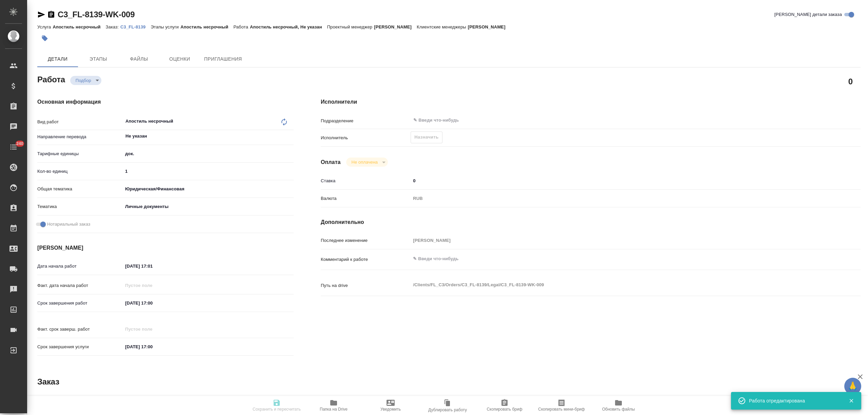
type textarea "/Clients/FL_C3/Orders/C3_FL-8139/Legal/C3_FL-8139-WK-009"
type textarea "x"
type input "C3_FL-8139"
type input "Апостиль несрочный"
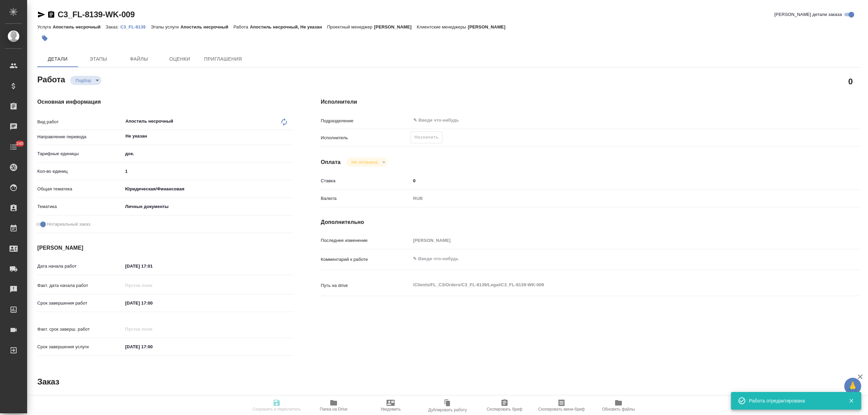
type input "[PERSON_NAME]"
type input "/Clients/FL_C3/Orders/C3_FL-8139"
type textarea "x"
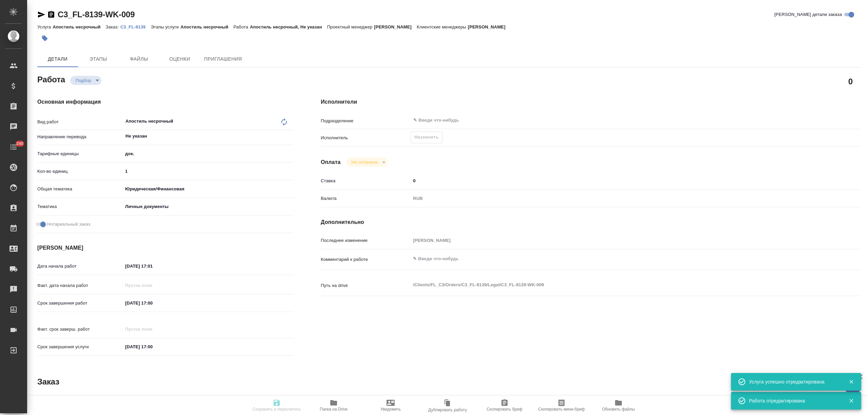
type textarea "x"
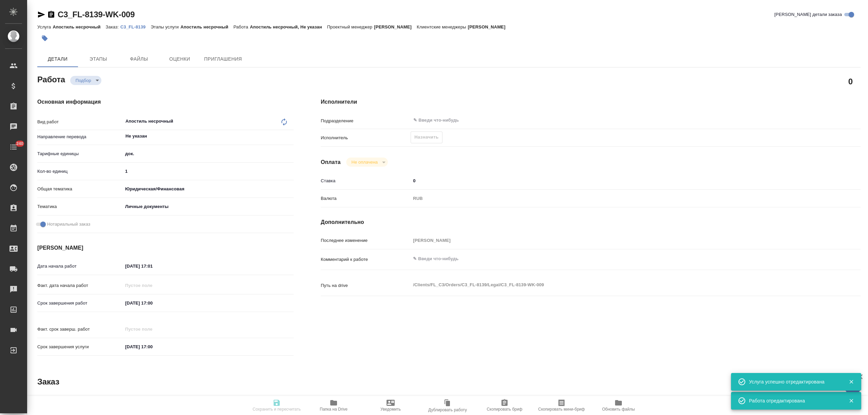
type textarea "x"
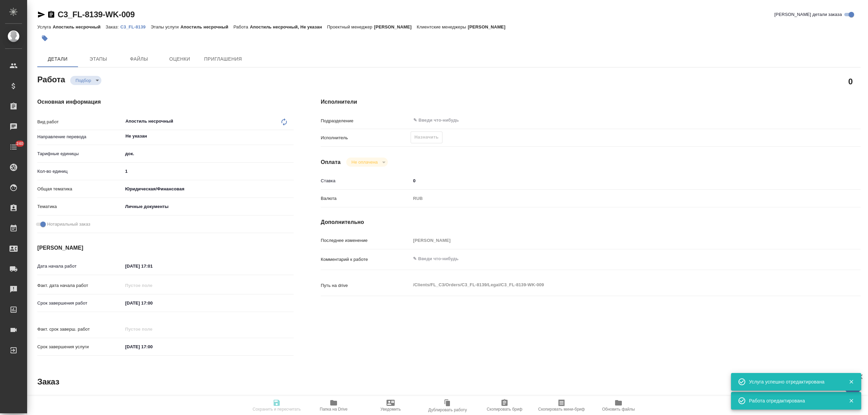
type textarea "x"
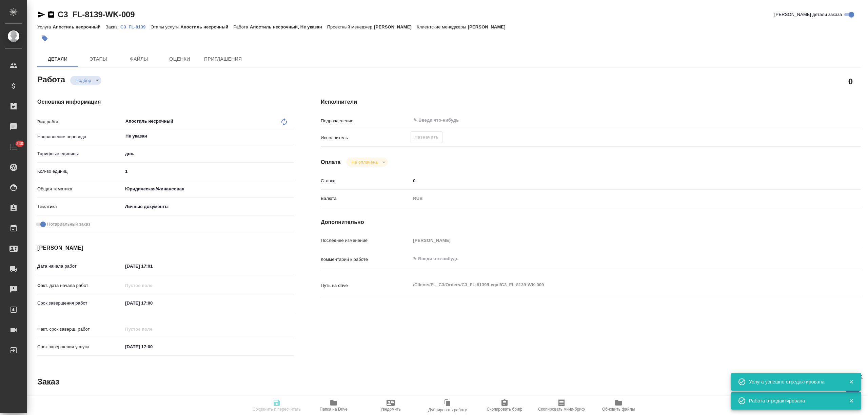
type textarea "x"
type input "recruiting"
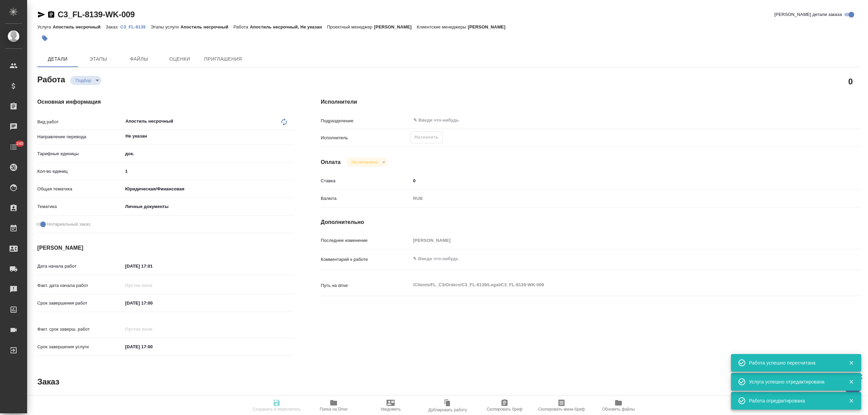
type textarea "Апостиль несрочный"
type textarea "x"
type input "Не указан"
type input "5a8b1489cc6b4906c91bfd8b"
type input "1"
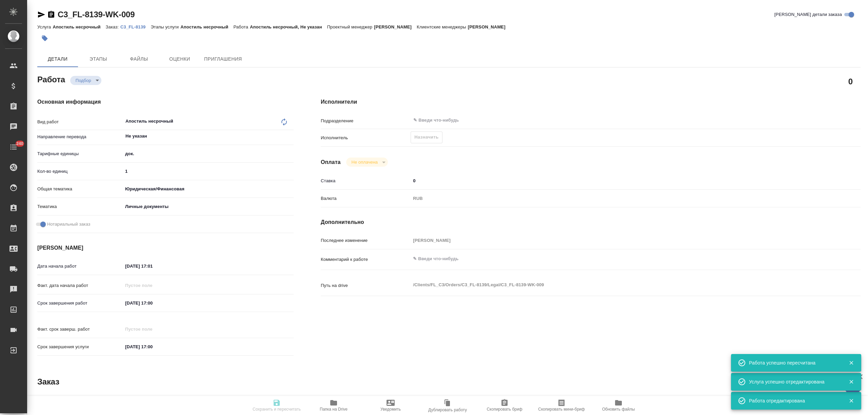
type input "yr-fn"
type input "5a8b8b956a9677013d343cfe"
checkbox input "true"
type input "25.09.2025 17:01"
type input "26.09.2025 17:00"
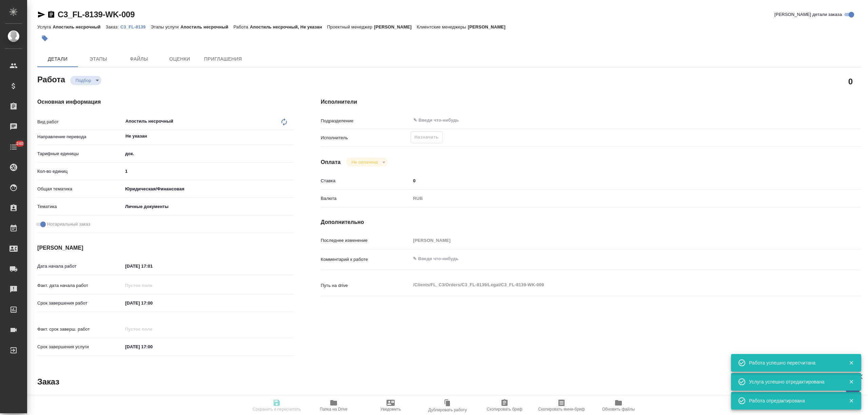
type input "26.09.2025 17:00"
type input "notPayed"
type input "0"
type input "RUB"
type input "[PERSON_NAME]"
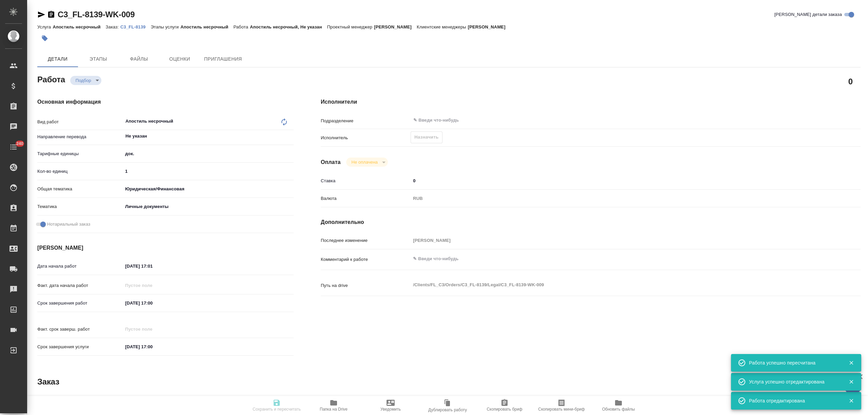
type textarea "x"
type textarea "/Clients/FL_C3/Orders/C3_FL-8139/Legal/C3_FL-8139-WK-009"
type textarea "x"
type input "C3_FL-8139"
type input "Апостиль несрочный"
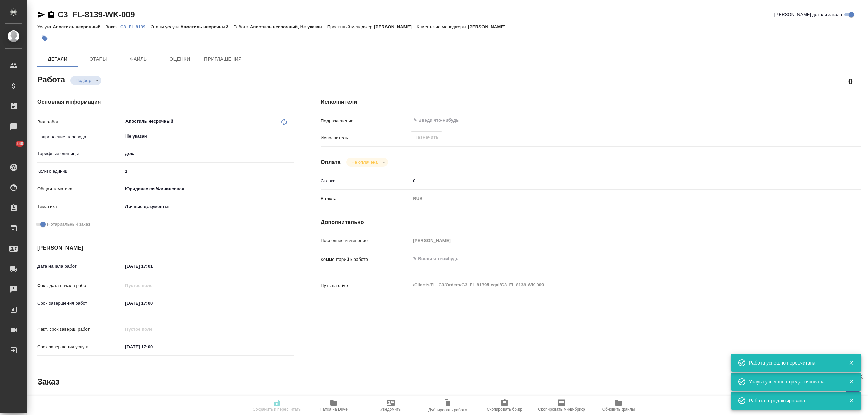
type input "Апостиль несрочный"
type input "[PERSON_NAME]"
type input "/Clients/FL_C3/Orders/C3_FL-8139"
type textarea "x"
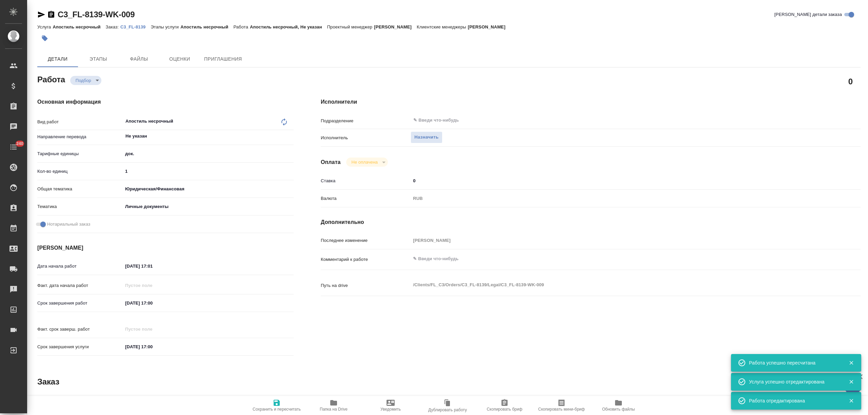
type textarea "x"
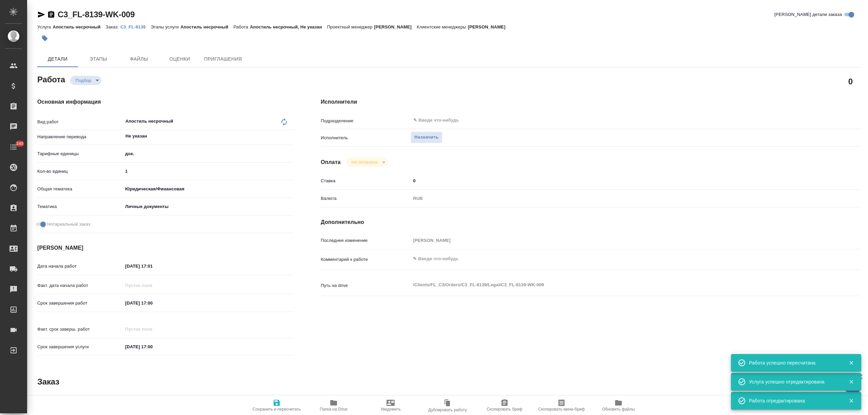
click at [422, 137] on span "Назначить" at bounding box center [426, 138] width 24 height 8
type textarea "x"
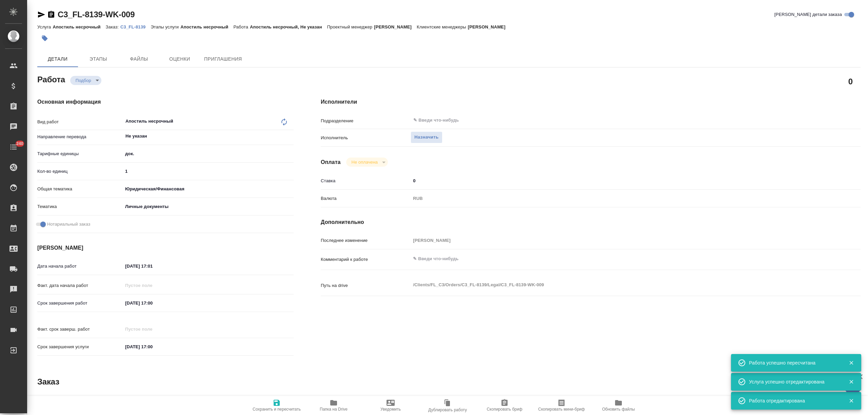
type textarea "x"
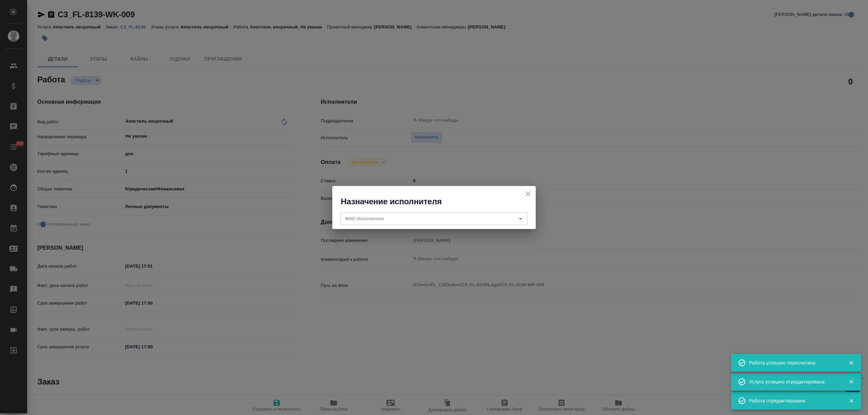
type textarea "x"
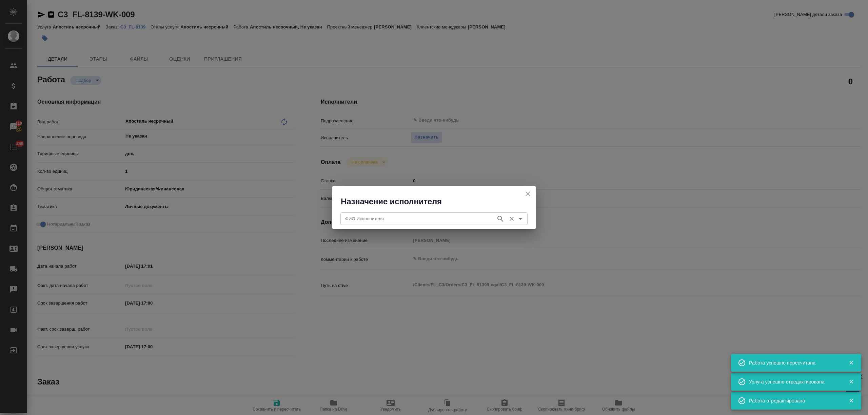
click at [417, 221] on input "ФИО Исполнителя" at bounding box center [417, 219] width 150 height 8
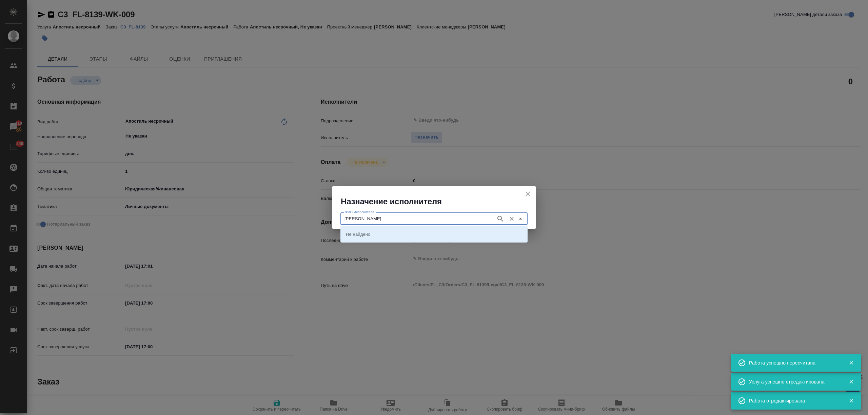
type input "юс"
type textarea "x"
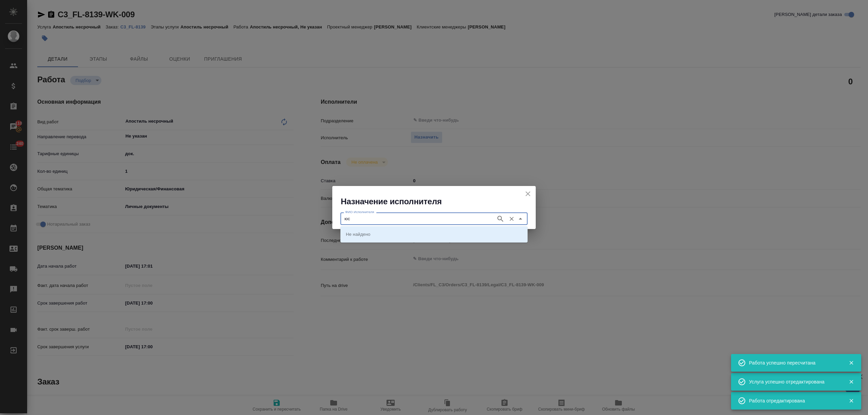
type textarea "x"
type input "тиции"
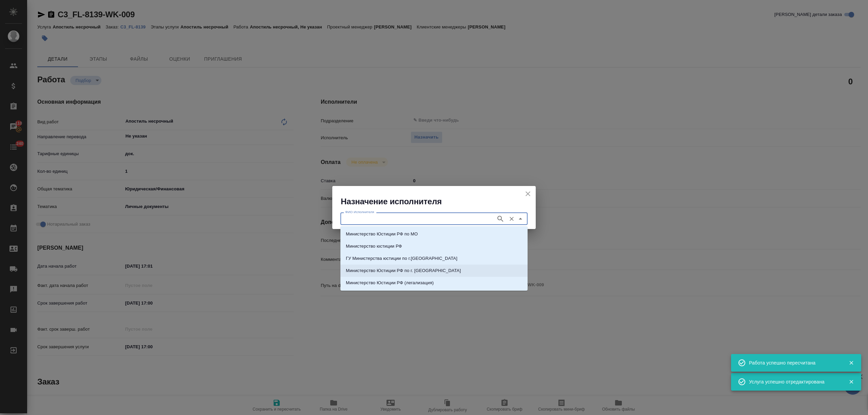
click at [430, 268] on li "Министерство Юстиции РФ по г. Москве" at bounding box center [433, 271] width 187 height 12
type input "Министерство Юстиции РФ по г. Москве"
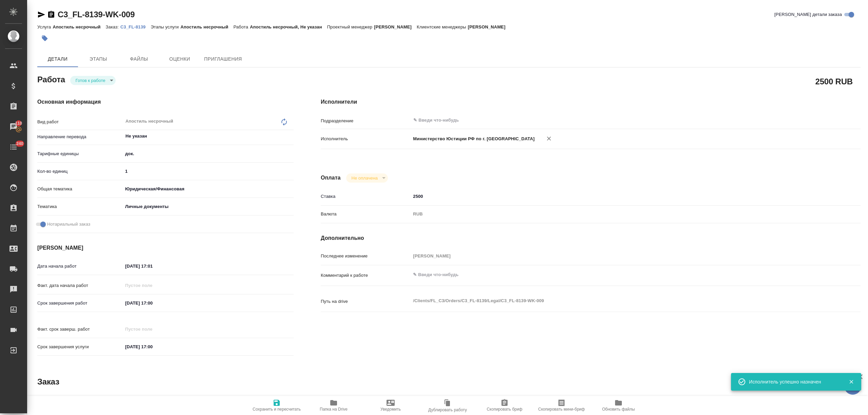
type textarea "x"
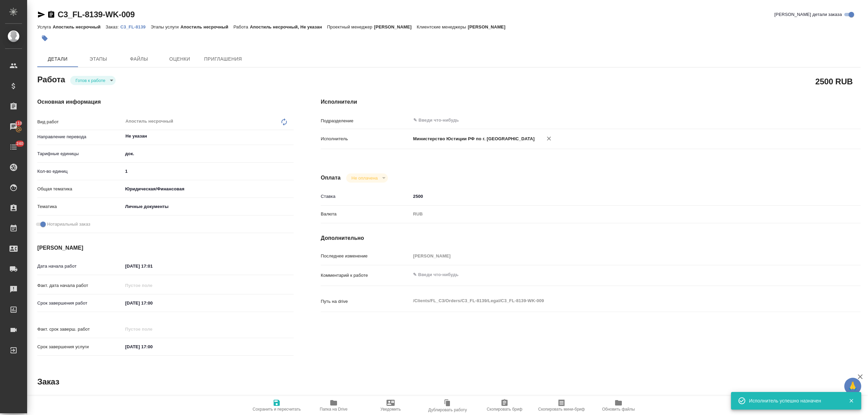
type textarea "x"
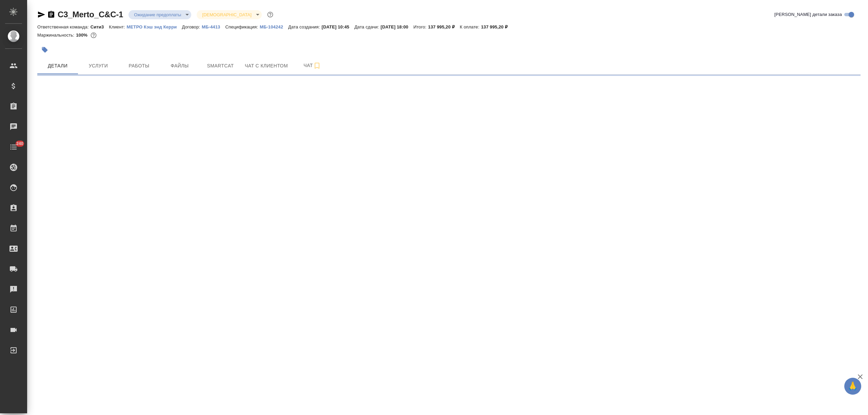
select select "RU"
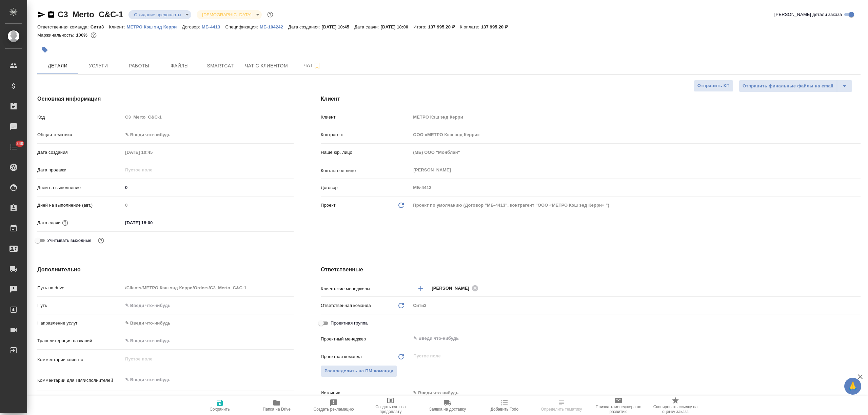
type textarea "x"
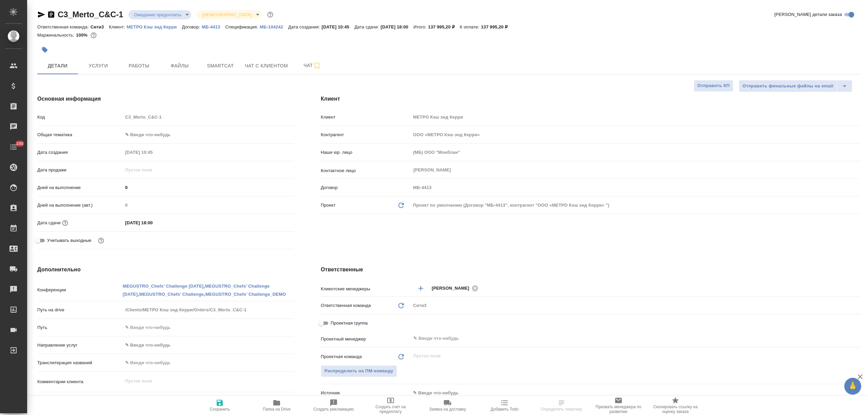
type textarea "x"
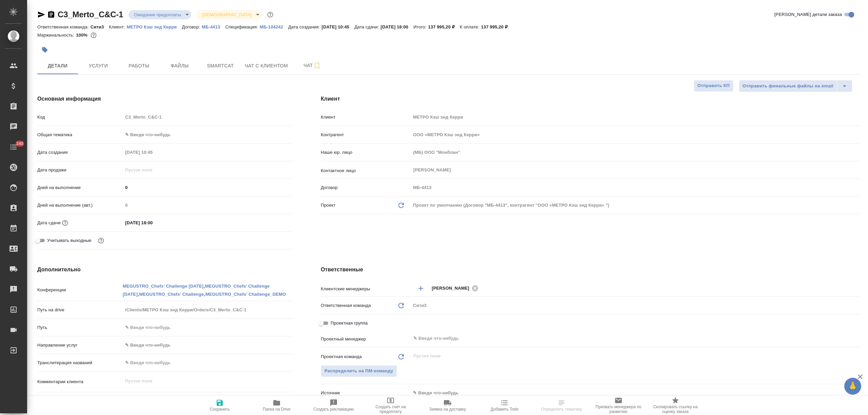
type textarea "x"
click at [129, 223] on input "[DATE] 18:00" at bounding box center [152, 223] width 59 height 10
type input "[DATE] 18:00"
type textarea "x"
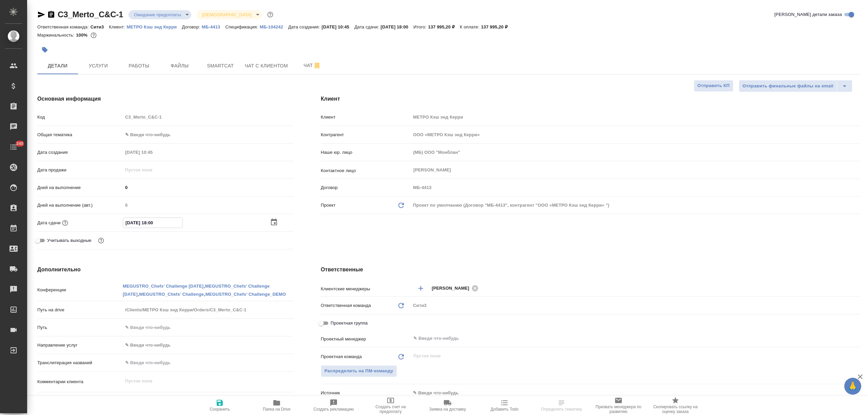
type textarea "x"
type input "[DATE] 18:00"
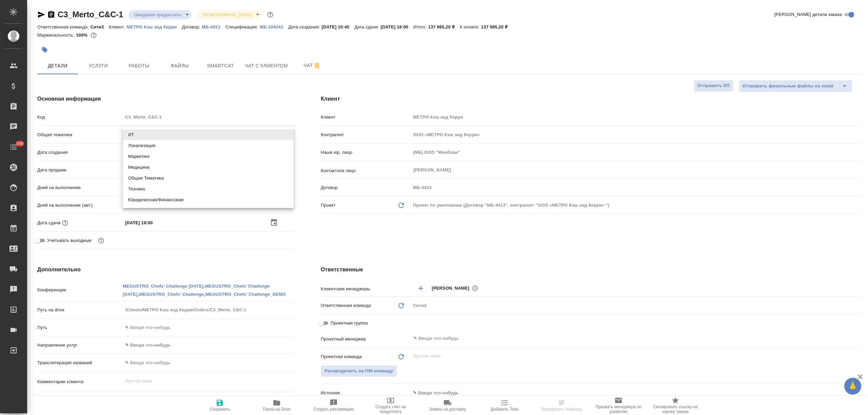
click at [147, 134] on body "🙏 .cls-1 fill:#fff; AWATERA [PERSON_NAME] Спецификации Заказы Чаты 240 Todo Про…" at bounding box center [434, 207] width 868 height 415
click at [147, 178] on li "Общая Тематика" at bounding box center [208, 178] width 171 height 11
type input "obtem"
type textarea "x"
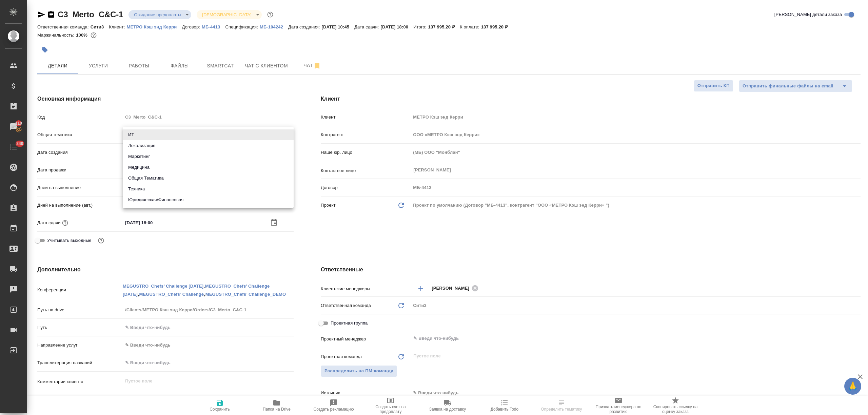
type textarea "x"
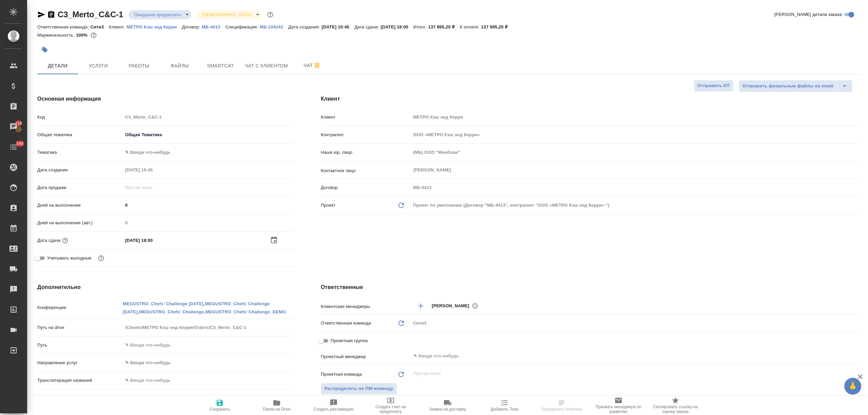
click at [147, 148] on body "🙏 .cls-1 fill:#fff; AWATERA [PERSON_NAME] Спецификации Заказы 110 Чаты 240 Todo…" at bounding box center [434, 207] width 868 height 415
click at [147, 153] on li "Общая Тематика" at bounding box center [208, 152] width 171 height 11
type textarea "x"
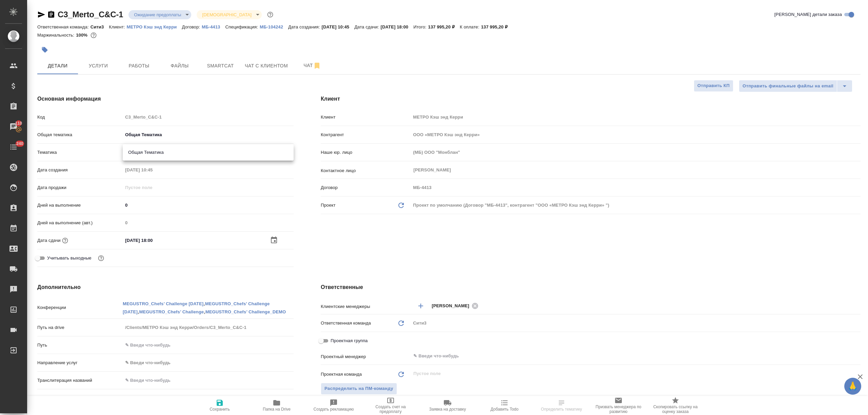
type input "6012b1ca196b0e5c9229a120"
click at [220, 397] on button "Сохранить" at bounding box center [219, 405] width 57 height 19
type textarea "x"
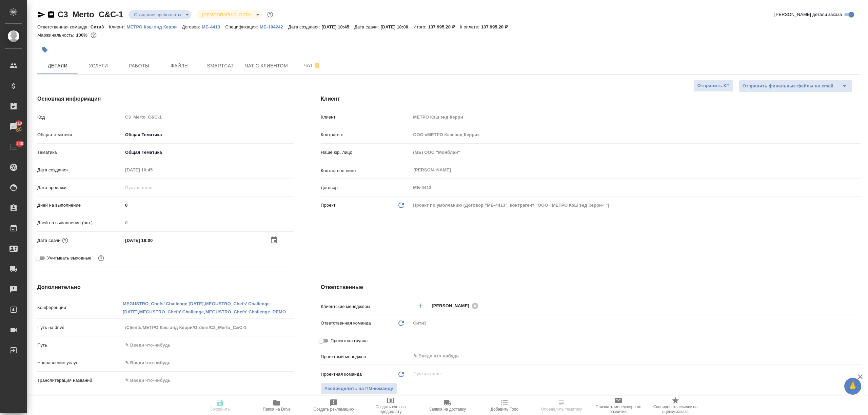
type textarea "x"
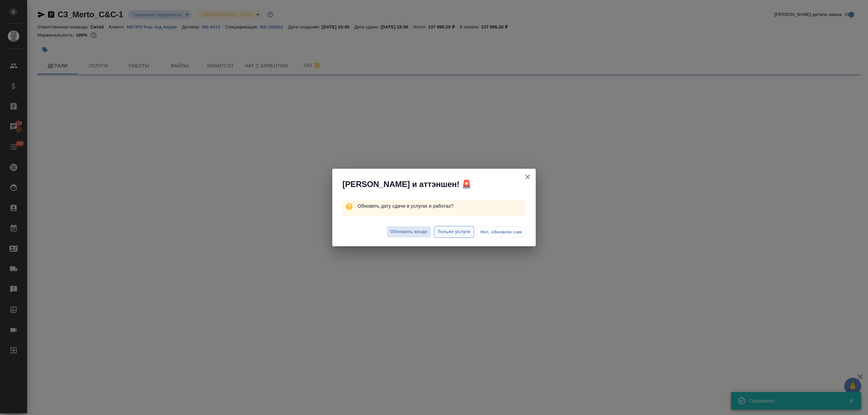
select select "RU"
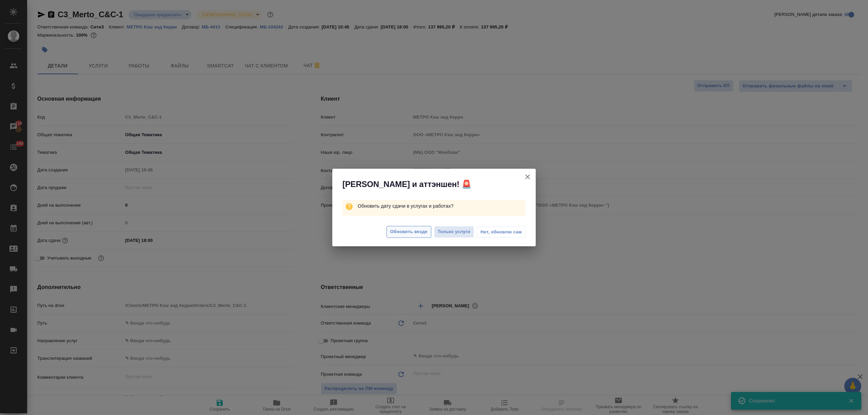
type textarea "x"
click at [421, 233] on span "Обновить везде" at bounding box center [408, 232] width 37 height 8
click at [439, 357] on div "[PERSON_NAME] и аттэншен! 🚨 Обновить дату сдачи в услугах и работах? Обновить в…" at bounding box center [434, 207] width 868 height 415
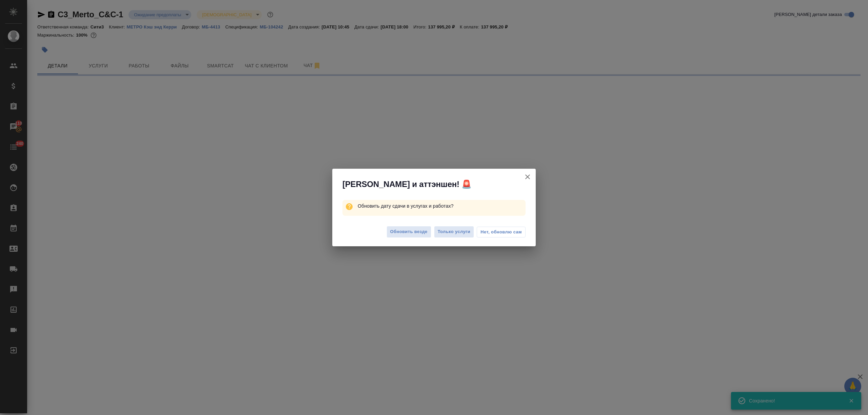
select select "RU"
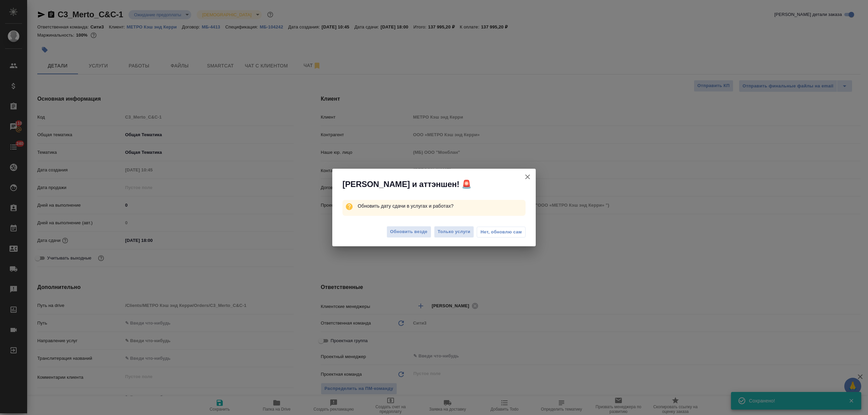
type textarea "x"
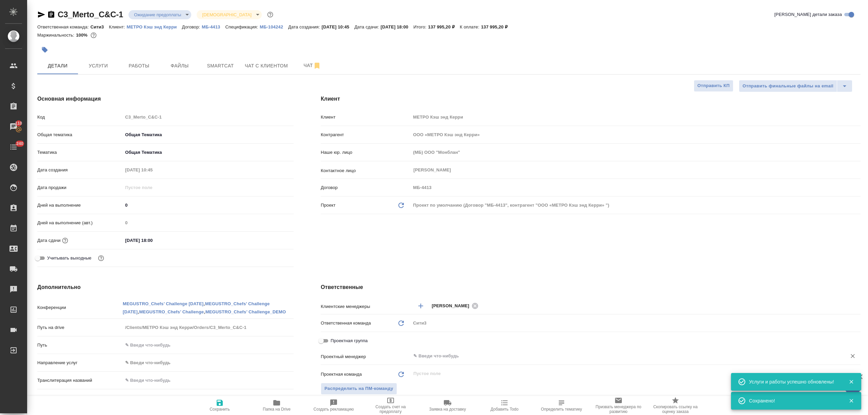
click at [441, 360] on input "text" at bounding box center [623, 356] width 423 height 8
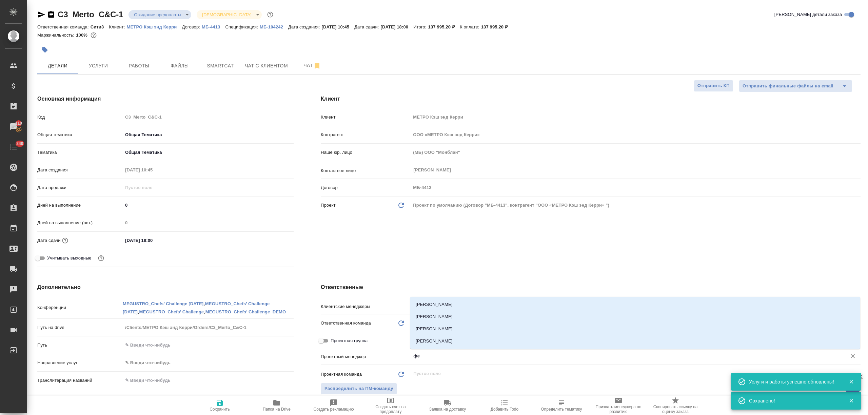
type input "фед"
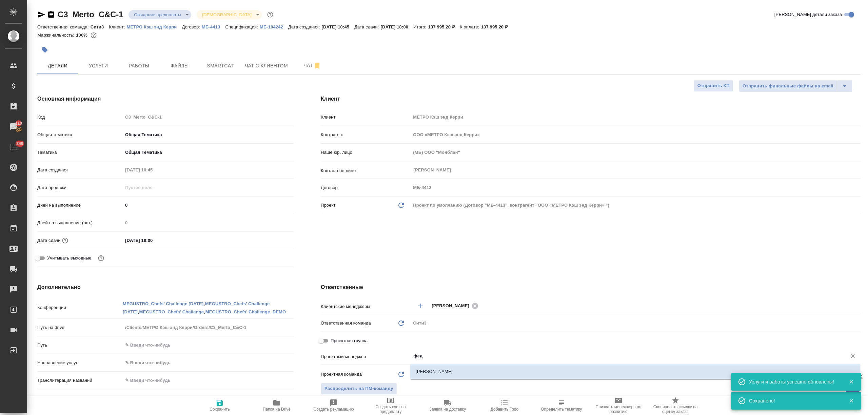
click at [446, 374] on li "[PERSON_NAME]" at bounding box center [635, 372] width 450 height 12
type textarea "x"
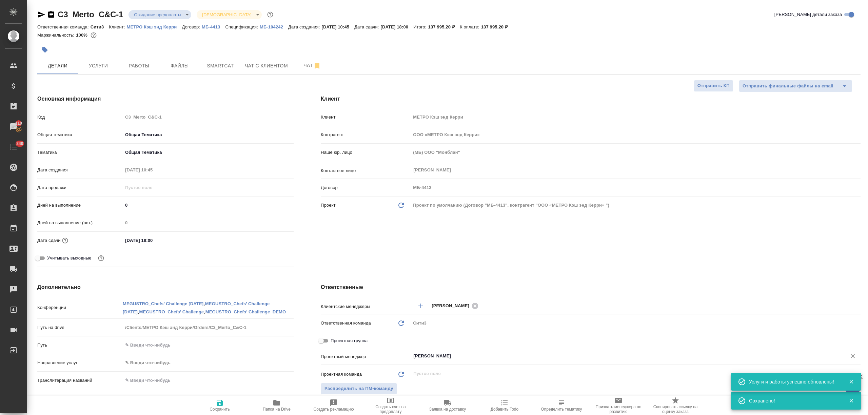
type input "[PERSON_NAME]"
click at [212, 403] on span "Сохранить" at bounding box center [219, 405] width 49 height 13
type textarea "x"
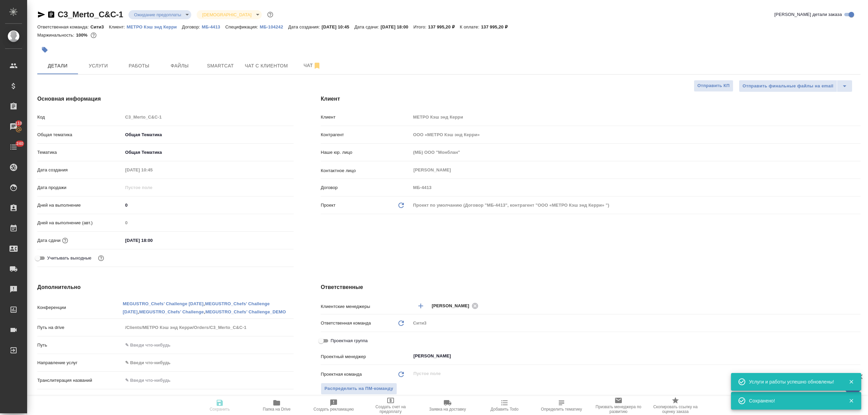
type textarea "x"
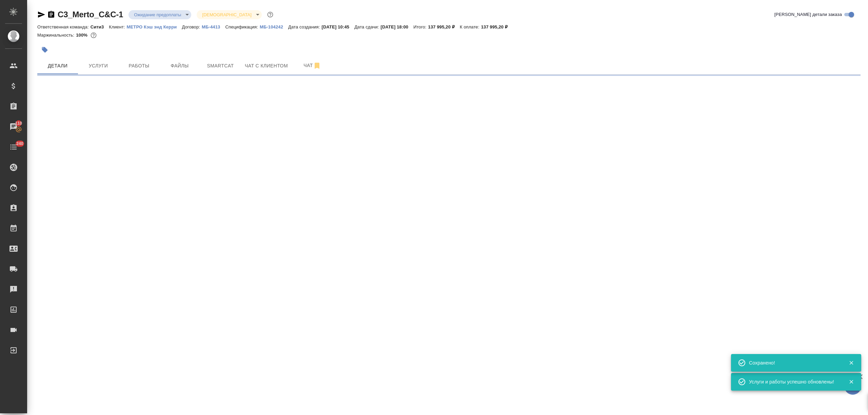
select select "RU"
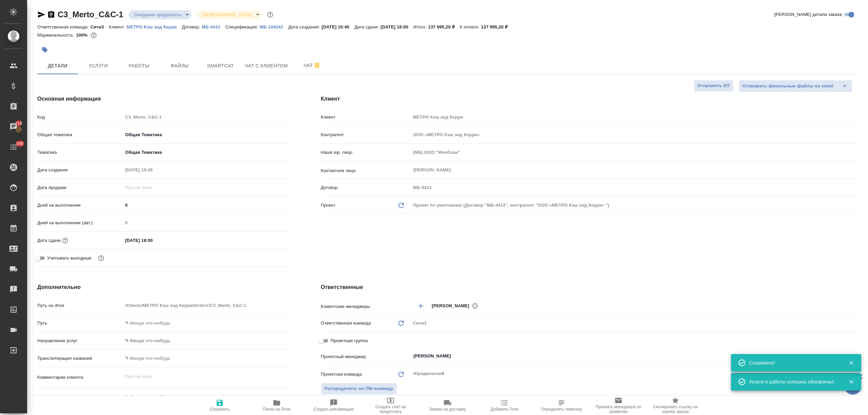
type textarea "x"
click at [173, 10] on body "🙏 .cls-1 fill:#fff; AWATERA [PERSON_NAME] Спецификации Заказы 110 Чаты 240 Todo…" at bounding box center [434, 207] width 868 height 415
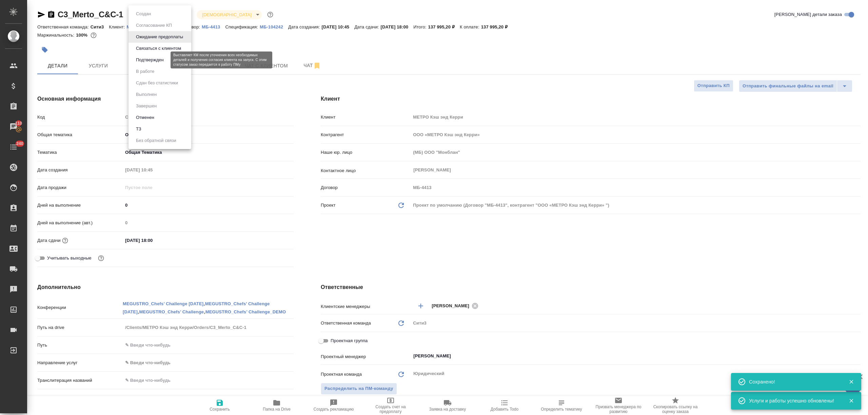
click at [164, 61] on button "Подтвержден" at bounding box center [150, 59] width 32 height 7
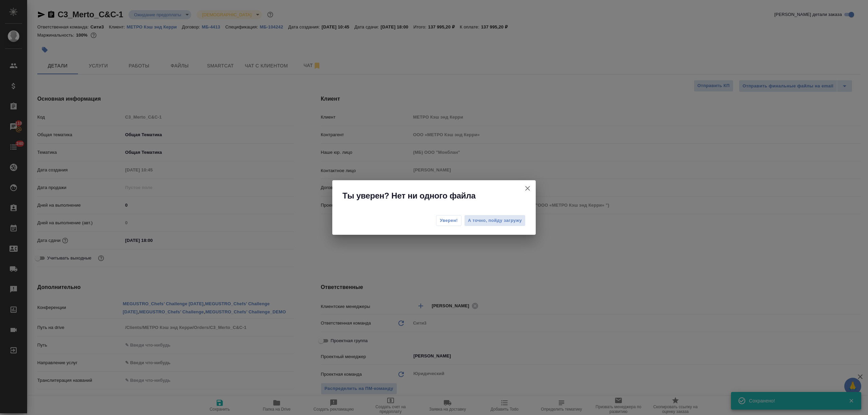
click at [446, 220] on span "Уверен!" at bounding box center [449, 220] width 18 height 7
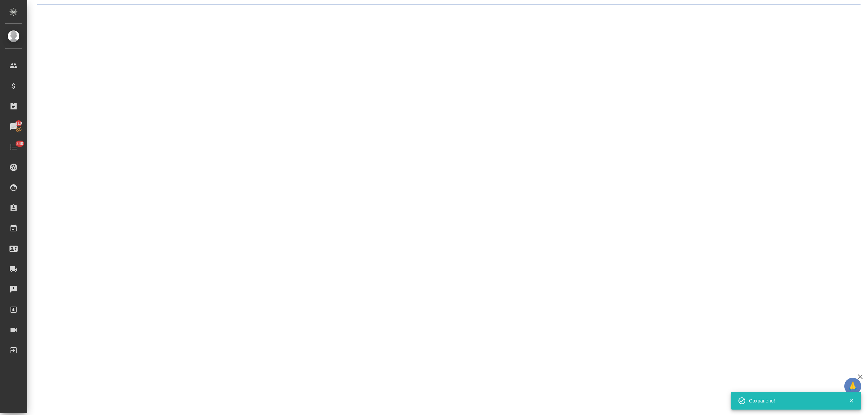
select select "RU"
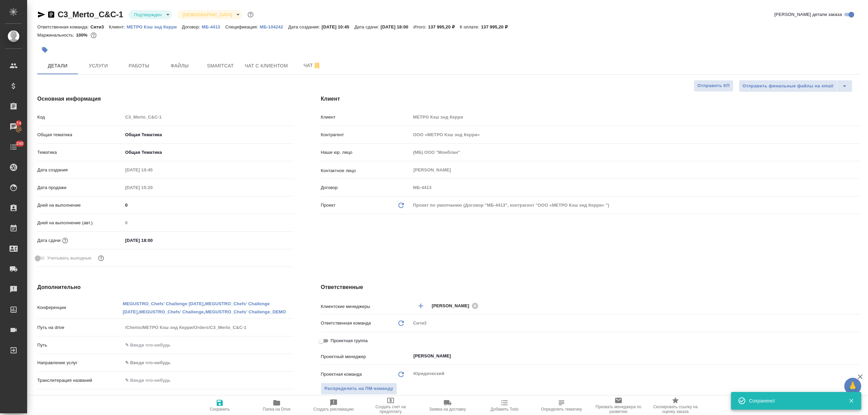
type textarea "x"
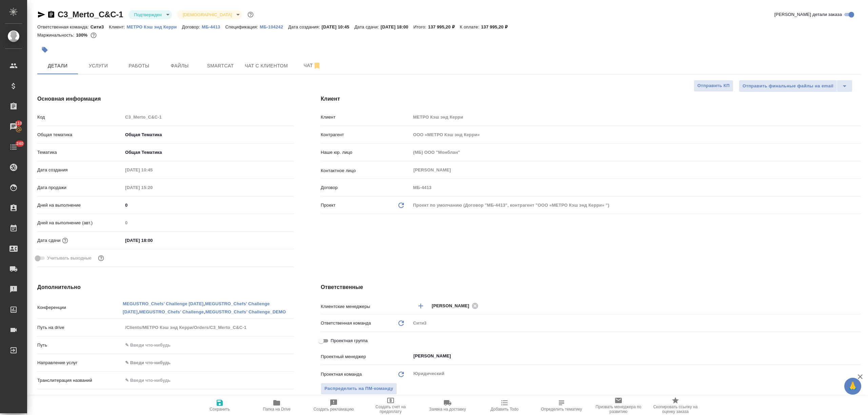
type textarea "x"
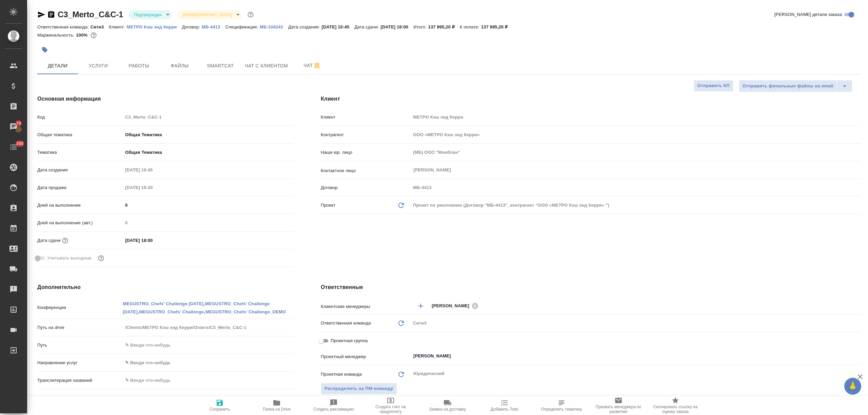
type textarea "x"
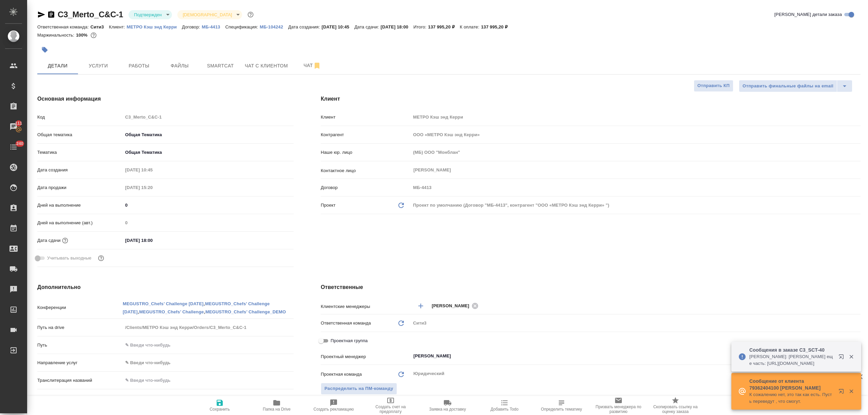
type textarea "x"
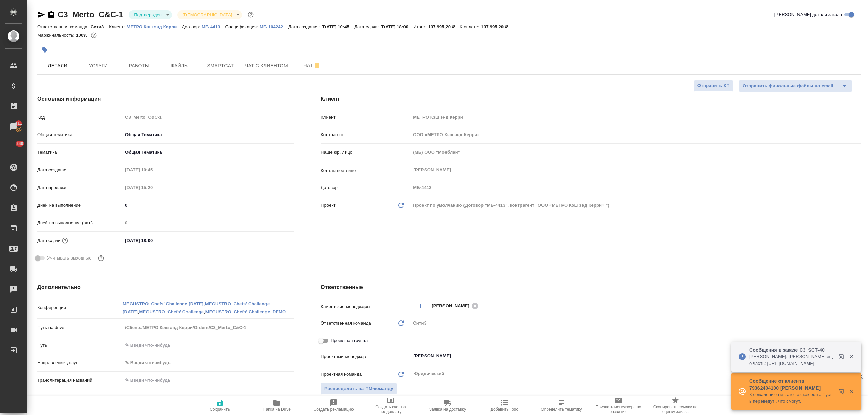
type textarea "x"
click at [838, 355] on icon "button" at bounding box center [842, 358] width 8 height 8
type textarea "x"
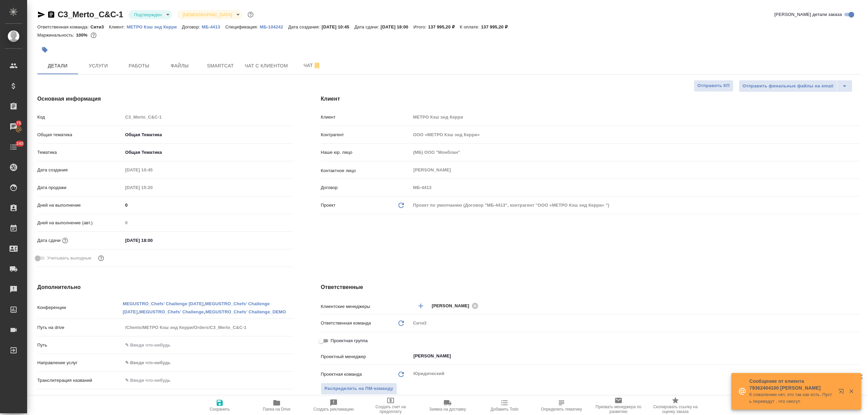
type textarea "x"
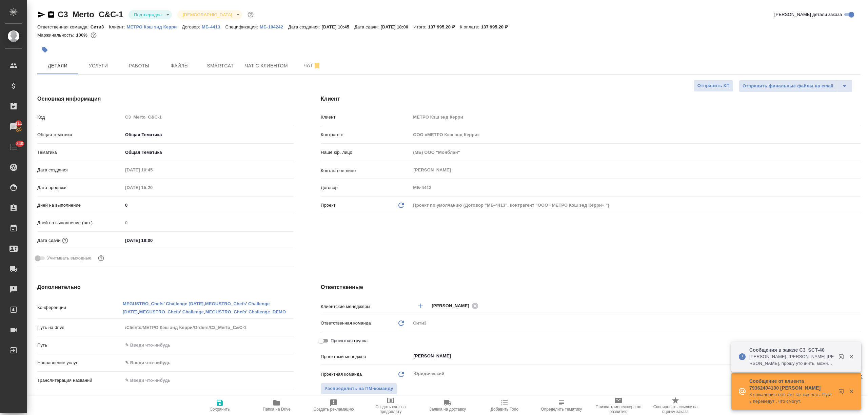
type textarea "x"
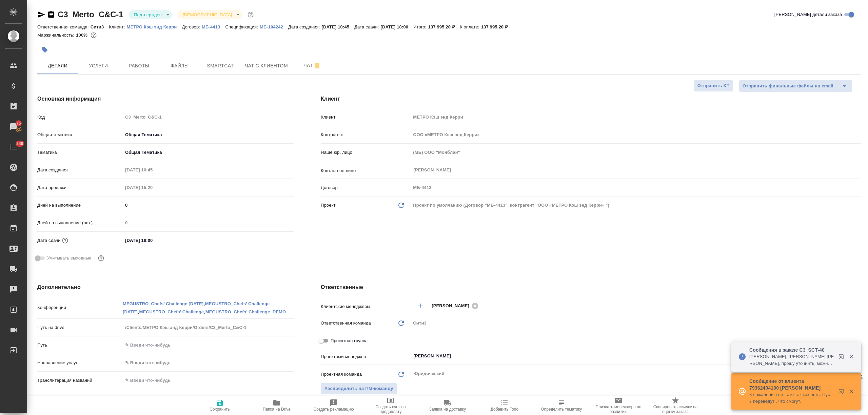
type textarea "x"
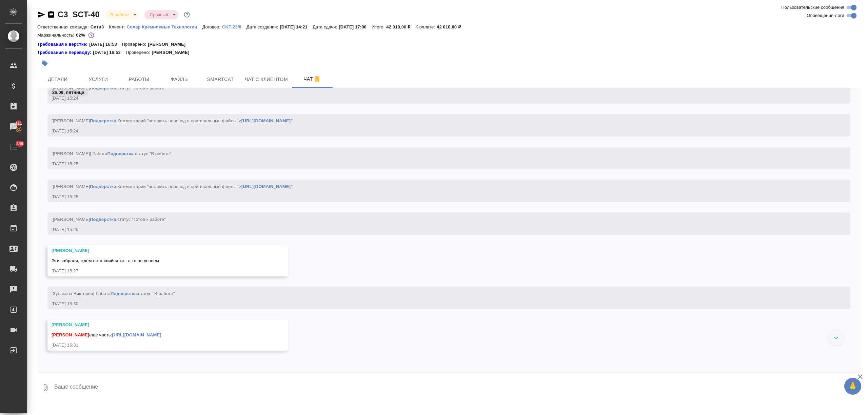
scroll to position [6020, 0]
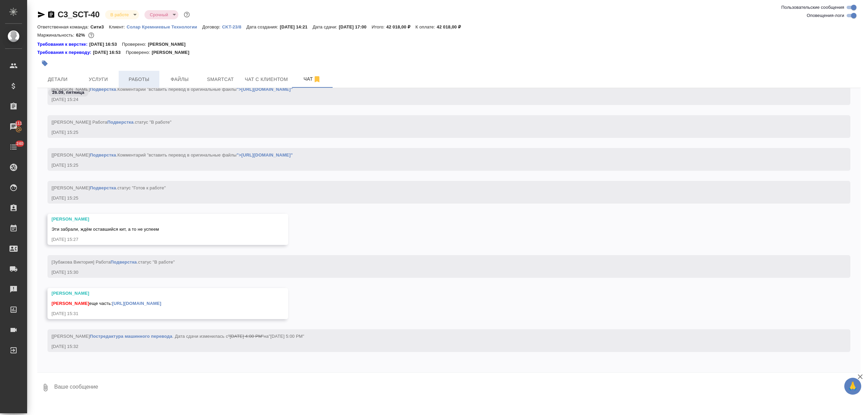
click at [127, 79] on span "Работы" at bounding box center [139, 79] width 33 height 8
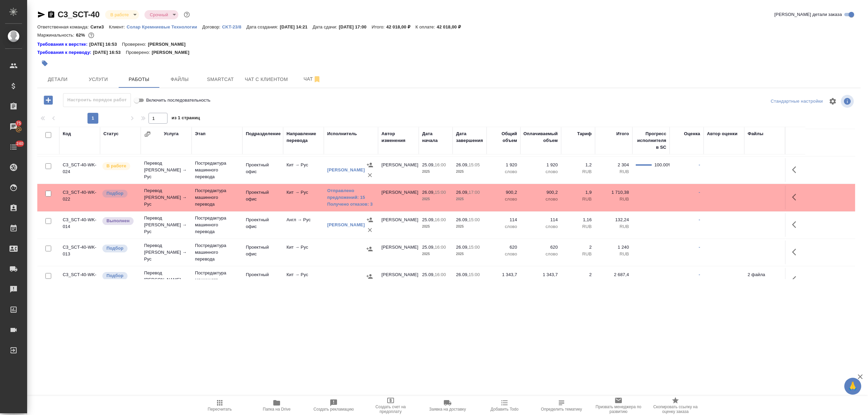
scroll to position [262, 0]
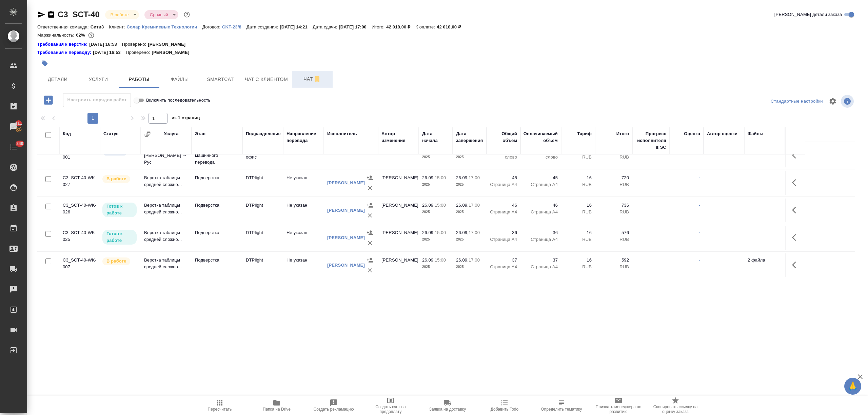
click at [300, 81] on span "Чат" at bounding box center [312, 79] width 33 height 8
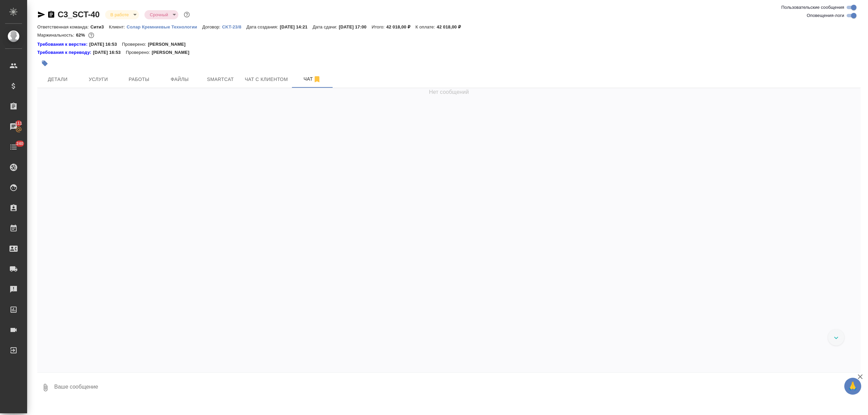
scroll to position [6009, 0]
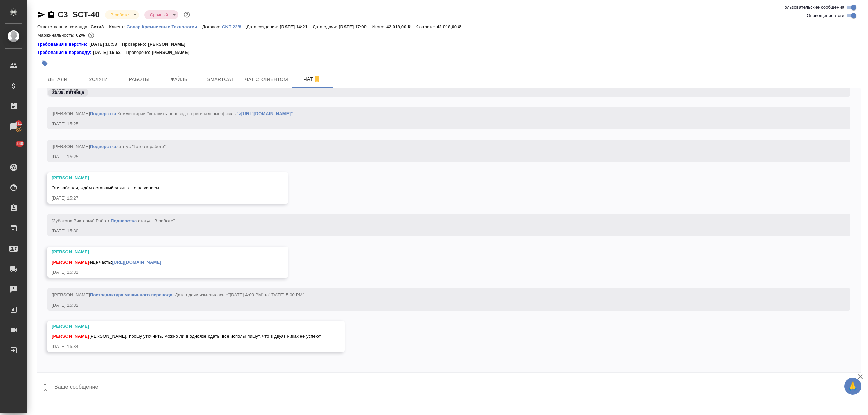
click at [77, 390] on textarea at bounding box center [457, 387] width 807 height 23
type textarea "д"
type textarea "можем сдать в одноязе, но потом досдать в [GEOGRAPHIC_DATA], тк изначальное тз …"
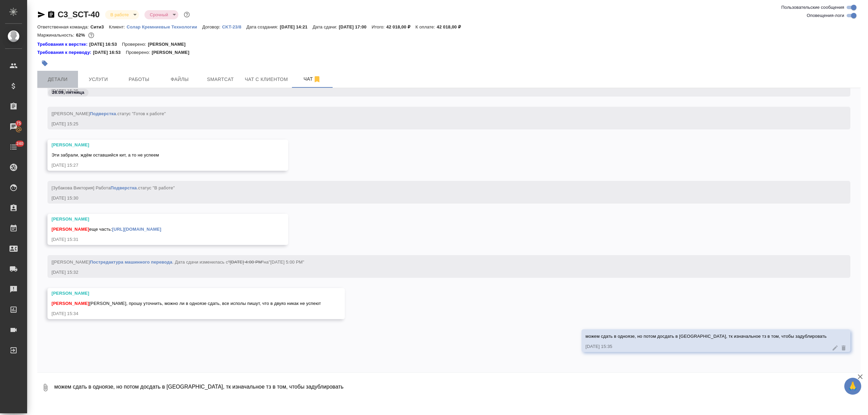
click at [45, 77] on span "Детали" at bounding box center [57, 79] width 33 height 8
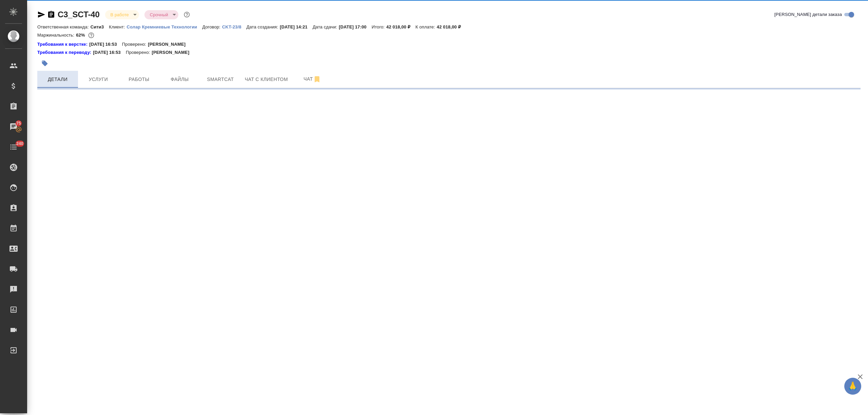
select select "RU"
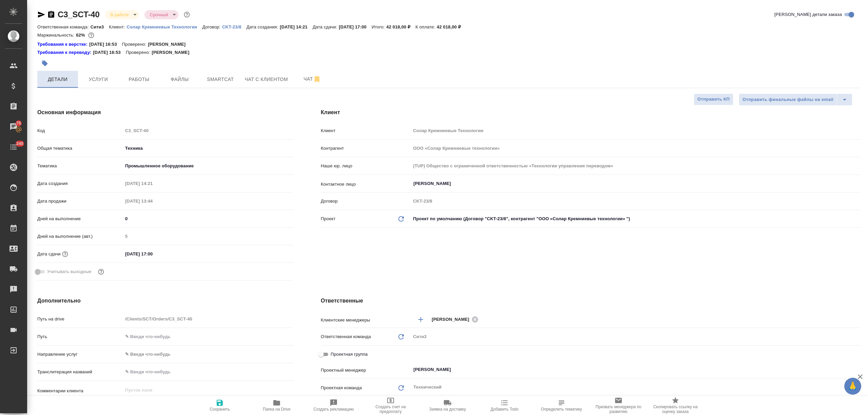
type textarea "x"
click at [303, 76] on span "Чат" at bounding box center [312, 79] width 33 height 8
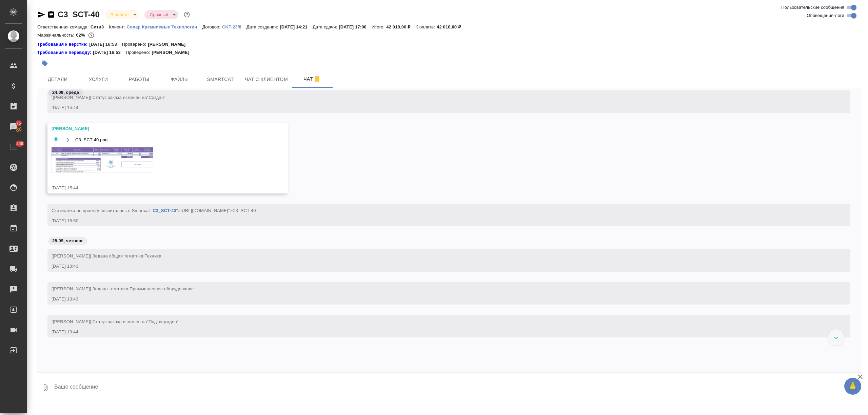
scroll to position [17, 0]
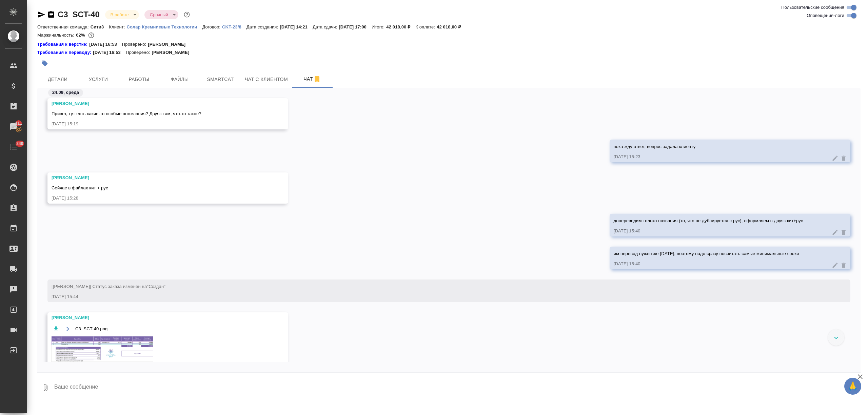
click at [828, 336] on div at bounding box center [836, 337] width 16 height 16
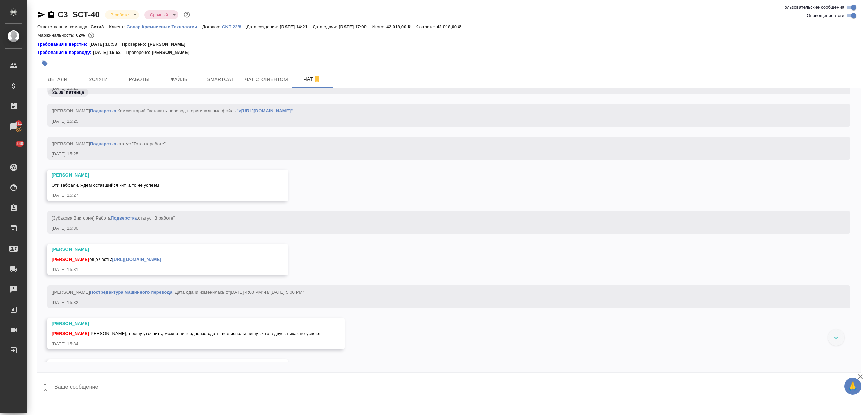
scroll to position [6603, 0]
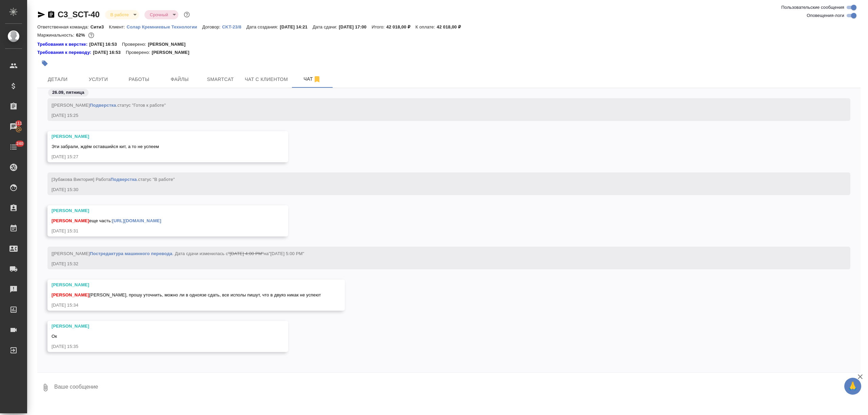
click at [111, 381] on textarea at bounding box center [457, 387] width 807 height 23
type textarea "п"
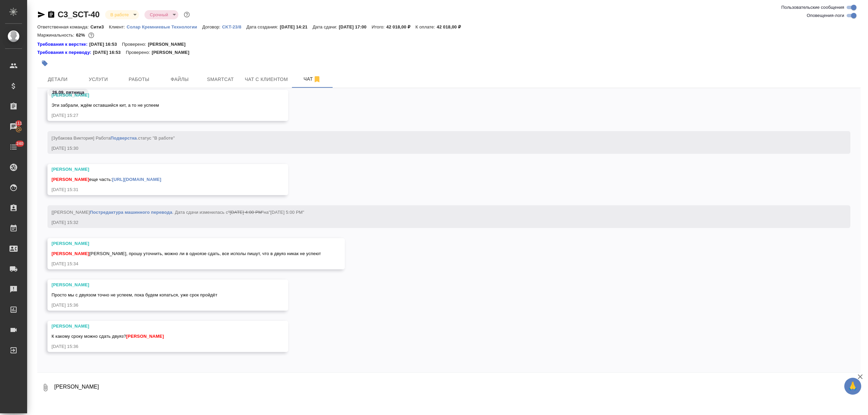
type textarea "[PERSON_NAME]"
type textarea "как можно скорее"
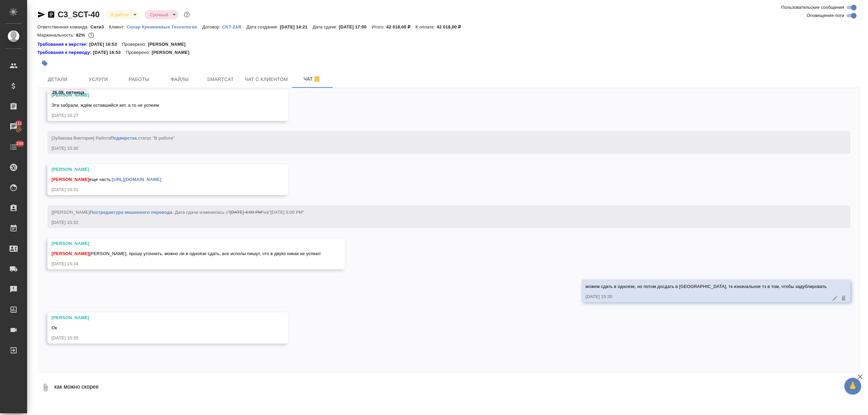
scroll to position [6752, 0]
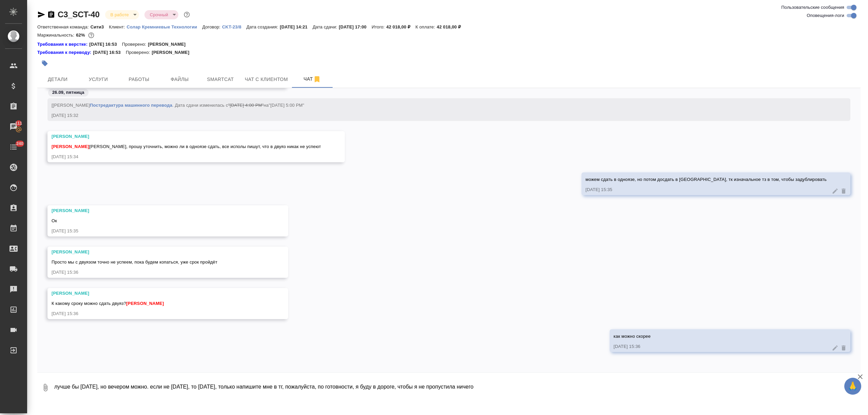
type textarea "лучше бы [DATE], но вечером можно. если не [DATE], то [DATE], только напишите м…"
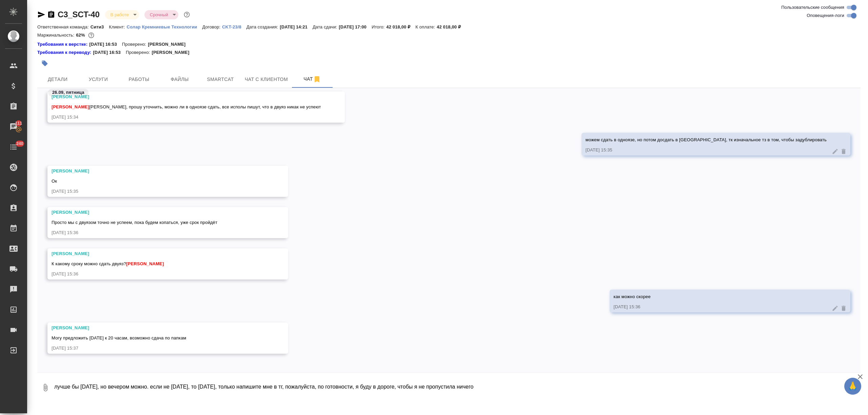
scroll to position [6793, 0]
click at [110, 385] on textarea "лучше бы [DATE], но вечером можно. если не [DATE], то [DATE], только напишите м…" at bounding box center [457, 387] width 807 height 23
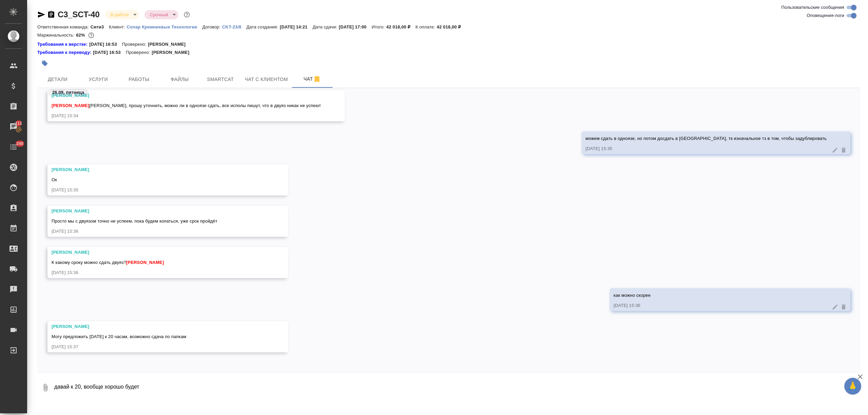
type textarea "давай к 20, вообще хорошо будет"
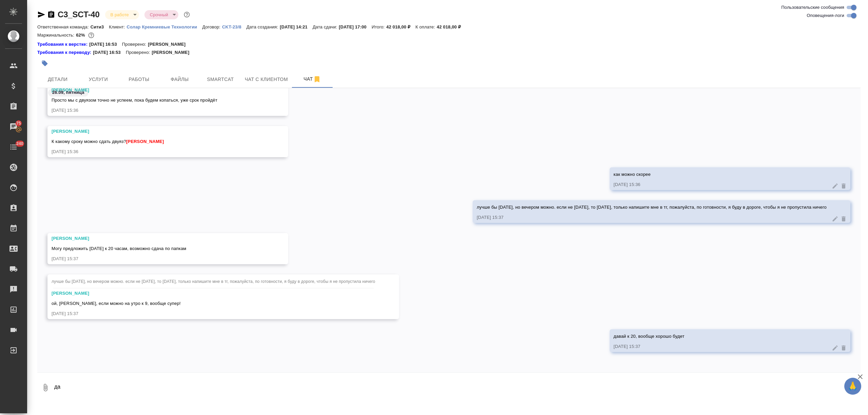
type textarea "д"
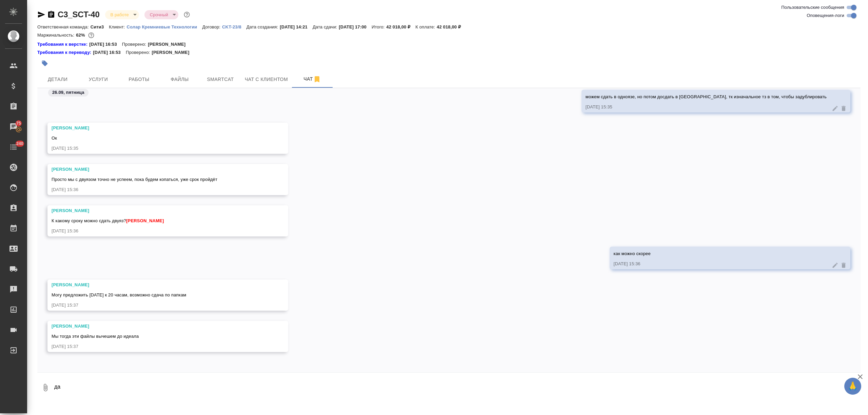
type textarea "д"
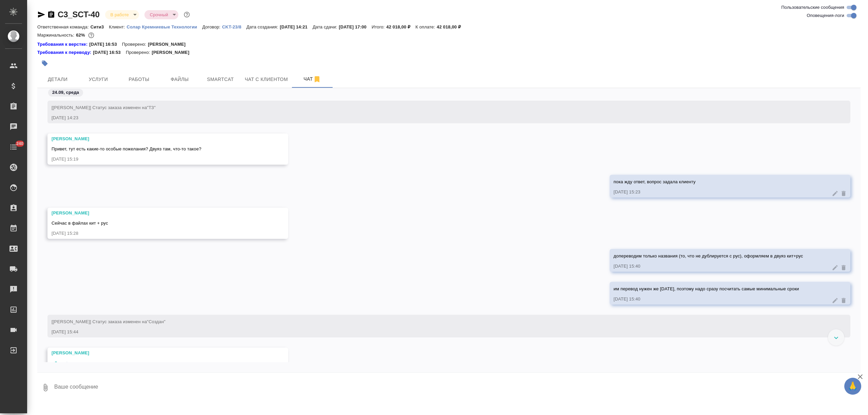
scroll to position [6362, 0]
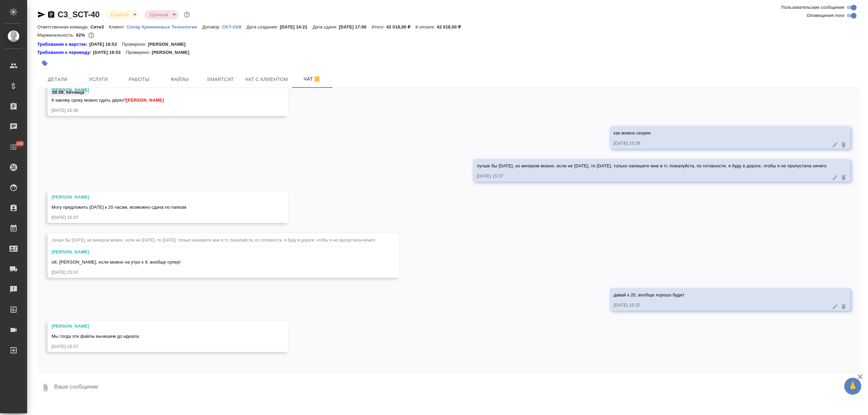
click at [82, 392] on textarea at bounding box center [457, 387] width 807 height 23
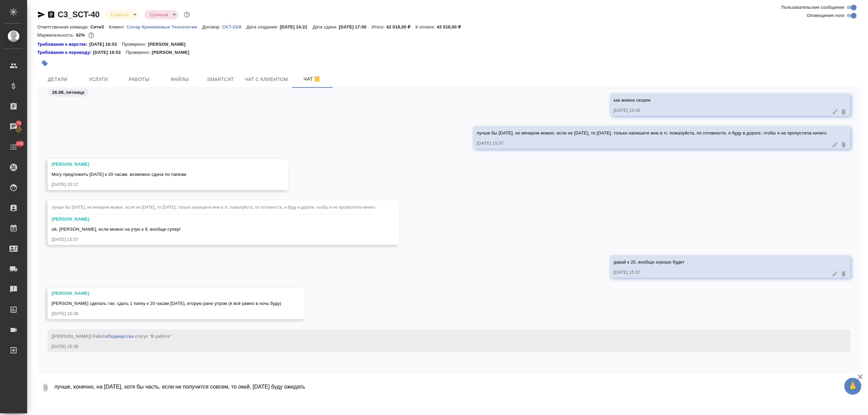
type textarea "лучше, конечно, на [DATE], хотя бы часть, если не получится совсем, то окей, [D…"
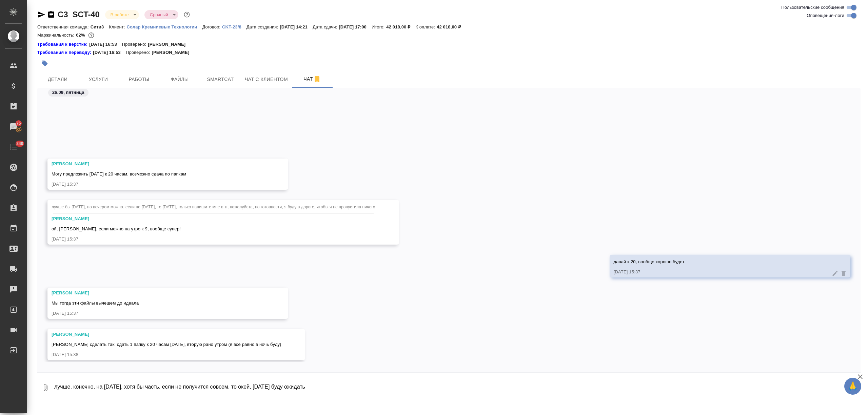
scroll to position [6469, 0]
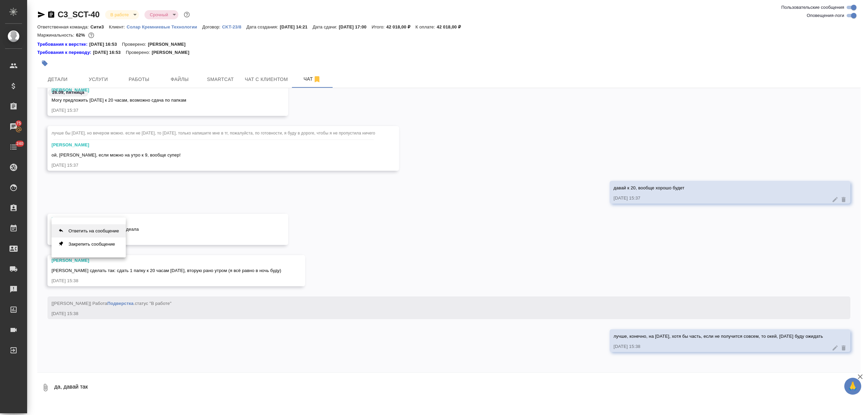
click at [73, 233] on button "Ответить на сообщение" at bounding box center [89, 230] width 74 height 13
click at [115, 397] on textarea "да, давай так" at bounding box center [452, 391] width 796 height 23
type textarea "да, давай так"
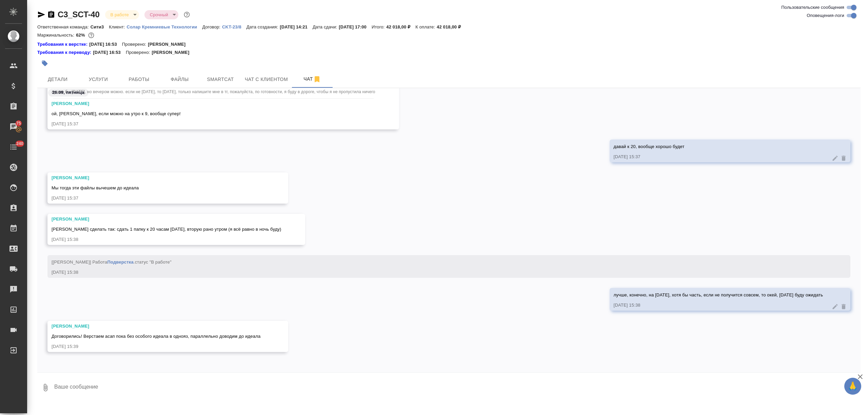
scroll to position [6502, 0]
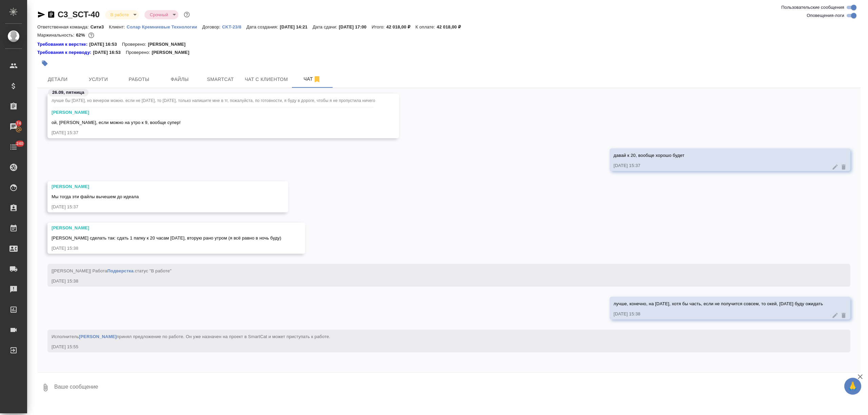
click at [182, 24] on link "Солар Кремниевые Технологии" at bounding box center [165, 27] width 76 height 6
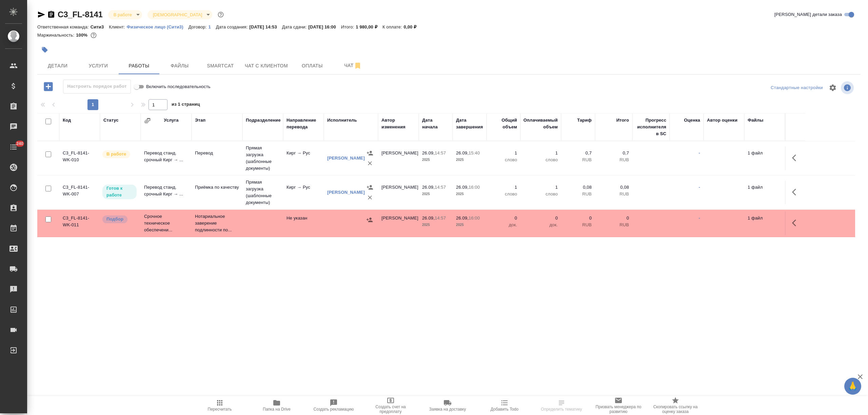
click at [276, 410] on span "Папка на Drive" at bounding box center [277, 409] width 28 height 5
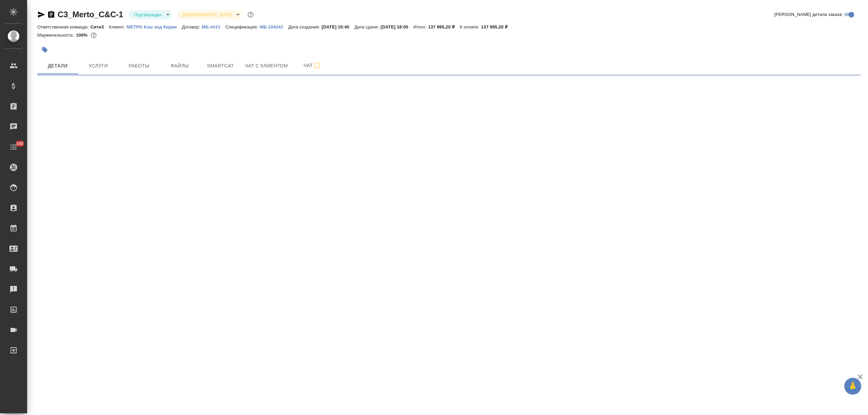
select select "RU"
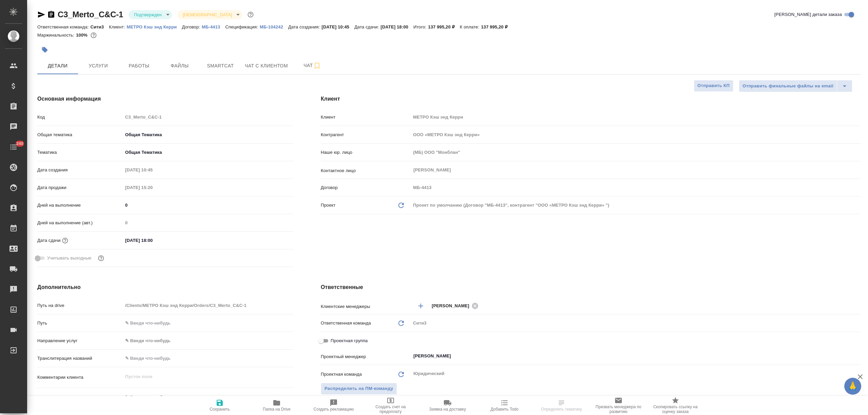
type textarea "x"
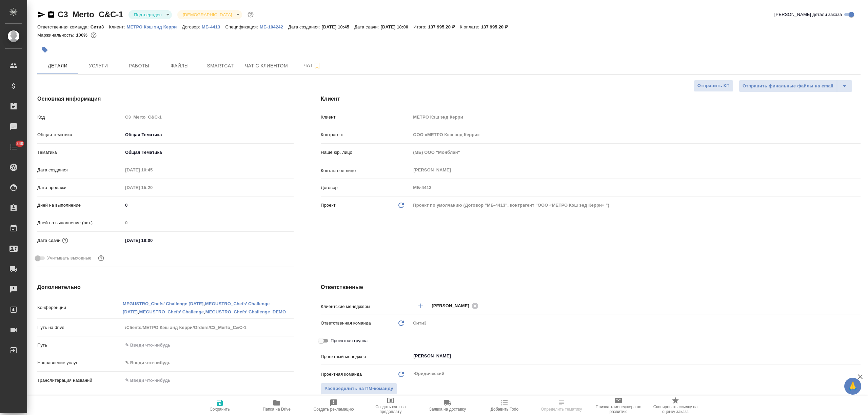
type textarea "x"
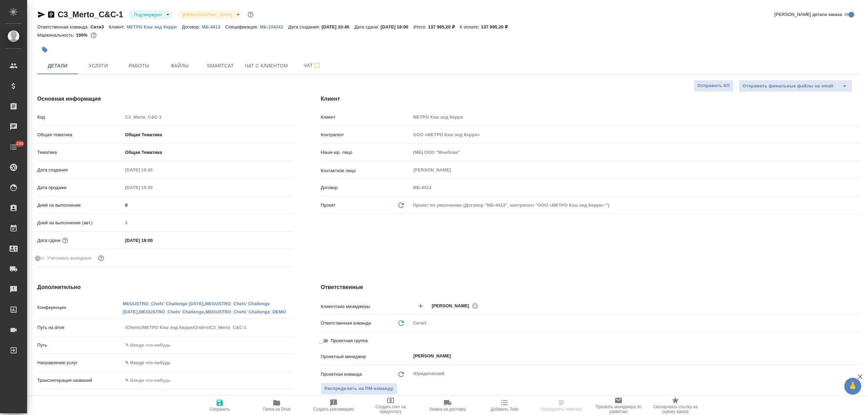
type textarea "x"
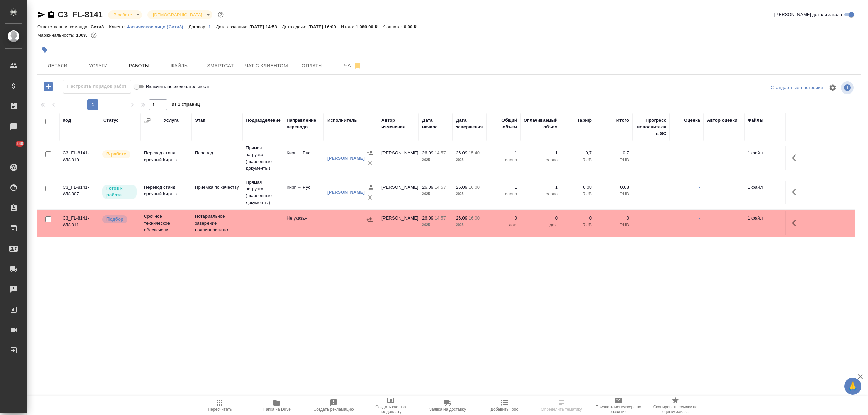
click at [269, 405] on span "Папка на Drive" at bounding box center [276, 405] width 49 height 13
click at [281, 406] on span "Папка на Drive" at bounding box center [276, 405] width 49 height 13
click at [275, 411] on span "Папка на Drive" at bounding box center [277, 409] width 28 height 5
click at [186, 164] on td "Перевод станд. срочный Кирг → ..." at bounding box center [166, 158] width 51 height 24
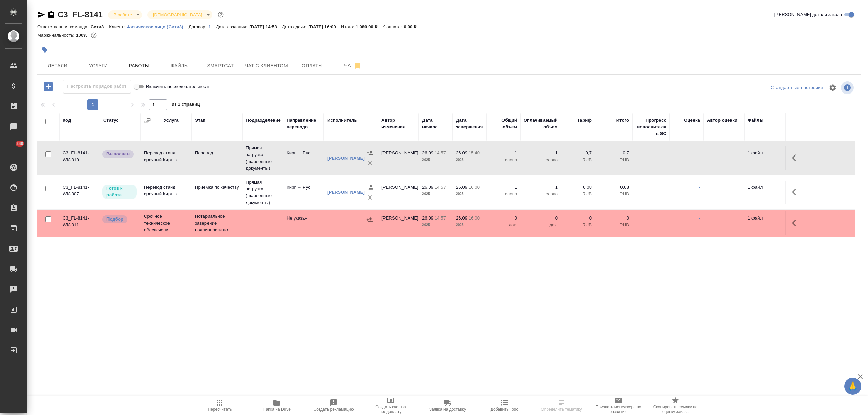
click at [186, 164] on td "Перевод станд. срочный Кирг → ..." at bounding box center [166, 158] width 51 height 24
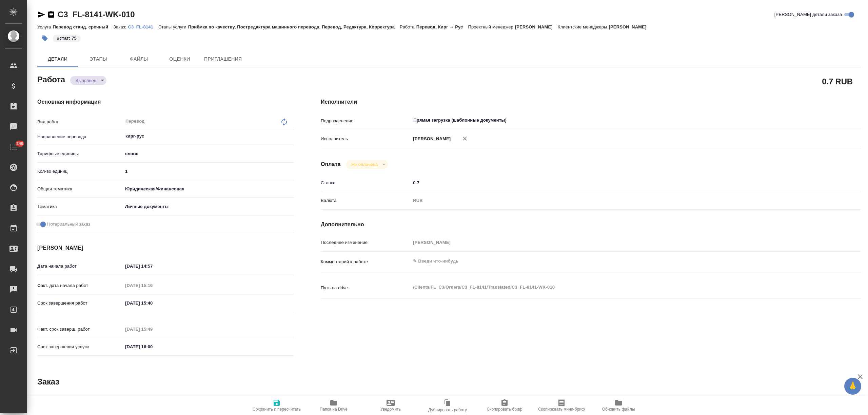
type textarea "x"
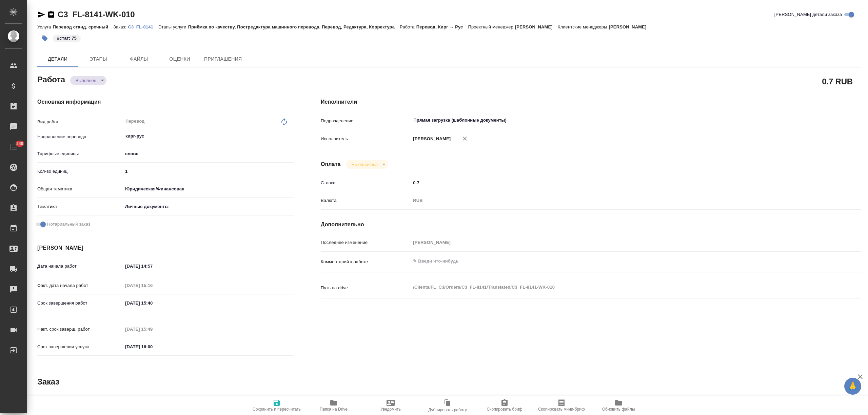
type textarea "x"
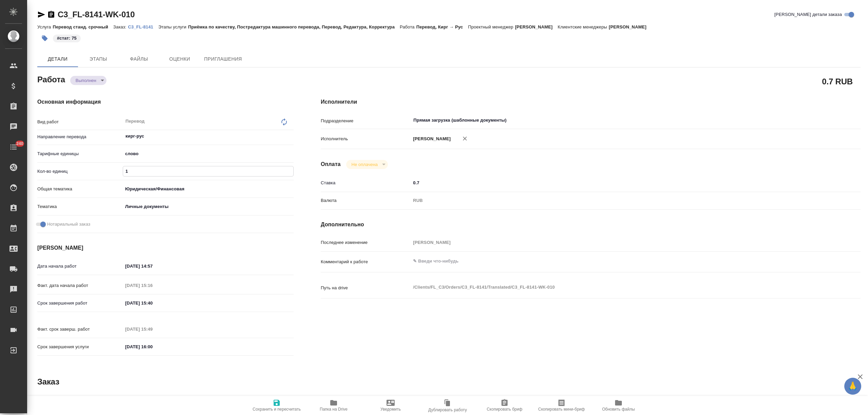
type textarea "x"
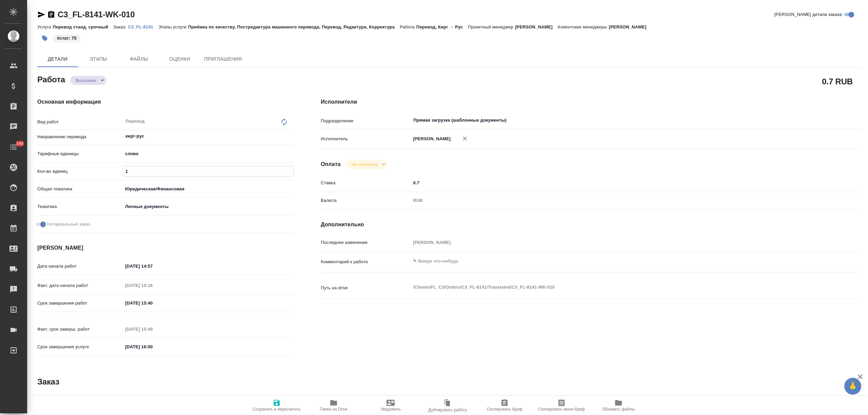
type textarea "x"
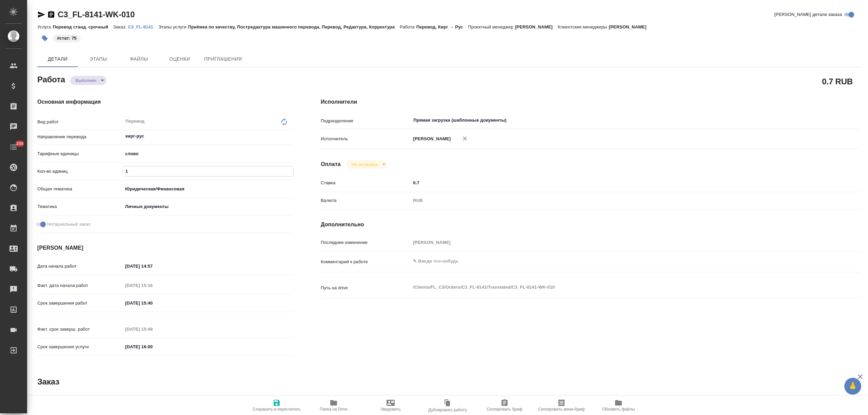
drag, startPoint x: 144, startPoint y: 171, endPoint x: 109, endPoint y: 167, distance: 35.1
click at [109, 167] on div "Кол-во единиц 1" at bounding box center [165, 171] width 256 height 12
type textarea "x"
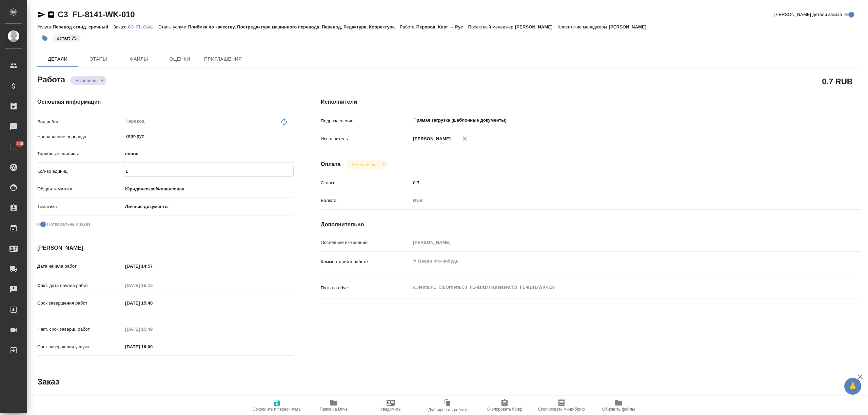
type textarea "x"
type input "7"
type textarea "x"
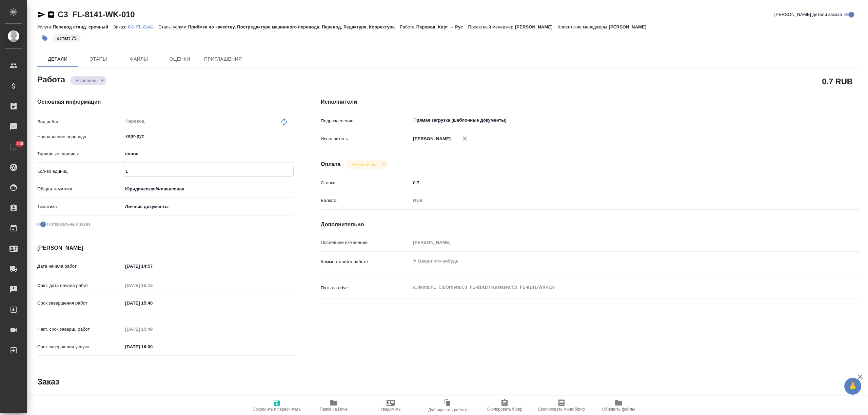
type textarea "x"
type input "75"
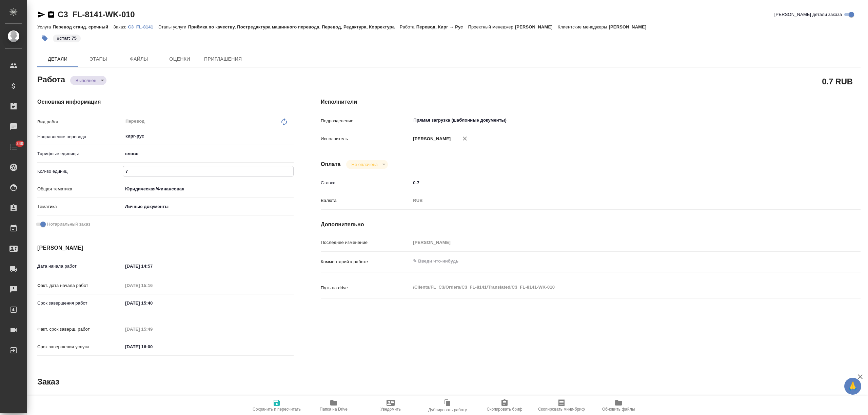
type textarea "x"
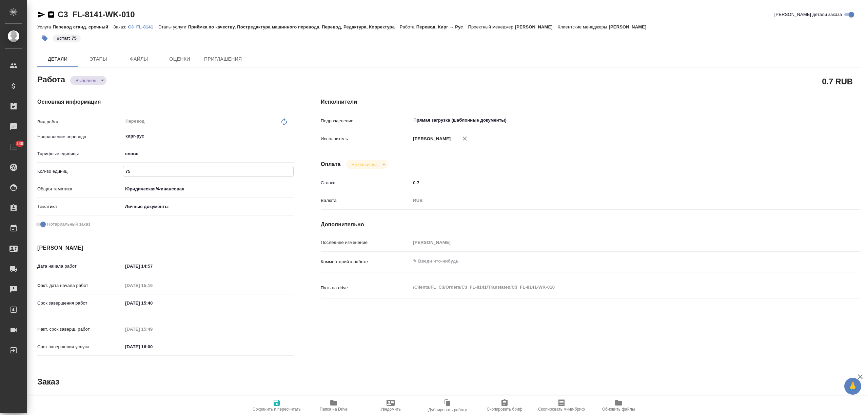
type textarea "x"
type input "75"
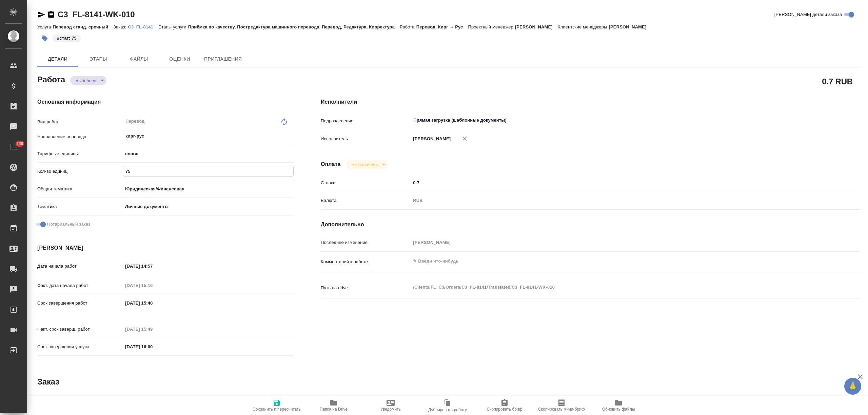
click at [284, 407] on span "Сохранить и пересчитать" at bounding box center [277, 409] width 48 height 5
type textarea "x"
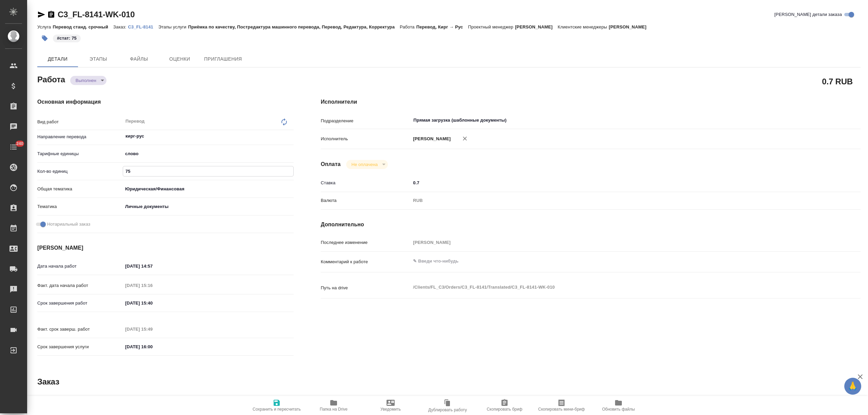
type textarea "x"
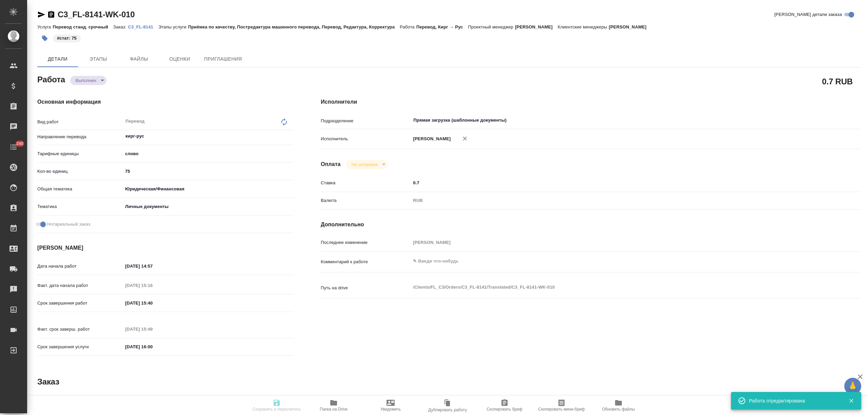
type textarea "x"
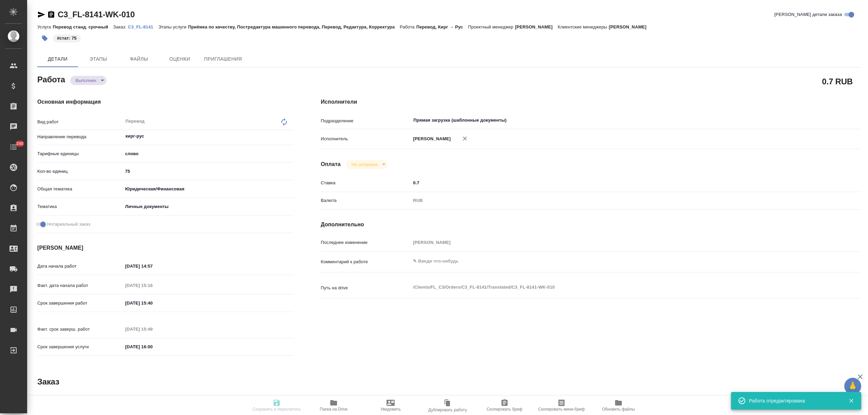
type textarea "x"
type input "completed"
type textarea "Перевод"
type textarea "x"
type input "кирг-рус"
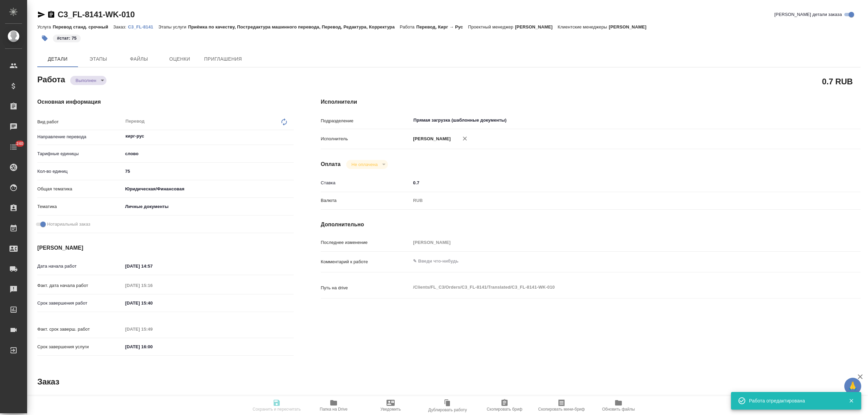
type input "5a8b1489cc6b4906c91bfd90"
type input "75"
type input "yr-fn"
type input "5a8b8b956a9677013d343cfe"
checkbox input "true"
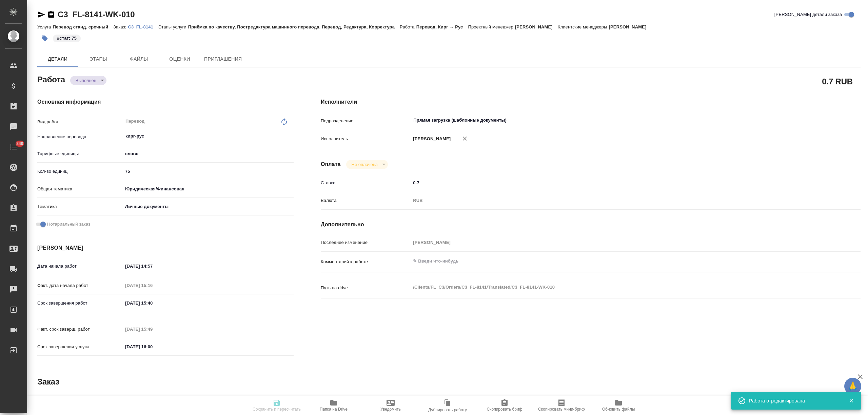
type input "[DATE] 14:57"
type input "26.09.2025 15:16"
type input "26.09.2025 15:40"
type input "26.09.2025 15:49"
type input "[DATE] 16:00"
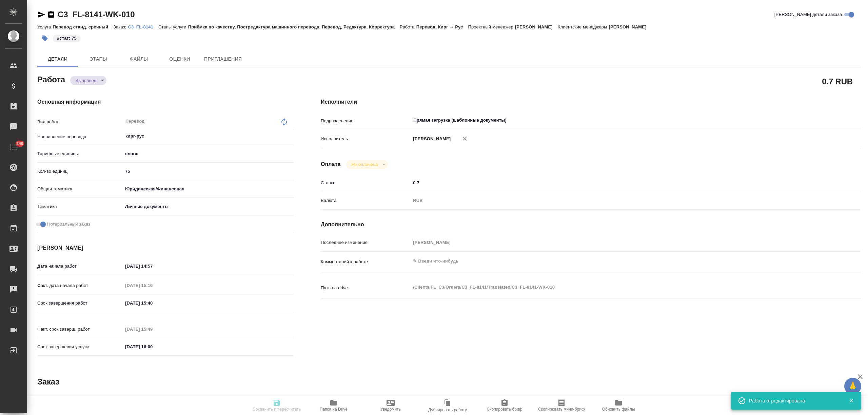
type input "Прямая загрузка (шаблонные документы)"
type input "notPayed"
type input "0.7"
type input "RUB"
type input "[PERSON_NAME]"
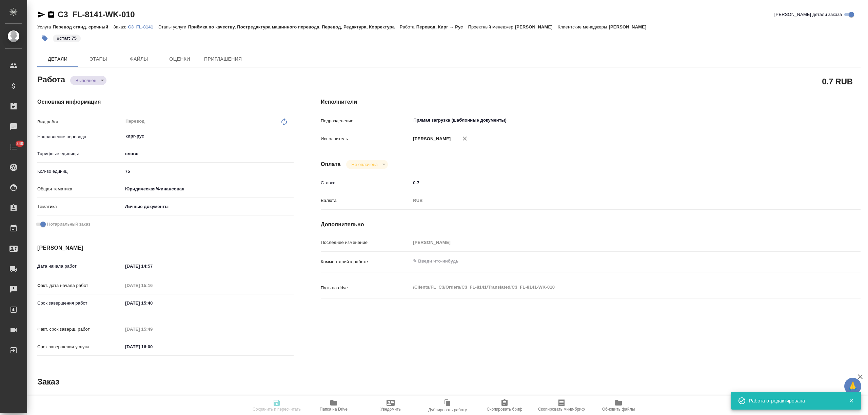
type textarea "x"
type textarea "/Clients/FL_C3/Orders/C3_FL-8141/Translated/C3_FL-8141-WK-010"
type textarea "x"
type input "C3_FL-8141"
type input "Перевод станд. срочный"
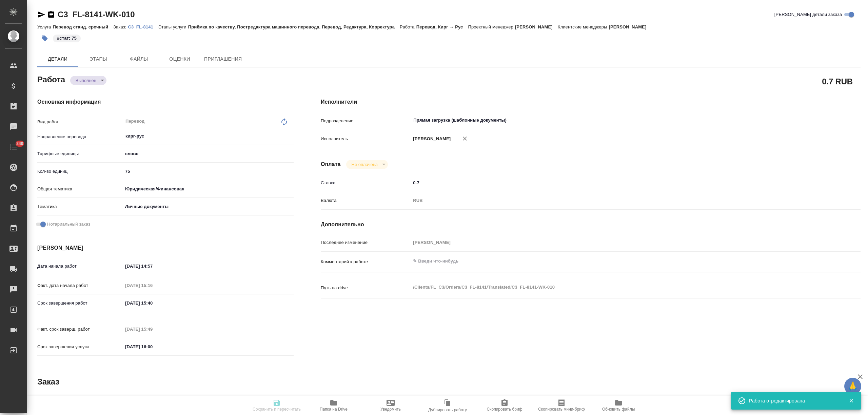
type input "Приёмка по качеству, Постредактура машинного перевода, Перевод, Редактура, Корр…"
type input "[PERSON_NAME]"
type input "/Clients/FL_C3/Orders/C3_FL-8141"
type textarea "x"
type textarea "под сахарово"
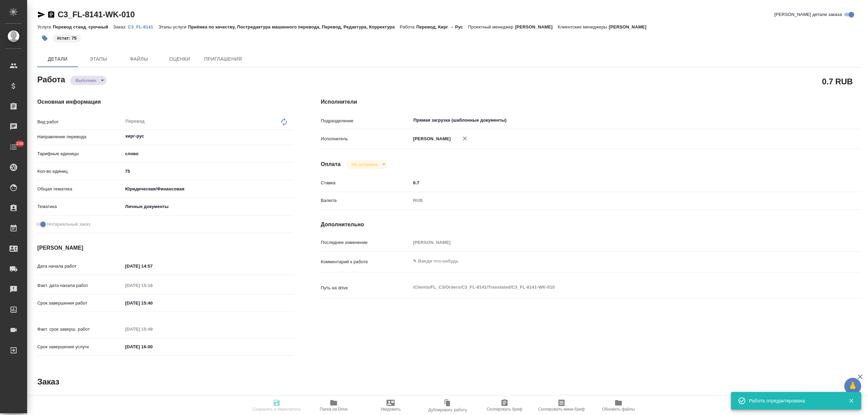
type textarea "x"
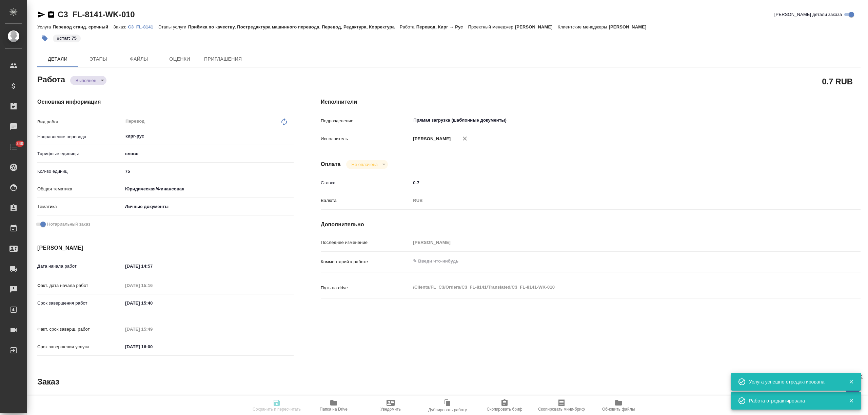
type textarea "x"
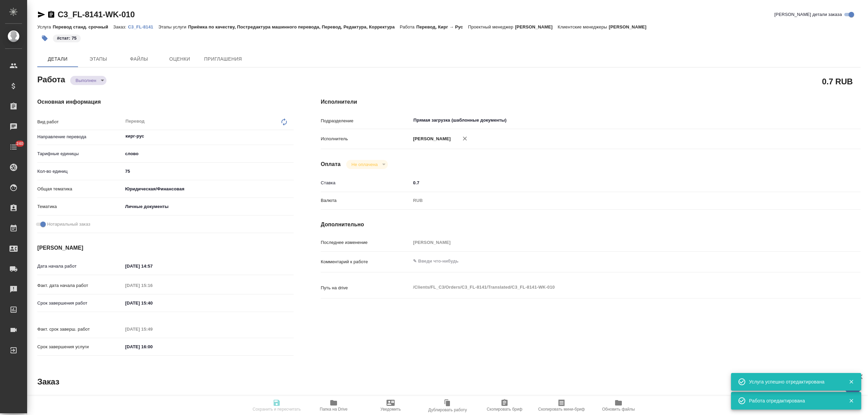
type textarea "x"
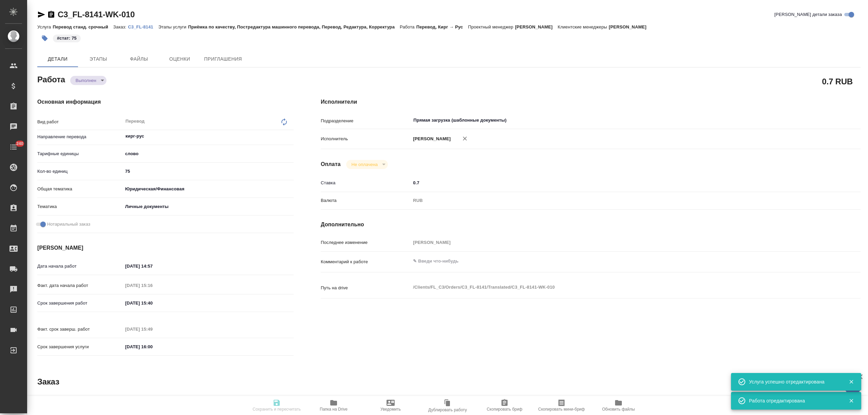
type textarea "x"
click at [86, 85] on div "Основная информация Вид работ Перевод x ​ Направление перевода кирг-рус ​ Тариф…" at bounding box center [165, 228] width 283 height 289
type input "completed"
type textarea "Перевод"
type textarea "x"
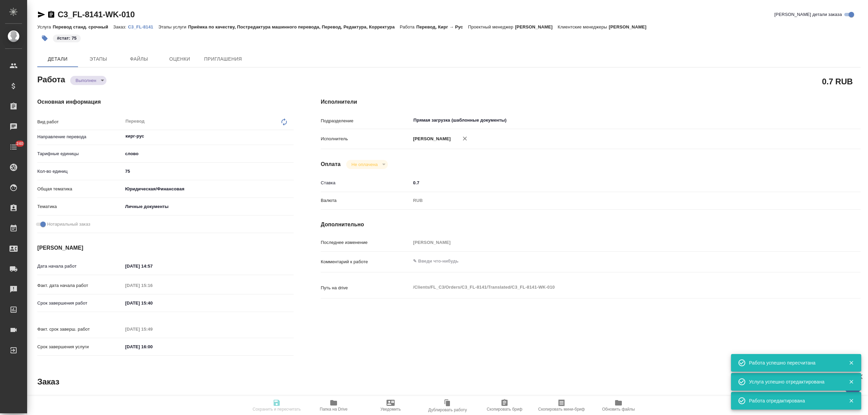
type input "кирг-рус"
type input "5a8b1489cc6b4906c91bfd90"
type input "75"
type input "yr-fn"
type input "5a8b8b956a9677013d343cfe"
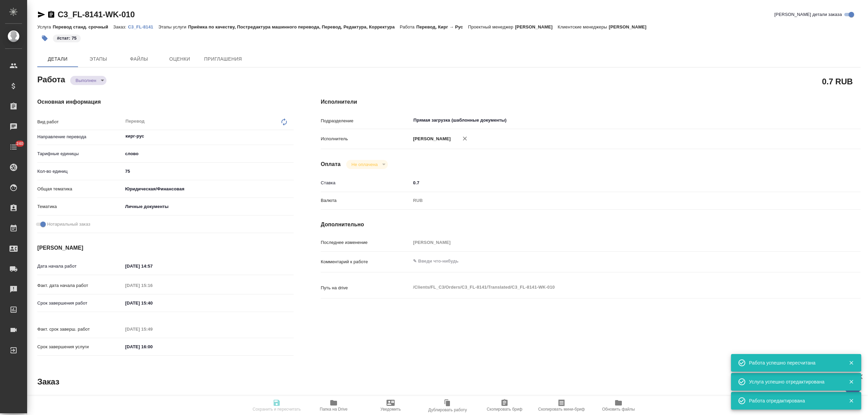
checkbox input "true"
type input "[DATE] 14:57"
type input "26.09.2025 15:16"
type input "26.09.2025 15:40"
type input "26.09.2025 15:49"
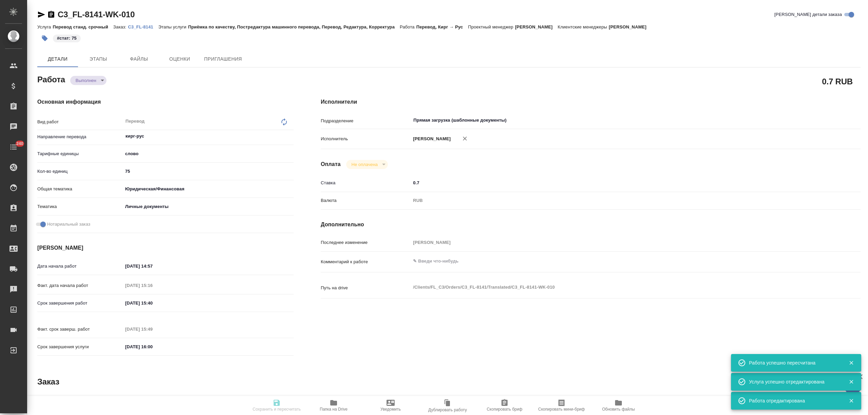
type input "[DATE] 16:00"
type input "Прямая загрузка (шаблонные документы)"
type input "notPayed"
type input "0.7"
type input "RUB"
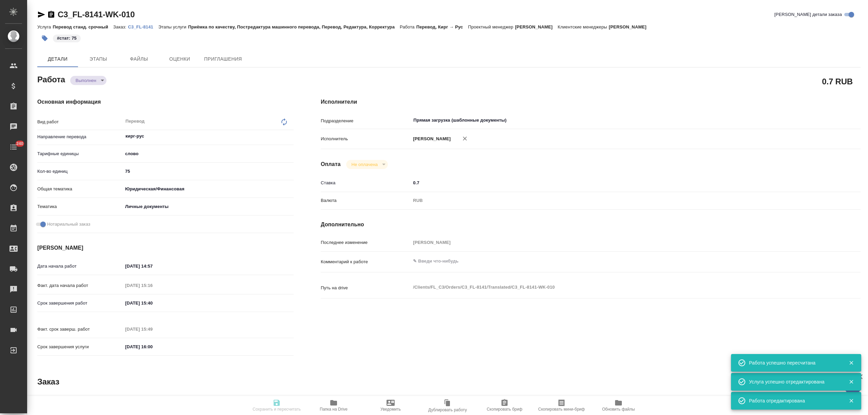
type input "[PERSON_NAME]"
type textarea "x"
type textarea "/Clients/FL_C3/Orders/C3_FL-8141/Translated/C3_FL-8141-WK-010"
type textarea "x"
type input "C3_FL-8141"
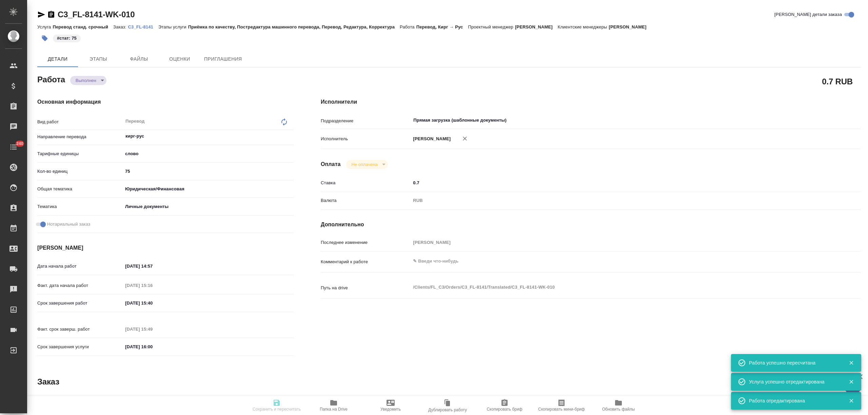
type input "Перевод станд. срочный"
type input "Приёмка по качеству, Постредактура машинного перевода, Перевод, Редактура, Корр…"
type input "[PERSON_NAME]"
type input "/Clients/FL_C3/Orders/C3_FL-8141"
type textarea "x"
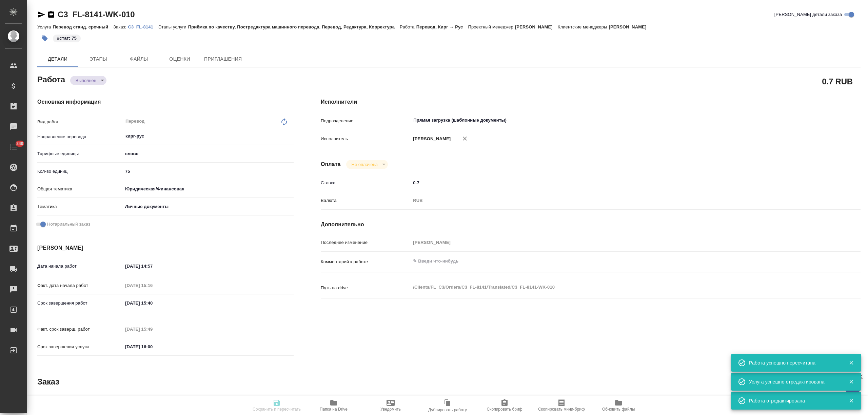
type textarea "под сахарово"
type textarea "x"
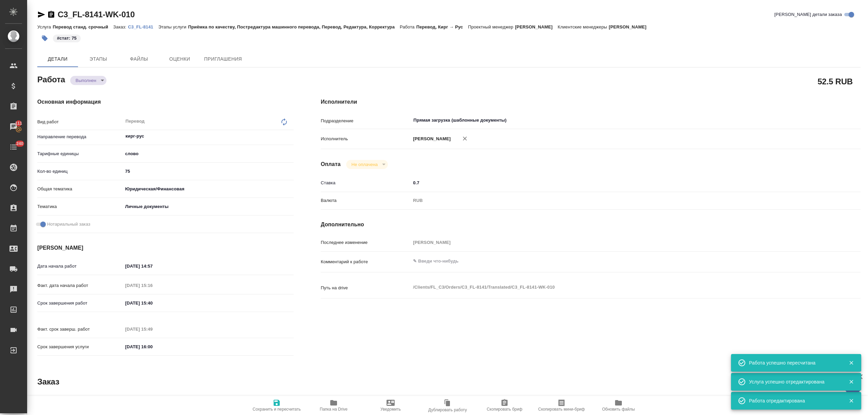
type textarea "x"
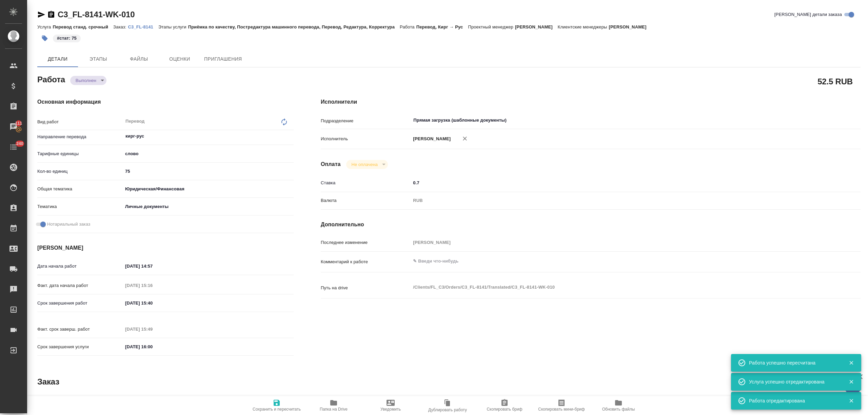
type textarea "x"
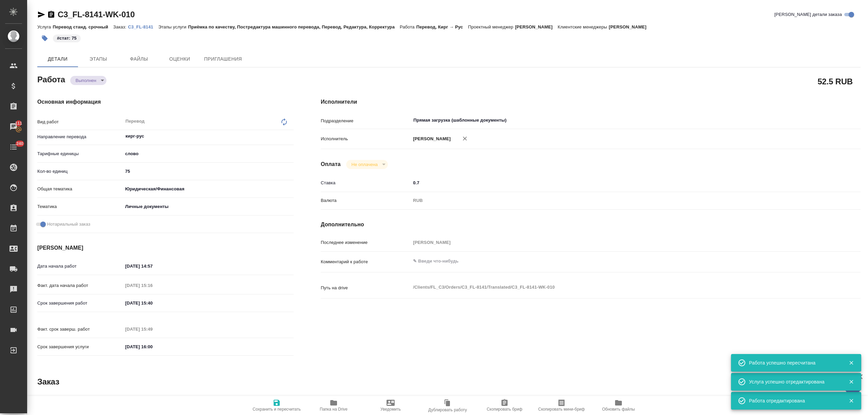
type textarea "x"
click at [87, 81] on body "🙏 .cls-1 fill:#fff; AWATERA Nikitina Tatiana Клиенты Спецификации Заказы 111 Ча…" at bounding box center [434, 207] width 868 height 415
type textarea "x"
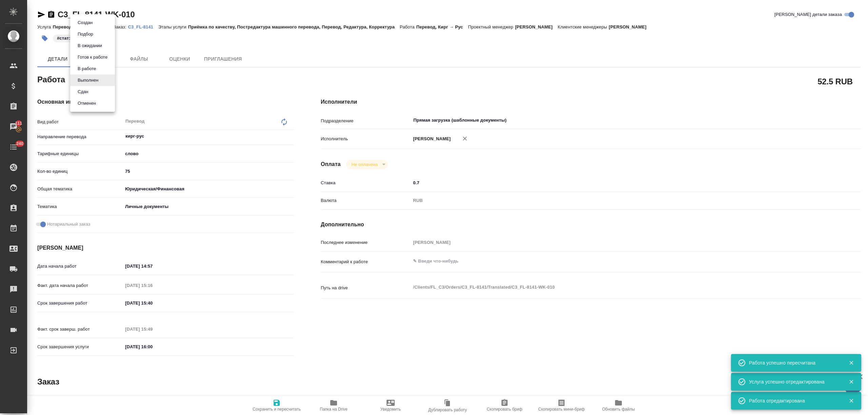
type textarea "x"
click at [87, 93] on button "Сдан" at bounding box center [83, 91] width 15 height 7
type textarea "x"
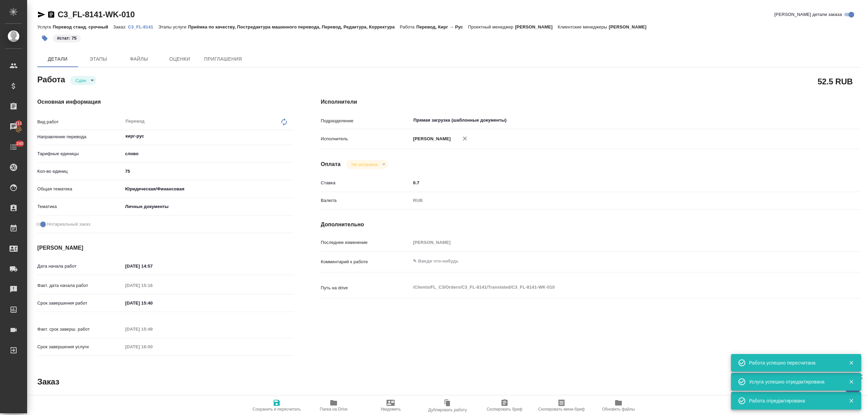
type textarea "x"
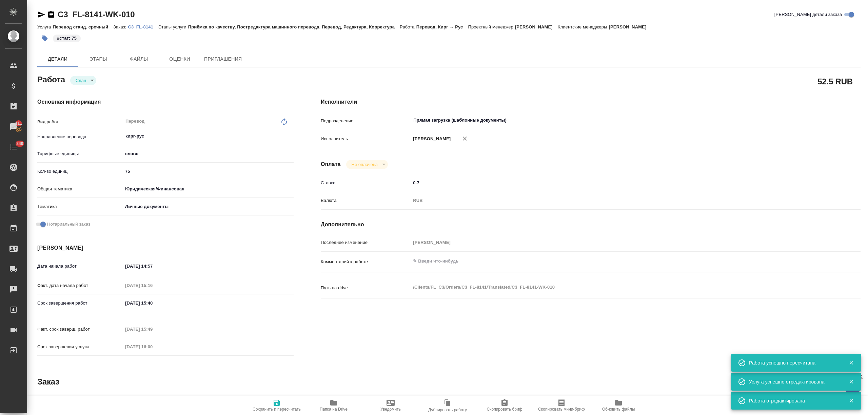
type textarea "x"
drag, startPoint x: 273, startPoint y: 399, endPoint x: 294, endPoint y: 293, distance: 108.4
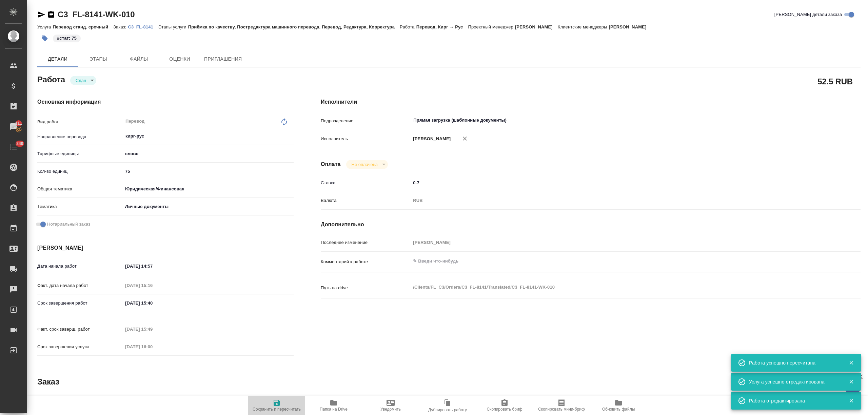
click at [274, 400] on icon "button" at bounding box center [277, 403] width 8 height 8
type textarea "x"
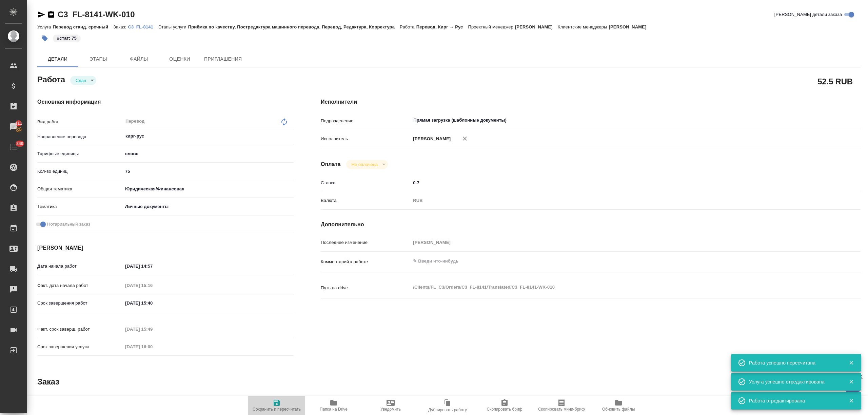
type textarea "x"
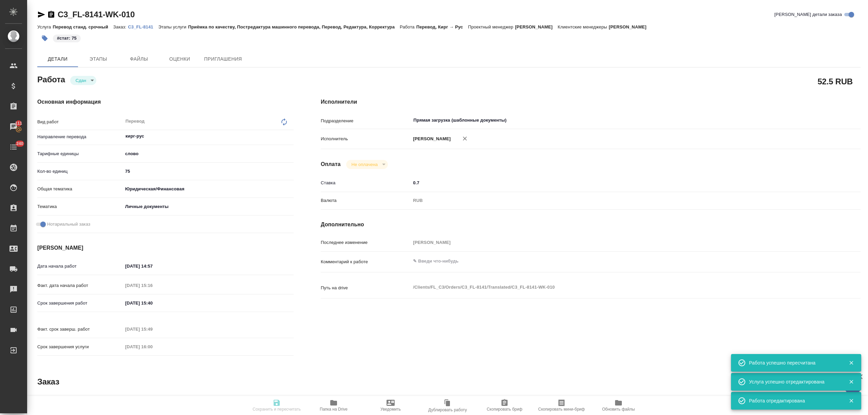
type textarea "x"
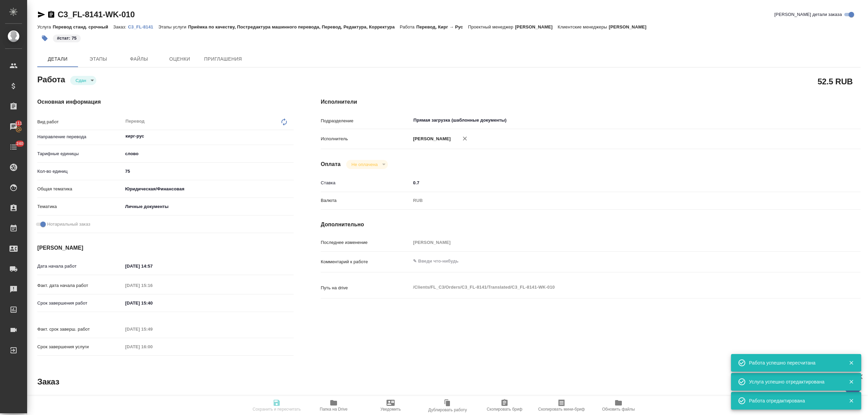
type textarea "x"
type input "closed"
type textarea "Перевод"
type textarea "x"
type input "кирг-рус"
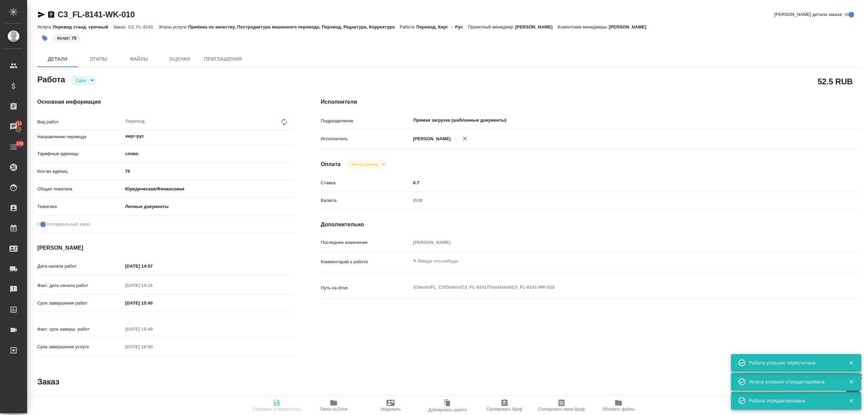
type input "5a8b1489cc6b4906c91bfd90"
type input "75"
type input "yr-fn"
type input "5a8b8b956a9677013d343cfe"
checkbox input "true"
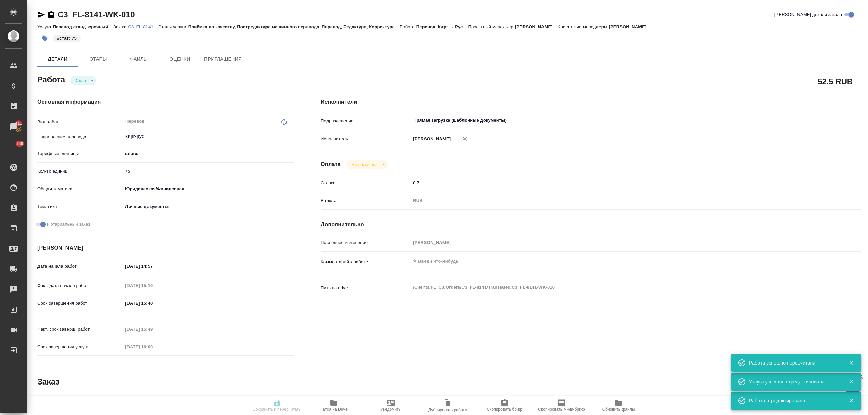
type input "[DATE] 14:57"
type input "26.09.2025 15:16"
type input "26.09.2025 15:40"
type input "26.09.2025 15:49"
type input "[DATE] 16:00"
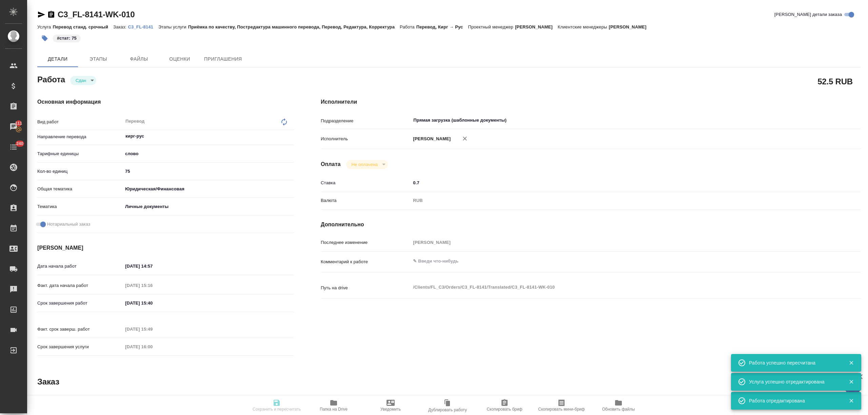
type input "Прямая загрузка (шаблонные документы)"
type input "notPayed"
type input "0.7"
type input "RUB"
type input "[PERSON_NAME]"
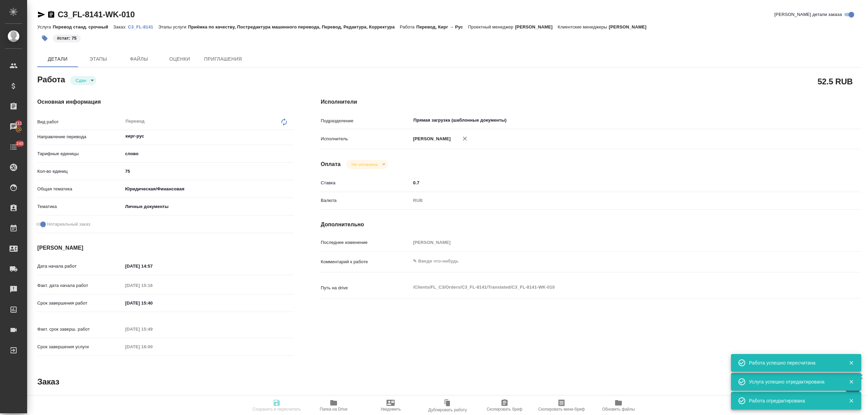
type textarea "x"
type textarea "/Clients/FL_C3/Orders/C3_FL-8141/Translated/C3_FL-8141-WK-010"
type textarea "x"
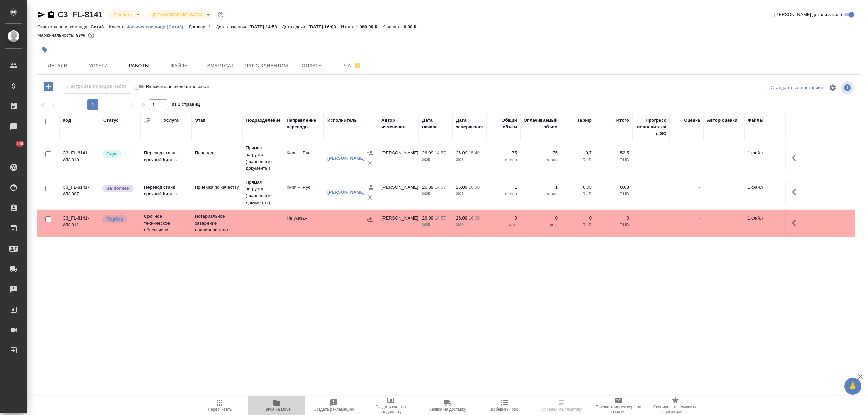
click at [275, 409] on span "Папка на Drive" at bounding box center [277, 409] width 28 height 5
click at [201, 186] on p "Приёмка по качеству" at bounding box center [217, 187] width 44 height 7
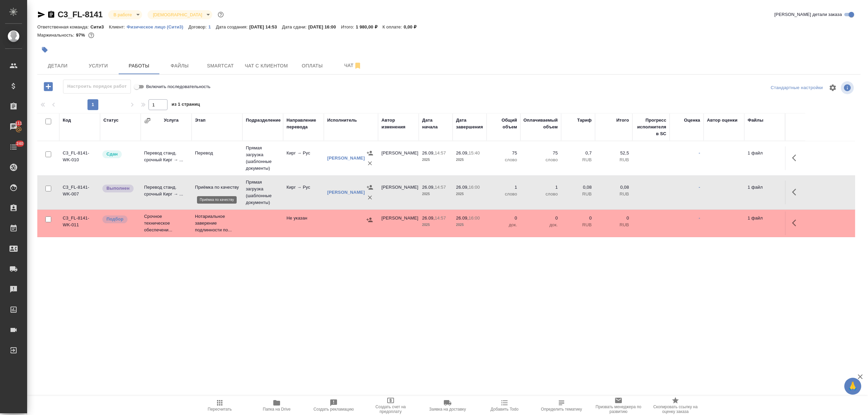
click at [201, 186] on p "Приёмка по качеству" at bounding box center [217, 187] width 44 height 7
click at [196, 219] on p "Нотариальное заверение подлинности по..." at bounding box center [217, 223] width 44 height 20
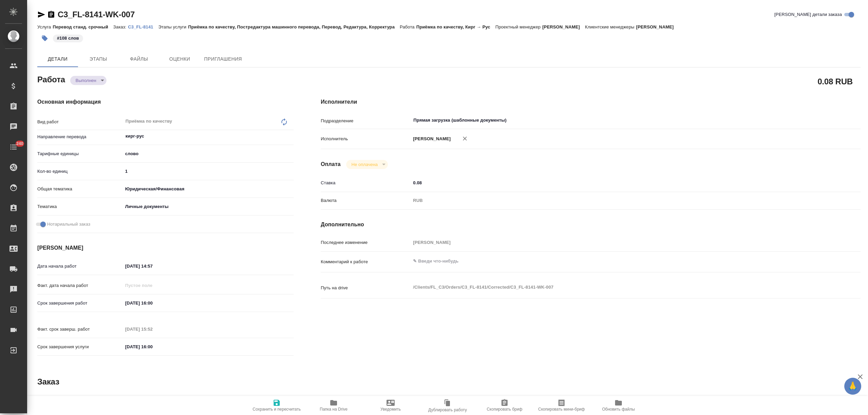
type textarea "x"
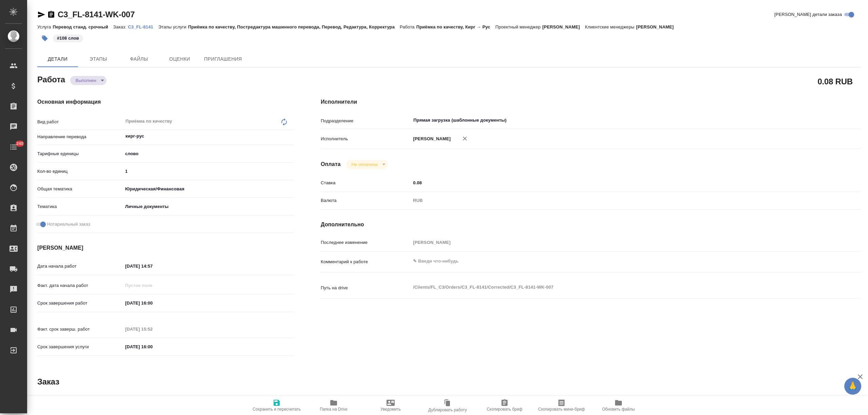
type textarea "x"
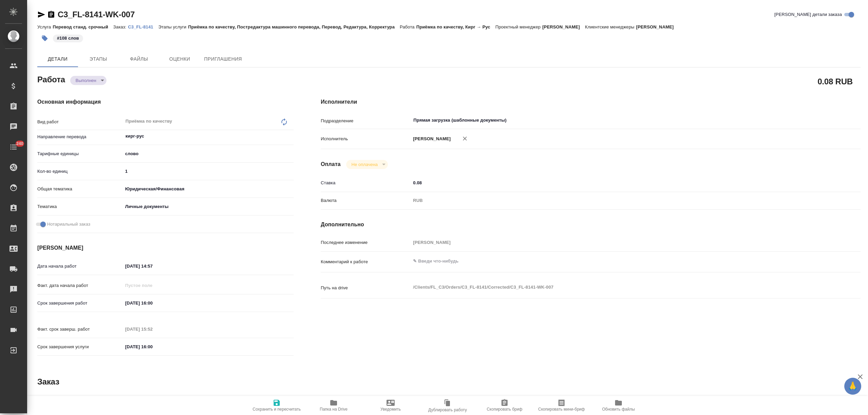
type textarea "x"
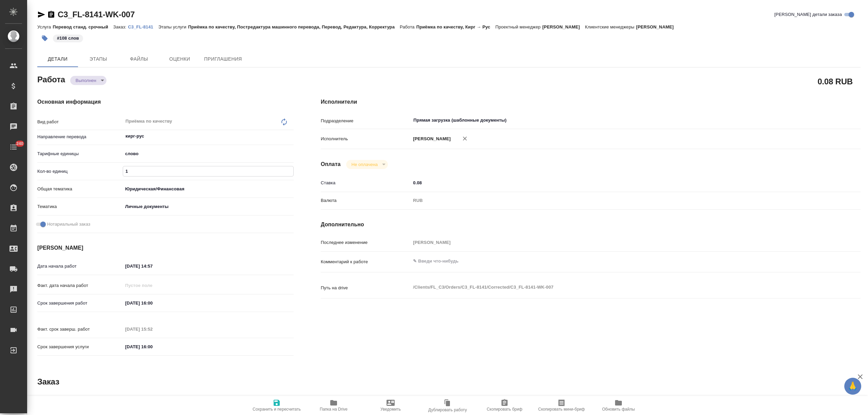
drag, startPoint x: 132, startPoint y: 171, endPoint x: 118, endPoint y: 172, distance: 13.2
click at [118, 172] on div "Кол-во единиц 1" at bounding box center [165, 171] width 256 height 12
type textarea "x"
type input "10"
type textarea "x"
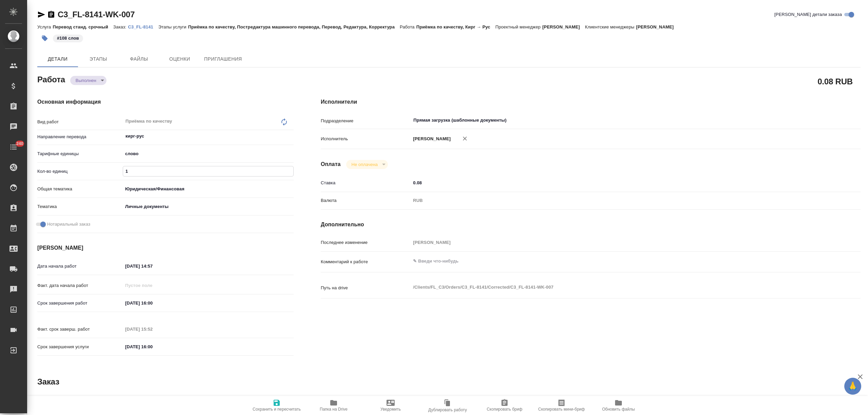
type textarea "x"
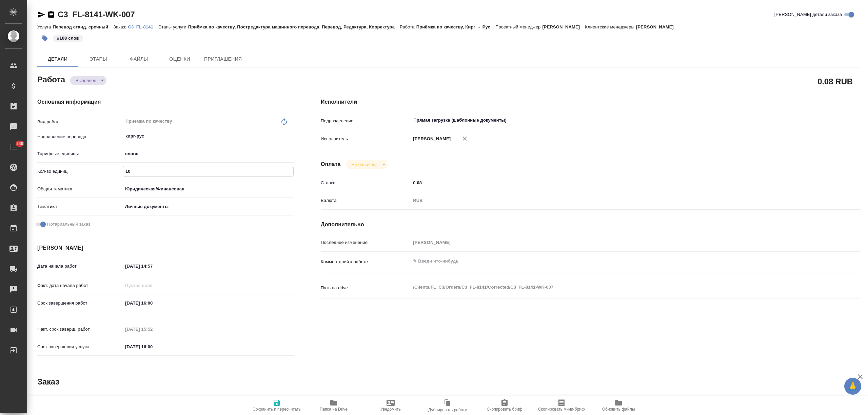
type textarea "x"
type input "108"
type textarea "x"
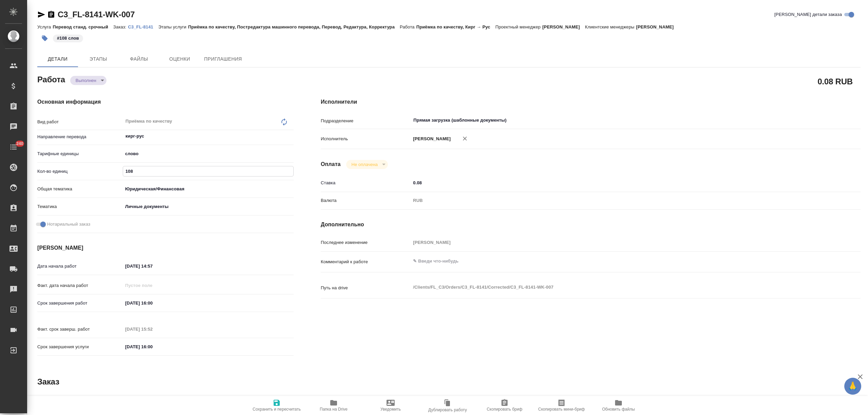
type textarea "x"
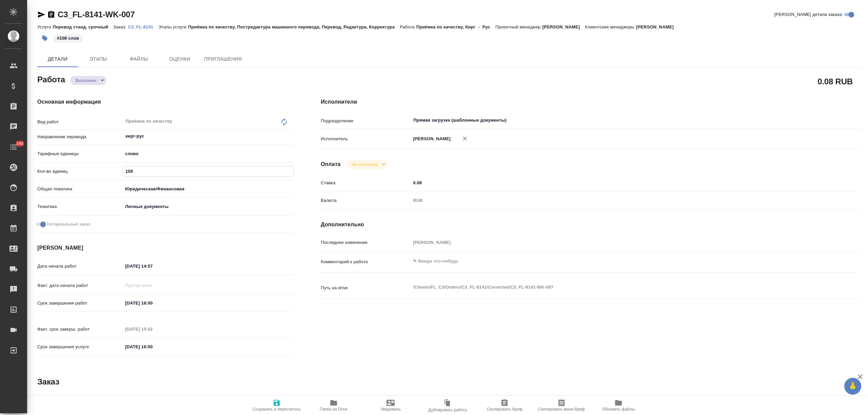
type textarea "x"
type input "108"
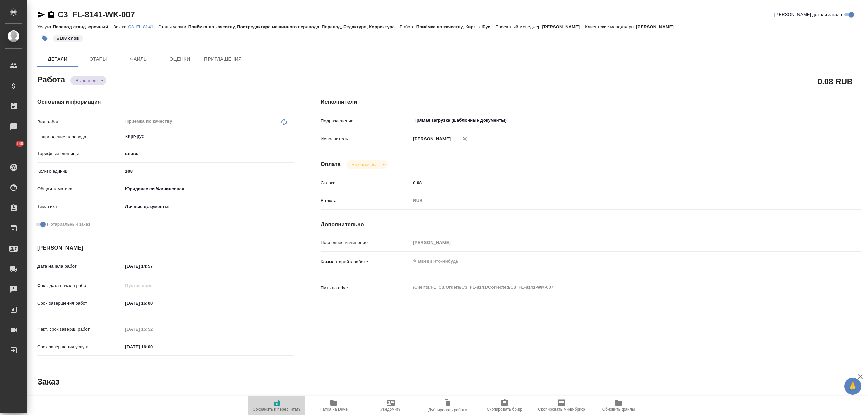
click at [285, 399] on button "Сохранить и пересчитать" at bounding box center [276, 405] width 57 height 19
type textarea "x"
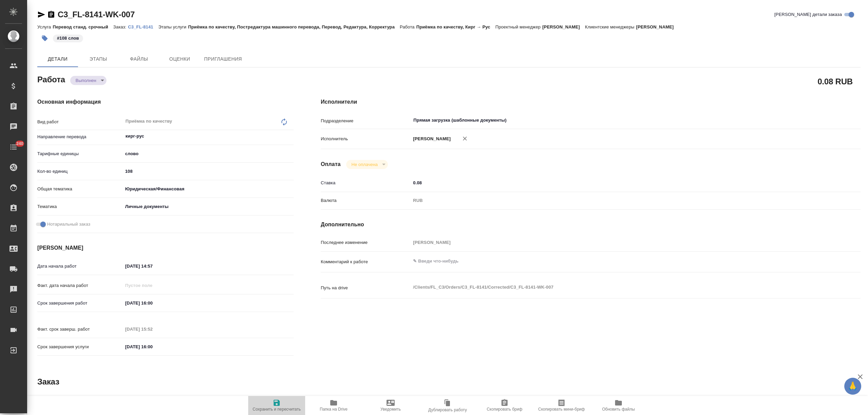
type textarea "x"
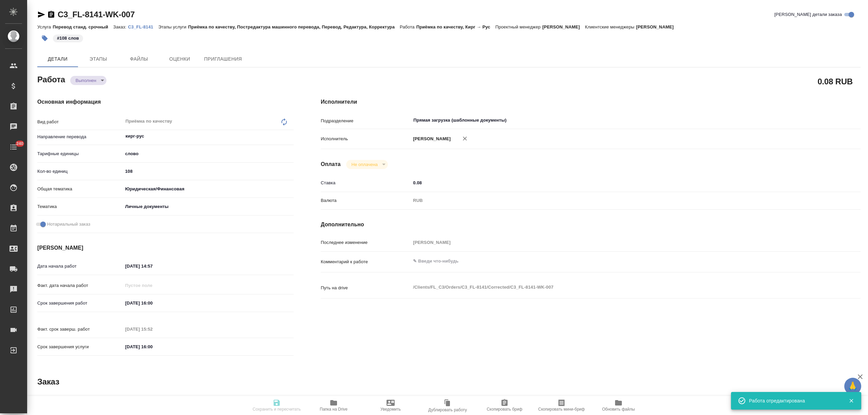
type textarea "x"
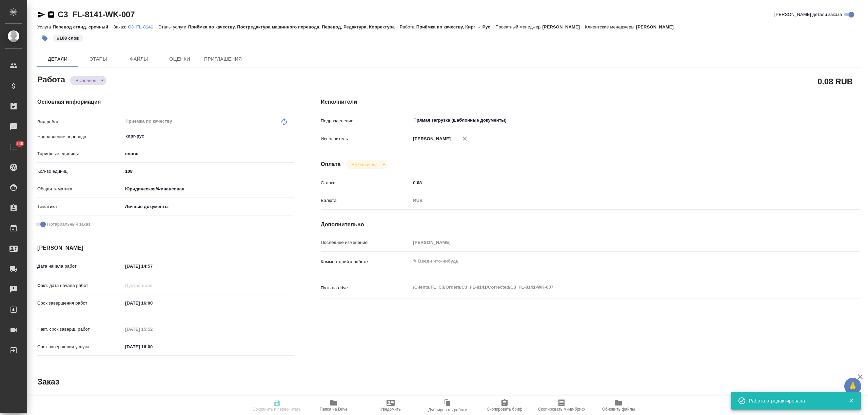
type textarea "x"
type input "completed"
type textarea "Приёмка по качеству"
type textarea "x"
type input "кирг-рус"
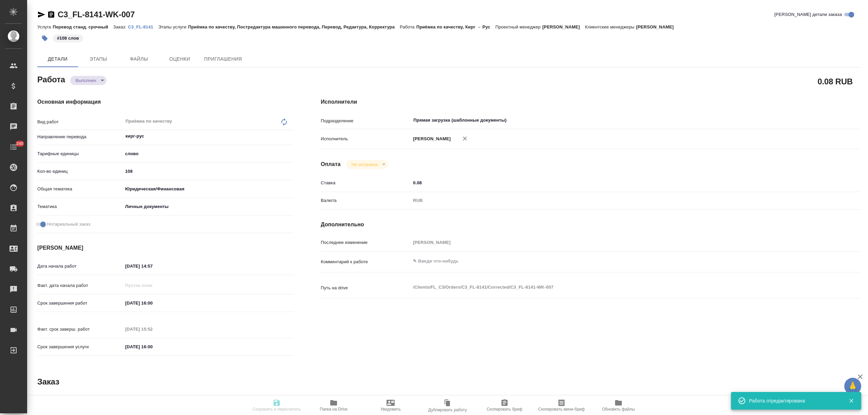
type input "5a8b1489cc6b4906c91bfd90"
type input "108"
type input "yr-fn"
type input "5a8b8b956a9677013d343cfe"
checkbox input "true"
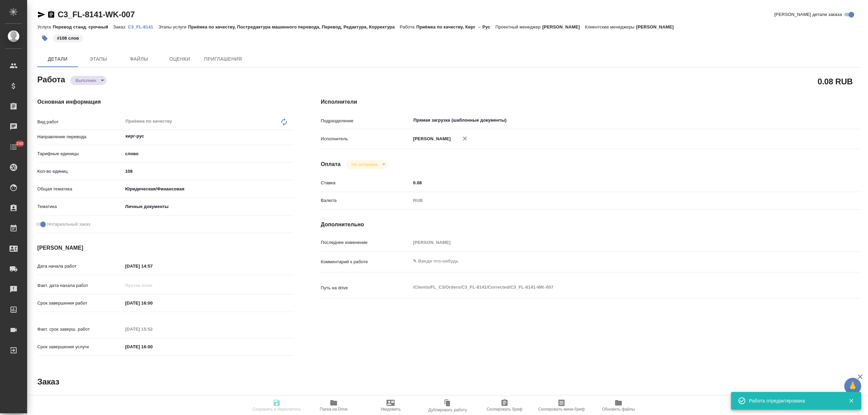
type input "[DATE] 14:57"
type input "[DATE] 16:00"
type input "[DATE] 15:52"
type input "[DATE] 16:00"
type input "Прямая загрузка (шаблонные документы)"
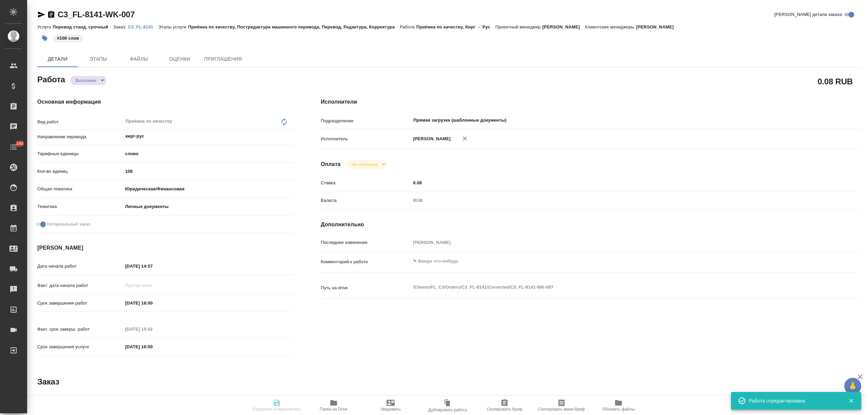
type input "notPayed"
type input "0.08"
type input "RUB"
type input "[PERSON_NAME]"
type textarea "x"
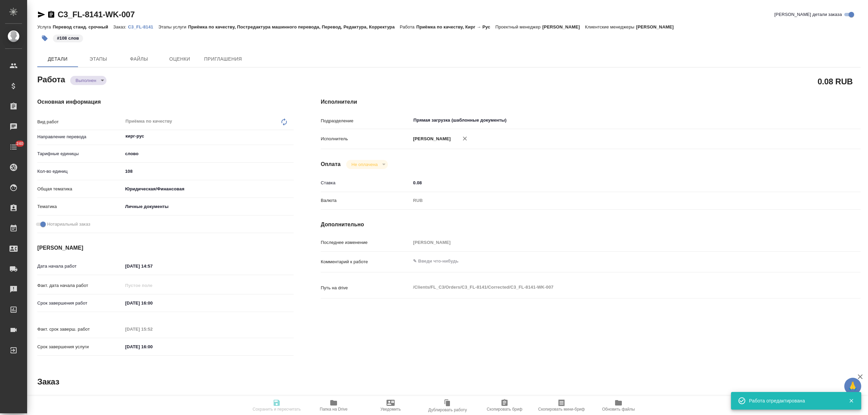
type textarea "/Clients/FL_C3/Orders/C3_FL-8141/Corrected/C3_FL-8141-WK-007"
type textarea "x"
type input "C3_FL-8141"
type input "Перевод станд. срочный"
type input "Приёмка по качеству, Постредактура машинного перевода, Перевод, Редактура, Корр…"
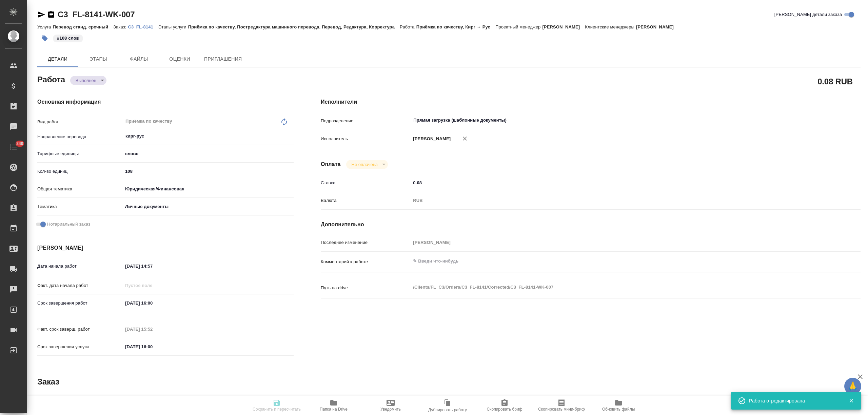
type input "[PERSON_NAME]"
type input "/Clients/FL_C3/Orders/C3_FL-8141"
type textarea "x"
type textarea "под сахарово"
type textarea "x"
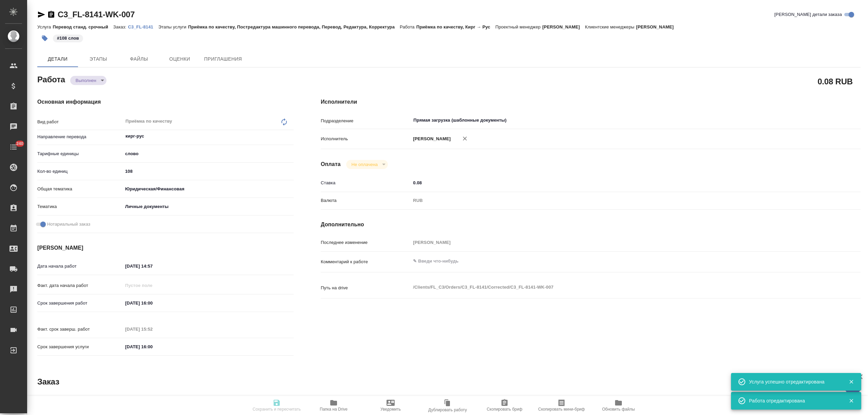
type textarea "x"
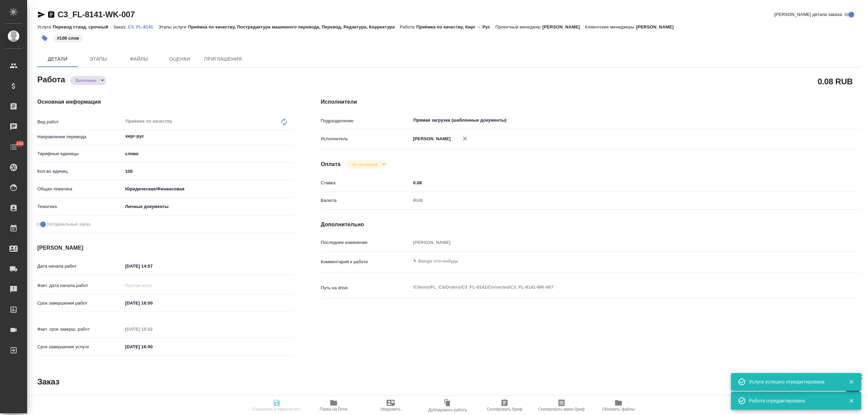
type textarea "x"
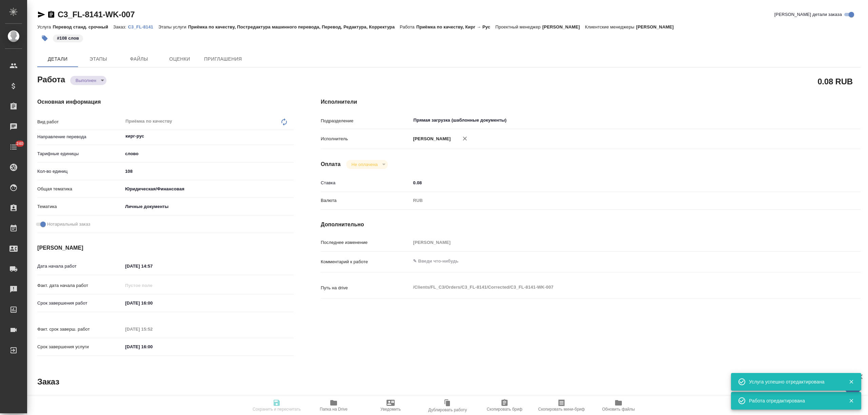
type textarea "x"
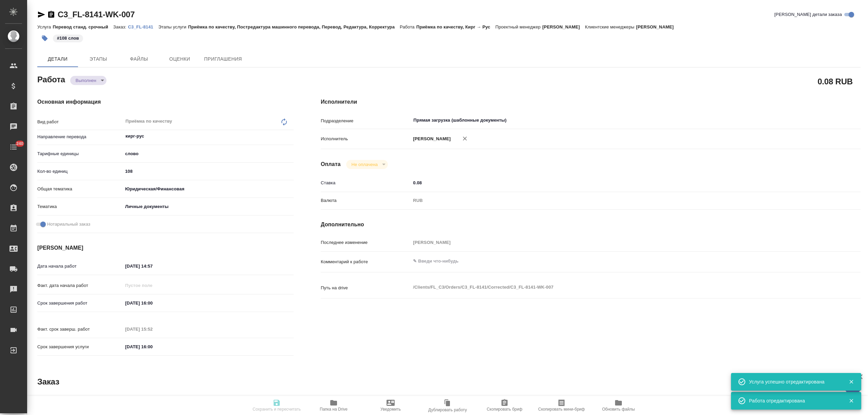
click at [102, 83] on body "🙏 .cls-1 fill:#fff; AWATERA [PERSON_NAME] Спецификации Заказы Чаты 240 Todo Про…" at bounding box center [434, 207] width 868 height 415
type input "completed"
type textarea "Приёмка по качеству"
type textarea "x"
type input "кирг-рус"
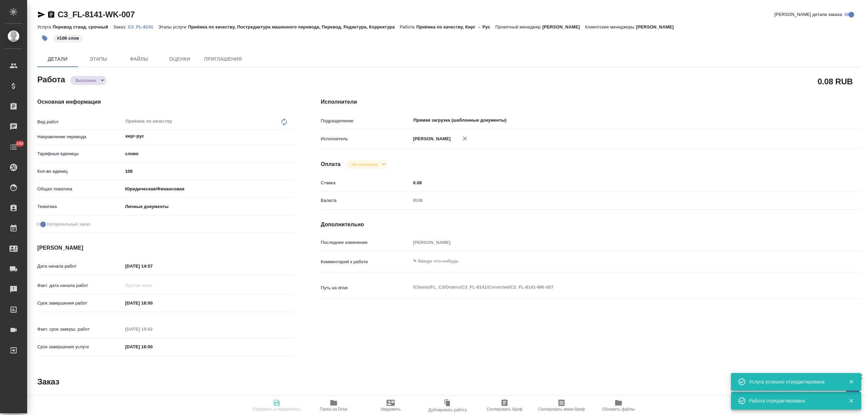
type input "5a8b1489cc6b4906c91bfd90"
type input "108"
type input "yr-fn"
type input "5a8b8b956a9677013d343cfe"
checkbox input "true"
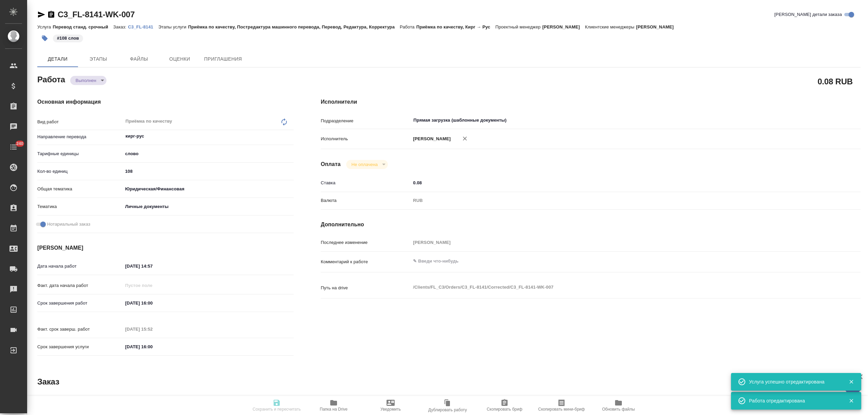
type input "[DATE] 14:57"
type input "[DATE] 16:00"
type input "[DATE] 15:52"
type input "[DATE] 16:00"
type input "Прямая загрузка (шаблонные документы)"
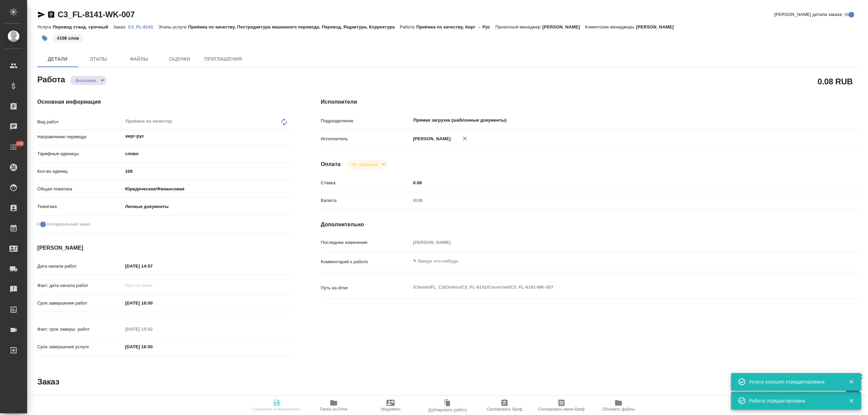
type input "notPayed"
type input "0.08"
type input "RUB"
type input "[PERSON_NAME]"
type textarea "x"
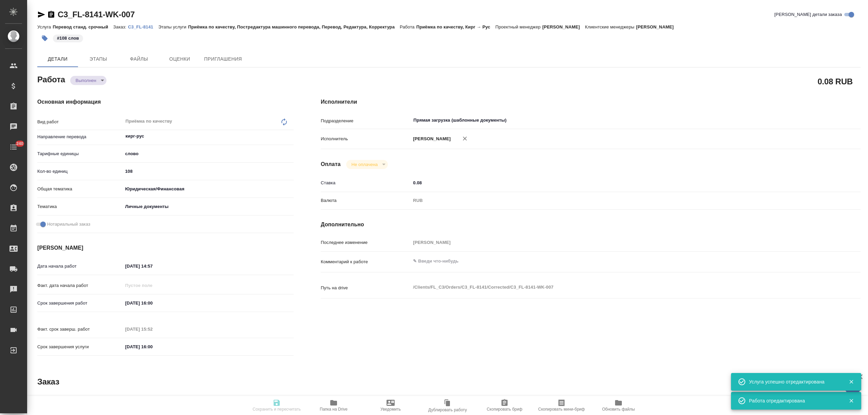
type textarea "/Clients/FL_C3/Orders/C3_FL-8141/Corrected/C3_FL-8141-WK-007"
type textarea "x"
type input "C3_FL-8141"
type input "Перевод станд. срочный"
type input "Приёмка по качеству, Постредактура машинного перевода, Перевод, Редактура, Корр…"
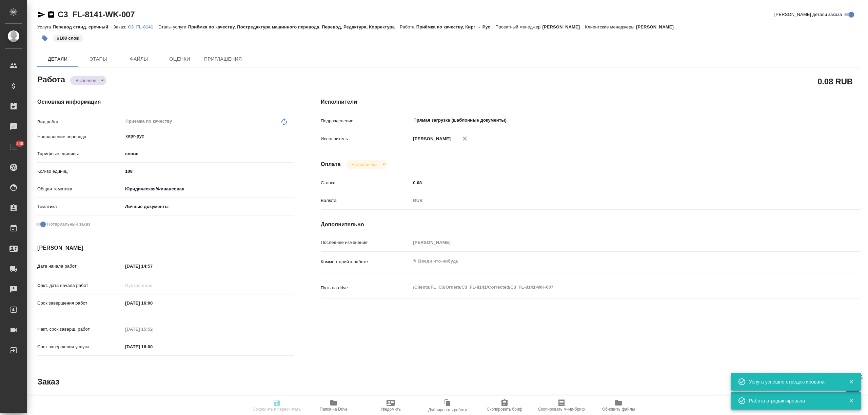
type input "[PERSON_NAME]"
type input "/Clients/FL_C3/Orders/C3_FL-8141"
type textarea "x"
type textarea "под сахарово"
type textarea "x"
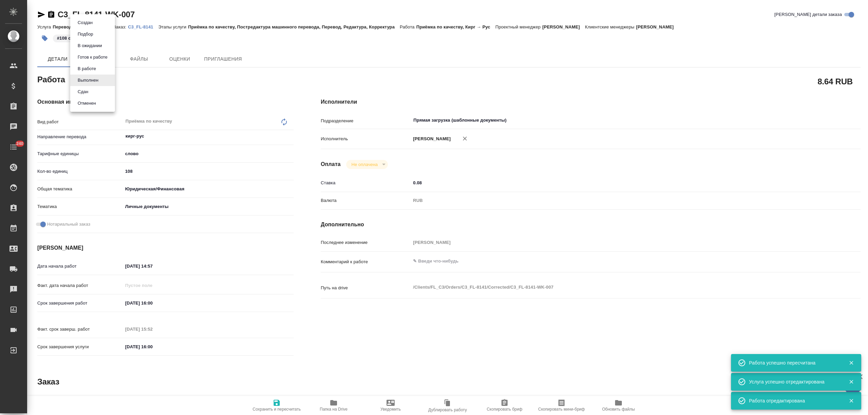
type textarea "x"
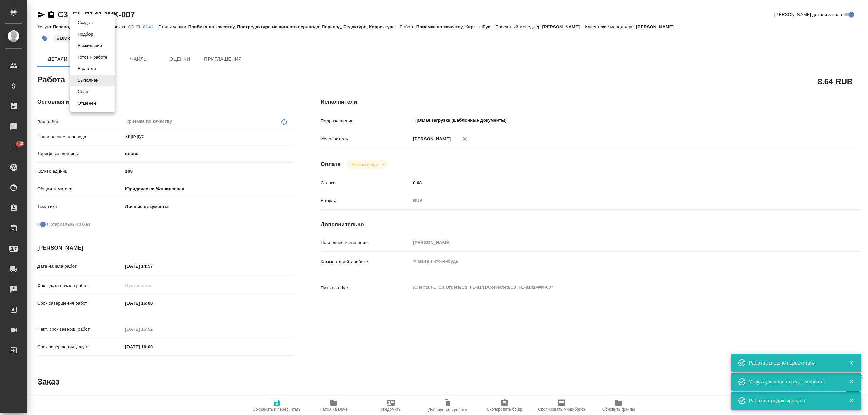
type textarea "x"
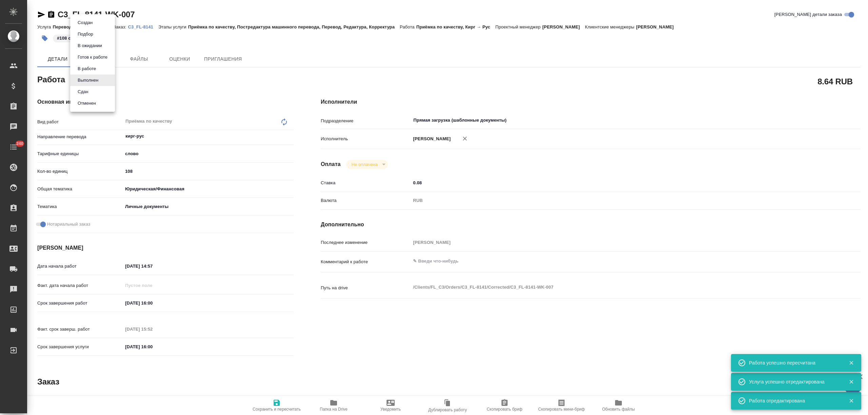
type textarea "x"
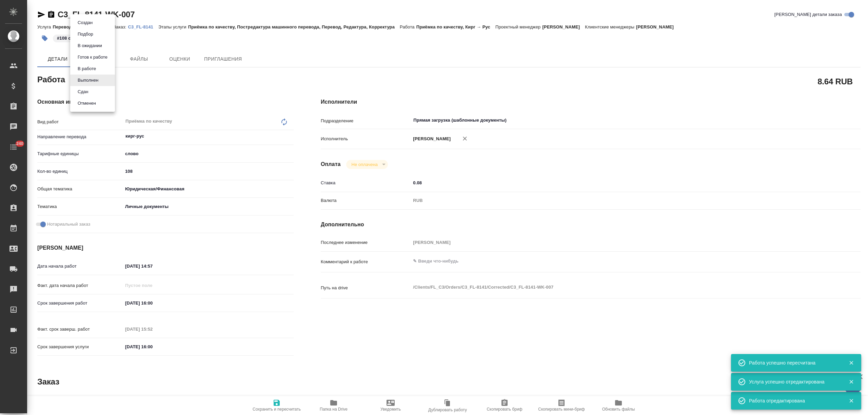
type textarea "x"
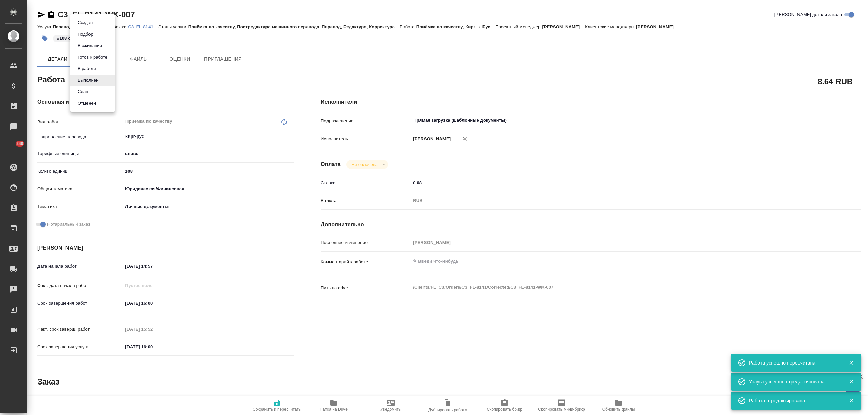
click at [95, 93] on li "Сдан" at bounding box center [92, 92] width 45 height 12
type textarea "x"
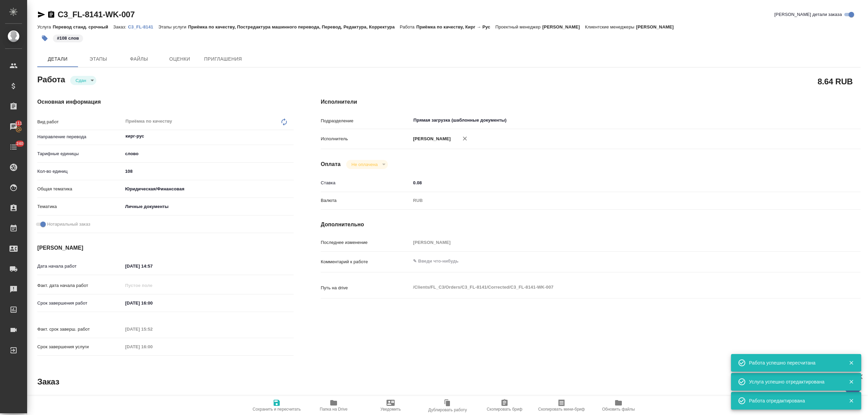
type textarea "x"
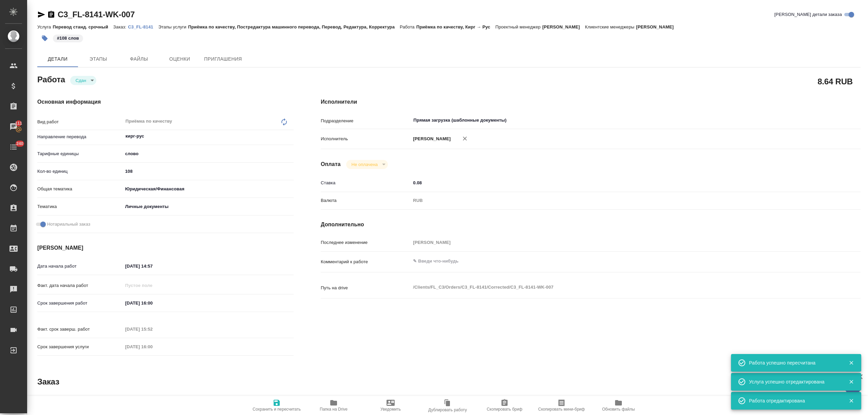
type textarea "x"
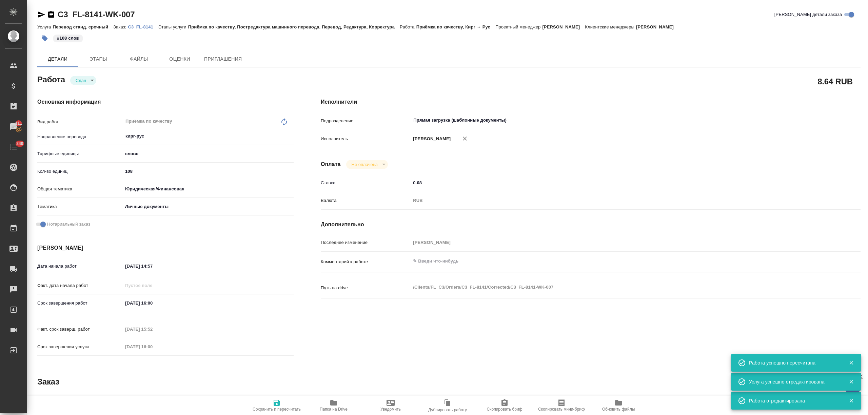
type textarea "x"
click at [274, 406] on icon "button" at bounding box center [277, 403] width 6 height 6
type textarea "x"
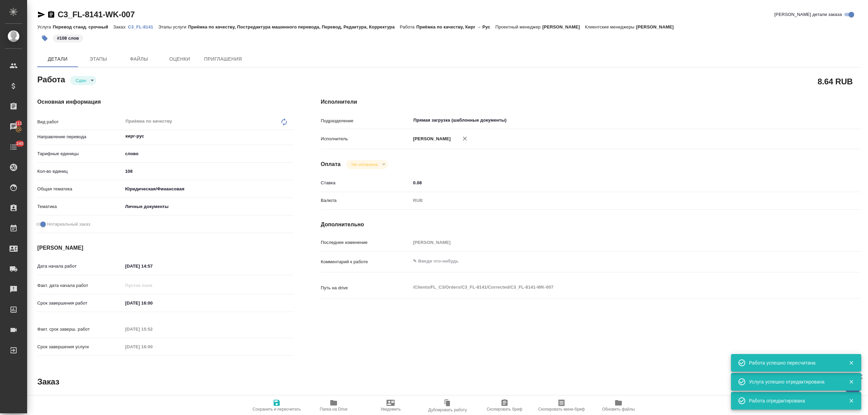
type textarea "x"
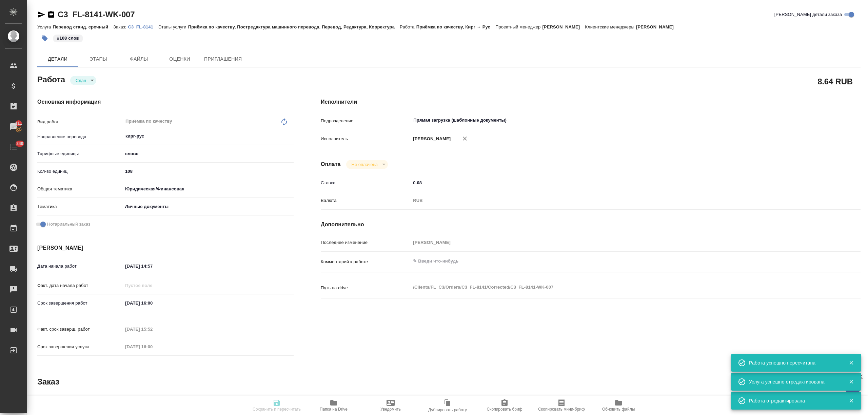
type textarea "x"
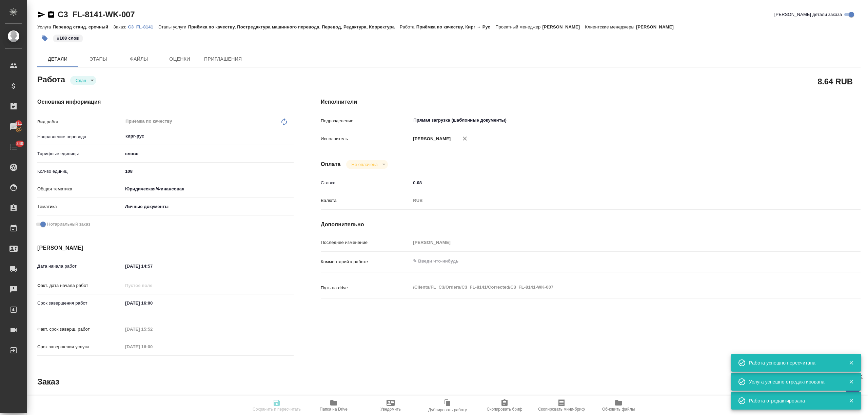
type textarea "x"
type input "closed"
type textarea "Приёмка по качеству"
type textarea "x"
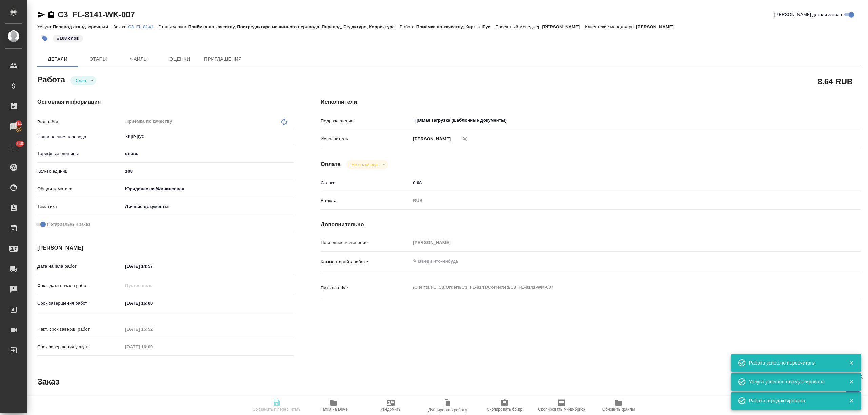
type input "кирг-рус"
type input "5a8b1489cc6b4906c91bfd90"
type input "108"
type input "yr-fn"
type input "5a8b8b956a9677013d343cfe"
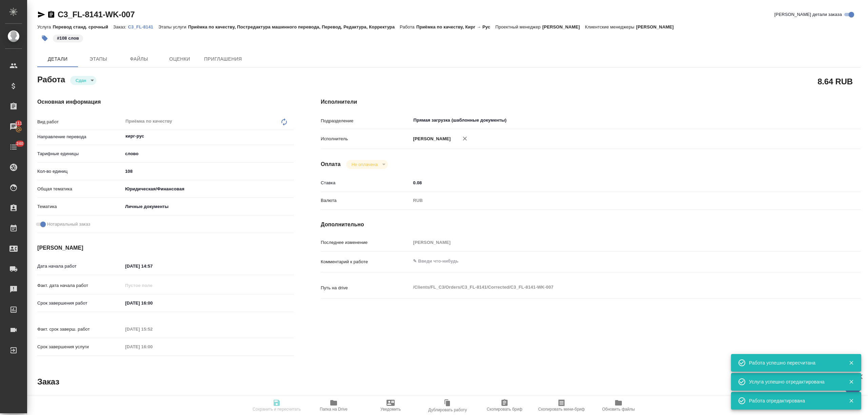
checkbox input "true"
type input "[DATE] 14:57"
type input "[DATE] 16:00"
type input "26.09.2025 15:52"
type input "[DATE] 16:00"
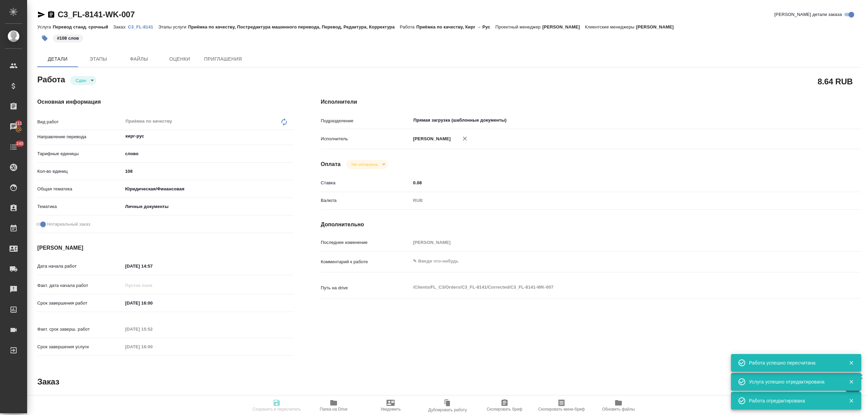
type input "Прямая загрузка (шаблонные документы)"
type input "notPayed"
type input "0.08"
type input "RUB"
type input "[PERSON_NAME]"
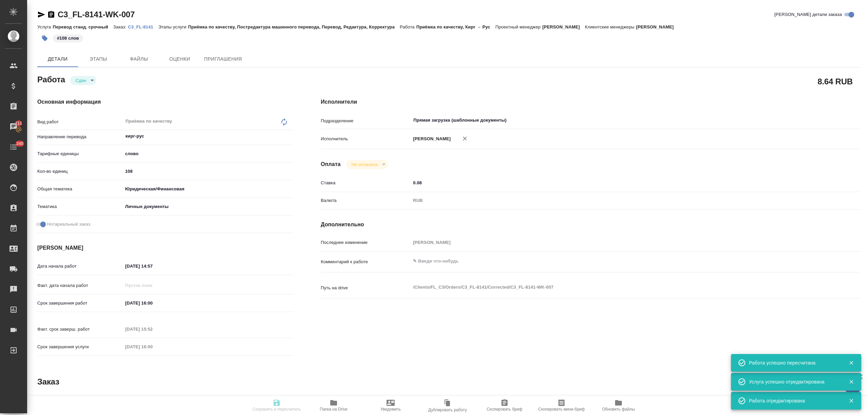
type textarea "x"
type textarea "/Clients/FL_C3/Orders/C3_FL-8141/Corrected/C3_FL-8141-WK-007"
type textarea "x"
type input "C3_FL-8141"
type input "Перевод станд. срочный"
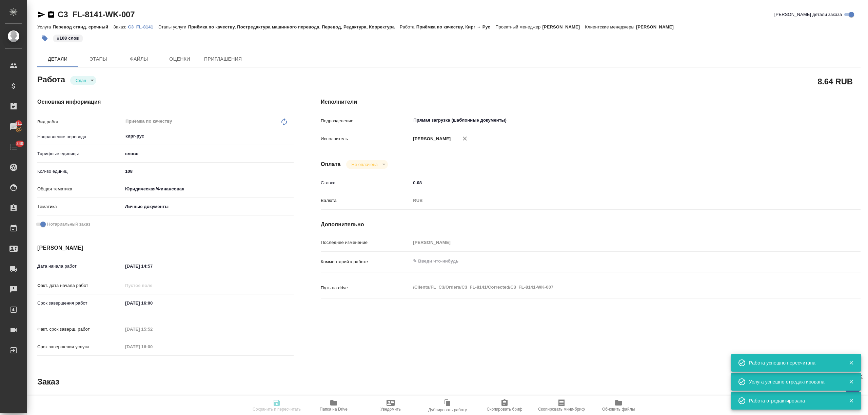
type input "Приёмка по качеству, Постредактура машинного перевода, Перевод, Редактура, Корр…"
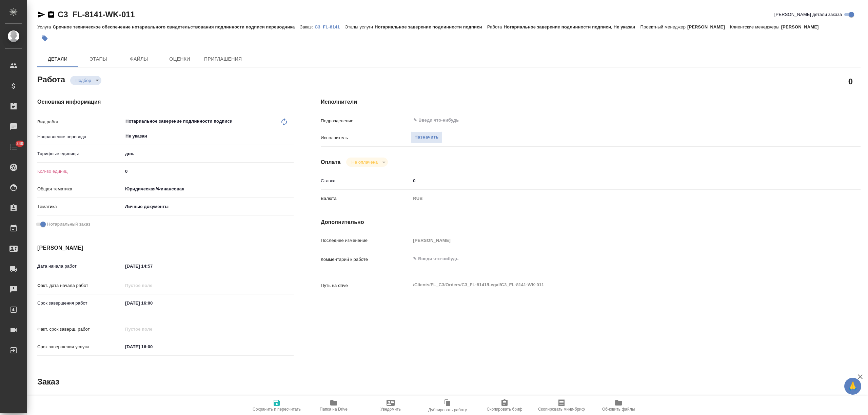
click at [120, 175] on div "Кол-во единиц 0" at bounding box center [165, 171] width 256 height 12
type input "1"
click at [277, 414] on button "Сохранить и пересчитать" at bounding box center [276, 405] width 57 height 19
type input "recruiting"
type input "Не указан"
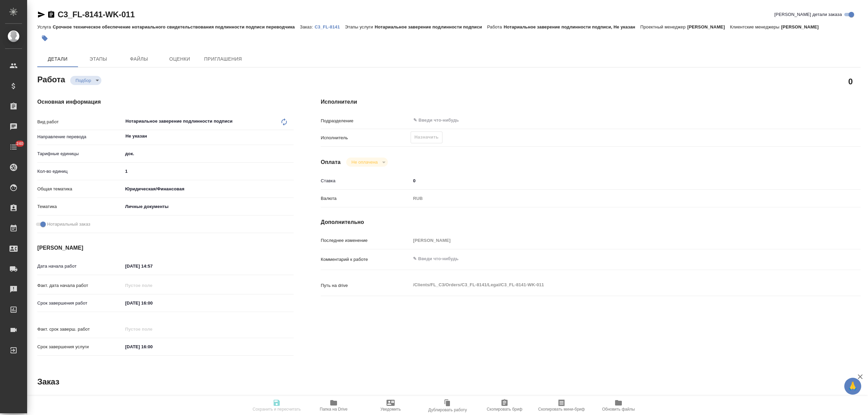
type input "5a8b1489cc6b4906c91bfd8b"
type input "1"
type input "yr-fn"
type input "5a8b8b956a9677013d343cfe"
checkbox input "true"
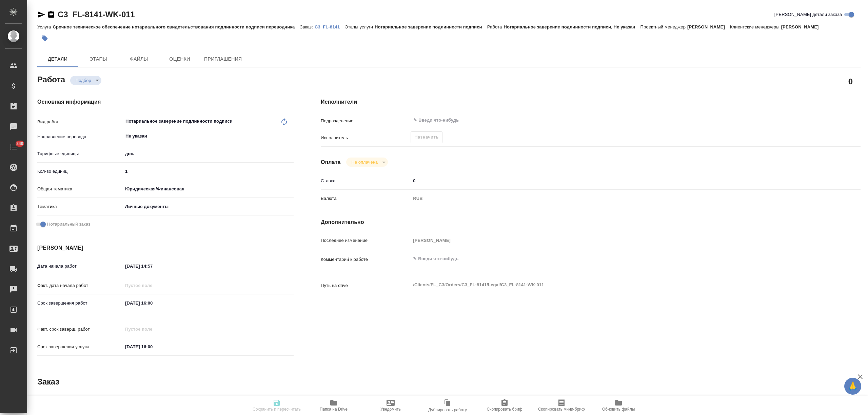
type input "26.09.2025 14:57"
type input "[DATE] 16:00"
type input "notPayed"
type input "0"
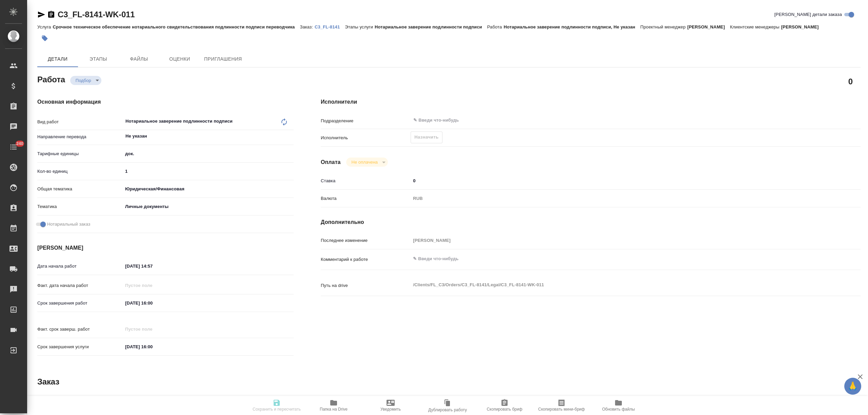
type input "RUB"
type input "[PERSON_NAME]"
type input "C3_FL-8141"
type input "Срочное техническое обеспечение нотариального свидетельствования подлинности по…"
type input "Нотариальное заверение подлинности подписи"
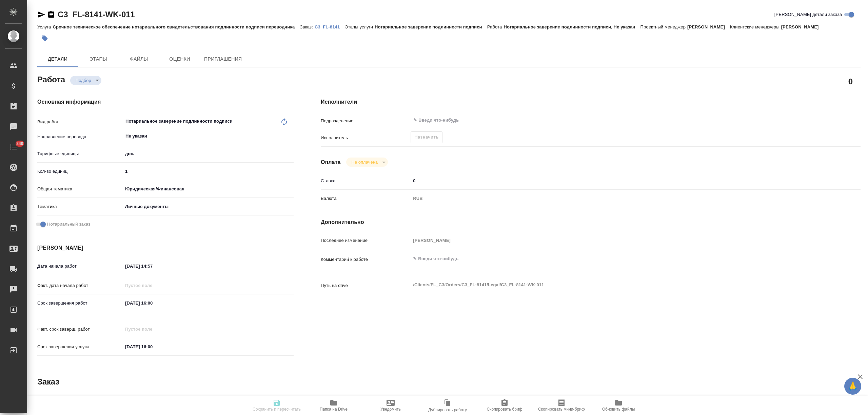
type input "[PERSON_NAME]"
type input "/Clients/FL_C3/Orders/C3_FL-8141"
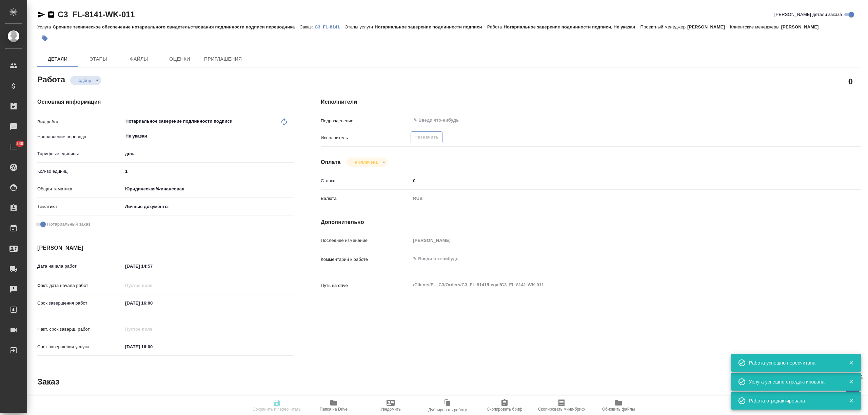
type input "recruiting"
type input "Не указан"
type input "5a8b1489cc6b4906c91bfd8b"
type input "1"
type input "yr-fn"
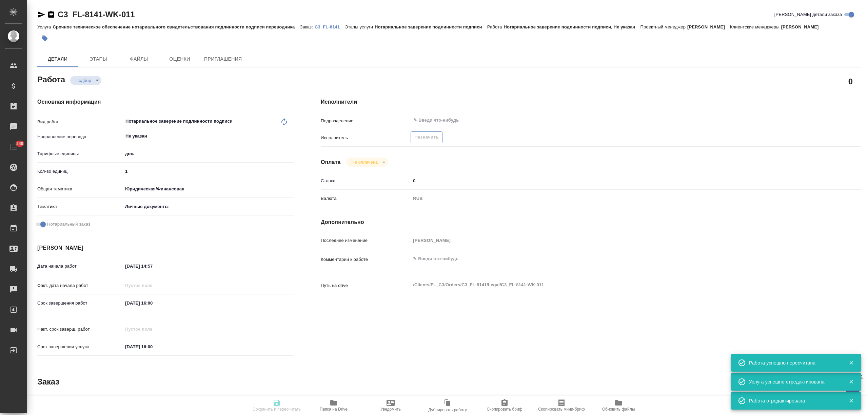
type input "5a8b8b956a9677013d343cfe"
checkbox input "true"
type input "26.09.2025 14:57"
type input "26.09.2025 16:00"
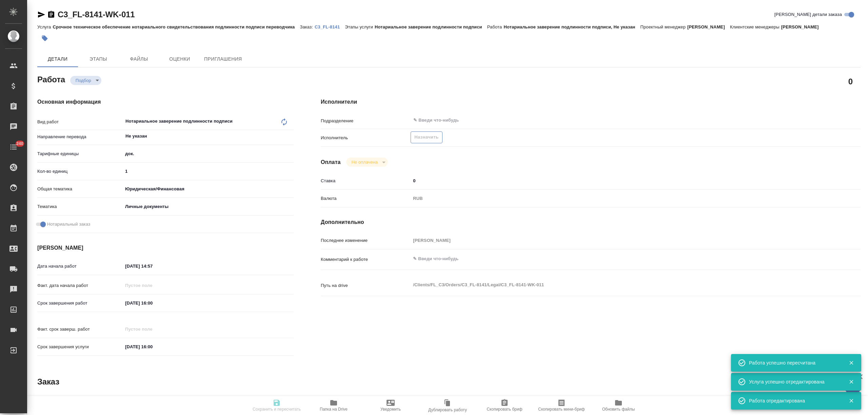
type input "notPayed"
type input "0"
type input "RUB"
type input "Никитина Татьяна"
type input "C3_FL-8141"
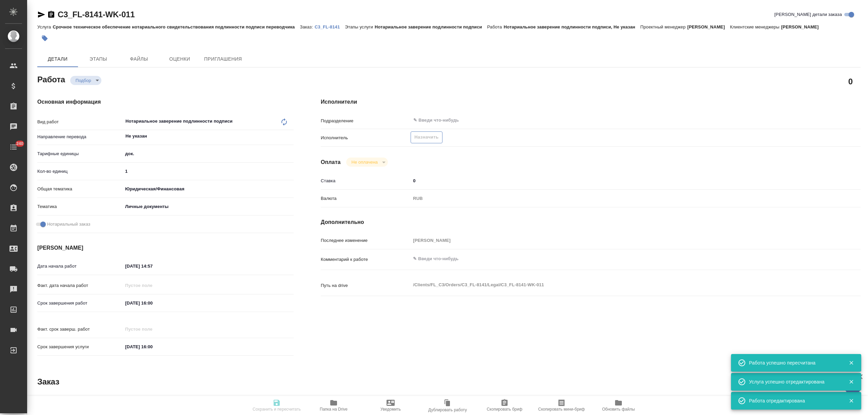
type input "Срочное техническое обеспечение нотариального свидетельствования подлинности по…"
type input "Нотариальное заверение подлинности подписи"
type input "Никитина Татьяна"
type input "/Clients/FL_C3/Orders/C3_FL-8141"
click at [427, 138] on span "Назначить" at bounding box center [426, 138] width 24 height 8
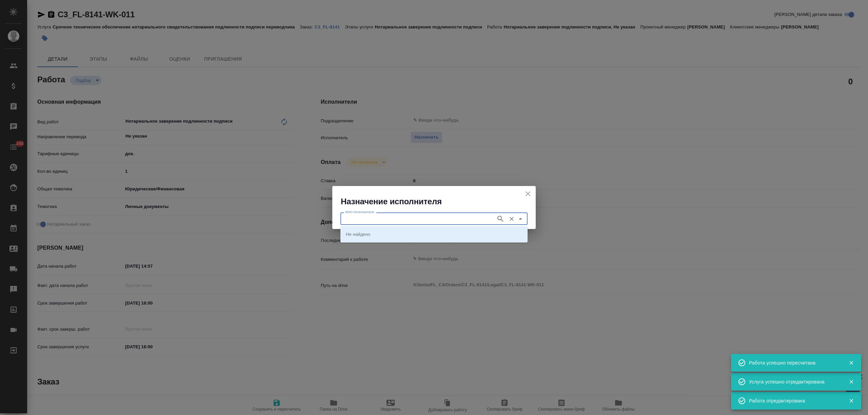
click at [445, 217] on input "ФИО Исполнителя" at bounding box center [417, 219] width 150 height 8
type input "миллер"
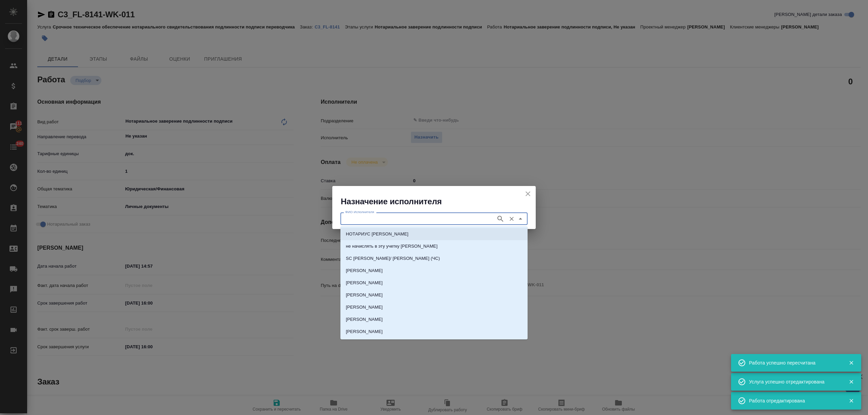
click at [434, 235] on li "НОТАРИУС Миллер Николай Николаевич" at bounding box center [433, 234] width 187 height 12
type input "НОТАРИУС Миллер Николай Николаевич"
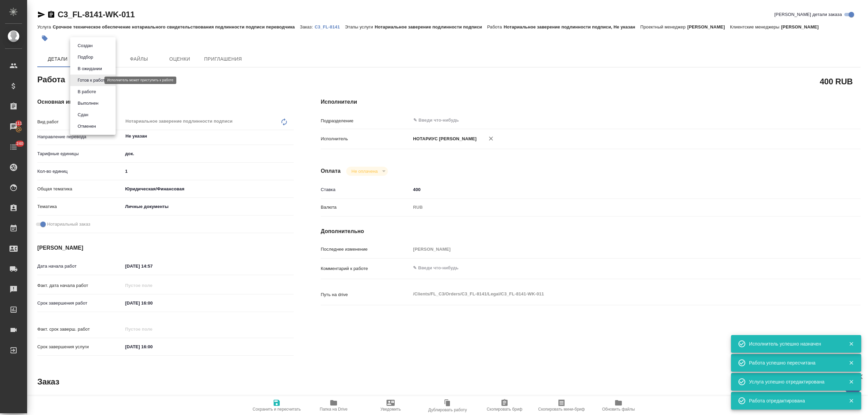
click at [98, 81] on body "🙏 .cls-1 fill:#fff; AWATERA Nikitina Tatiana Клиенты Спецификации Заказы 111 Ча…" at bounding box center [434, 207] width 868 height 415
type textarea "x"
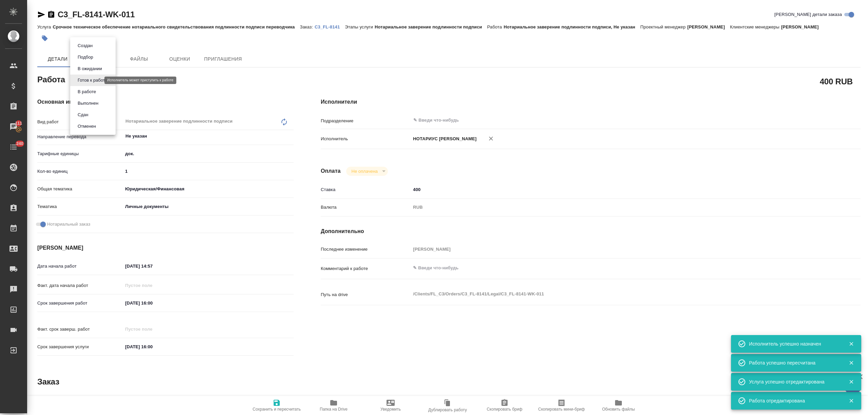
type textarea "x"
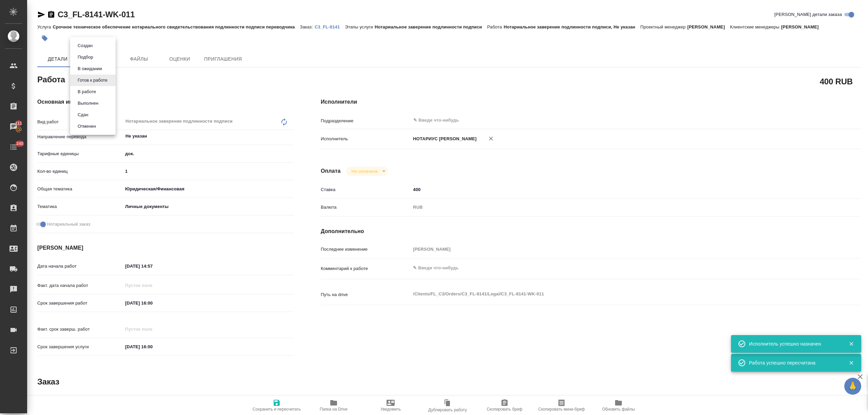
click at [90, 113] on li "Сдан" at bounding box center [92, 115] width 45 height 12
type textarea "x"
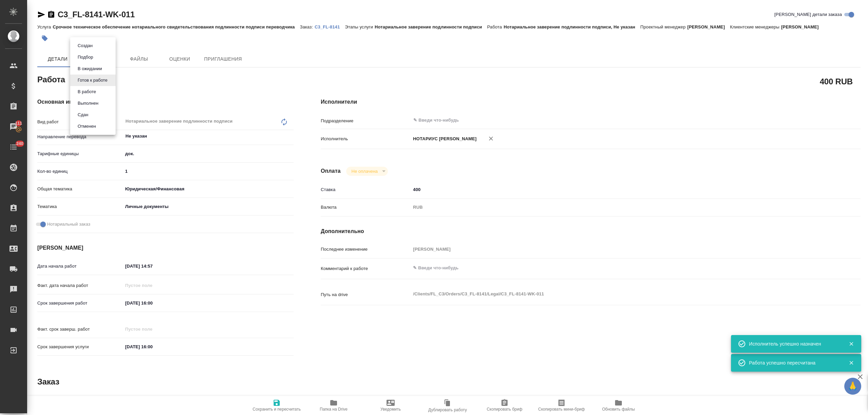
type textarea "x"
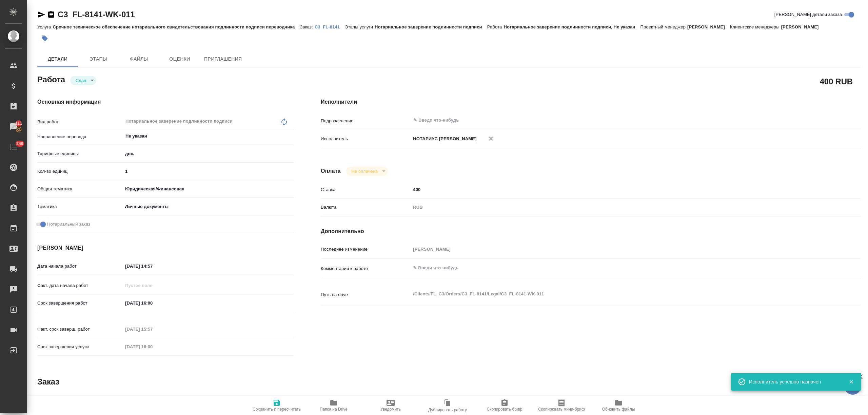
click at [260, 402] on span "Сохранить и пересчитать" at bounding box center [276, 405] width 49 height 13
type textarea "x"
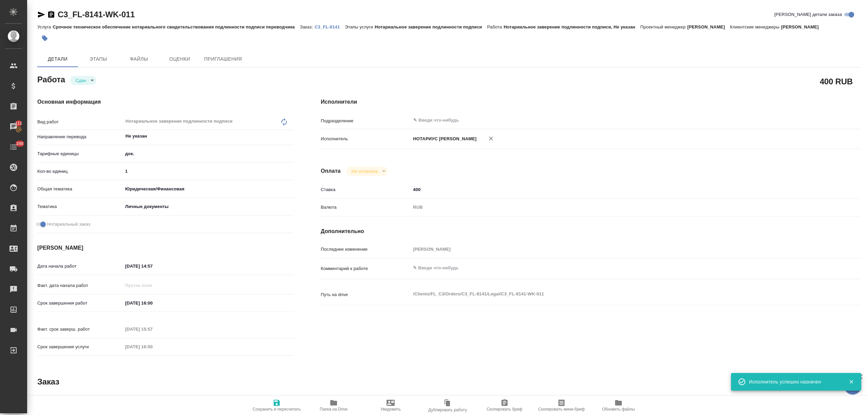
type textarea "x"
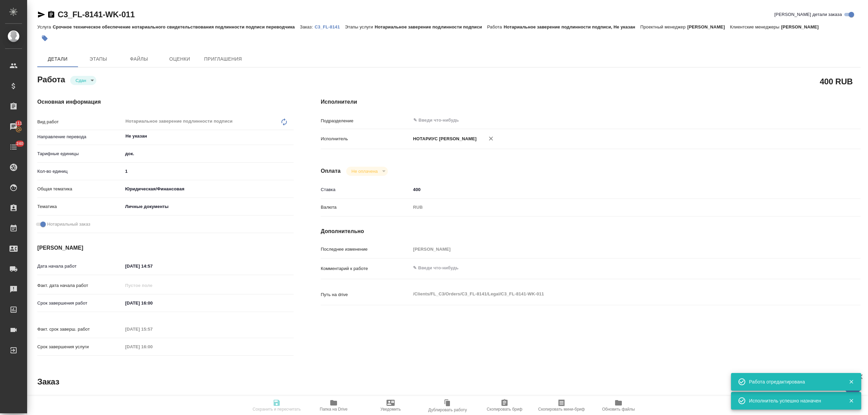
type textarea "x"
type input "closed"
type textarea "Нотариальное заверение подлинности подписи"
type textarea "x"
type input "Не указан"
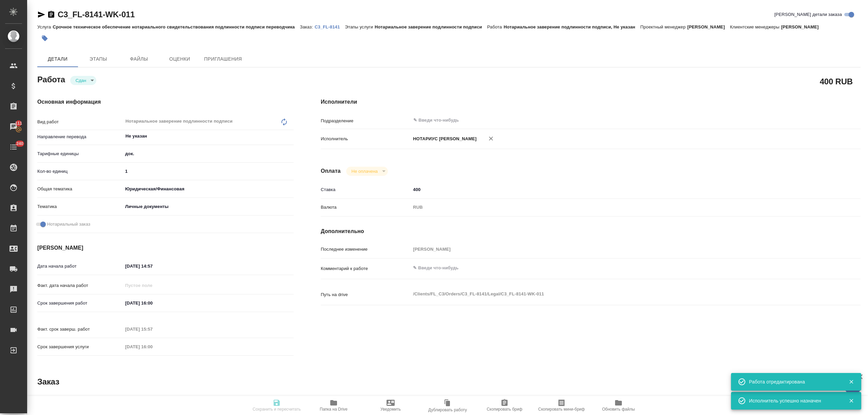
type input "5a8b1489cc6b4906c91bfd8b"
type input "1"
type input "yr-fn"
type input "5a8b8b956a9677013d343cfe"
checkbox input "true"
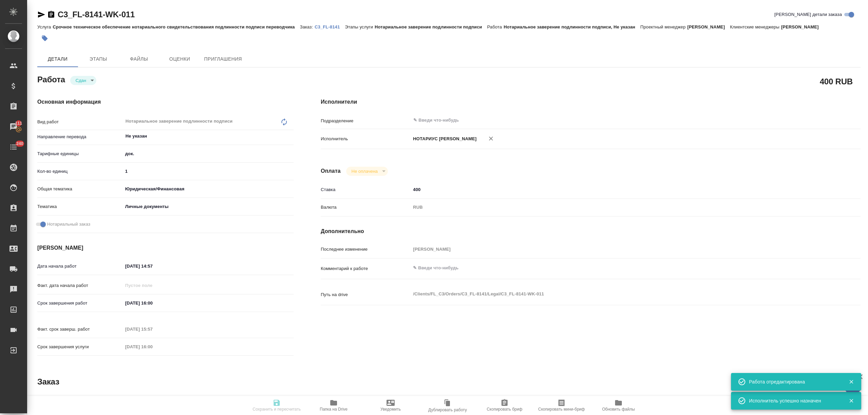
type input "26.09.2025 14:57"
type input "26.09.2025 16:00"
type input "26.09.2025 15:57"
type input "26.09.2025 16:00"
type input "notPayed"
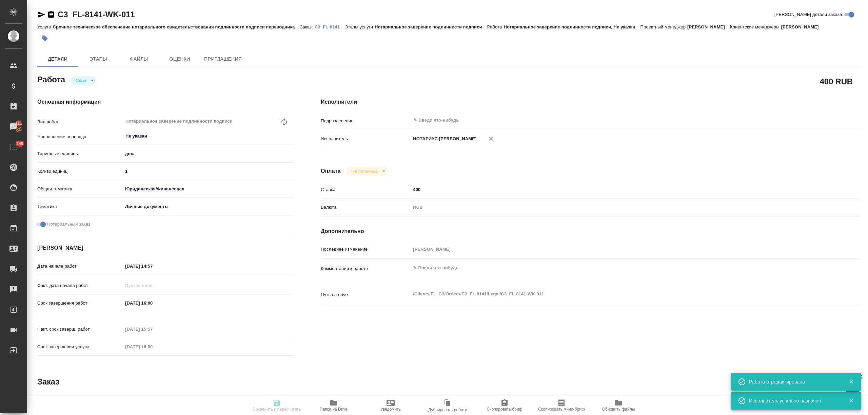
type input "400"
type input "RUB"
type input "Никитина Татьяна"
type textarea "x"
type textarea "/Clients/FL_C3/Orders/C3_FL-8141/Legal/C3_FL-8141-WK-011"
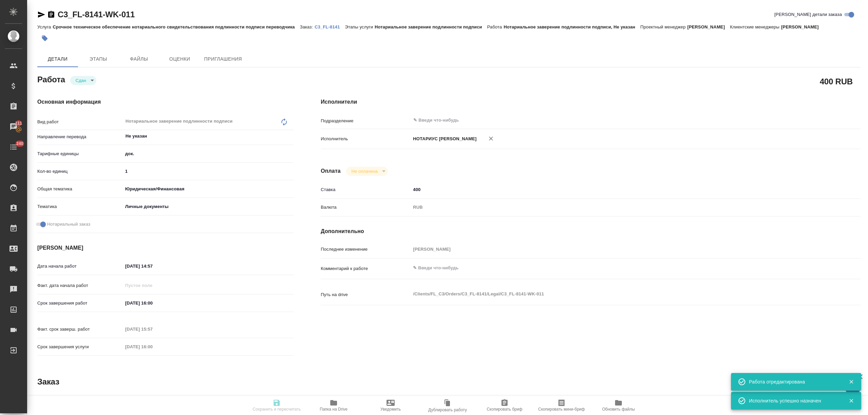
type textarea "x"
type input "C3_FL-8141"
type input "Срочное техническое обеспечение нотариального свидетельствования подлинности по…"
type input "Нотариальное заверение подлинности подписи"
type input "Никитина Татьяна"
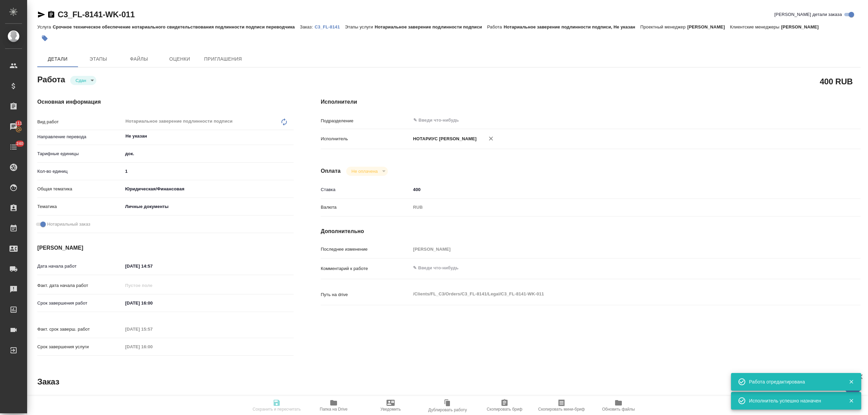
type input "/Clients/FL_C3/Orders/C3_FL-8141"
type textarea "x"
type textarea "под сахарово"
type textarea "x"
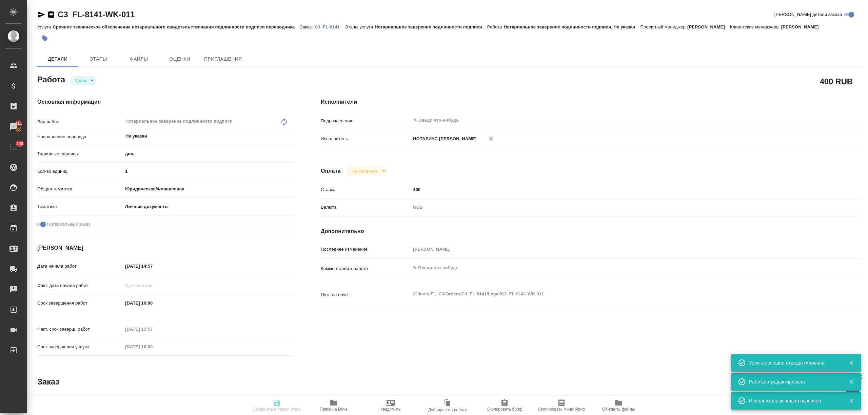
type textarea "x"
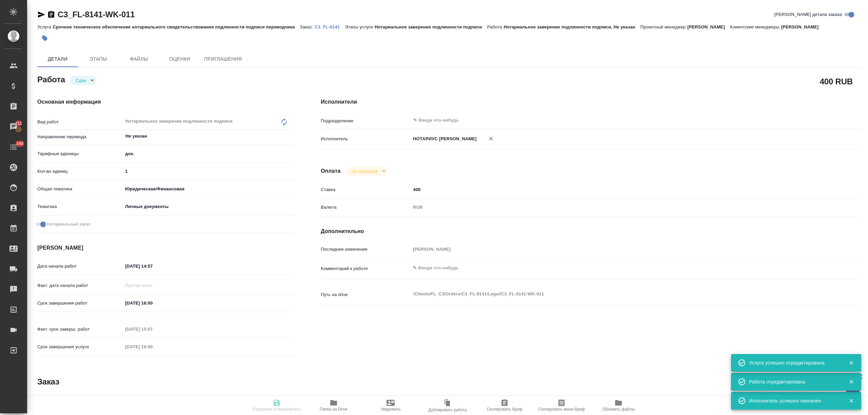
type textarea "x"
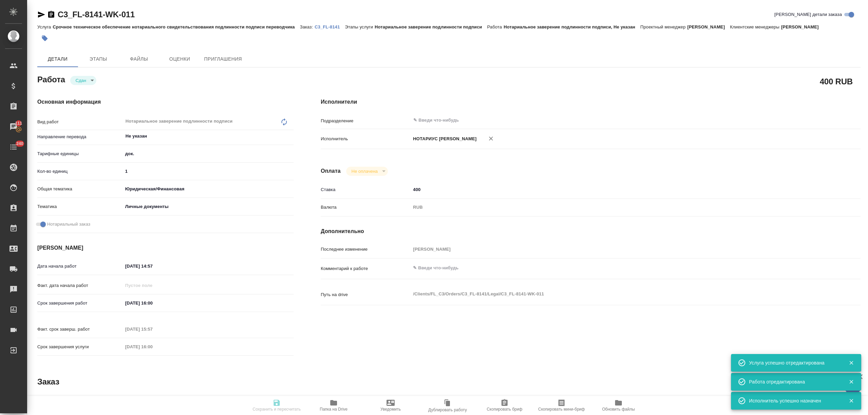
type textarea "x"
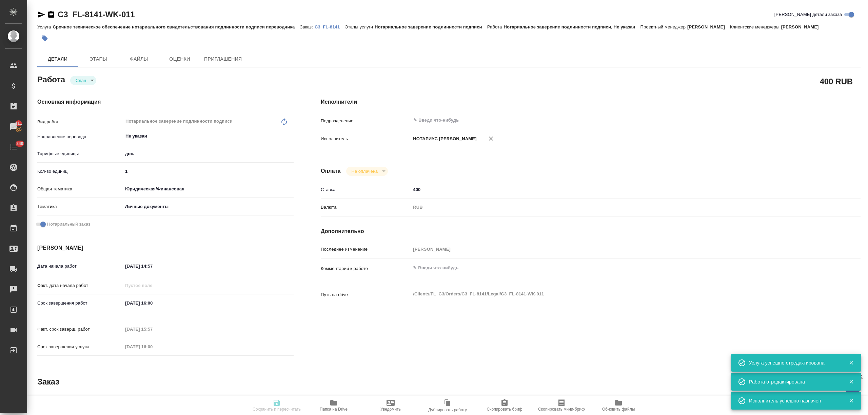
type textarea "x"
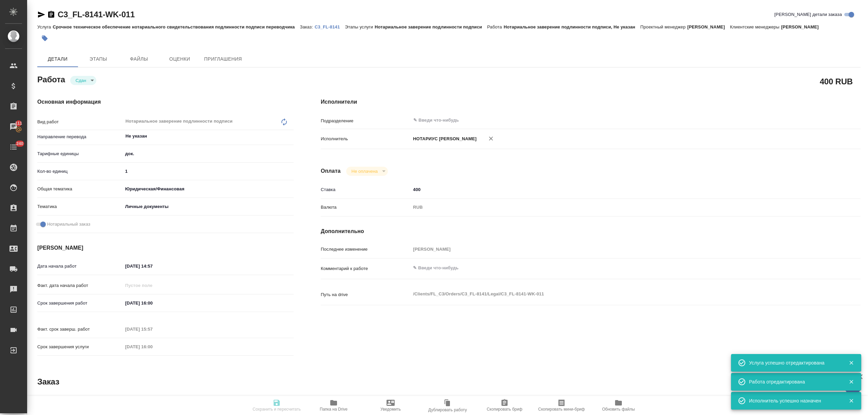
type textarea "x"
type input "closed"
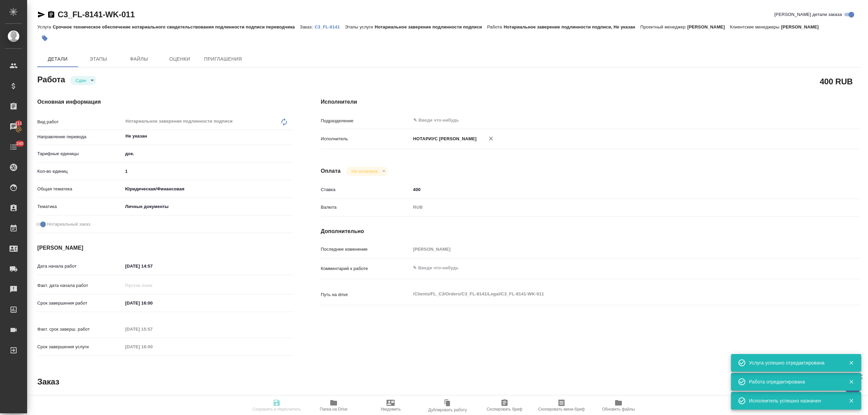
type textarea "Нотариальное заверение подлинности подписи"
type textarea "x"
type input "Не указан"
type input "5a8b1489cc6b4906c91bfd8b"
type input "1"
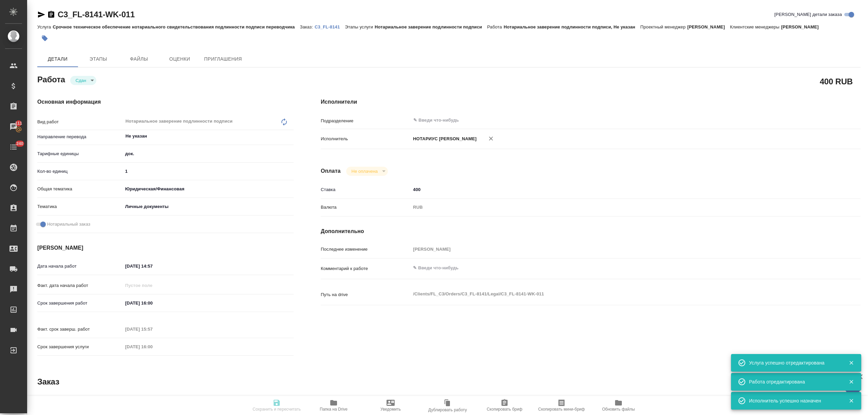
type input "yr-fn"
type input "5a8b8b956a9677013d343cfe"
checkbox input "true"
type input "26.09.2025 14:57"
type input "26.09.2025 16:00"
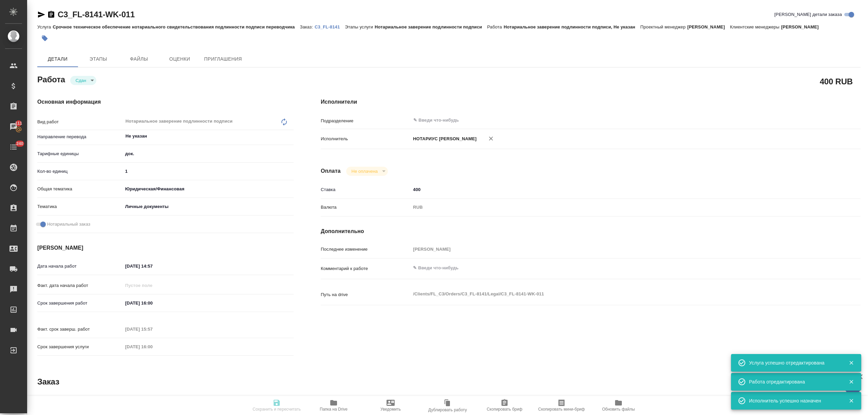
type input "26.09.2025 15:57"
type input "26.09.2025 16:00"
type input "notPayed"
type input "400"
type input "RUB"
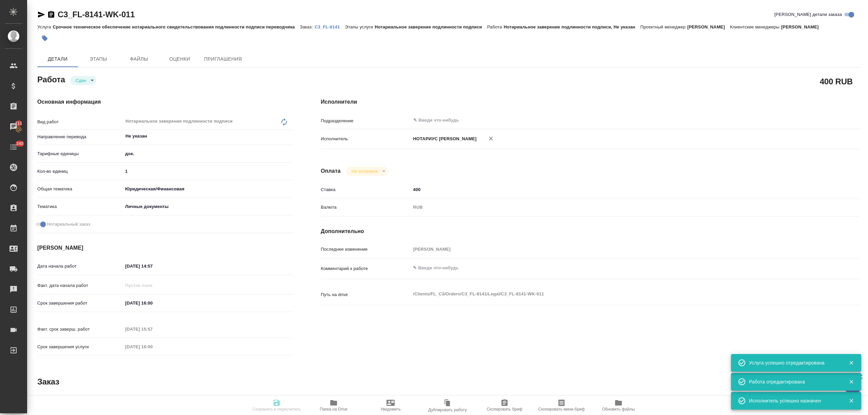
type input "Никитина Татьяна"
type textarea "x"
type textarea "/Clients/FL_C3/Orders/C3_FL-8141/Legal/C3_FL-8141-WK-011"
type textarea "x"
type input "C3_FL-8141"
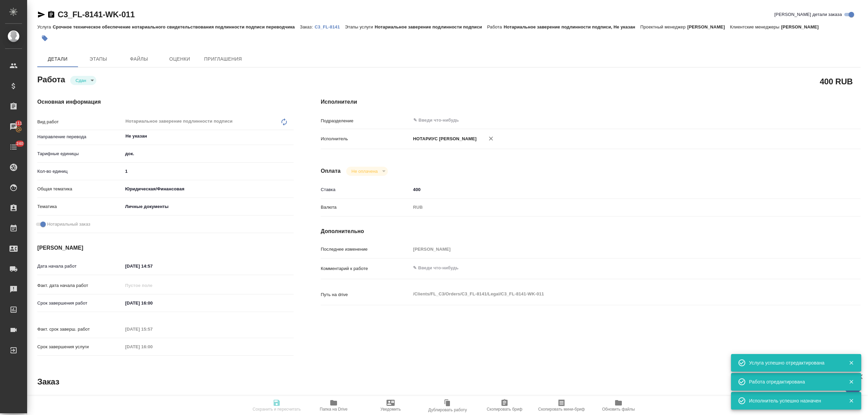
type input "Срочное техническое обеспечение нотариального свидетельствования подлинности по…"
type input "Нотариальное заверение подлинности подписи"
type input "Никитина Татьяна"
type input "/Clients/FL_C3/Orders/C3_FL-8141"
type textarea "x"
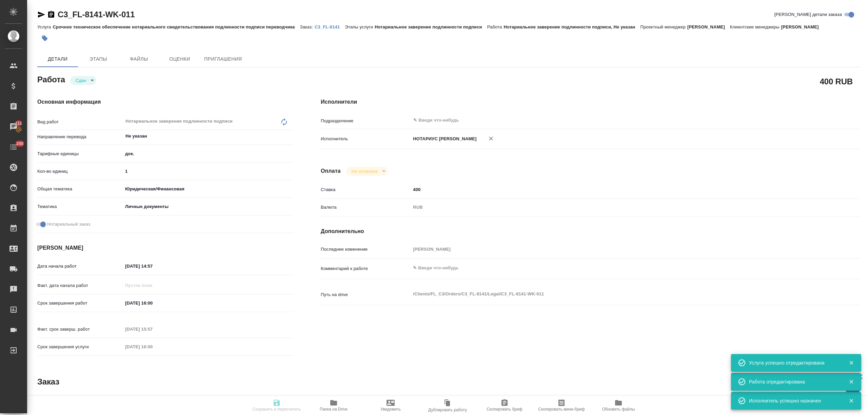
type textarea "под сахарово"
type textarea "x"
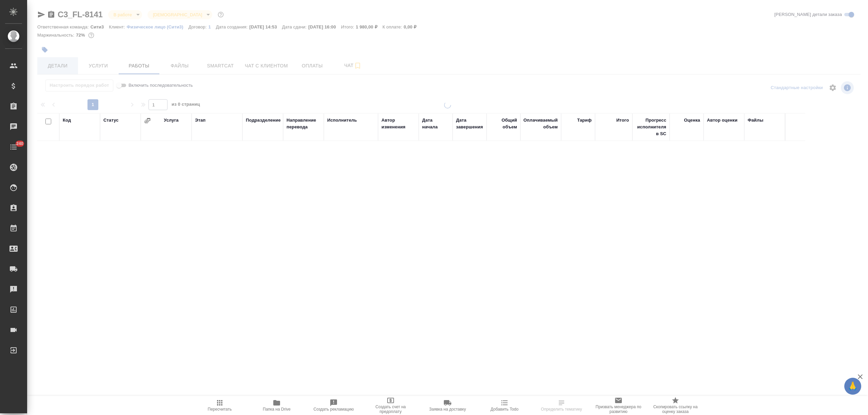
click at [63, 62] on span "Детали" at bounding box center [57, 66] width 33 height 8
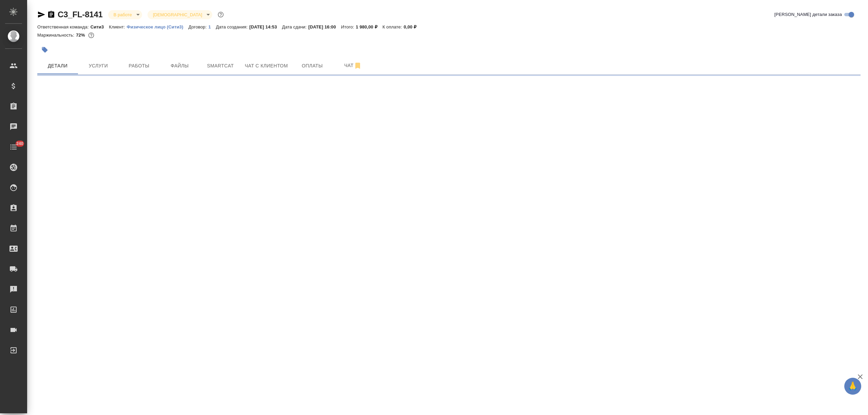
select select "RU"
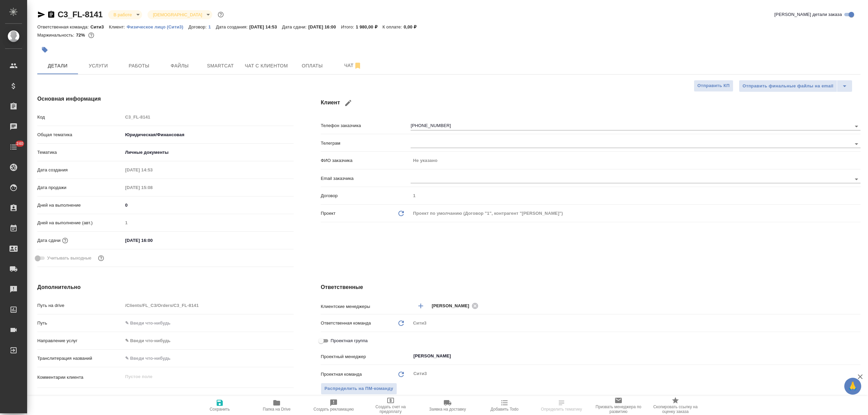
type textarea "x"
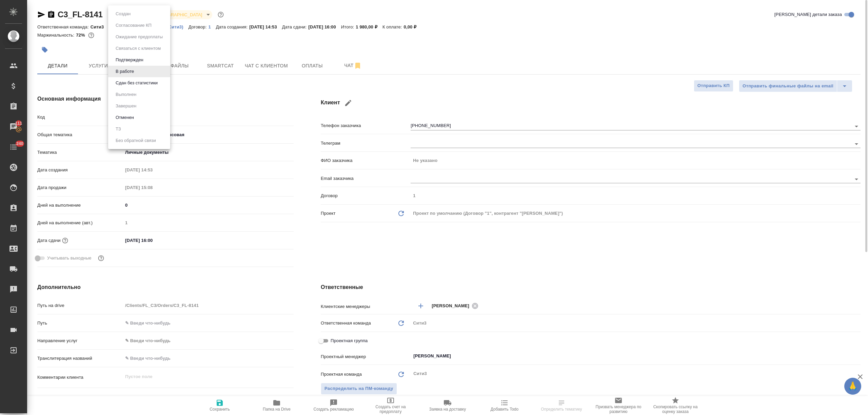
click at [128, 14] on body "🙏 .cls-1 fill:#fff; AWATERA [PERSON_NAME] Спецификации Заказы 111 Чаты 240 Todo…" at bounding box center [434, 207] width 868 height 415
click at [129, 85] on button "Сдан без статистики" at bounding box center [137, 82] width 46 height 7
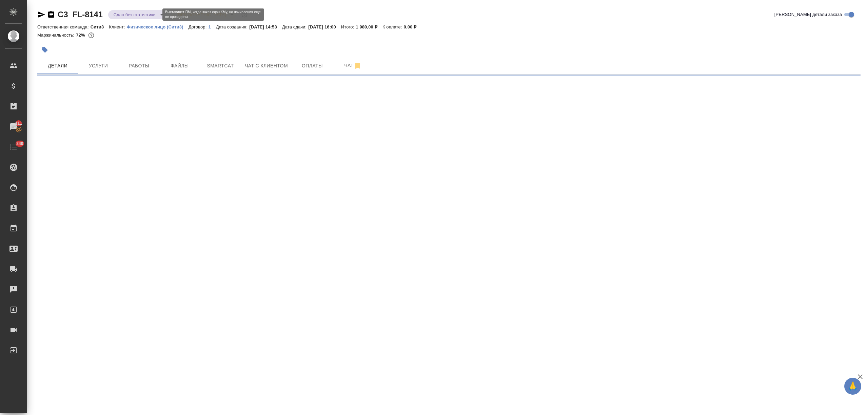
click at [123, 11] on body "🙏 .cls-1 fill:#fff; AWATERA [PERSON_NAME] Спецификации Заказы 111 Чаты 240 Todo…" at bounding box center [434, 207] width 868 height 415
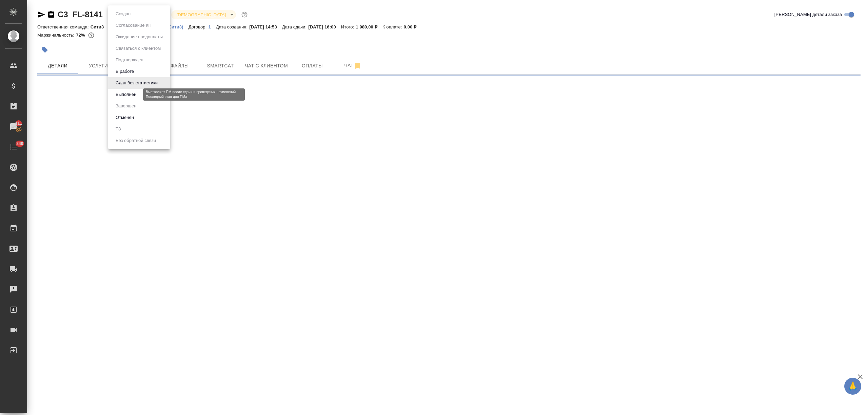
click at [128, 97] on button "Выполнен" at bounding box center [126, 94] width 25 height 7
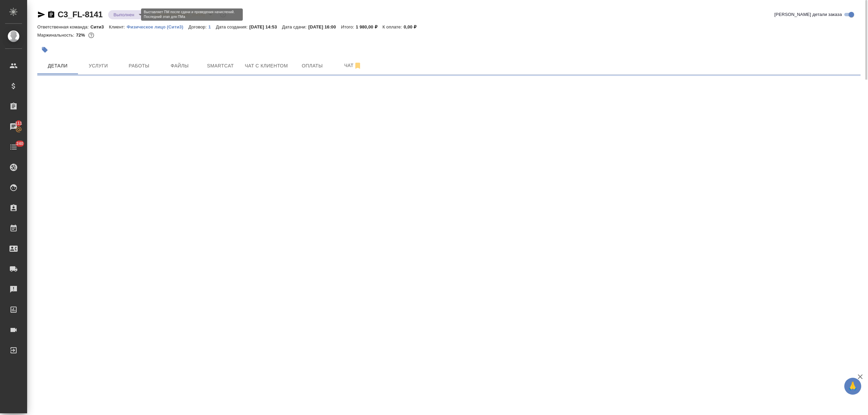
click at [128, 12] on body "🙏 .cls-1 fill:#fff; AWATERA [PERSON_NAME] Спецификации Заказы 111 Чаты 240 Todo…" at bounding box center [434, 207] width 868 height 415
select select "RU"
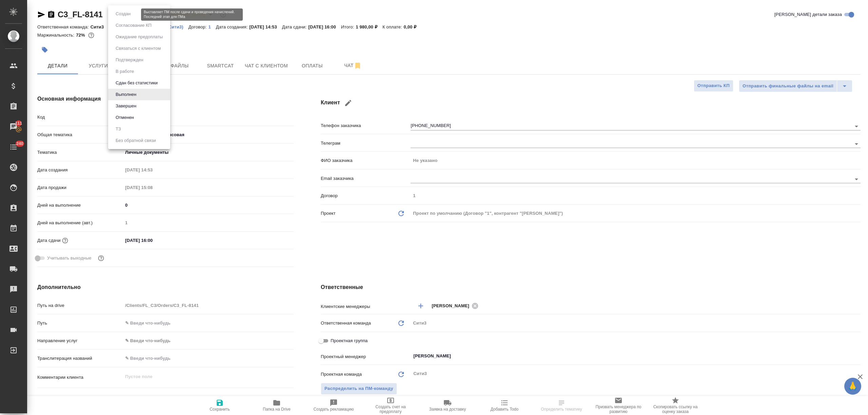
type textarea "x"
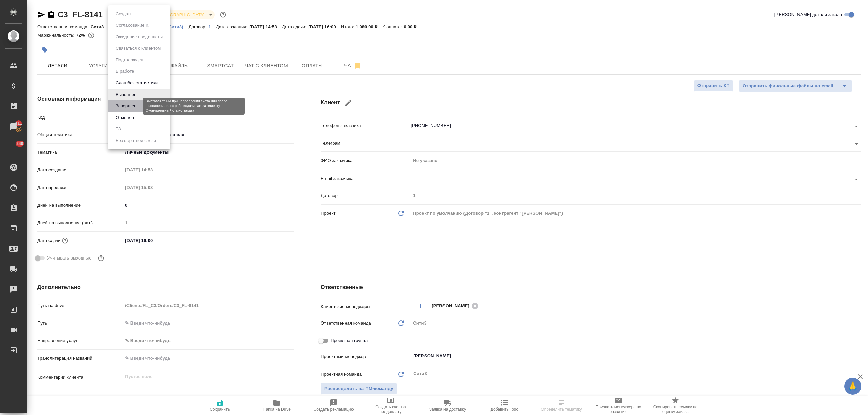
click at [138, 104] on button "Завершен" at bounding box center [126, 105] width 25 height 7
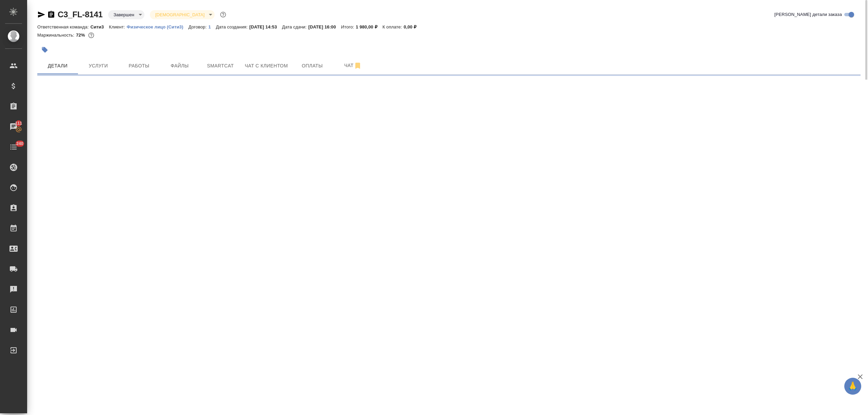
select select "RU"
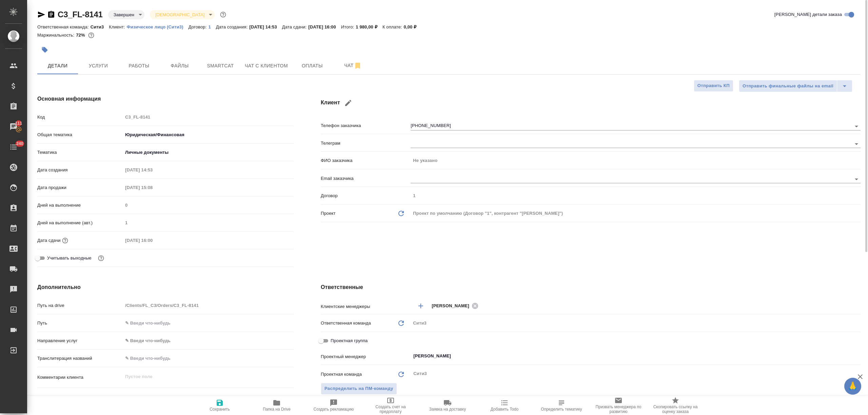
type textarea "x"
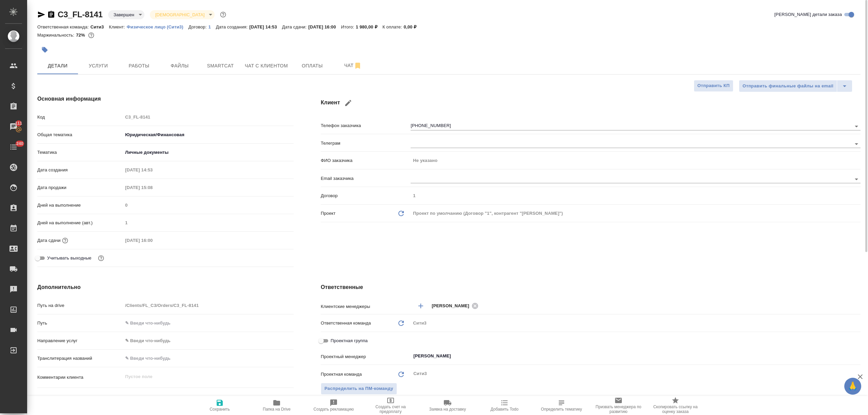
type textarea "x"
click at [273, 68] on span "Чат с клиентом" at bounding box center [266, 66] width 43 height 8
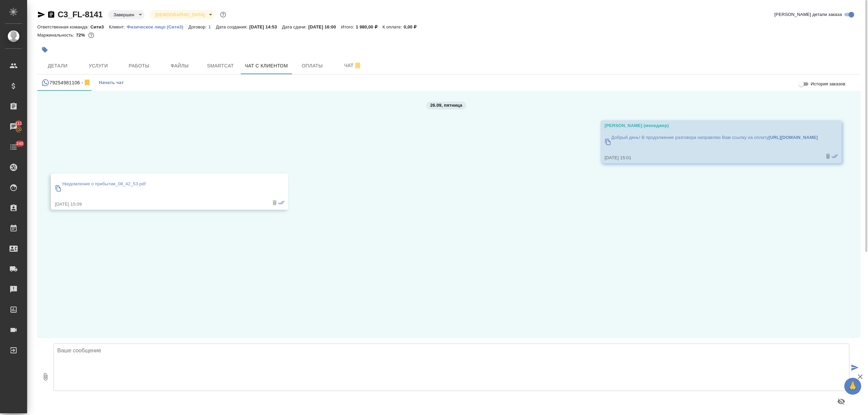
click at [138, 182] on p "Уведомление о прибытии_08_42_53.pdf" at bounding box center [104, 184] width 84 height 7
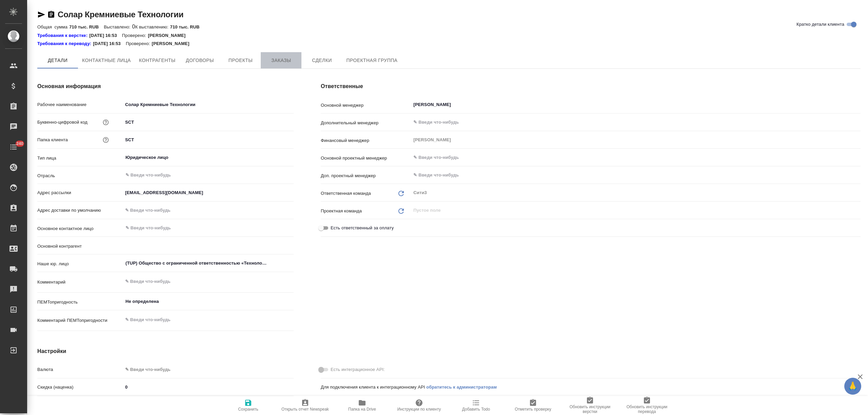
click at [288, 63] on span "Заказы" at bounding box center [281, 60] width 33 height 8
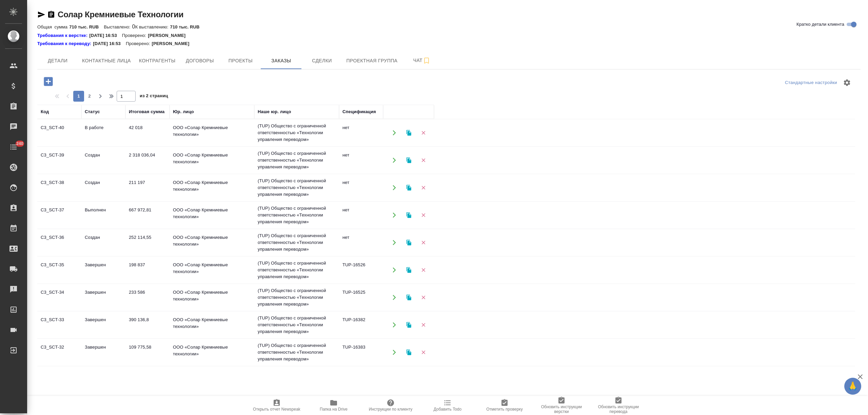
click at [142, 160] on td "2 318 036,04" at bounding box center [147, 160] width 44 height 24
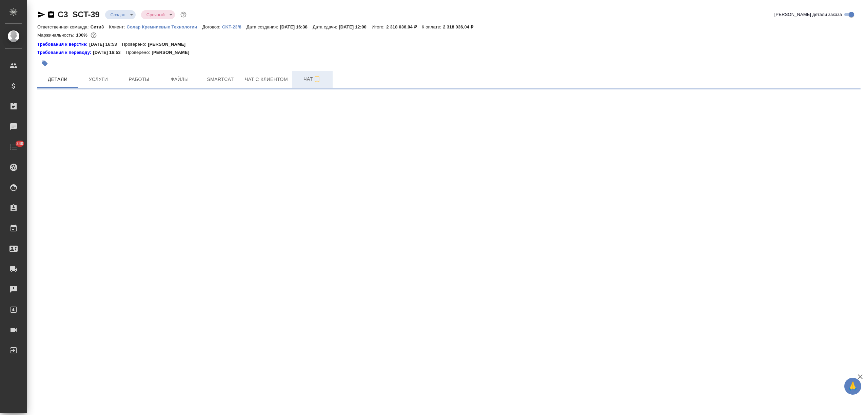
select select "RU"
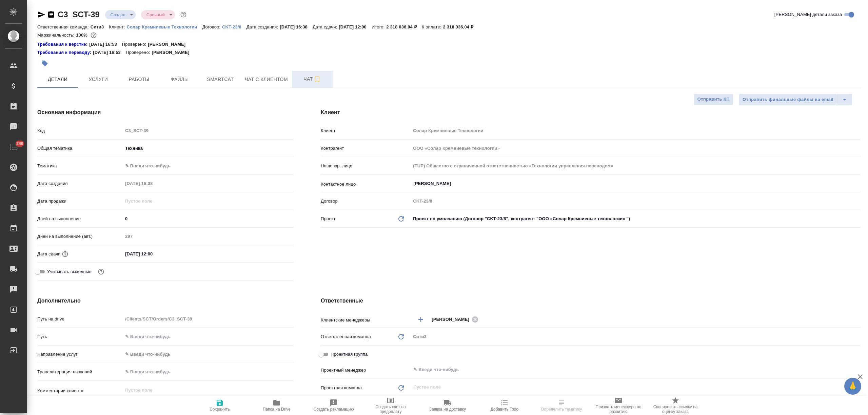
type textarea "x"
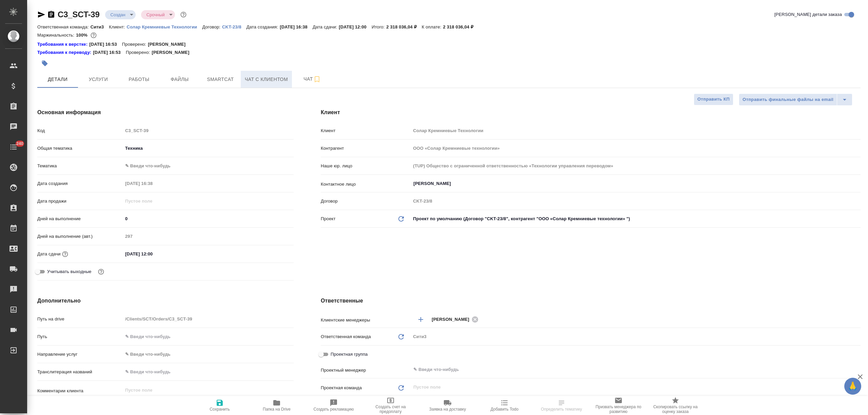
type textarea "x"
click at [300, 81] on span "Чат" at bounding box center [312, 79] width 33 height 8
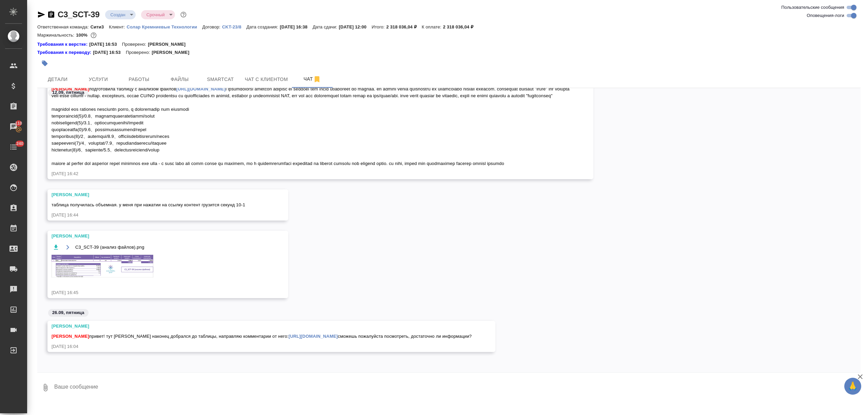
scroll to position [1255, 0]
